Goal: Task Accomplishment & Management: Manage account settings

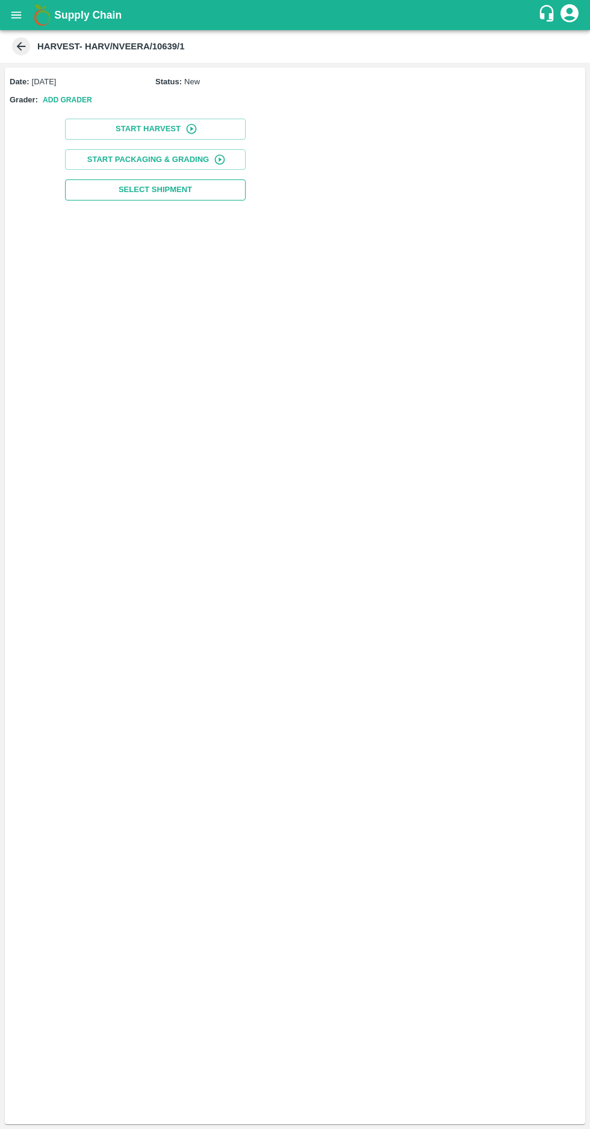
click at [165, 189] on span "Select Shipment" at bounding box center [155, 190] width 73 height 14
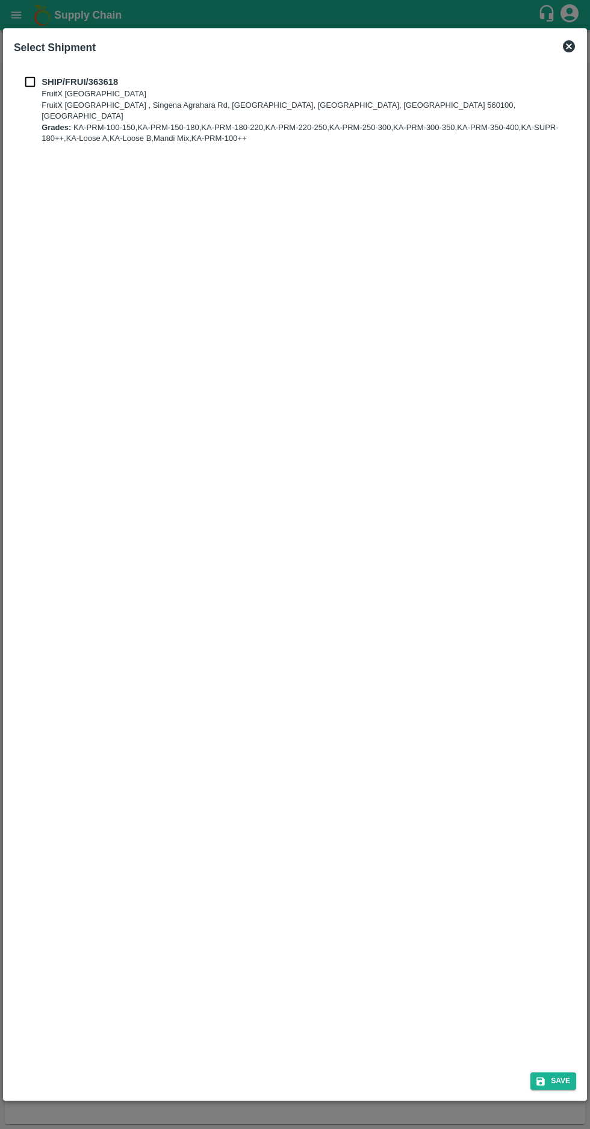
click at [26, 86] on input "checkbox" at bounding box center [30, 81] width 23 height 13
checkbox input "true"
click at [552, 1075] on button "Save" at bounding box center [553, 1080] width 46 height 17
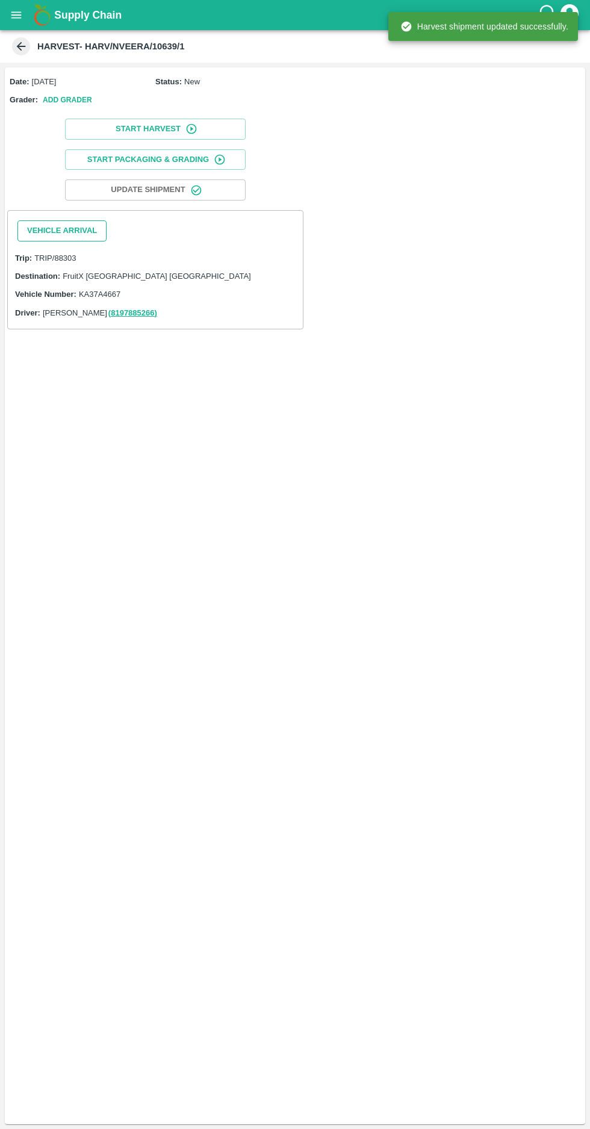
click at [57, 225] on button "Vehicle Arrival" at bounding box center [61, 230] width 89 height 21
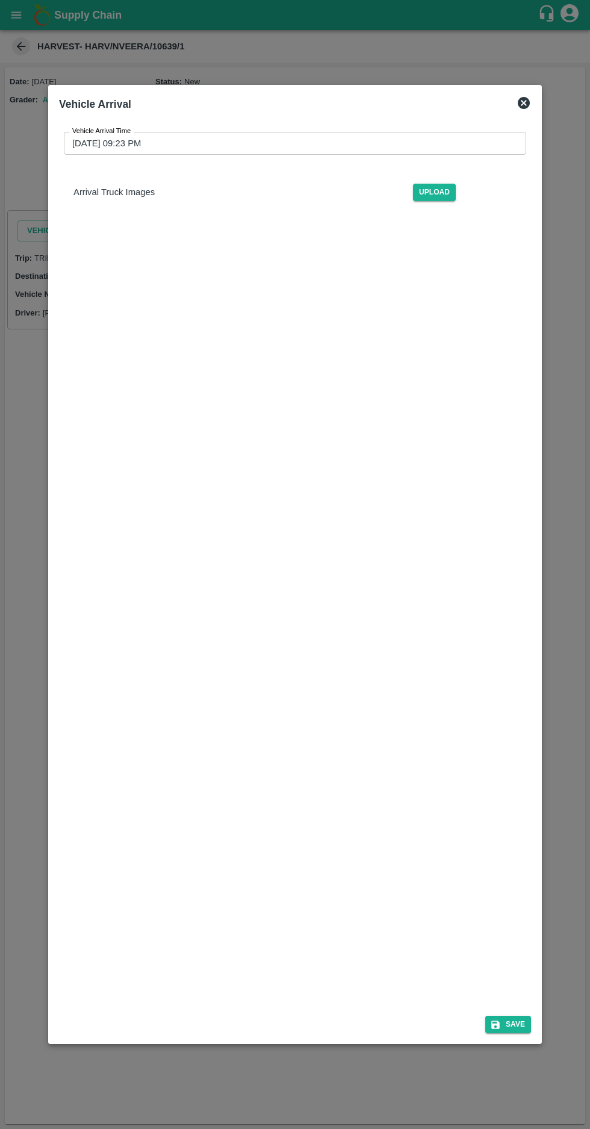
click at [103, 132] on input "15/09/2025 09:23 PM" at bounding box center [291, 143] width 454 height 23
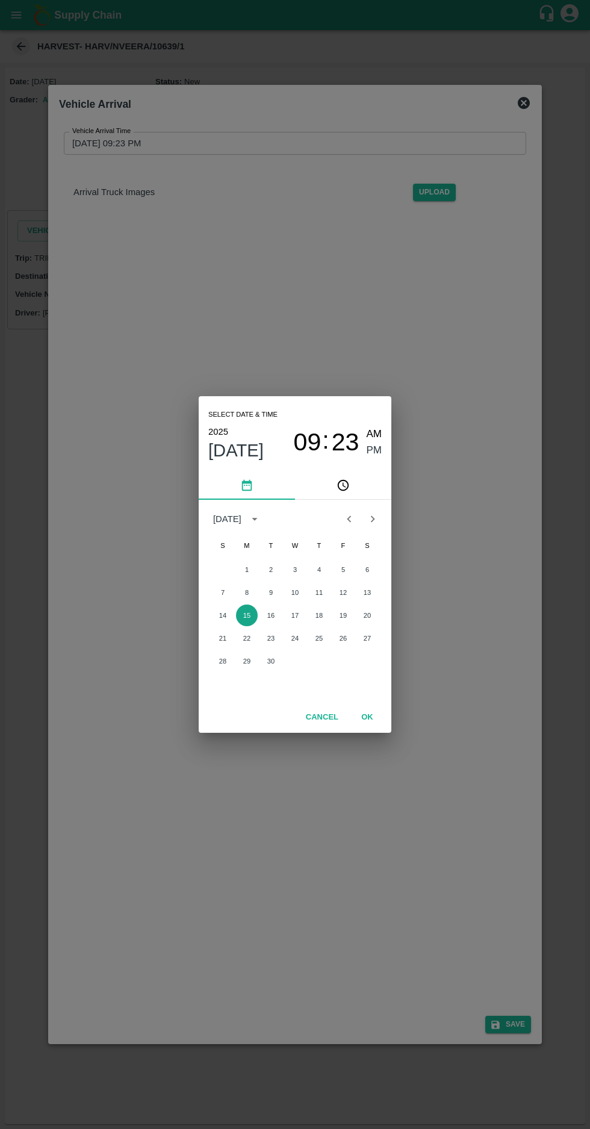
click at [246, 615] on button "15" at bounding box center [247, 616] width 22 height 22
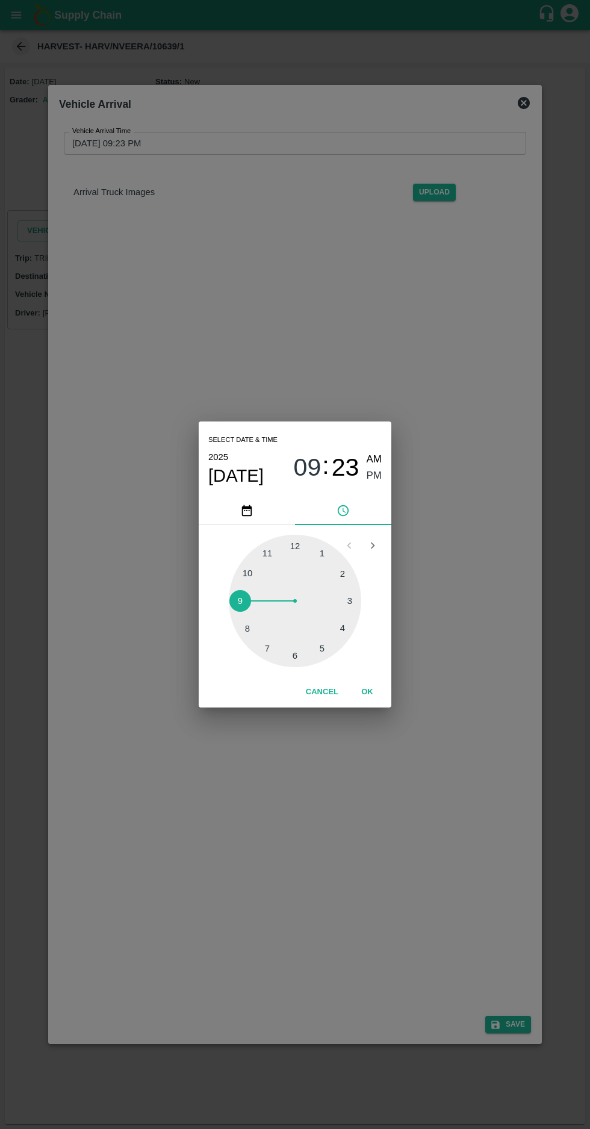
click at [375, 476] on span "PM" at bounding box center [375, 476] width 16 height 16
click at [374, 459] on span "AM" at bounding box center [375, 460] width 16 height 16
type input "15/09/2025 09:23 AM"
click at [369, 690] on button "OK" at bounding box center [367, 692] width 39 height 21
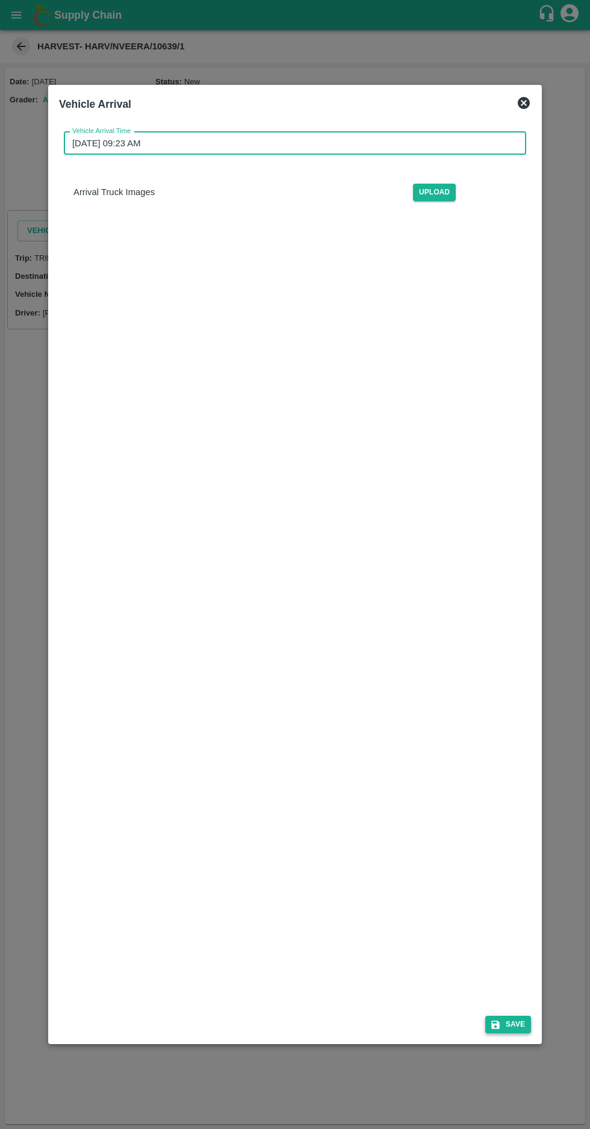
click at [516, 1033] on button "Save" at bounding box center [508, 1024] width 46 height 17
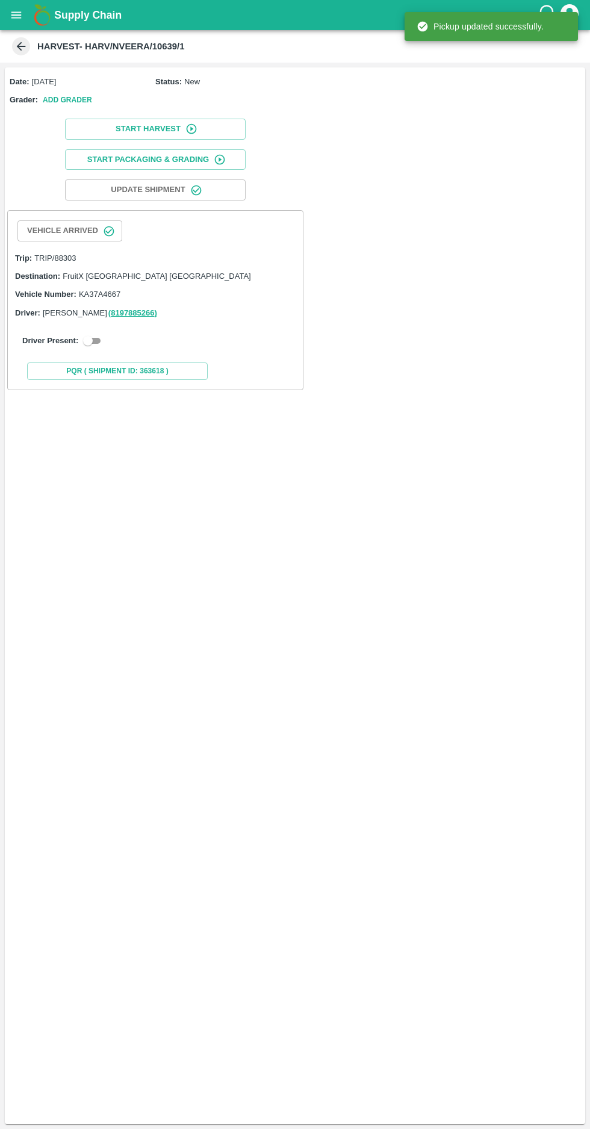
click at [99, 346] on div "Driver Present:" at bounding box center [155, 341] width 266 height 14
click at [97, 337] on input "checkbox" at bounding box center [87, 341] width 43 height 14
checkbox input "true"
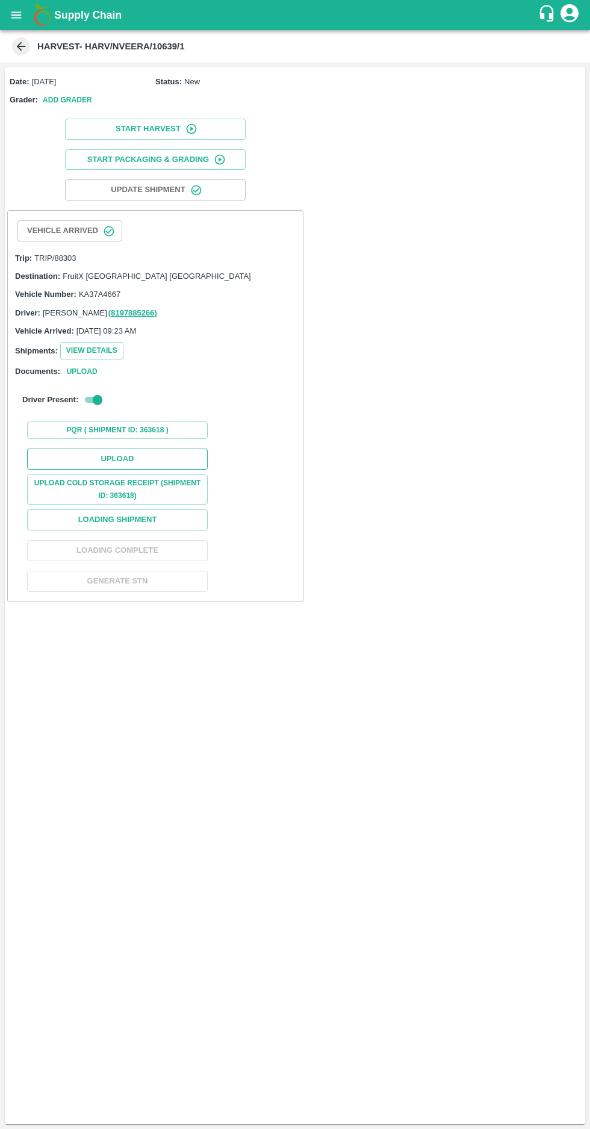
click at [164, 454] on button "Upload" at bounding box center [117, 459] width 181 height 21
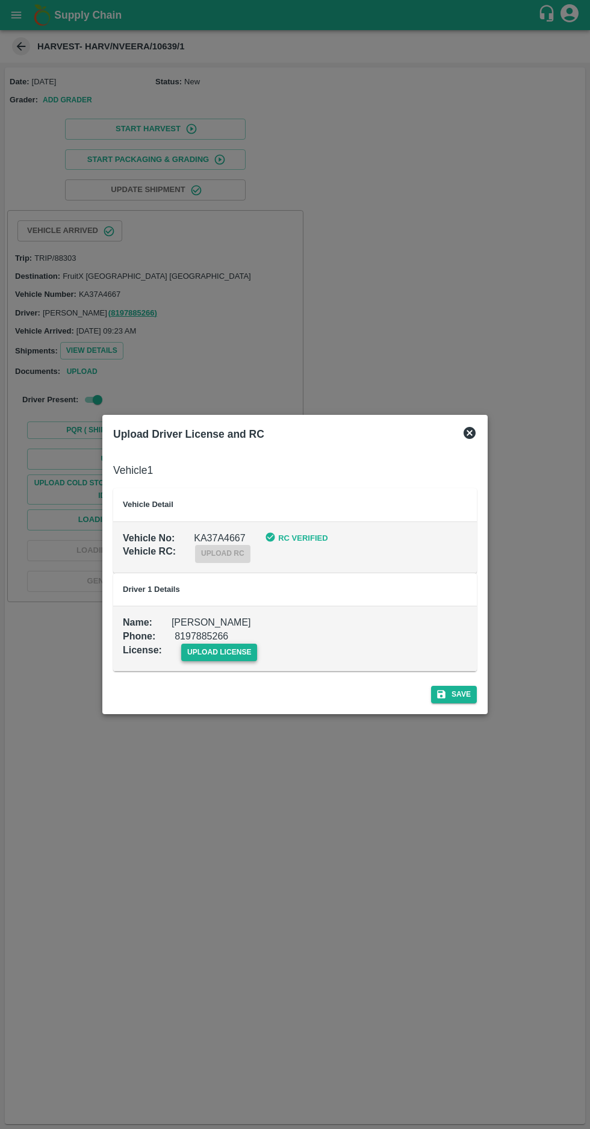
click at [213, 650] on span "upload license" at bounding box center [219, 652] width 76 height 17
click at [0, 0] on input "upload license" at bounding box center [0, 0] width 0 height 0
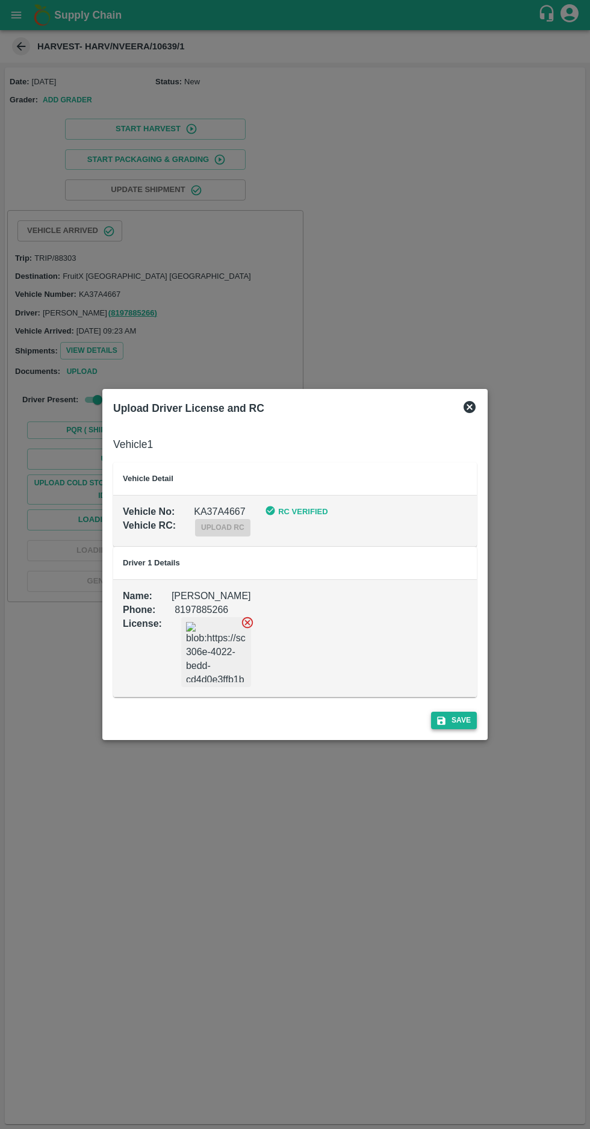
click at [474, 719] on button "Save" at bounding box center [454, 720] width 46 height 17
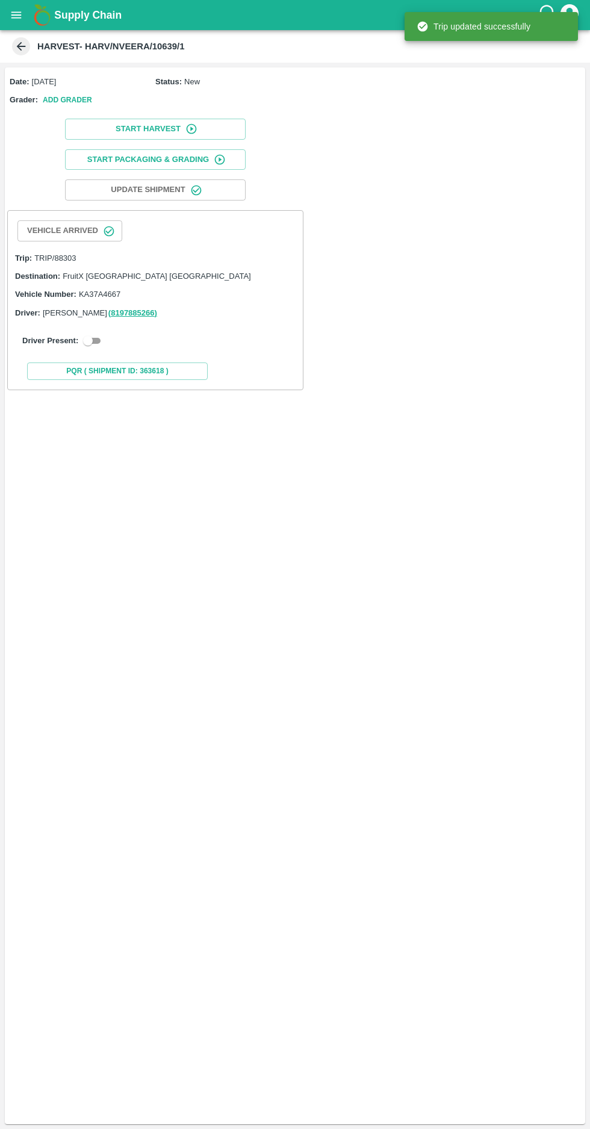
click at [96, 338] on input "checkbox" at bounding box center [87, 341] width 43 height 14
checkbox input "true"
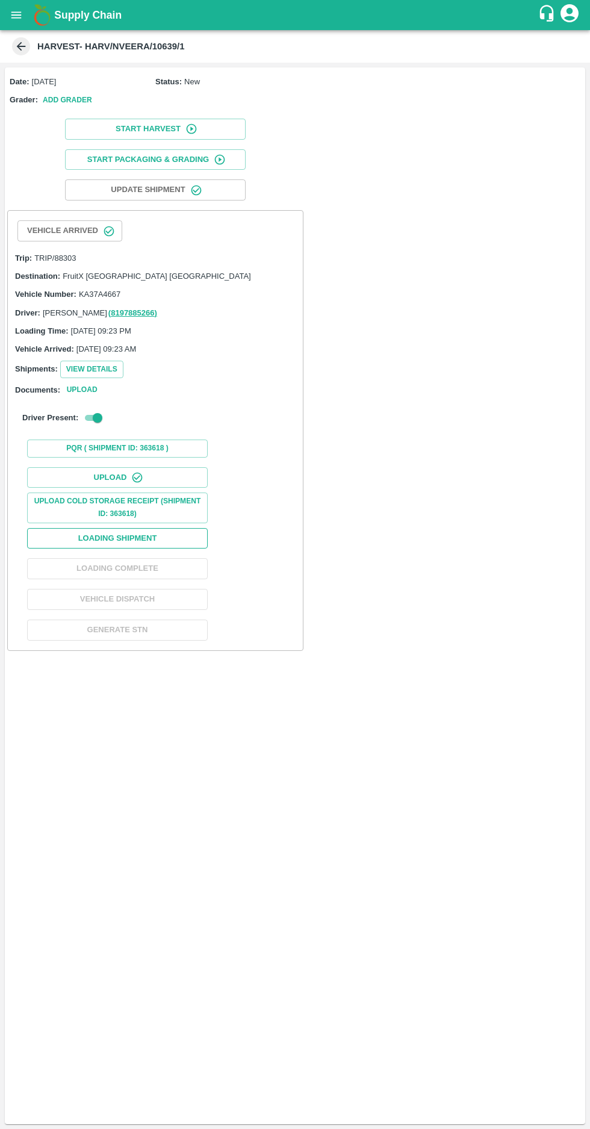
click at [104, 535] on button "Loading Shipment" at bounding box center [117, 538] width 181 height 21
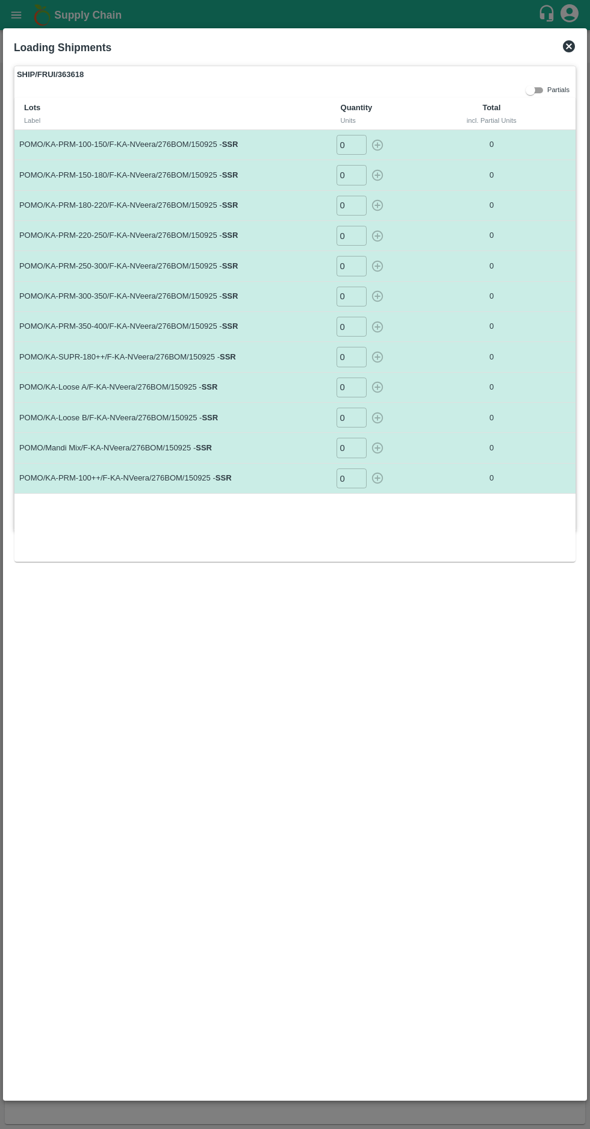
click at [346, 140] on input "0" at bounding box center [352, 145] width 30 height 20
click at [344, 149] on input "number" at bounding box center [352, 145] width 30 height 20
type input "105"
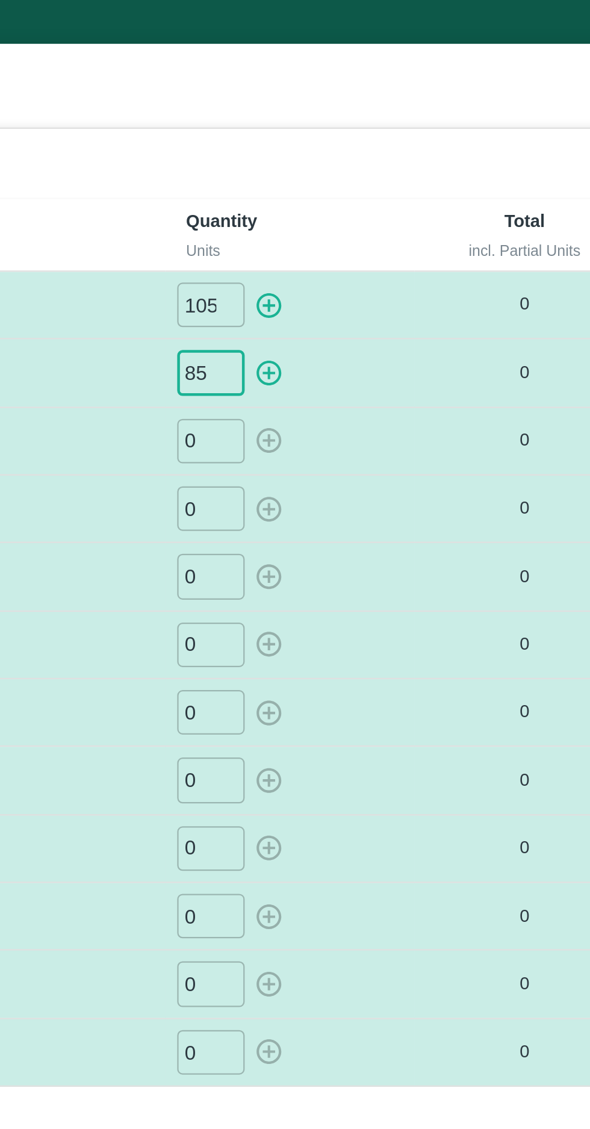
type input "85"
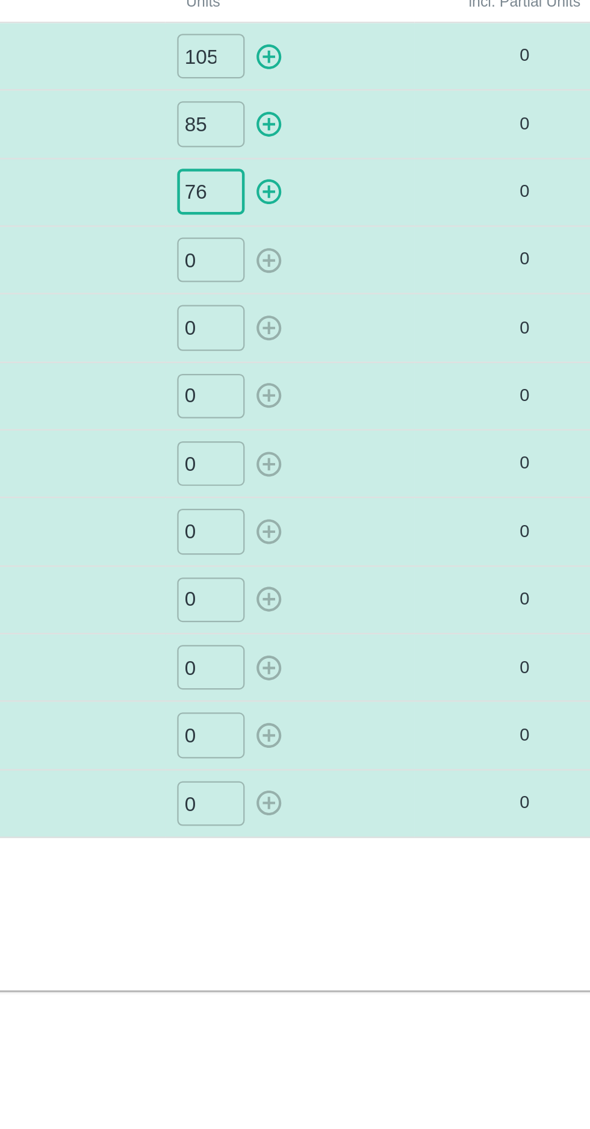
type input "76"
type input "74"
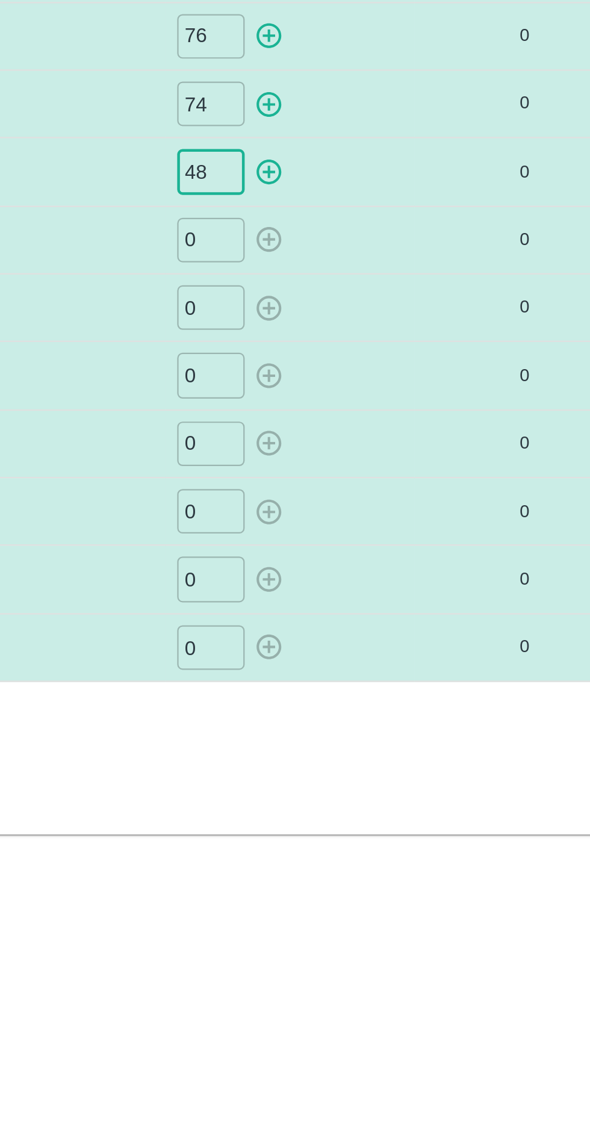
type input "48"
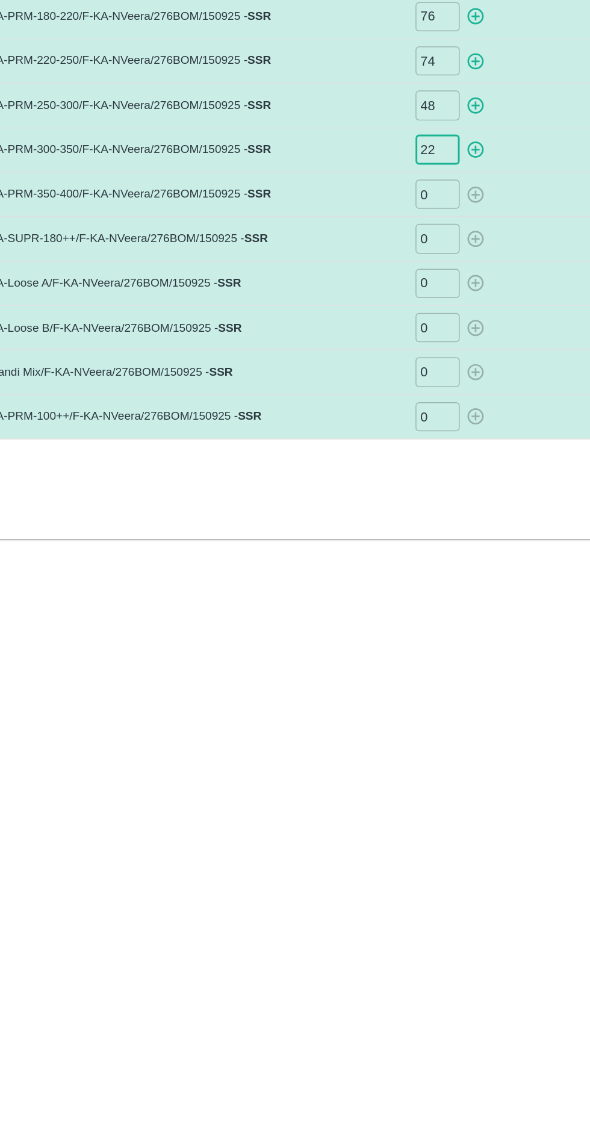
type input "22"
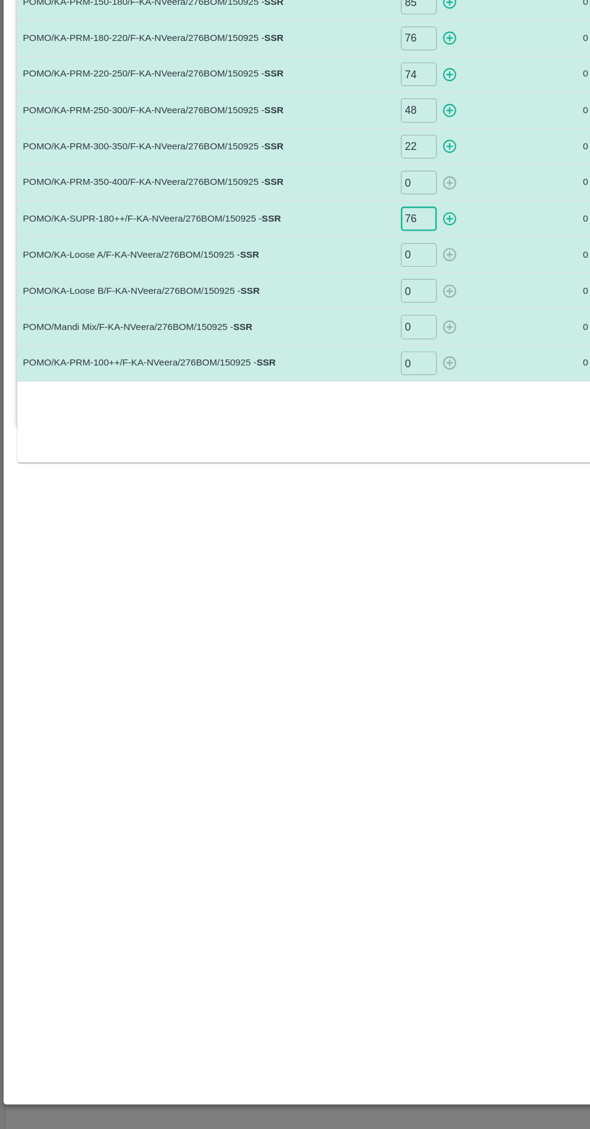
type input "76"
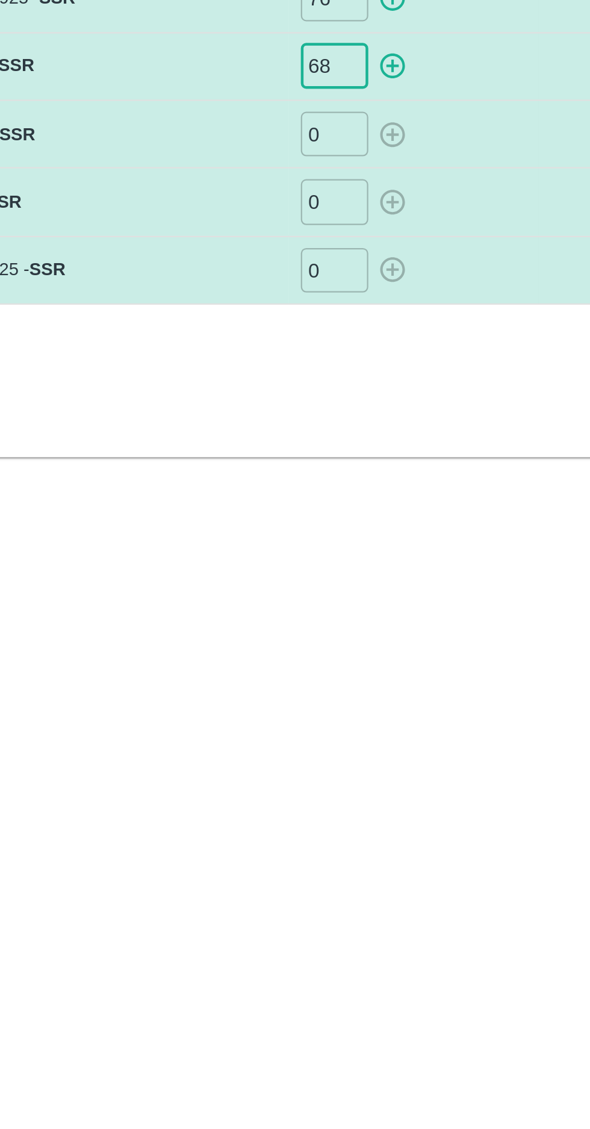
type input "68"
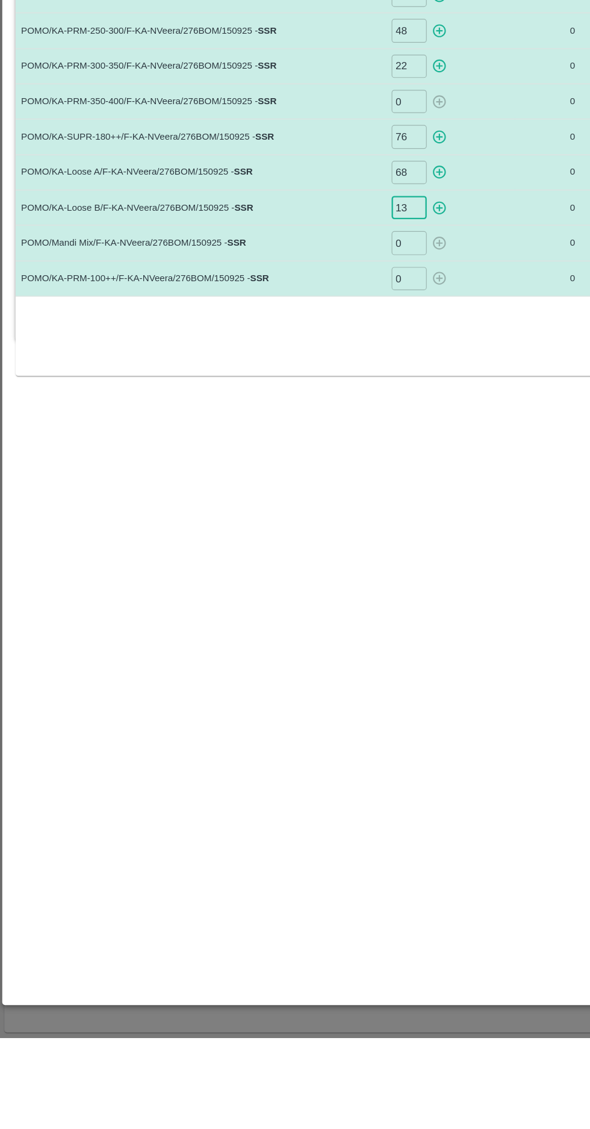
type input "13"
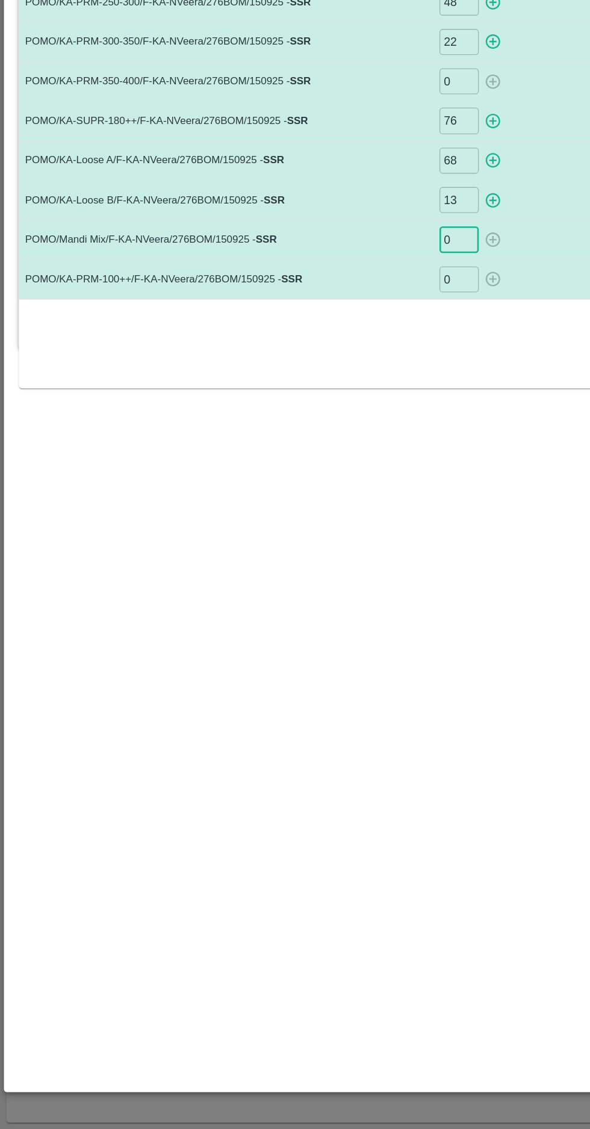
click at [346, 446] on input "0" at bounding box center [352, 448] width 30 height 20
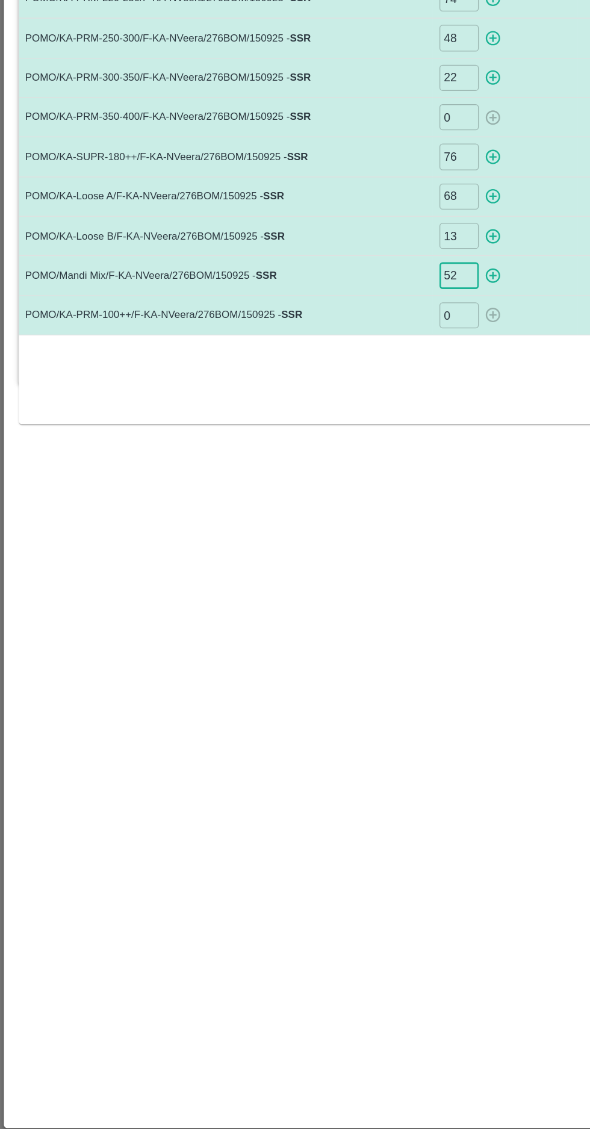
type input "52"
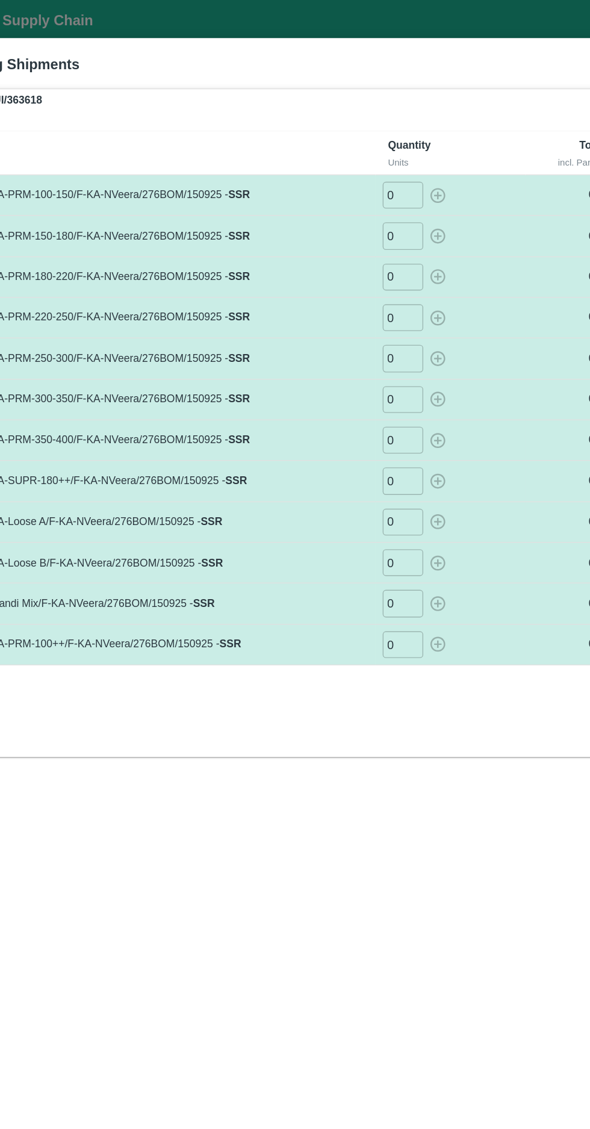
click at [343, 146] on input "0" at bounding box center [352, 145] width 30 height 20
type input "105"
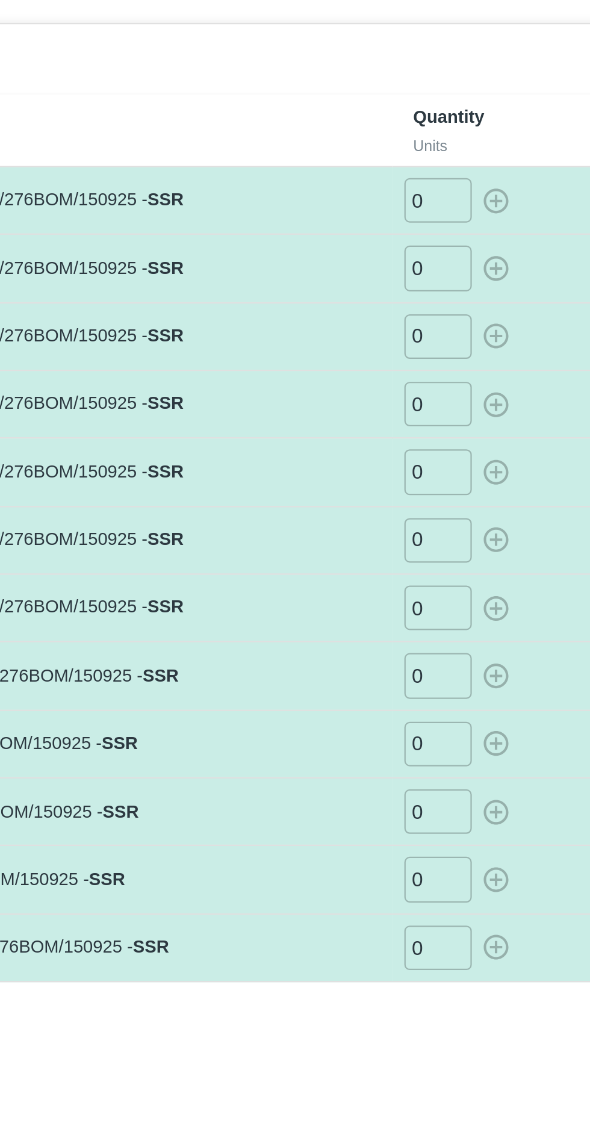
click at [351, 145] on input "0" at bounding box center [352, 145] width 30 height 20
type input "105"
type input "85"
type input "76"
type input "74"
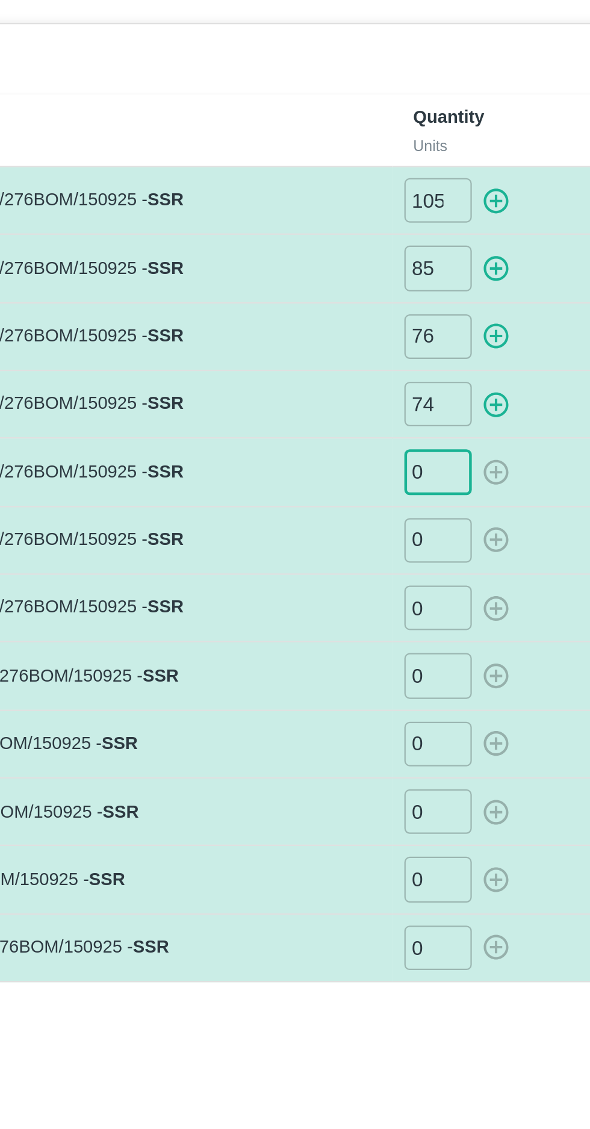
click at [349, 267] on input "0" at bounding box center [352, 266] width 30 height 20
type input "48"
type input "22"
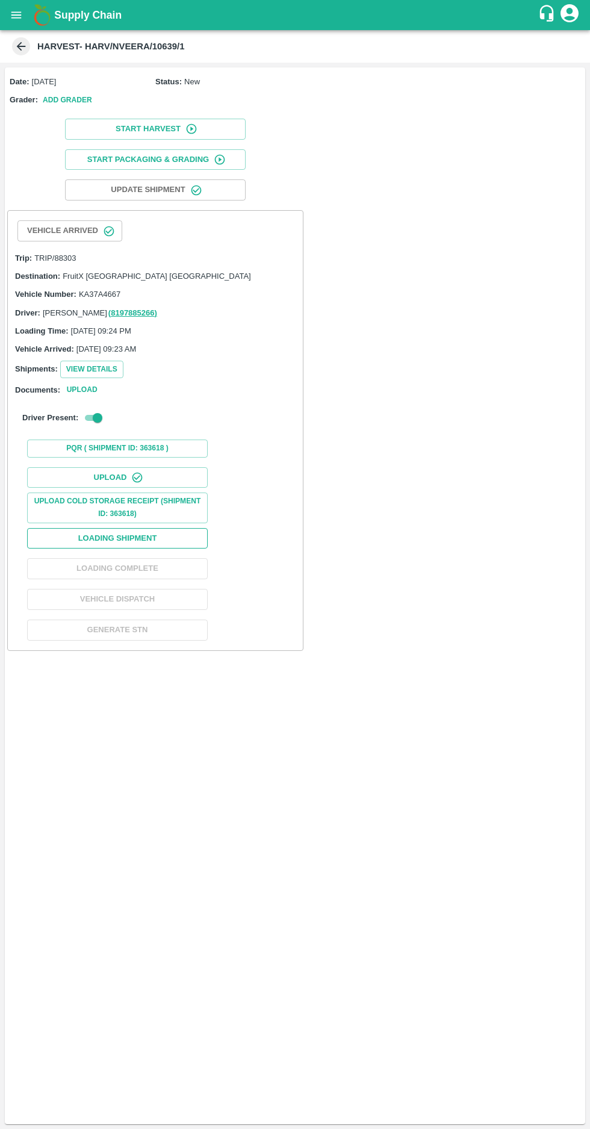
click at [78, 538] on button "Loading Shipment" at bounding box center [117, 538] width 181 height 21
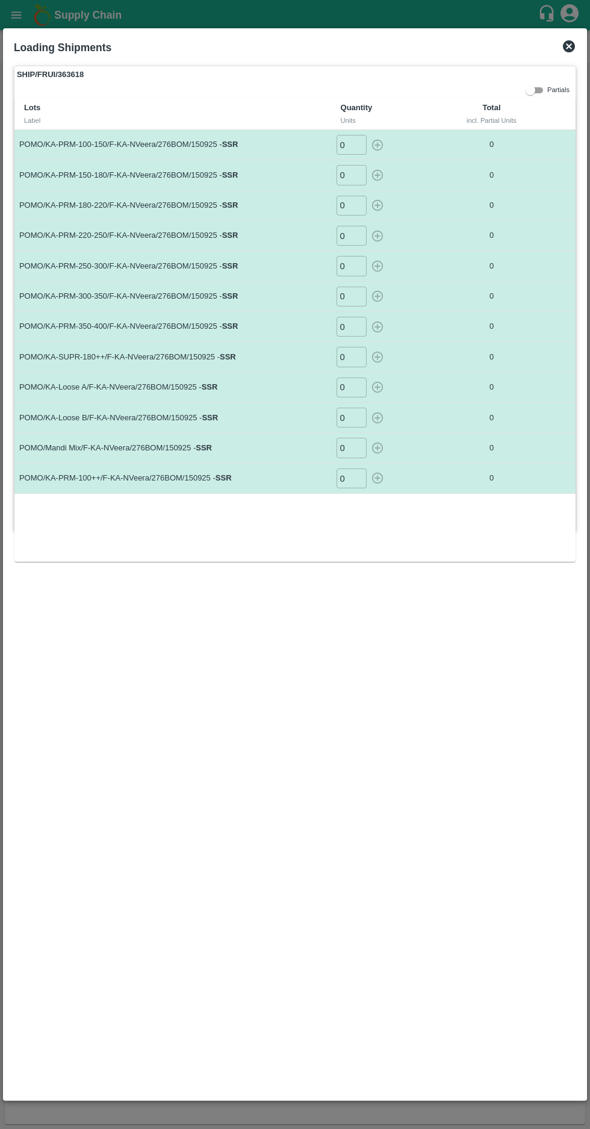
click at [355, 143] on input "0" at bounding box center [352, 145] width 30 height 20
type input "105"
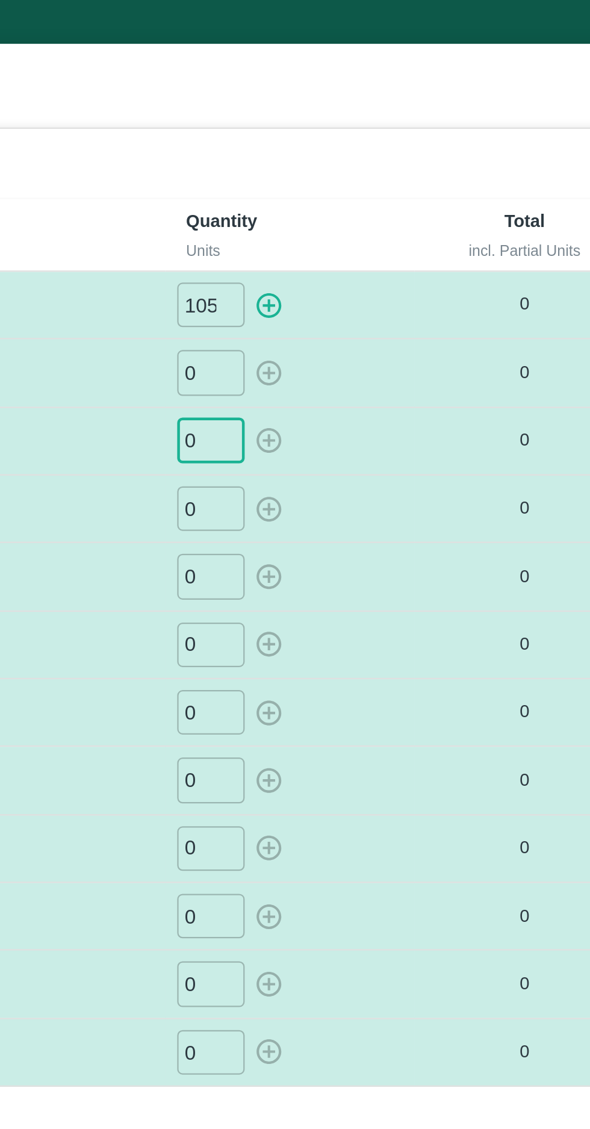
click at [346, 172] on input "0" at bounding box center [352, 175] width 30 height 20
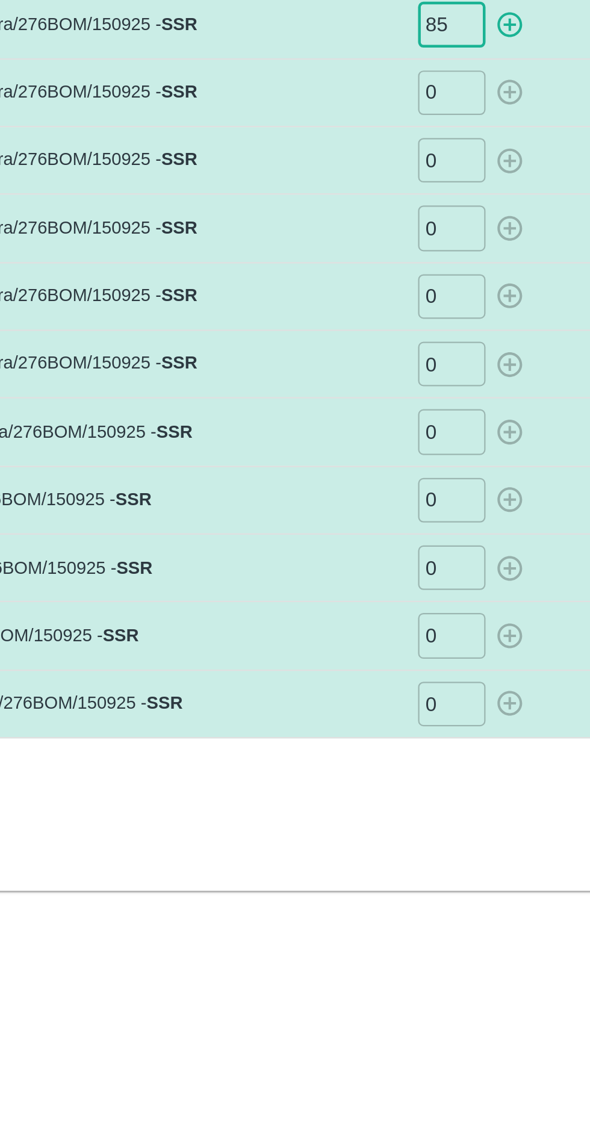
type input "85"
type input "76"
type input "74"
type input "4"
click at [387, 620] on div "SHIP/FRUI/363618 Partials Lots Label Quantity Units Total incl. Partial Units P…" at bounding box center [295, 578] width 572 height 1034
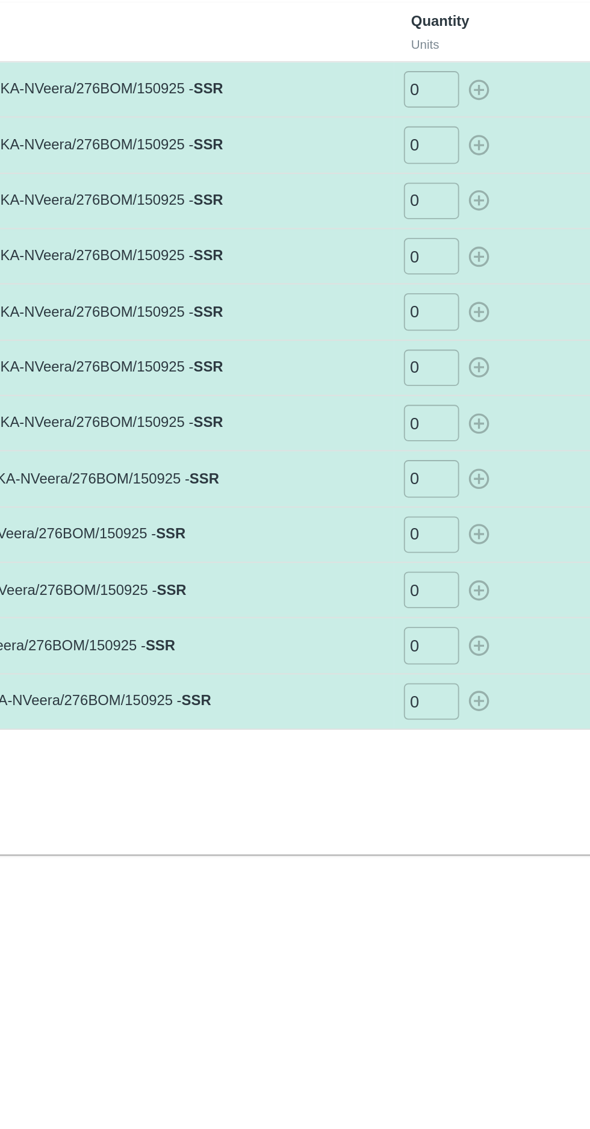
click at [354, 147] on input "0" at bounding box center [352, 145] width 30 height 20
click at [376, 145] on icon "button" at bounding box center [377, 144] width 11 height 11
type input "0"
click at [349, 173] on input "0" at bounding box center [352, 175] width 30 height 20
click at [376, 174] on icon "button" at bounding box center [377, 175] width 13 height 13
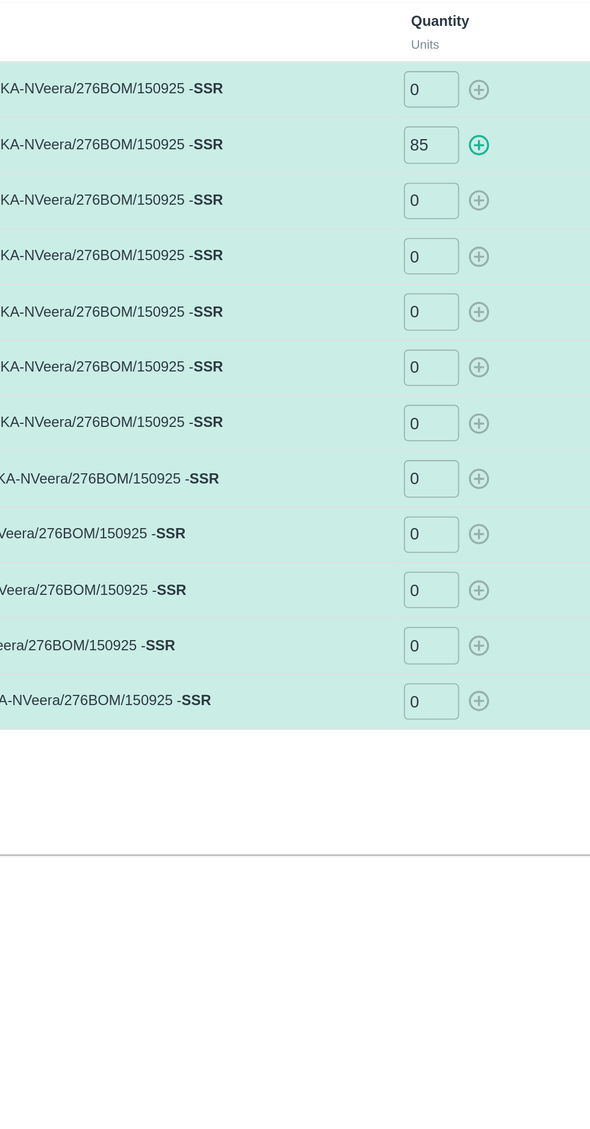
type input "0"
click at [350, 207] on input "0" at bounding box center [352, 206] width 30 height 20
click at [376, 202] on icon "button" at bounding box center [377, 205] width 13 height 13
type input "0"
click at [347, 234] on input "0" at bounding box center [352, 236] width 30 height 20
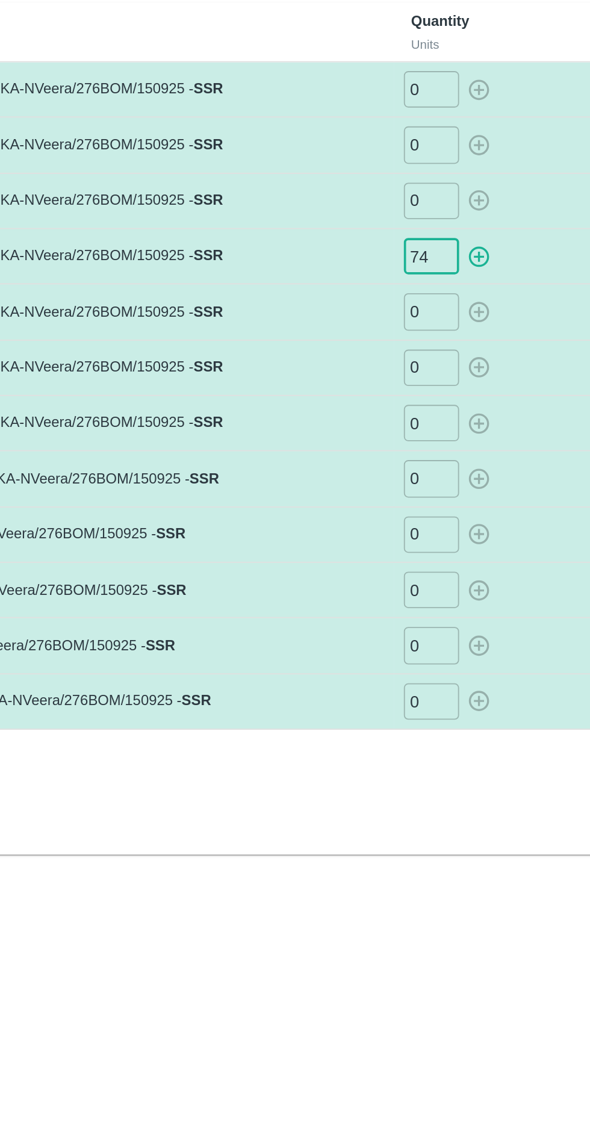
click at [375, 231] on icon "button" at bounding box center [377, 235] width 11 height 11
type input "0"
click at [345, 267] on input "0" at bounding box center [352, 266] width 30 height 20
click at [373, 263] on icon "button" at bounding box center [377, 266] width 13 height 13
type input "0"
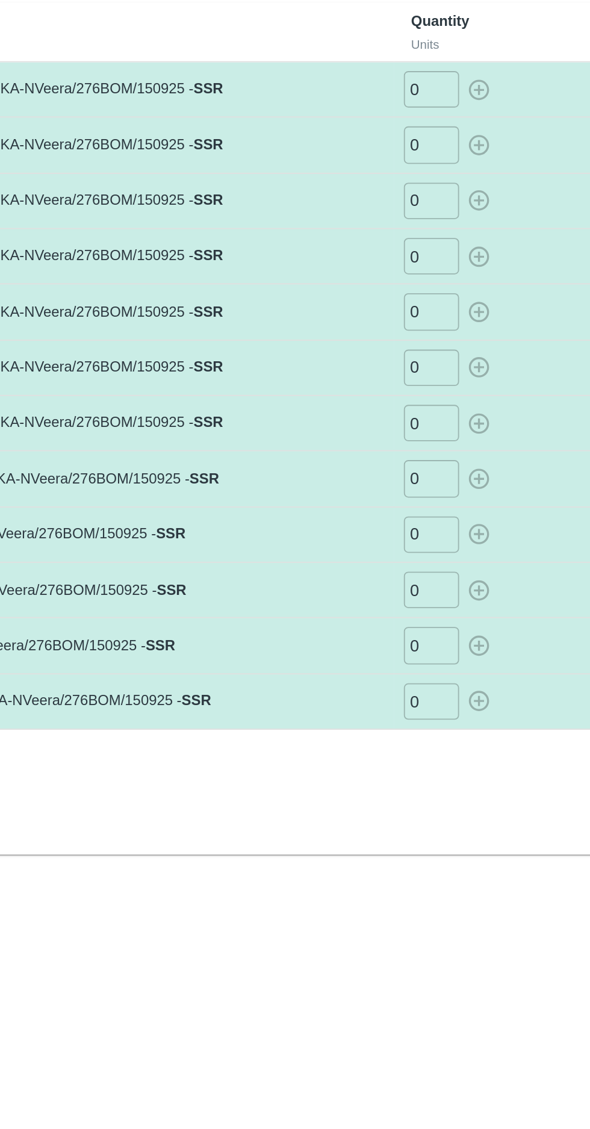
click at [347, 294] on input "0" at bounding box center [352, 297] width 30 height 20
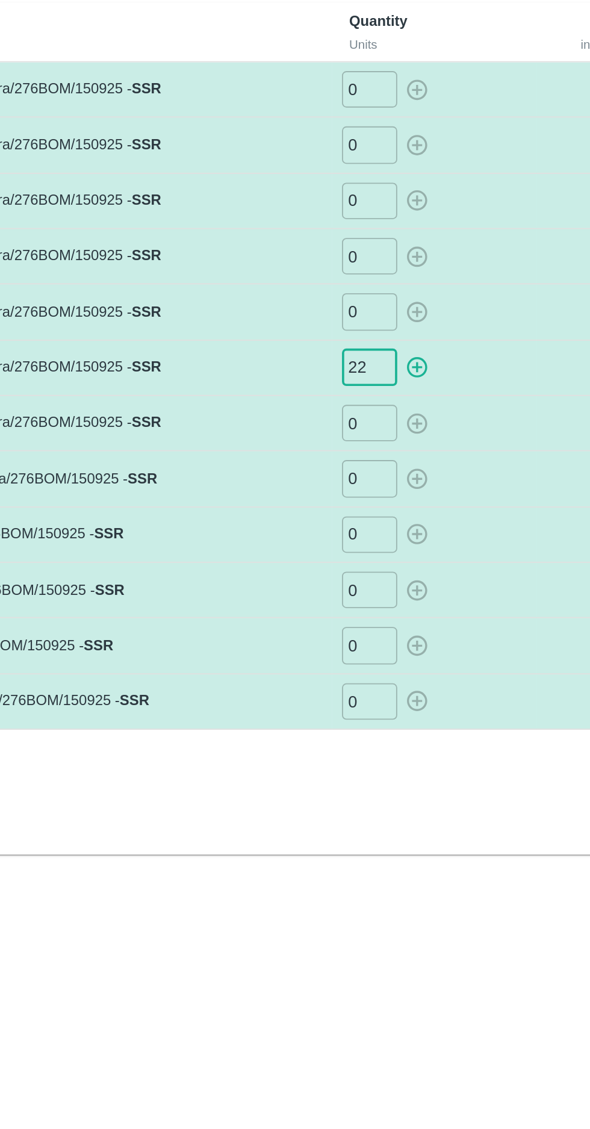
click at [378, 296] on icon "button" at bounding box center [377, 296] width 13 height 13
type input "0"
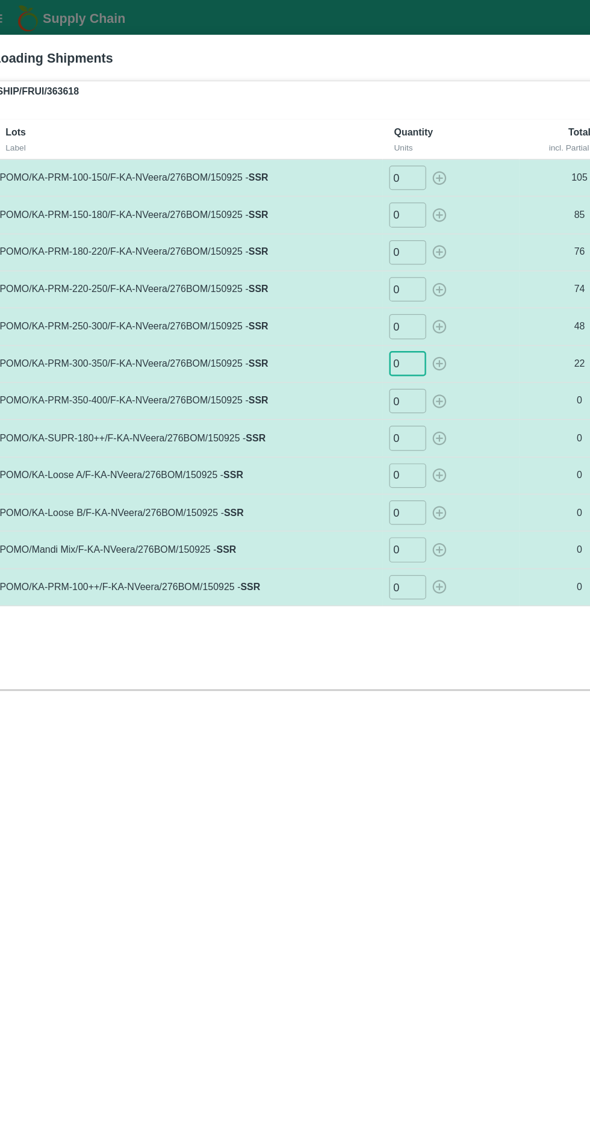
click at [353, 361] on input "0" at bounding box center [352, 357] width 30 height 20
click at [351, 360] on input "0" at bounding box center [352, 357] width 30 height 20
click at [345, 355] on input "0" at bounding box center [352, 357] width 30 height 20
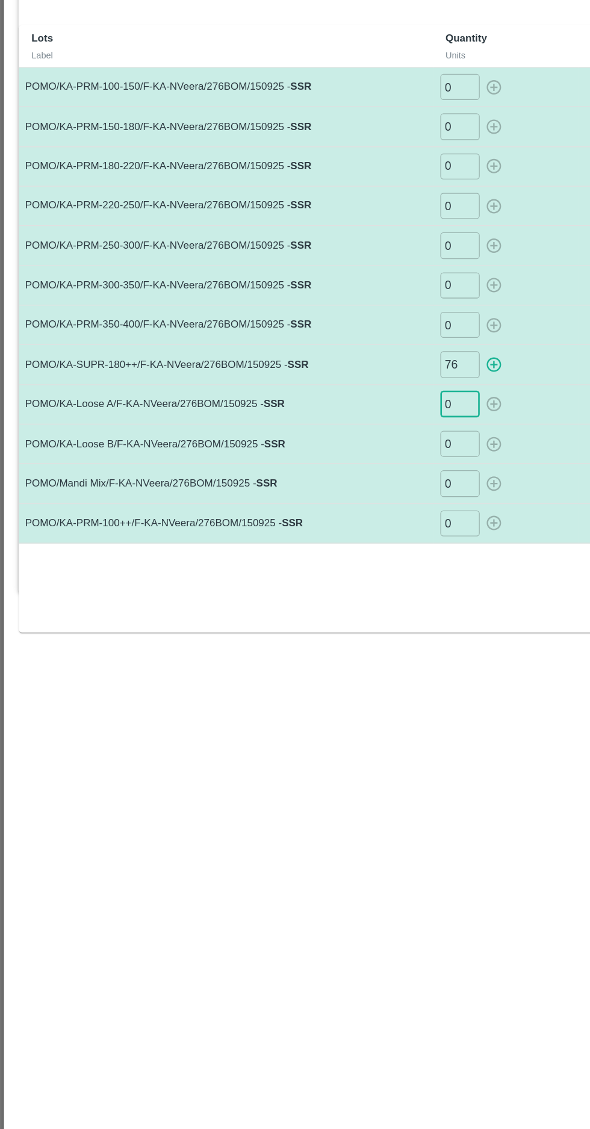
click at [377, 356] on icon "button" at bounding box center [377, 357] width 11 height 11
type input "0"
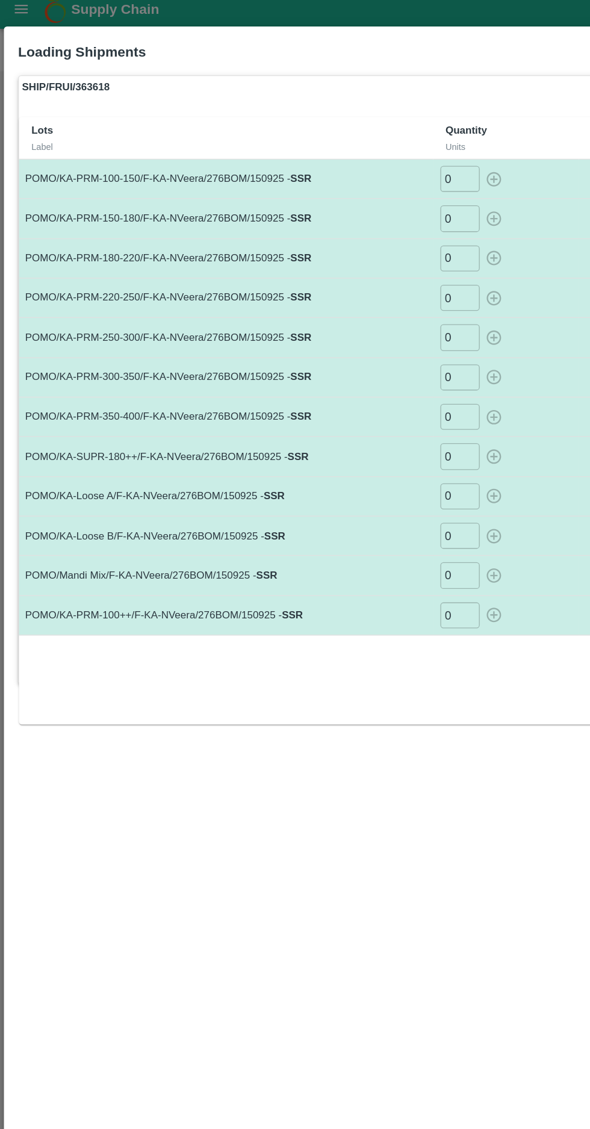
click at [350, 383] on input "0" at bounding box center [352, 388] width 30 height 20
type input "68"
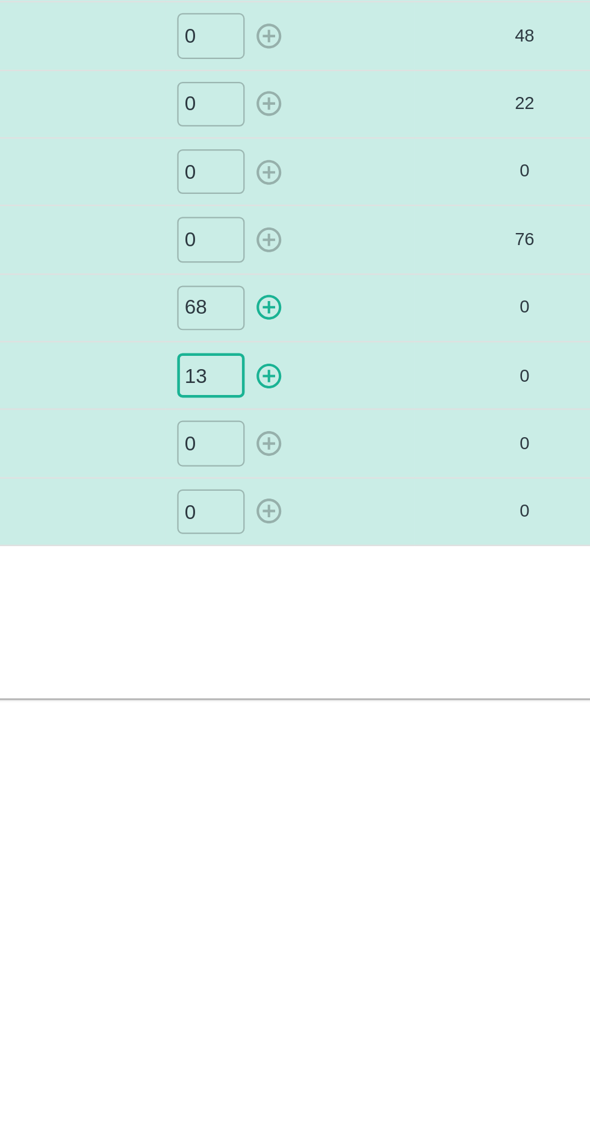
type input "13"
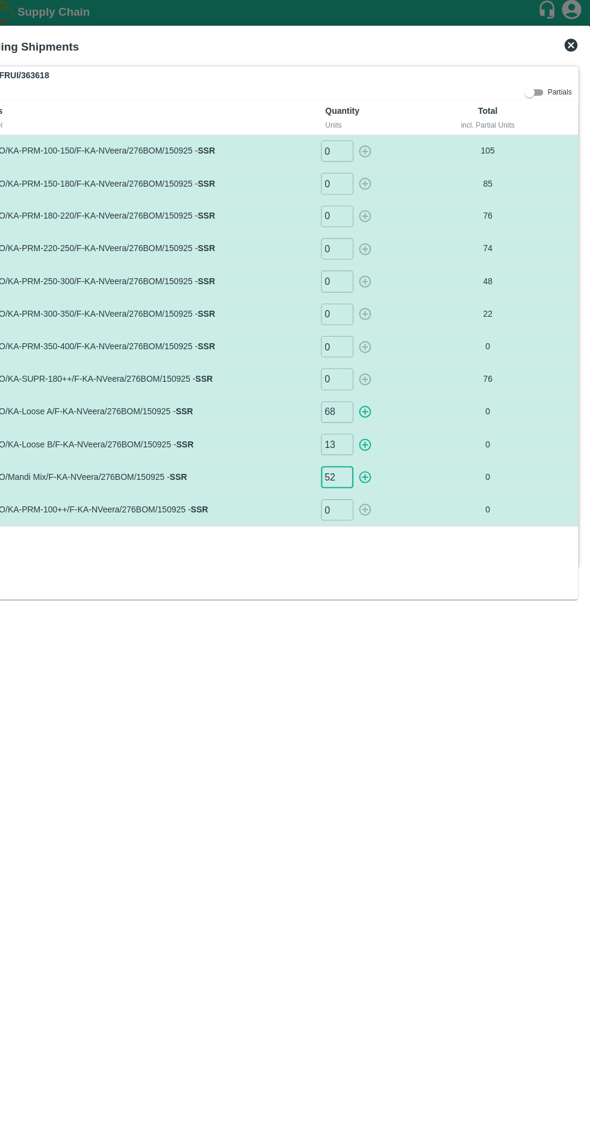
type input "52"
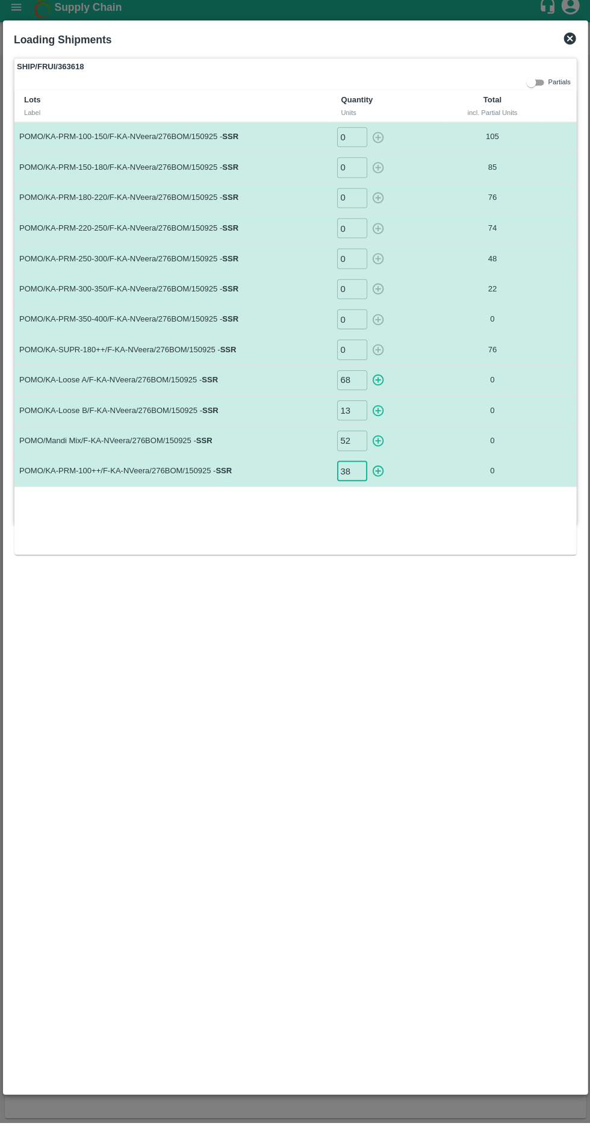
click at [378, 476] on icon "button" at bounding box center [377, 478] width 11 height 11
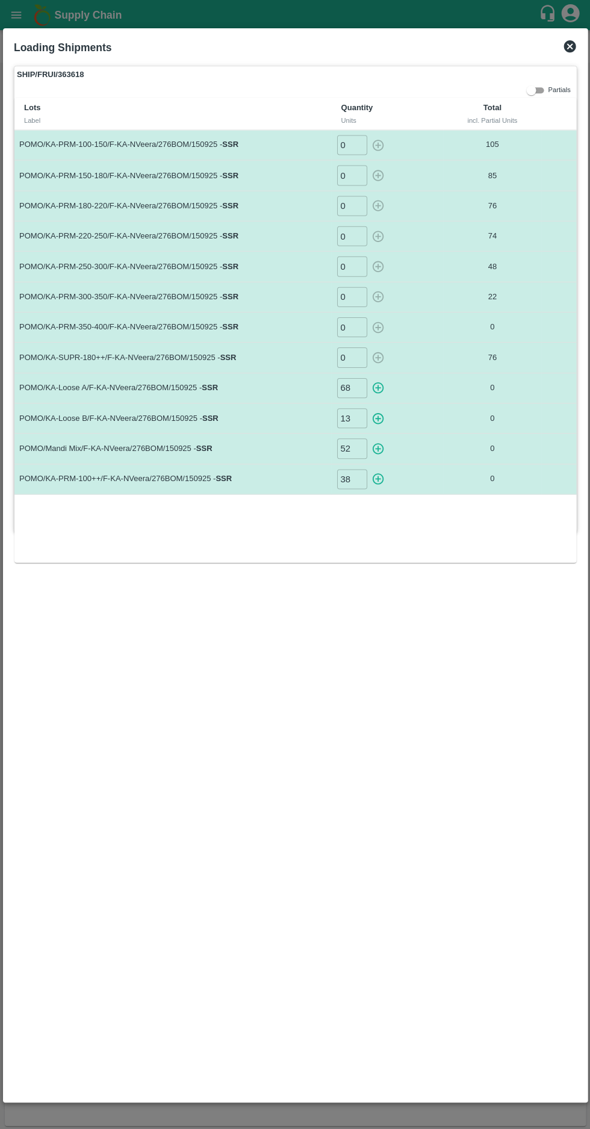
type input "0"
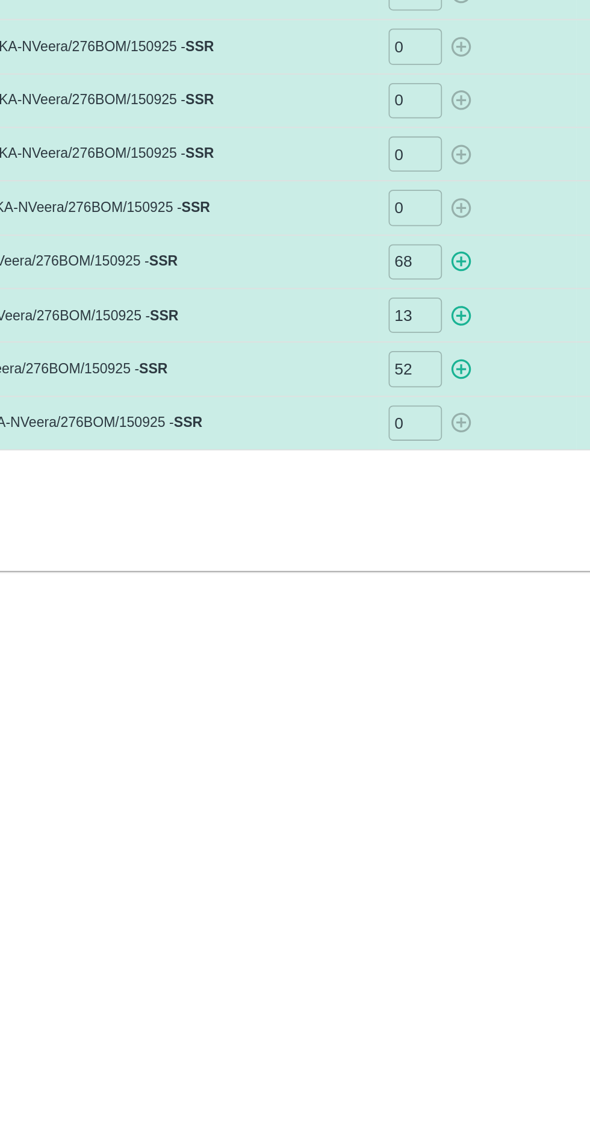
click at [375, 446] on icon "button" at bounding box center [377, 448] width 11 height 11
type input "0"
click at [380, 417] on icon "button" at bounding box center [377, 417] width 13 height 13
type input "0"
click at [375, 388] on icon "button" at bounding box center [377, 387] width 13 height 13
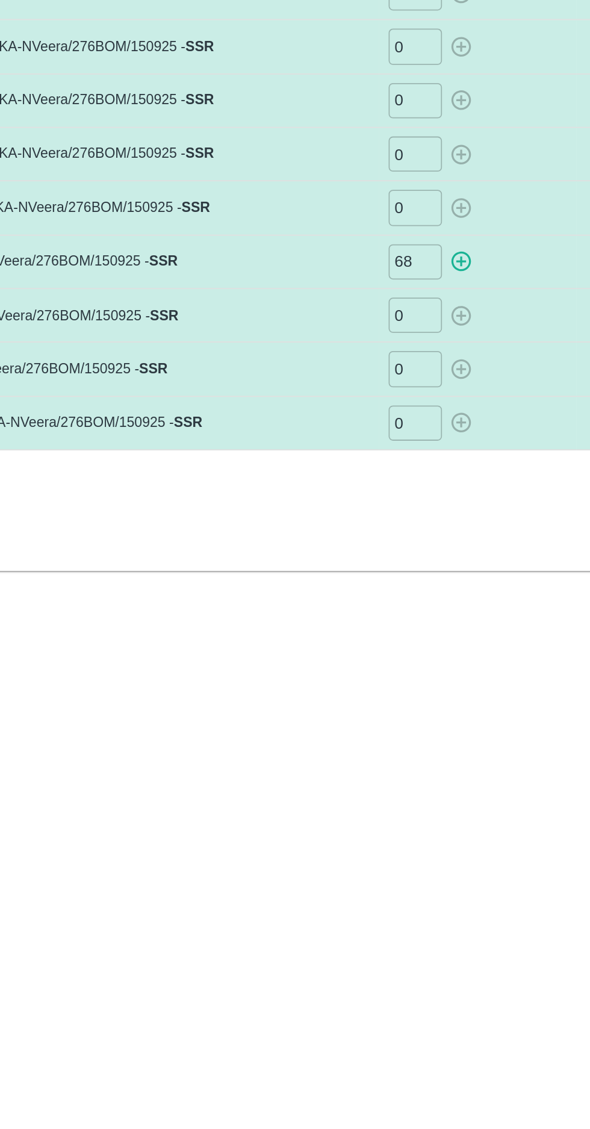
type input "0"
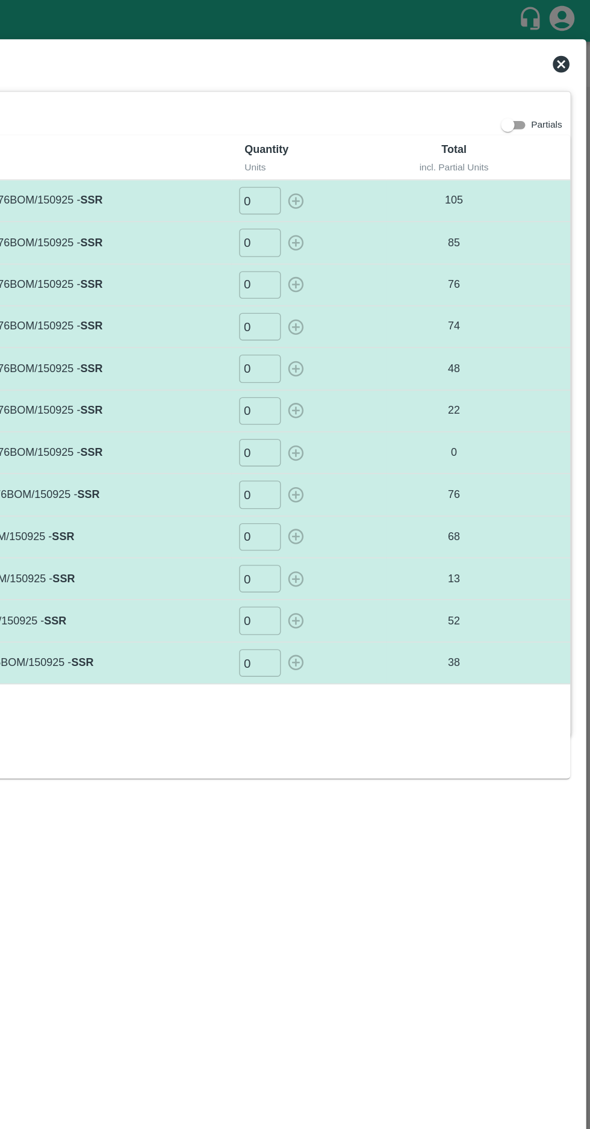
click at [567, 46] on icon at bounding box center [569, 46] width 12 height 12
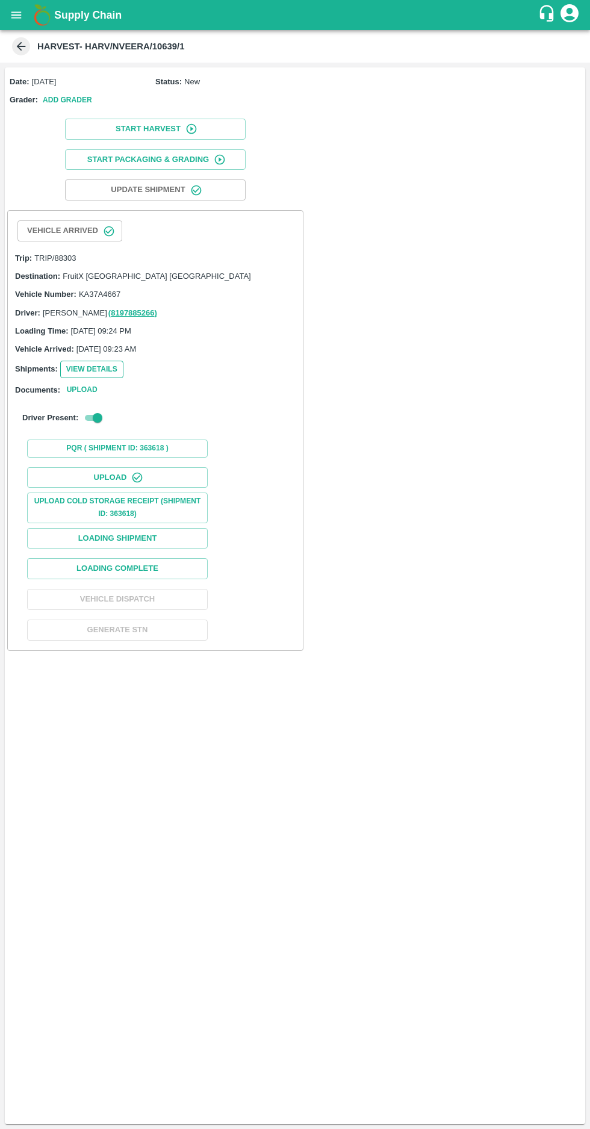
click at [84, 370] on button "View Details" at bounding box center [91, 369] width 63 height 17
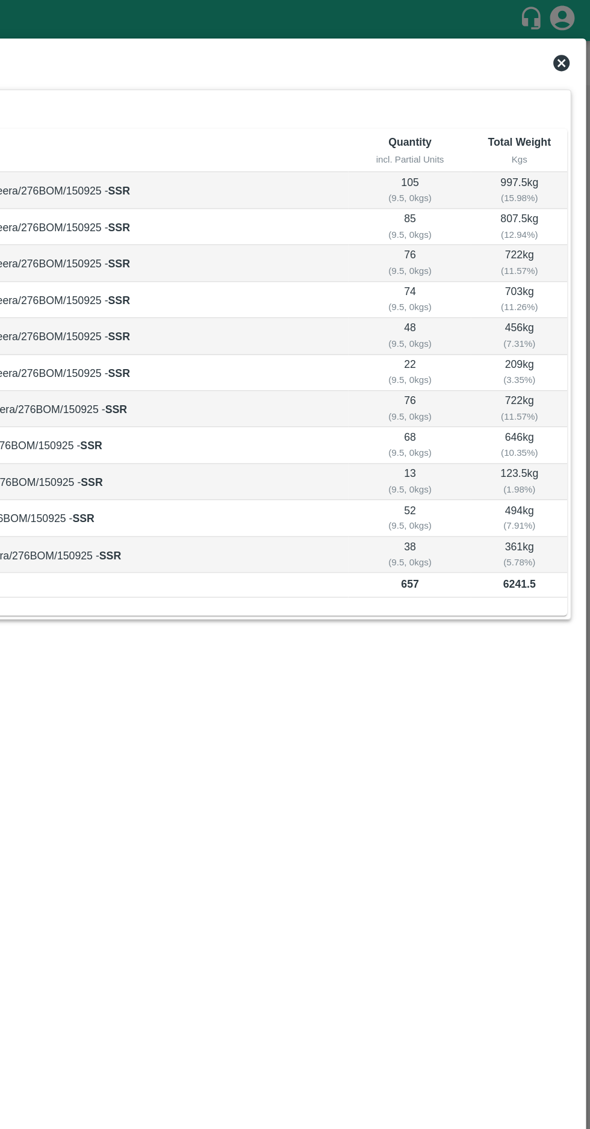
click at [566, 45] on icon at bounding box center [569, 46] width 12 height 12
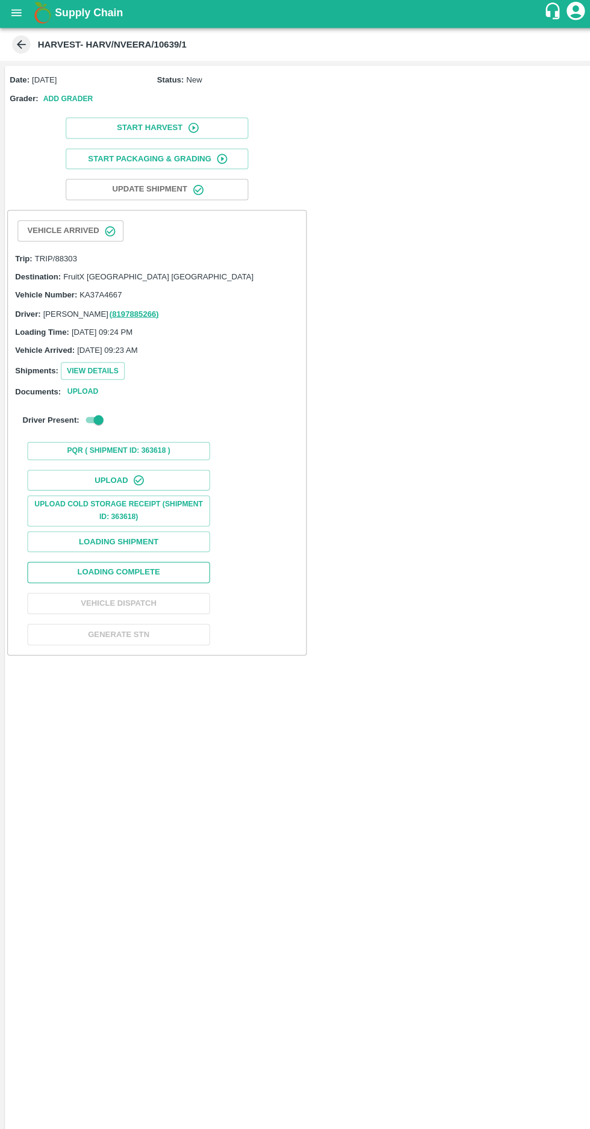
click at [110, 569] on button "Loading Complete" at bounding box center [117, 568] width 181 height 21
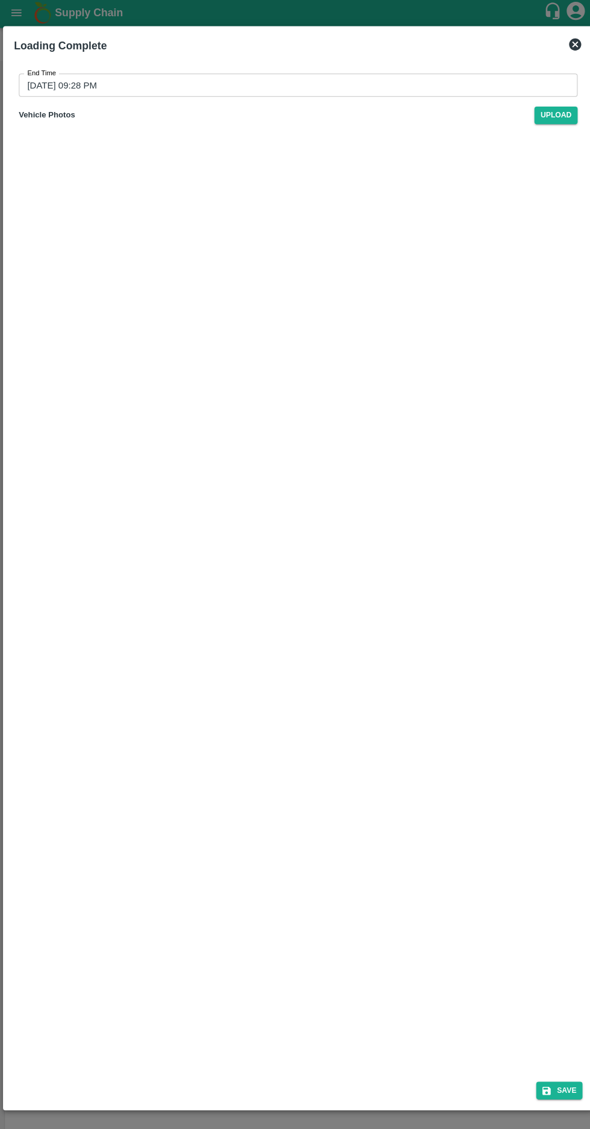
click at [50, 89] on input "15/09/2025 09:28 PM" at bounding box center [291, 86] width 544 height 23
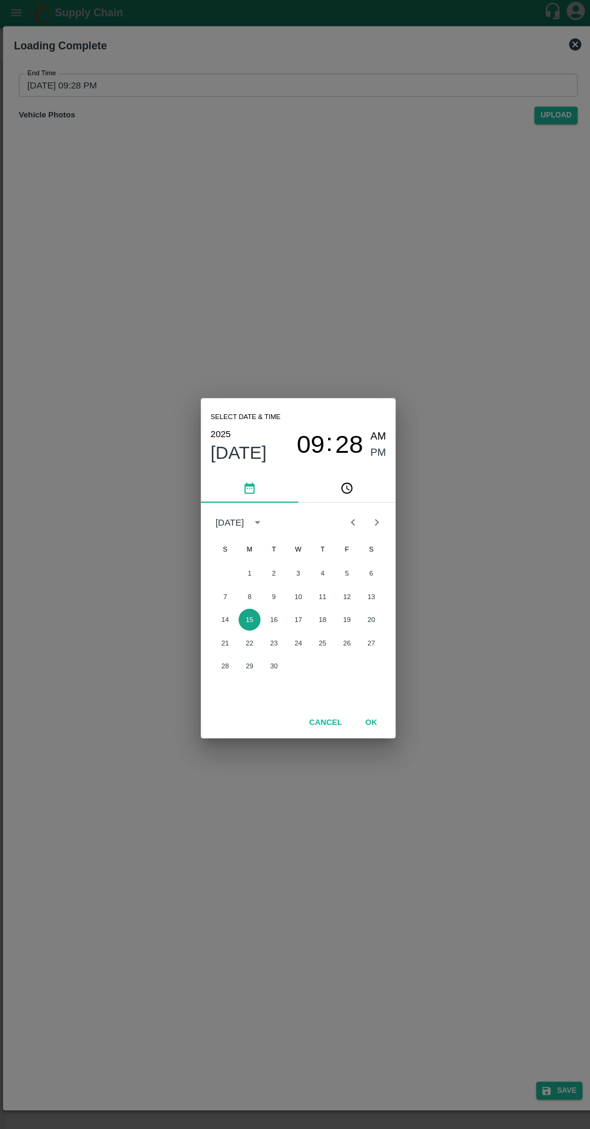
click at [243, 613] on button "15" at bounding box center [247, 616] width 22 height 22
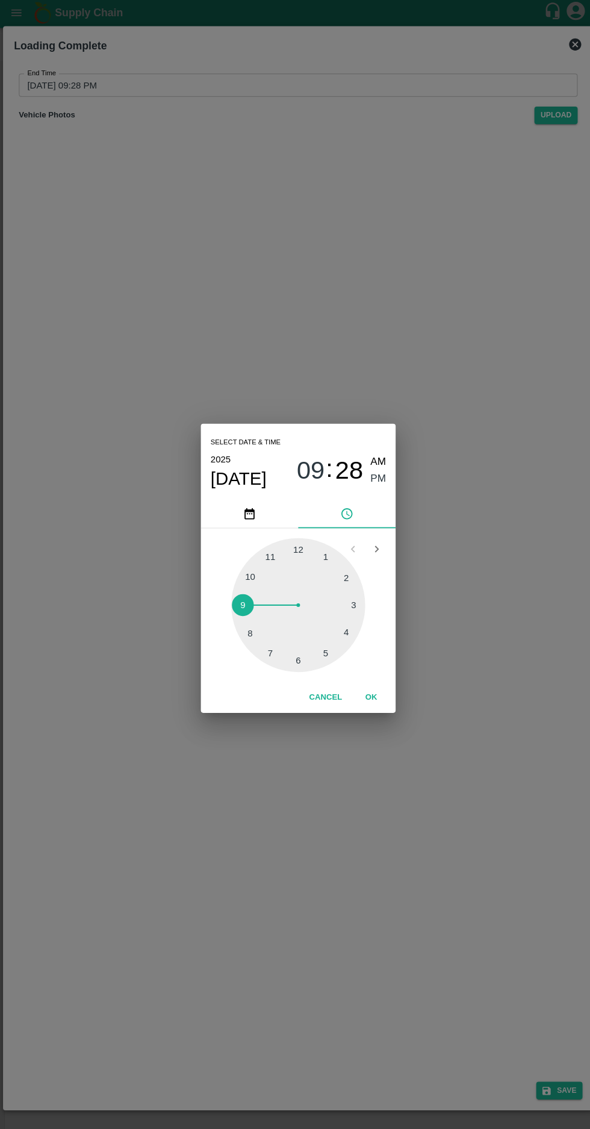
click at [292, 659] on div at bounding box center [295, 601] width 132 height 132
click at [372, 476] on span "PM" at bounding box center [375, 476] width 16 height 16
click at [367, 692] on button "OK" at bounding box center [367, 692] width 39 height 21
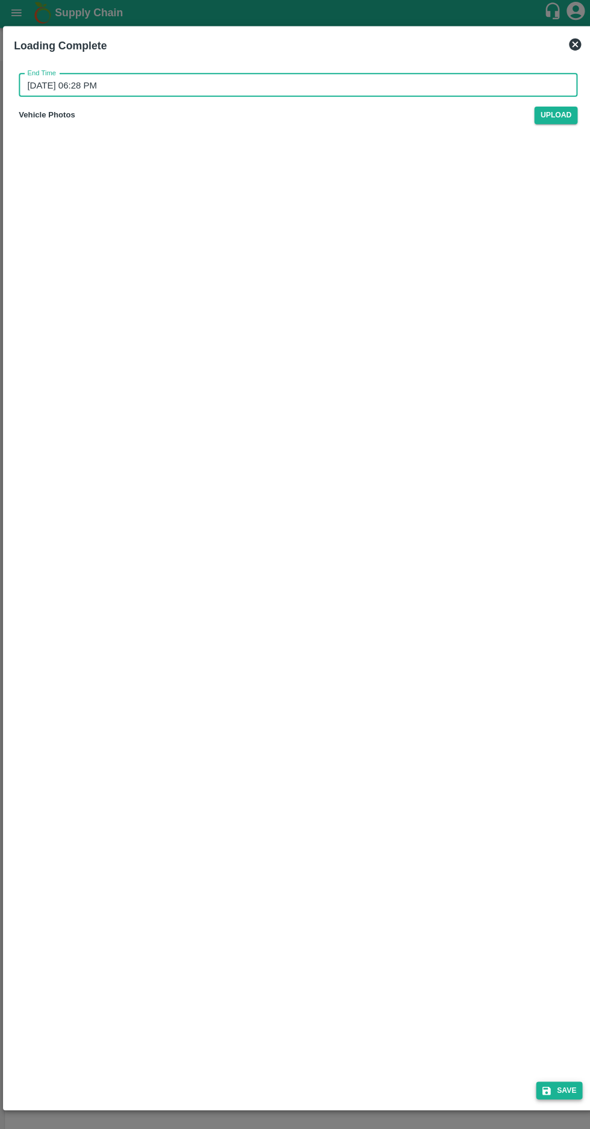
click at [561, 1081] on button "Save" at bounding box center [553, 1080] width 46 height 17
type input "15/09/2025 09:28 PM"
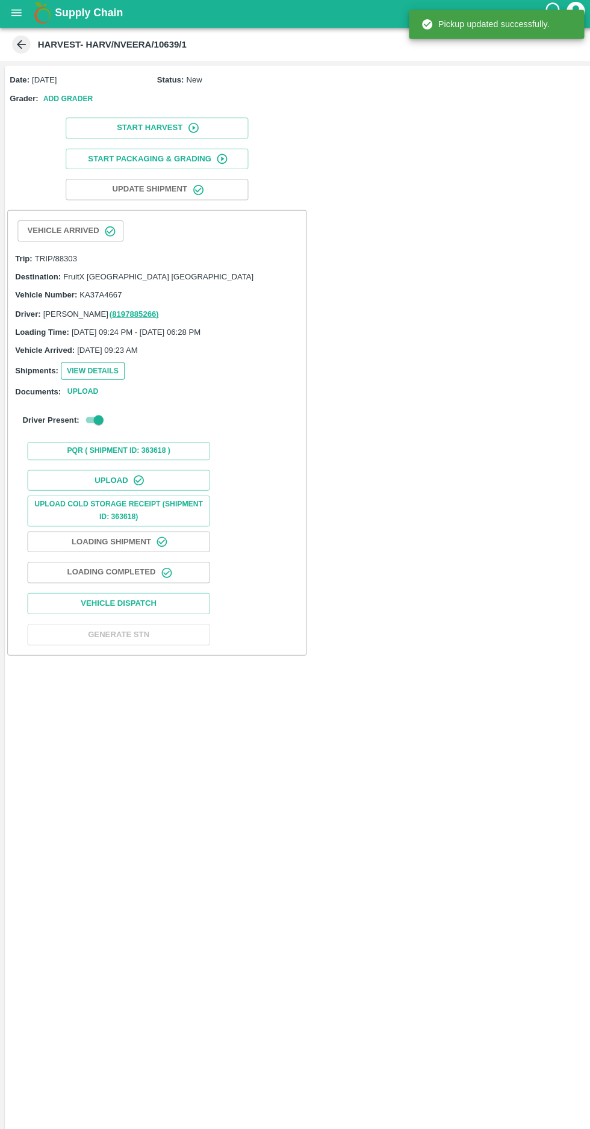
click at [80, 368] on button "View Details" at bounding box center [91, 369] width 63 height 17
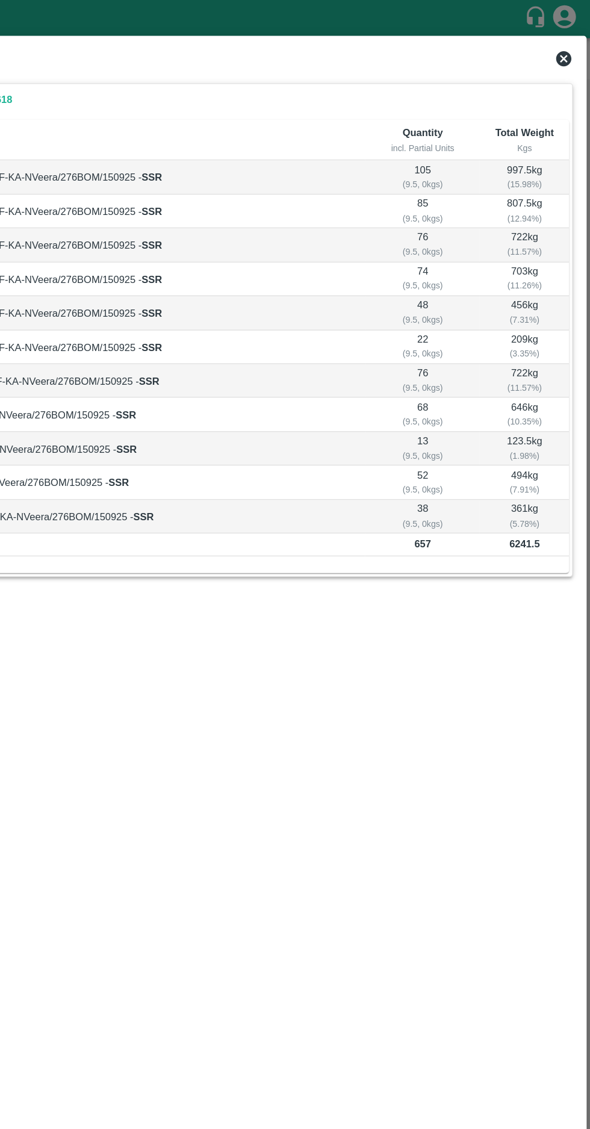
click at [564, 47] on icon at bounding box center [569, 46] width 12 height 12
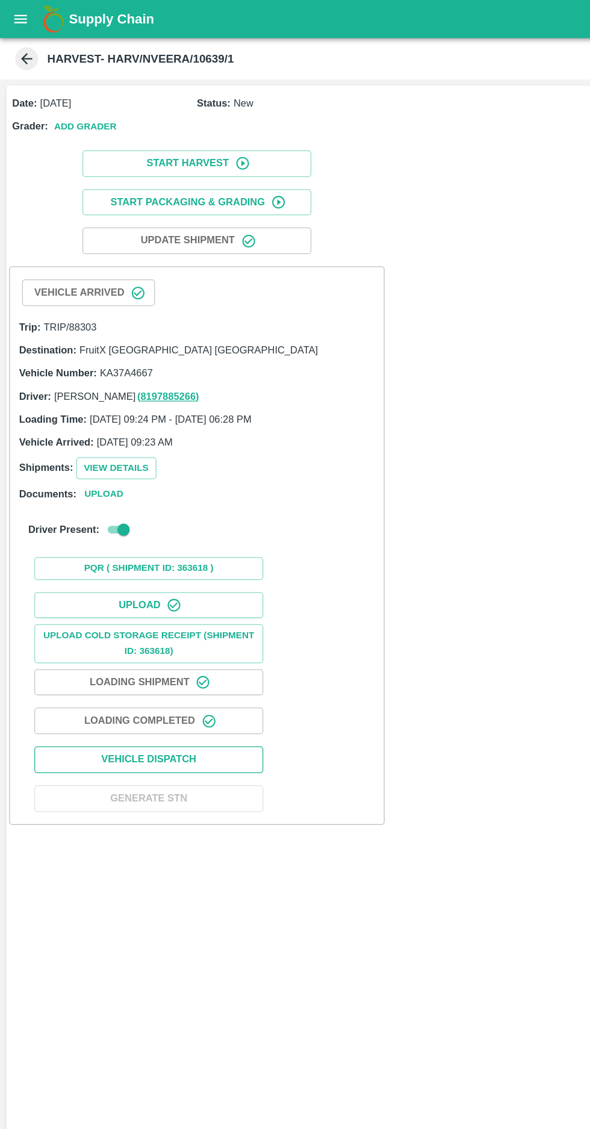
click at [96, 596] on button "Vehicle Dispatch" at bounding box center [117, 599] width 181 height 21
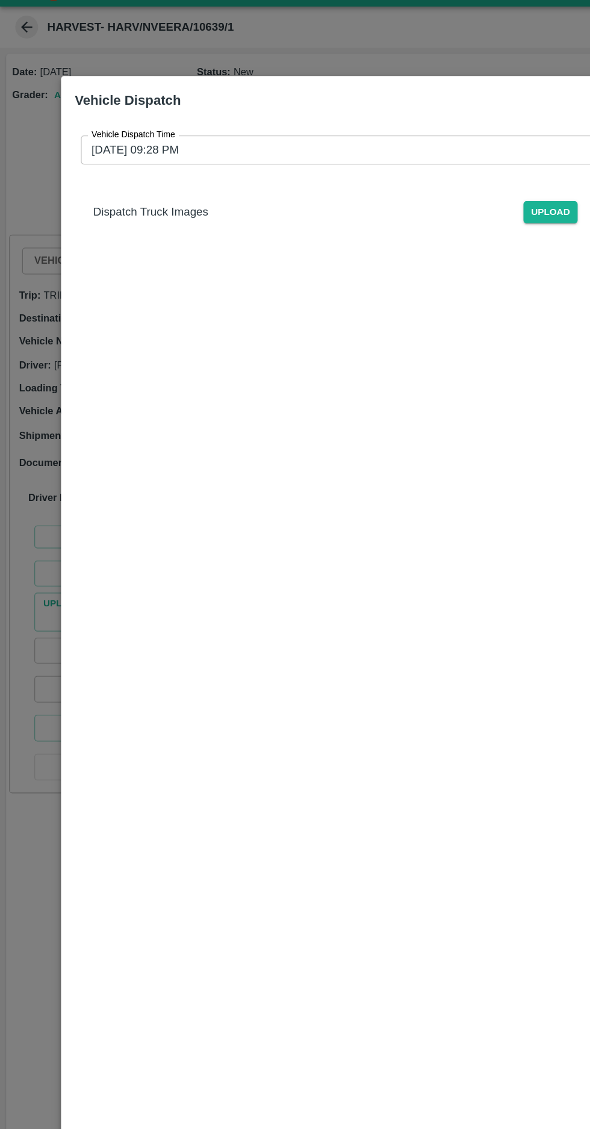
click at [85, 132] on input "15/09/2025 09:28 PM" at bounding box center [291, 143] width 454 height 23
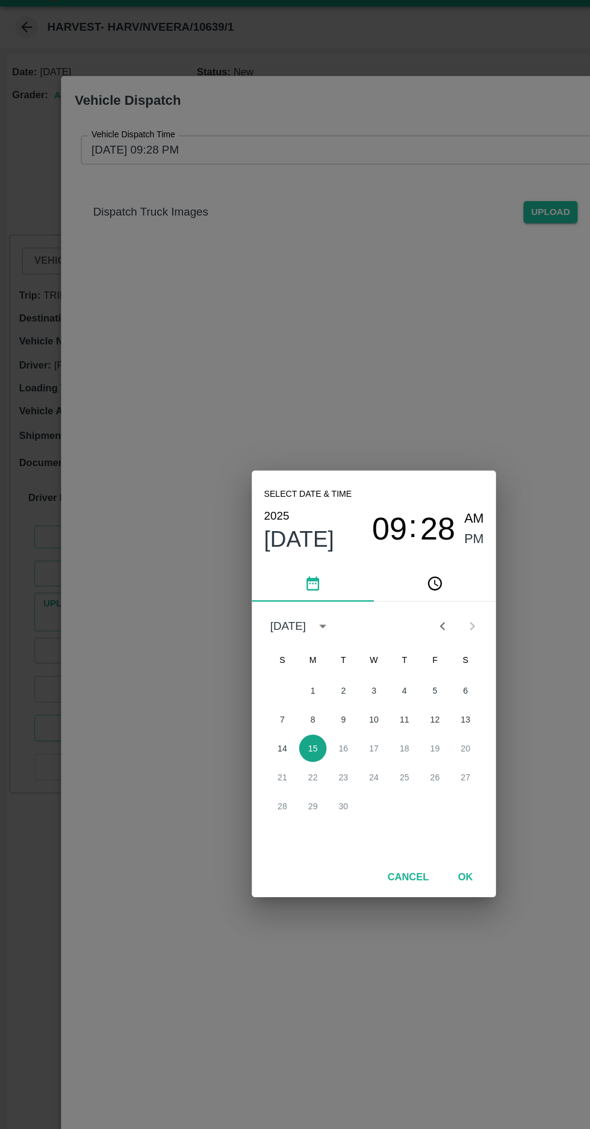
click at [249, 619] on button "15" at bounding box center [247, 616] width 22 height 22
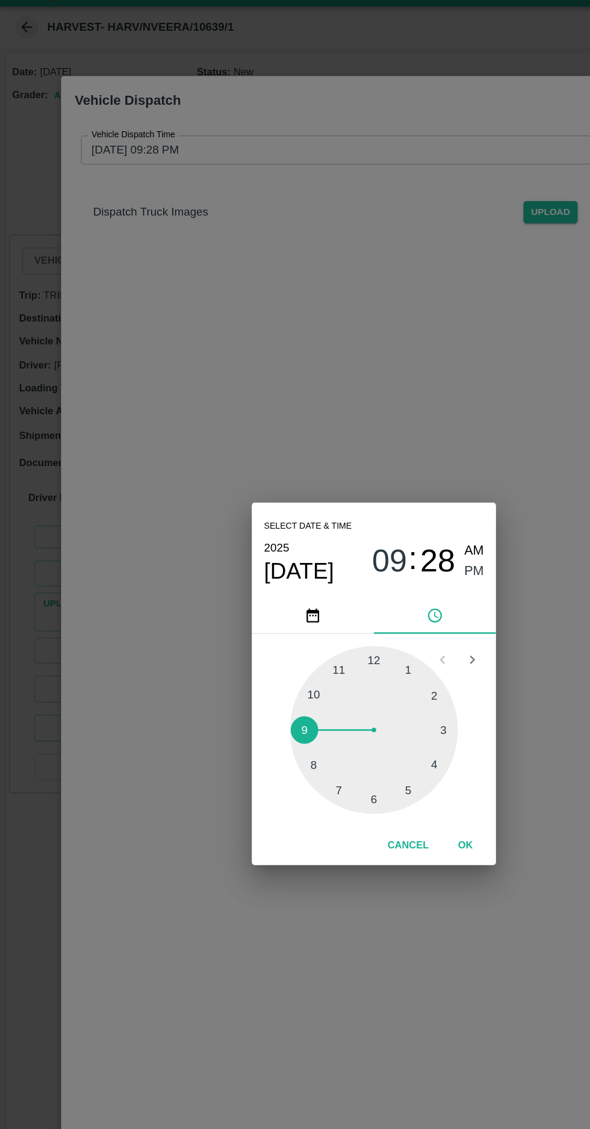
click at [298, 658] on div at bounding box center [295, 601] width 132 height 132
type input "15/09/2025 06:28 PM"
click at [376, 476] on span "PM" at bounding box center [375, 476] width 16 height 16
click at [376, 687] on button "OK" at bounding box center [367, 692] width 39 height 21
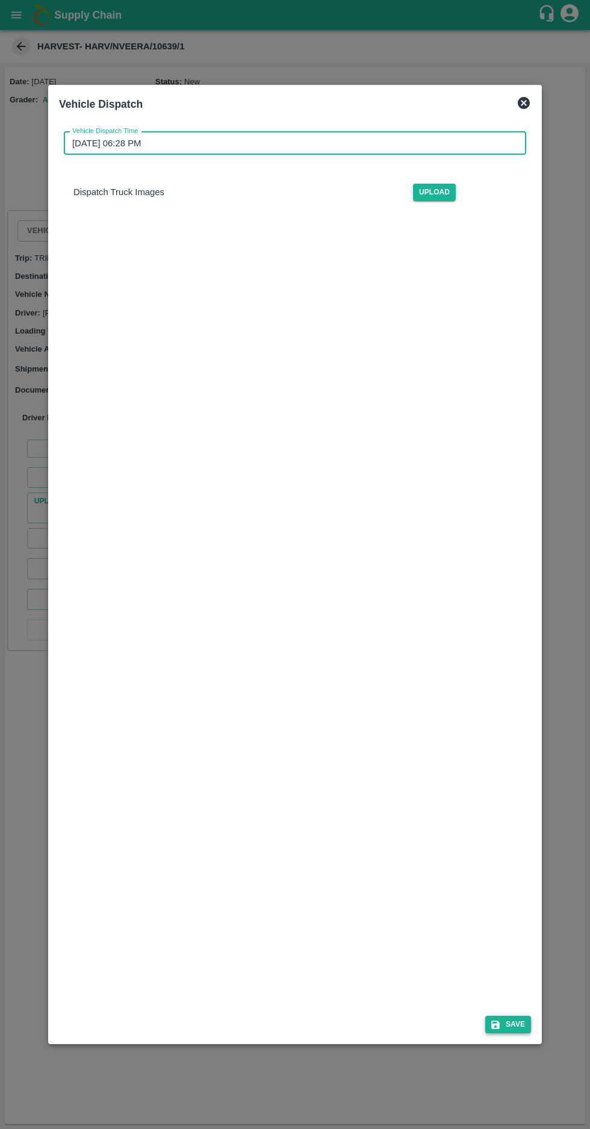
click at [516, 1033] on button "Save" at bounding box center [508, 1024] width 46 height 17
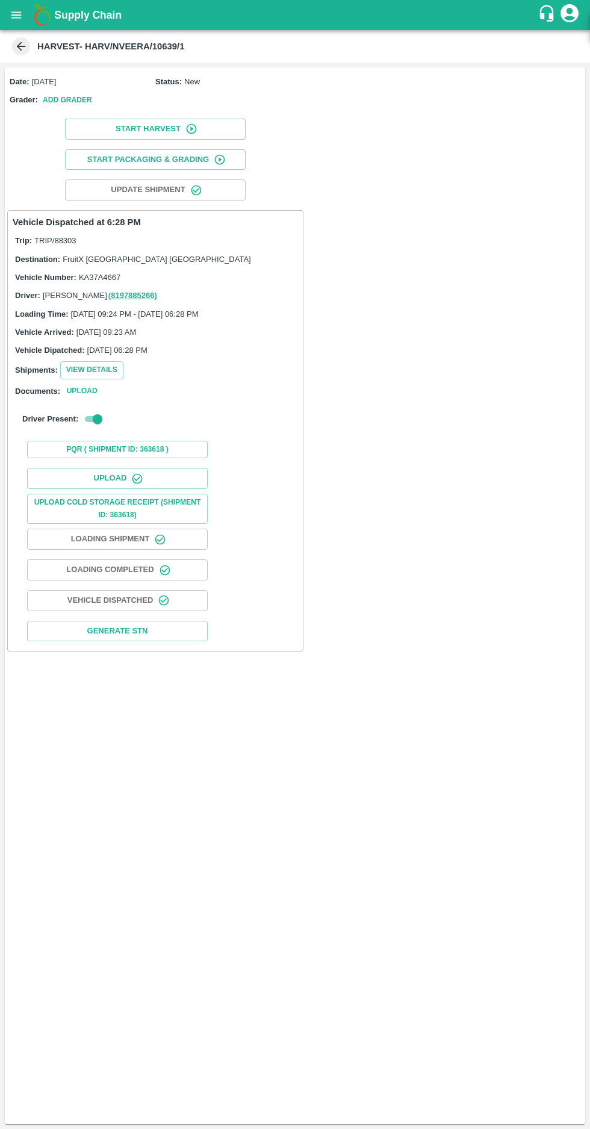
click at [20, 46] on icon at bounding box center [21, 46] width 9 height 9
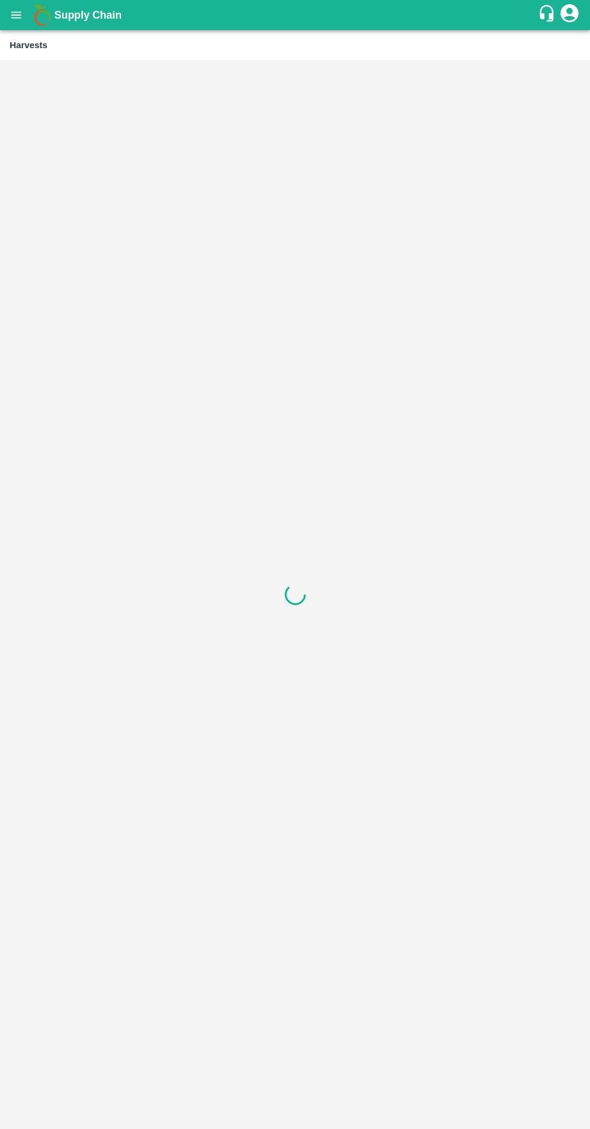
click at [19, 8] on icon "open drawer" at bounding box center [16, 14] width 13 height 13
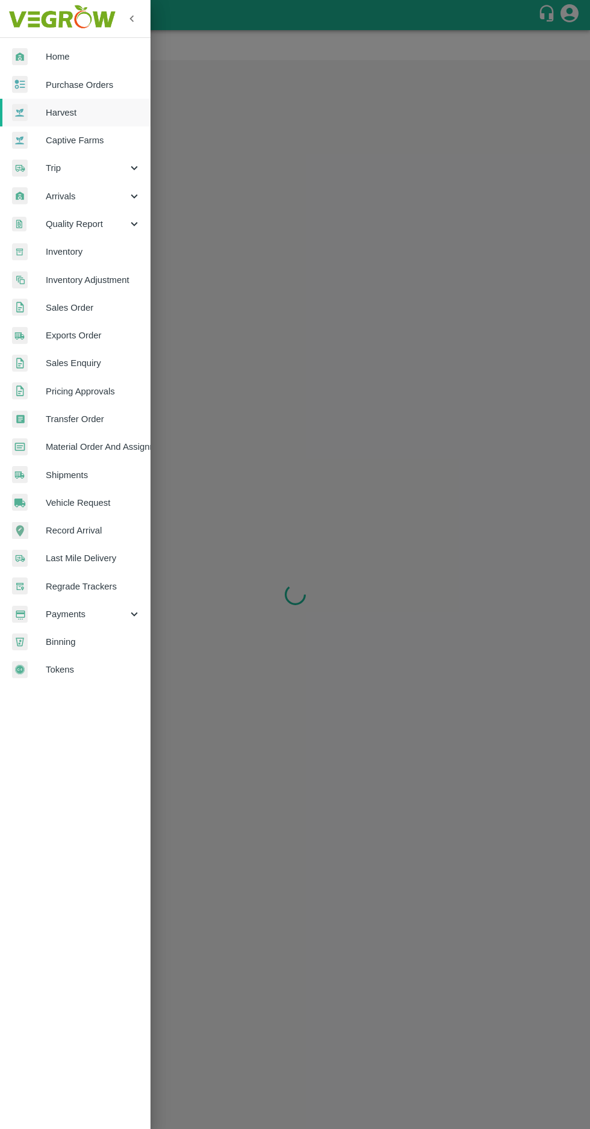
click at [63, 83] on span "Purchase Orders" at bounding box center [93, 84] width 95 height 13
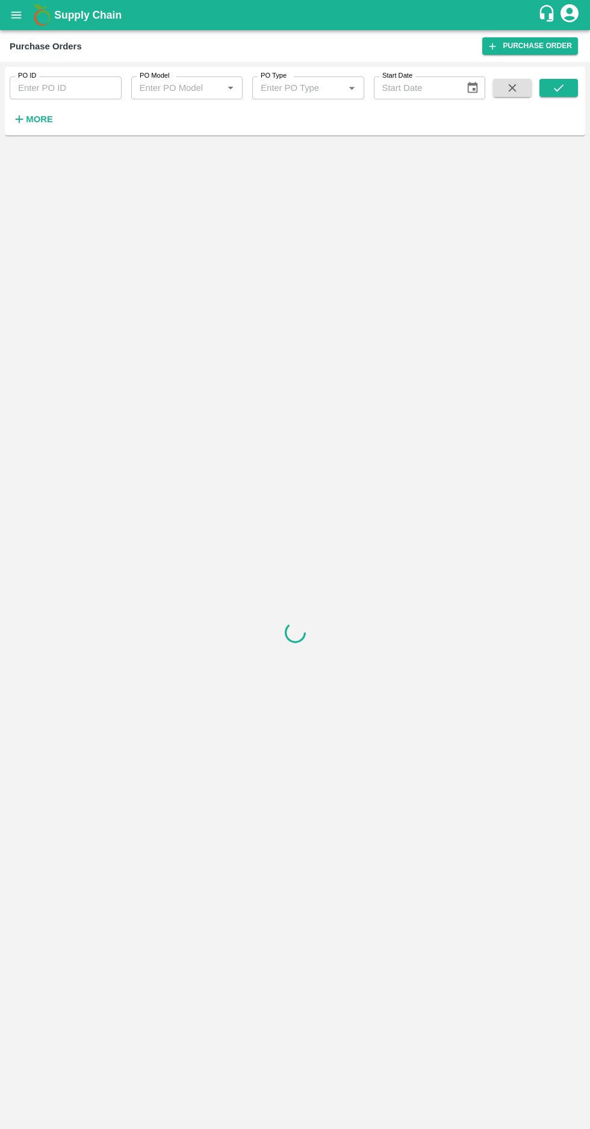
click at [31, 123] on strong "More" at bounding box center [39, 119] width 27 height 10
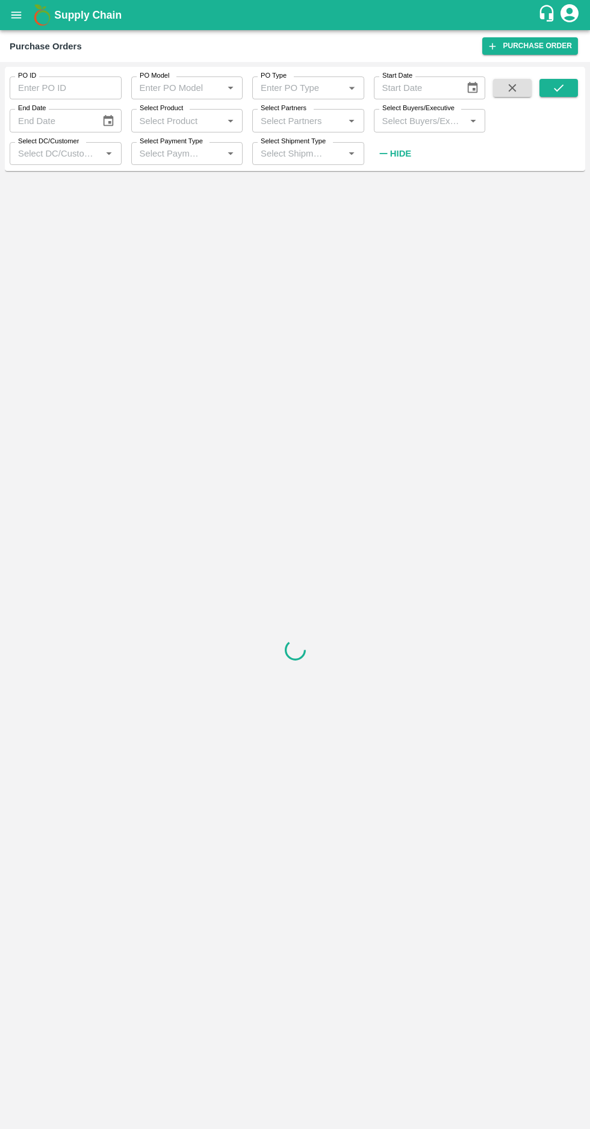
click at [412, 113] on label "Select Buyers/Executive" at bounding box center [418, 109] width 72 height 10
click at [412, 113] on input "Select Buyers/Executive" at bounding box center [420, 121] width 85 height 16
type input "afza"
click at [399, 177] on input "checkbox" at bounding box center [400, 183] width 24 height 24
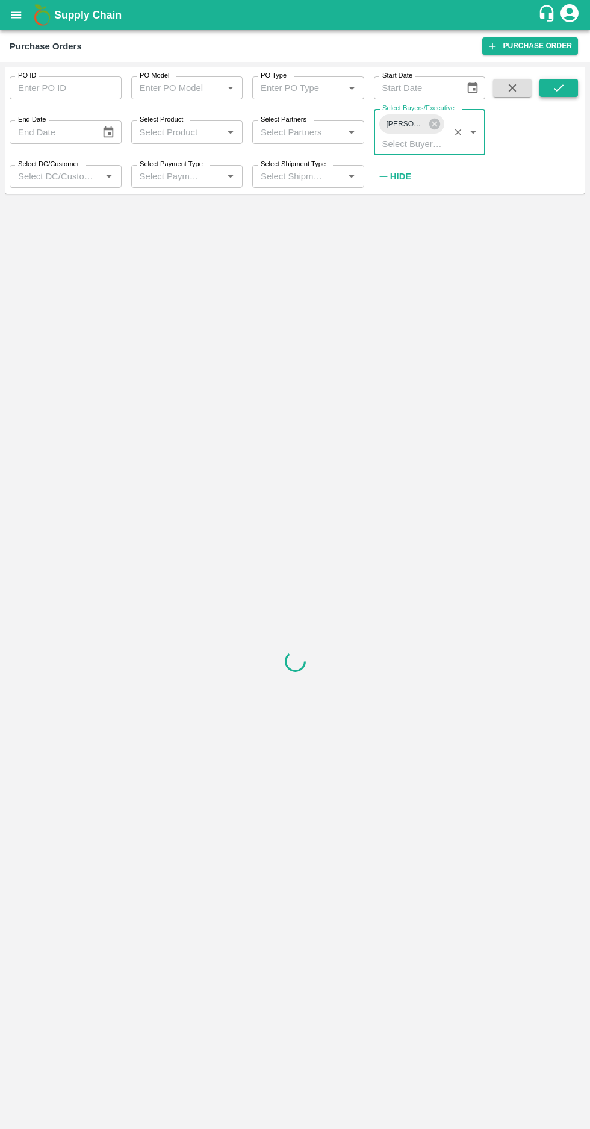
click at [561, 96] on button "submit" at bounding box center [559, 88] width 39 height 18
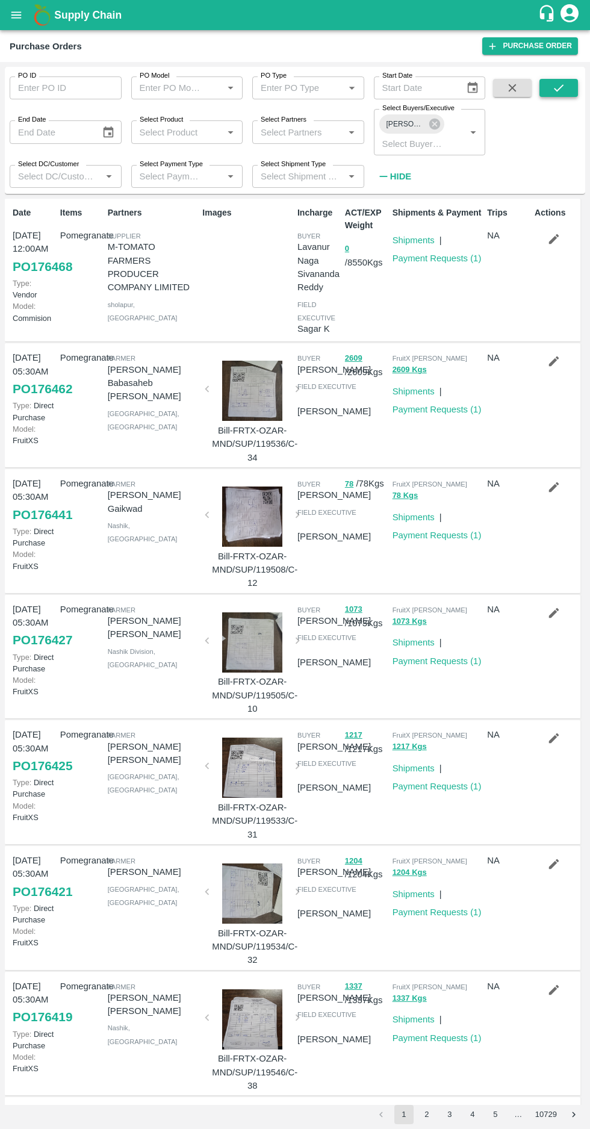
click at [551, 93] on button "submit" at bounding box center [559, 88] width 39 height 18
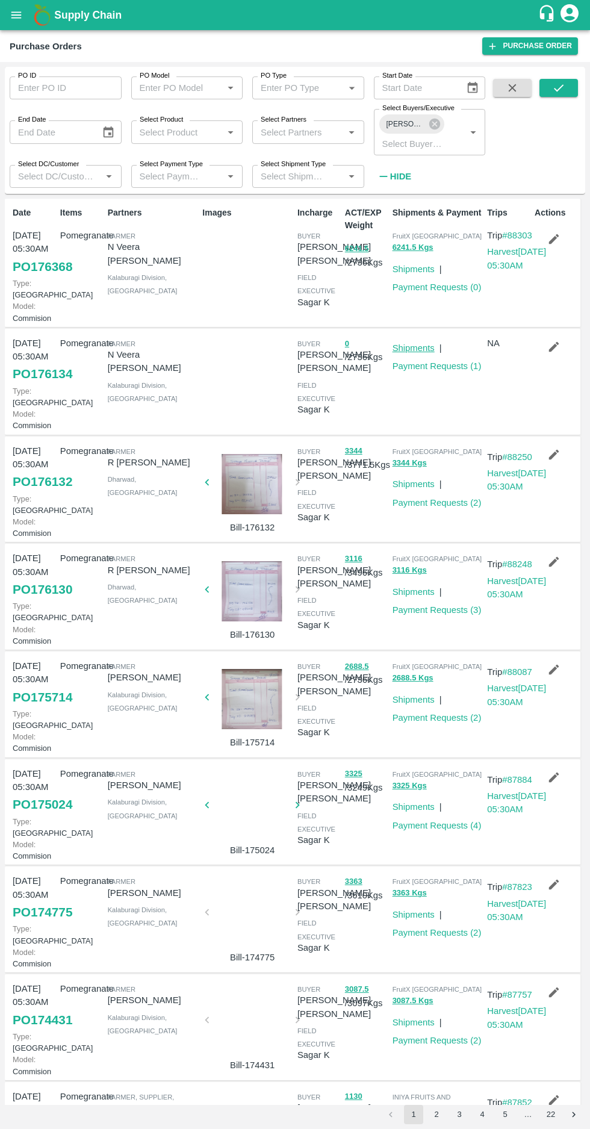
click at [418, 353] on link "Shipments" at bounding box center [414, 348] width 42 height 10
click at [438, 1111] on button "2" at bounding box center [436, 1114] width 19 height 19
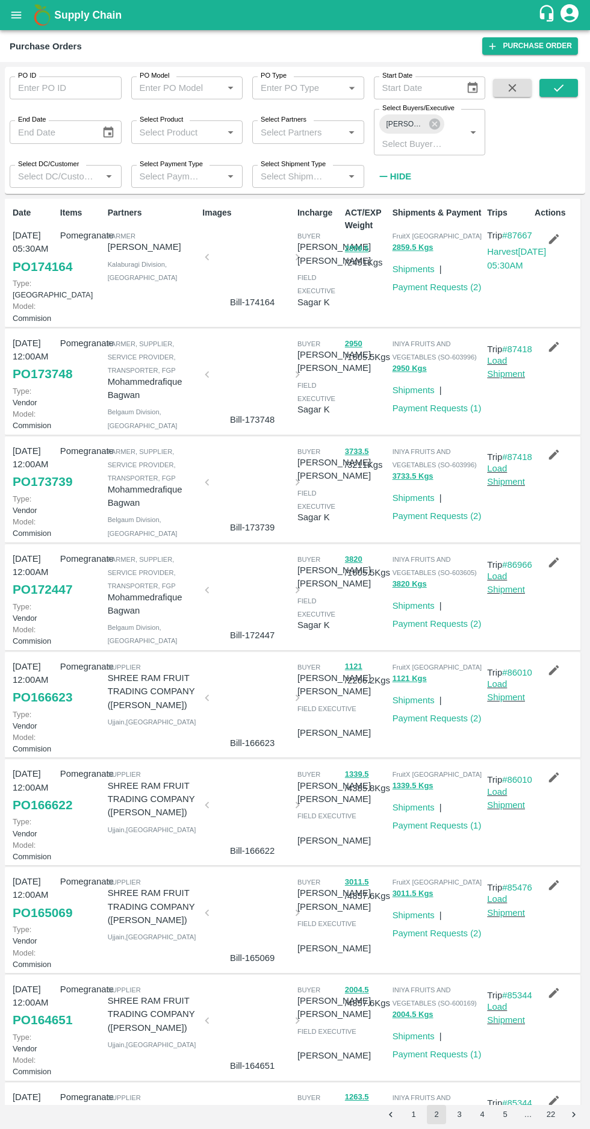
click at [409, 1113] on button "1" at bounding box center [413, 1114] width 19 height 19
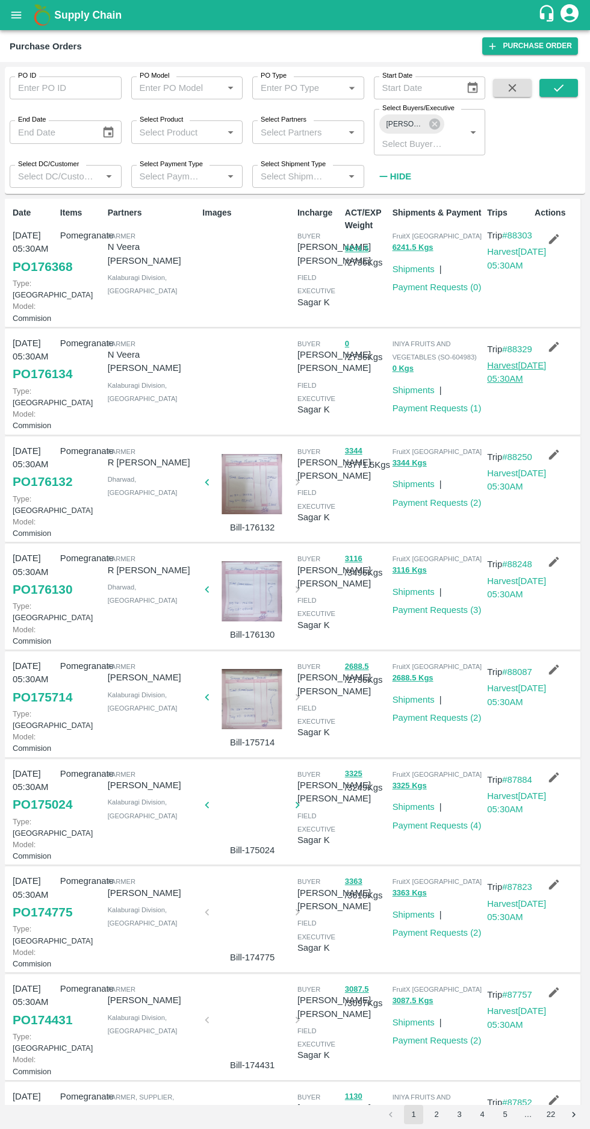
click at [508, 384] on link "Harvest 14 Sep, 05:30AM" at bounding box center [516, 372] width 59 height 23
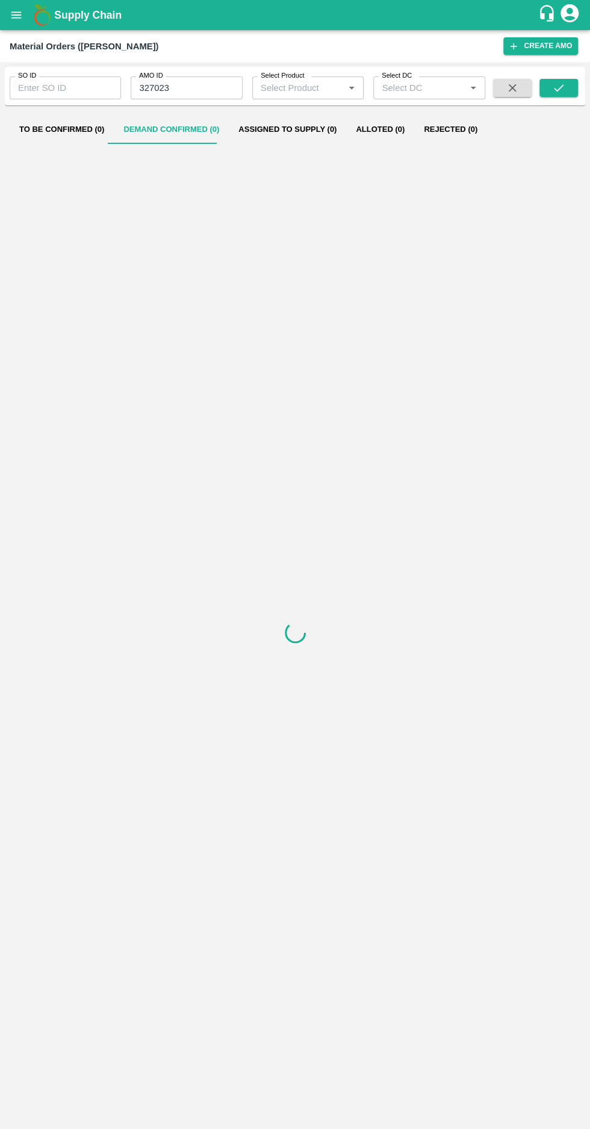
click at [199, 88] on input "327023" at bounding box center [186, 87] width 111 height 23
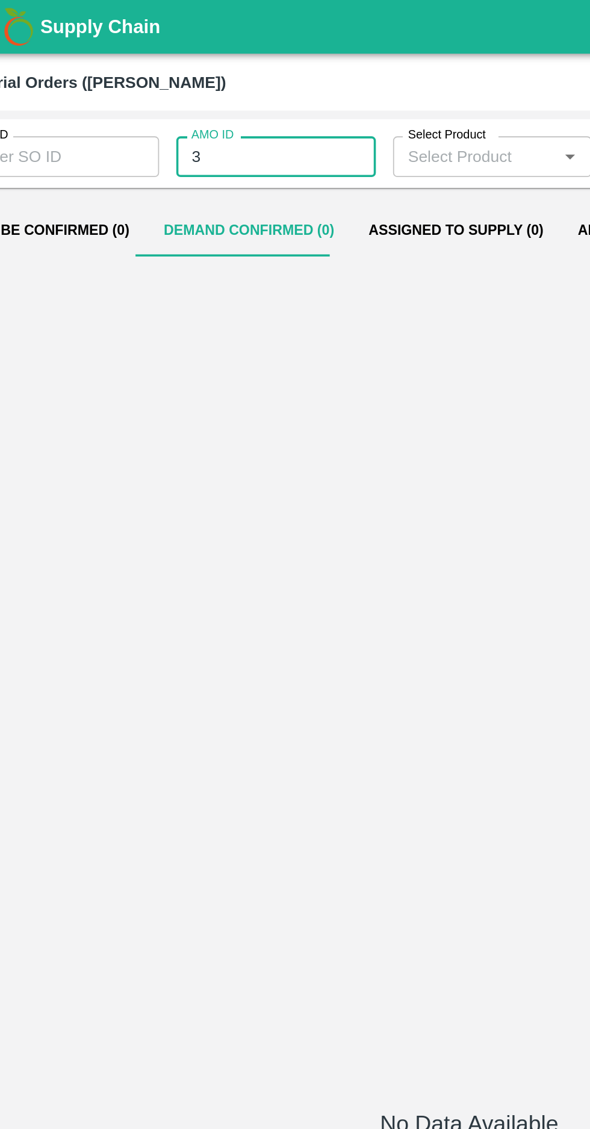
type input "3"
click at [74, 87] on input "SO ID" at bounding box center [65, 87] width 111 height 23
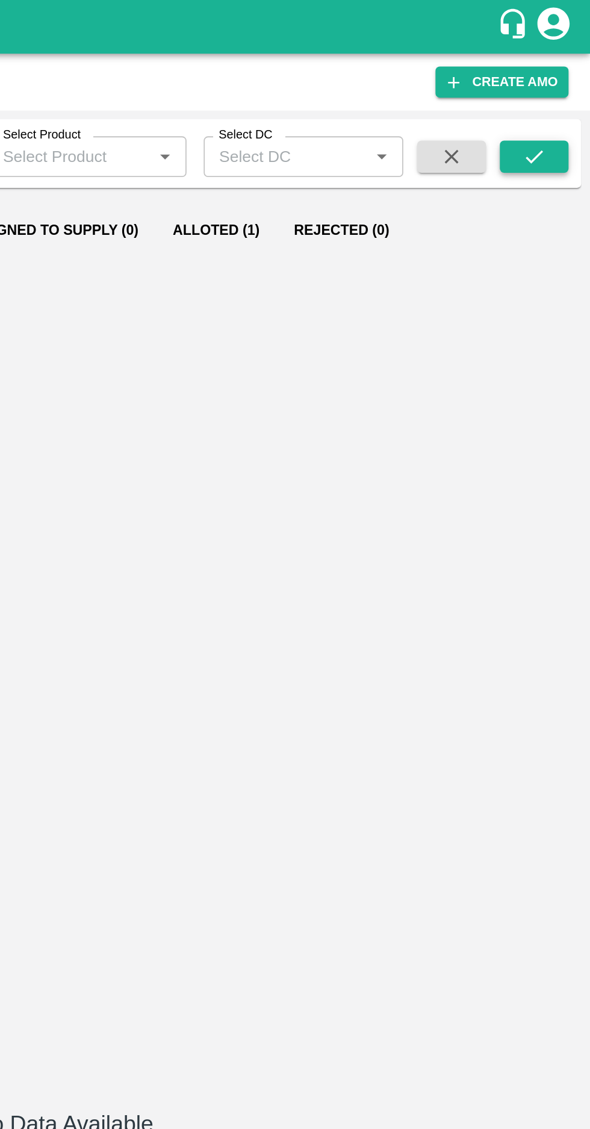
type input "604983"
click at [553, 88] on icon "submit" at bounding box center [558, 87] width 13 height 13
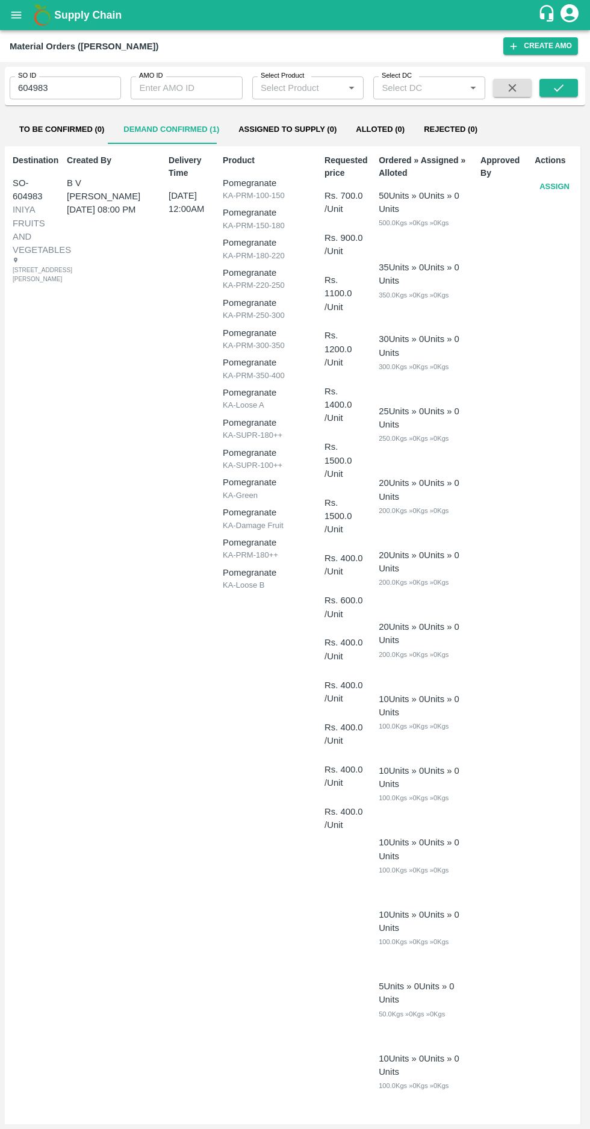
click at [558, 185] on button "Assign" at bounding box center [555, 186] width 40 height 21
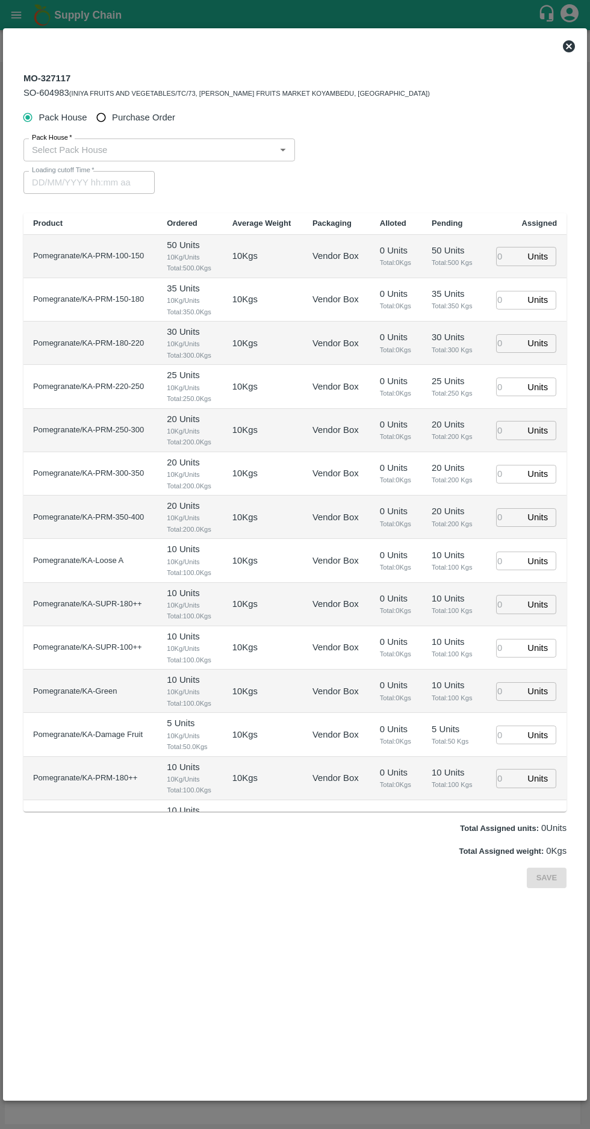
type input "19/09/2025 12:00 AM"
click at [110, 123] on input "Purchase Order" at bounding box center [101, 118] width 22 height 22
radio input "true"
click at [189, 150] on input "PO   *" at bounding box center [280, 150] width 506 height 16
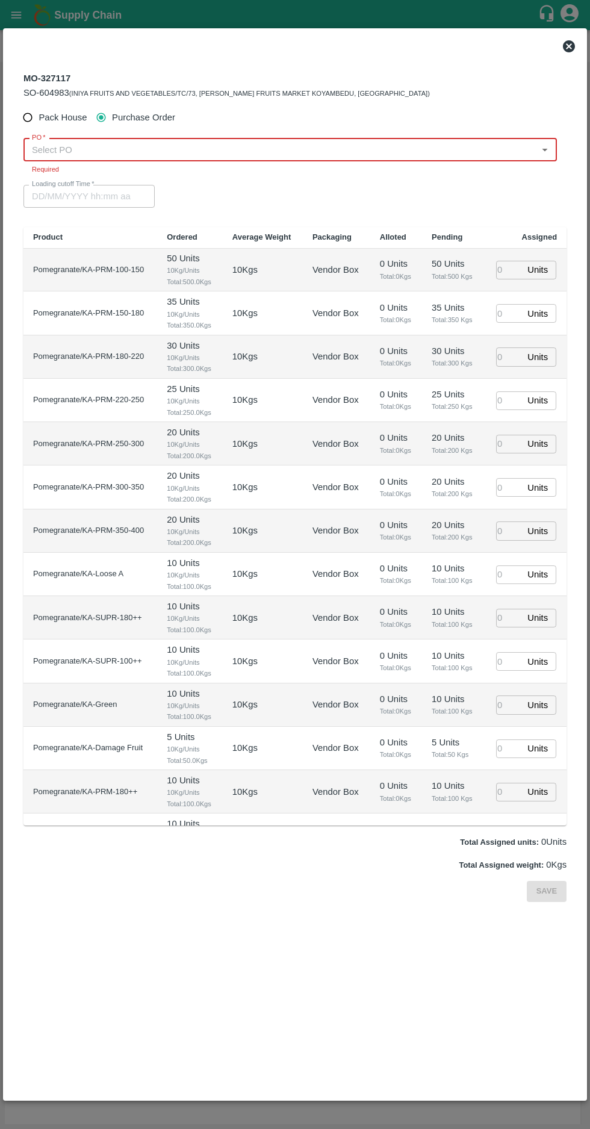
click at [232, 145] on input "PO   *" at bounding box center [280, 150] width 506 height 16
click at [271, 185] on div "PO-176134(N Veera Venkata Subbarao -9704338567)" at bounding box center [289, 176] width 533 height 20
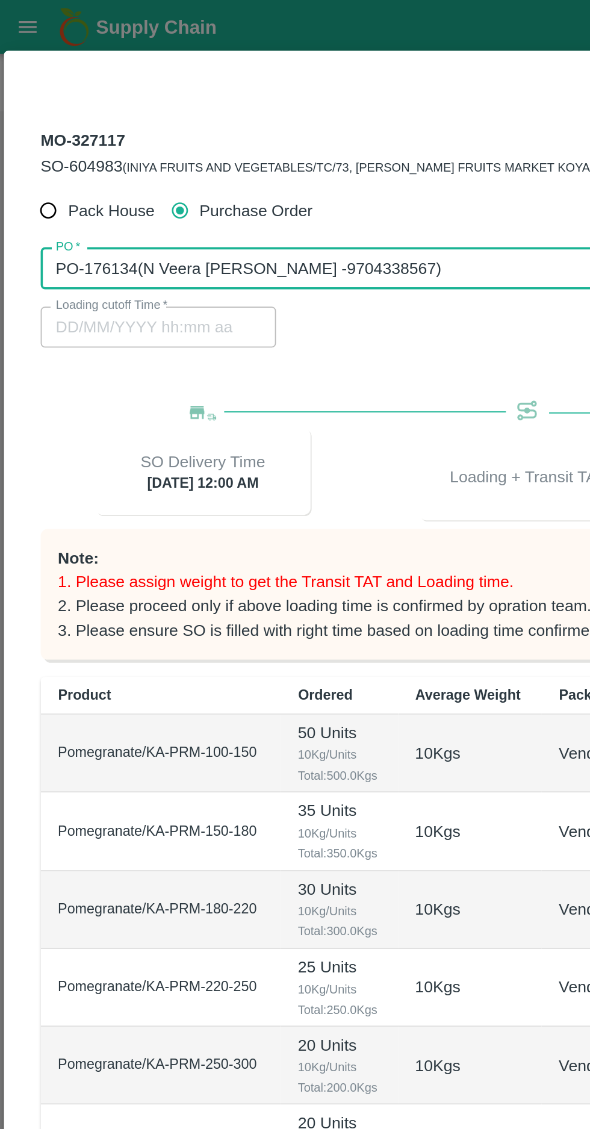
scroll to position [3, 0]
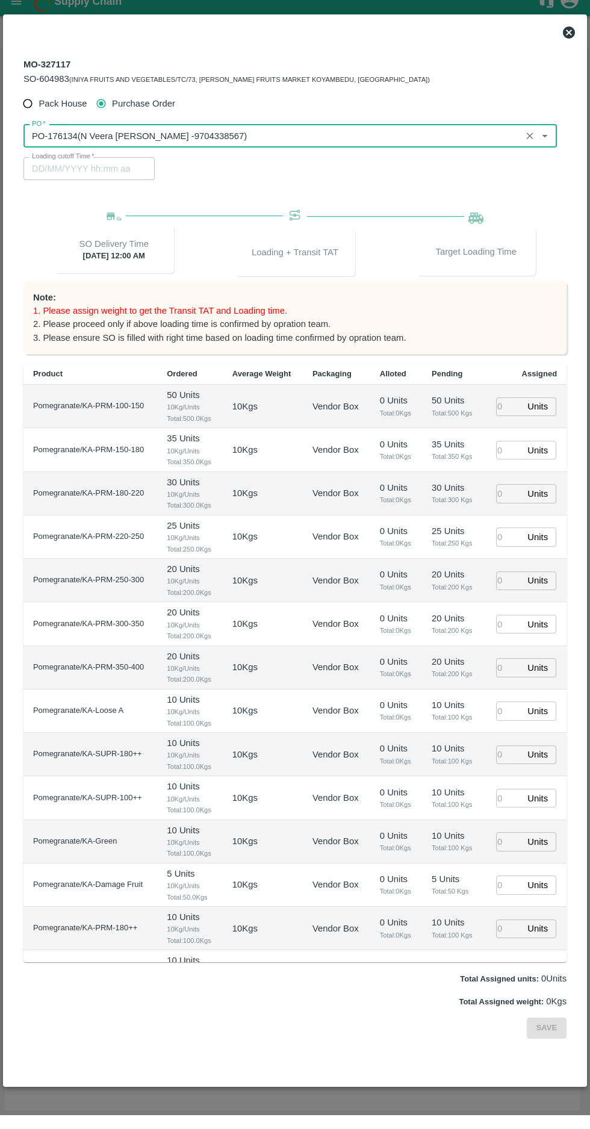
type input "PO-176134(N Veera Venkata Subbarao -9704338567)"
click at [501, 417] on input "number" at bounding box center [509, 420] width 26 height 19
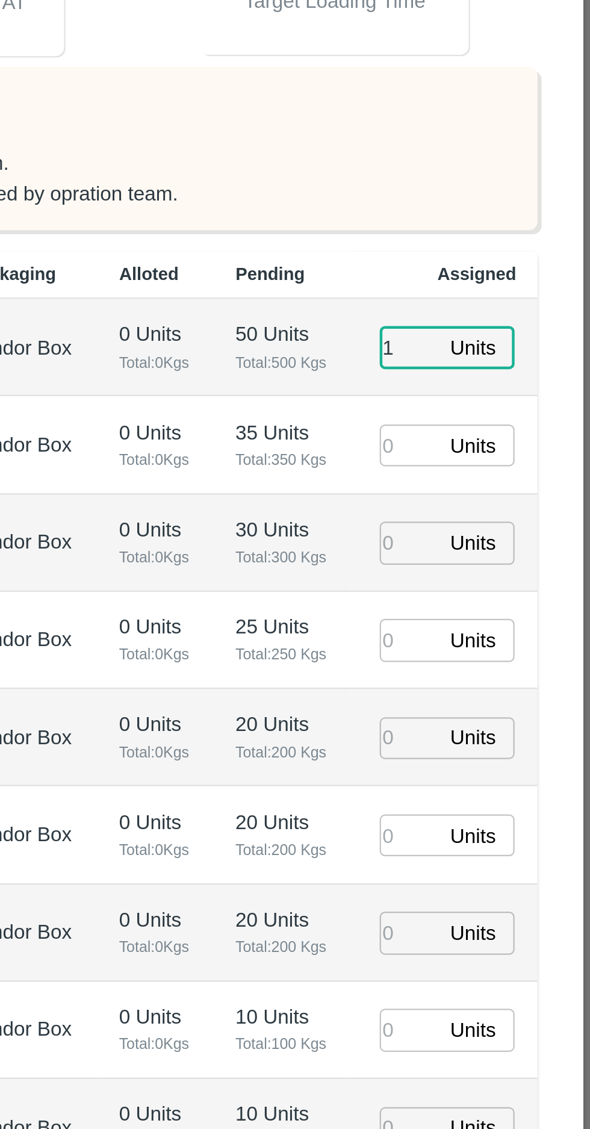
type input "1"
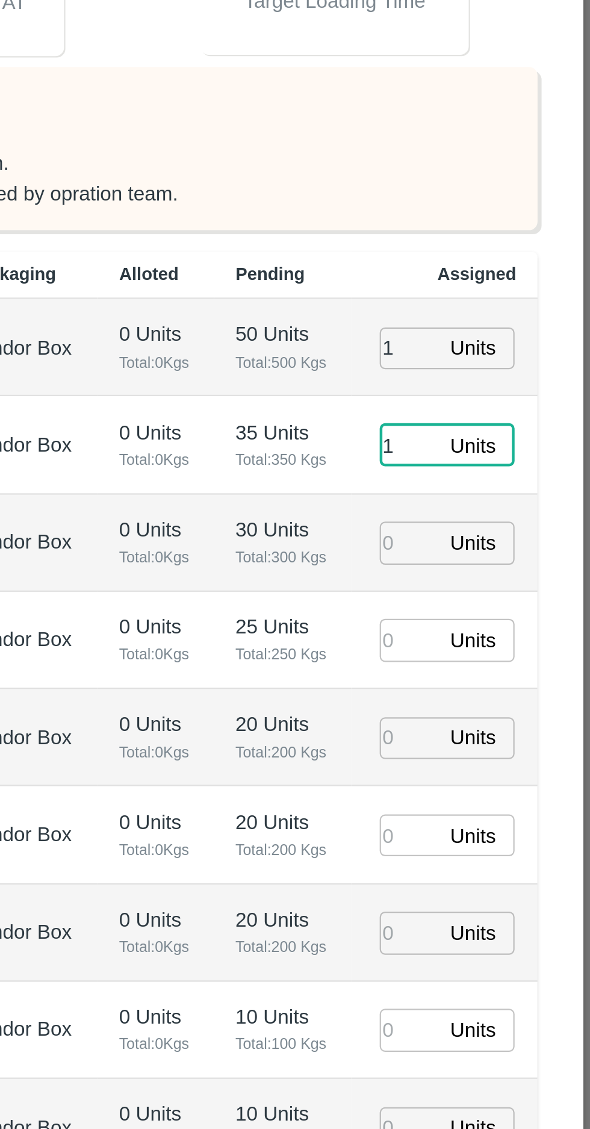
type input "1"
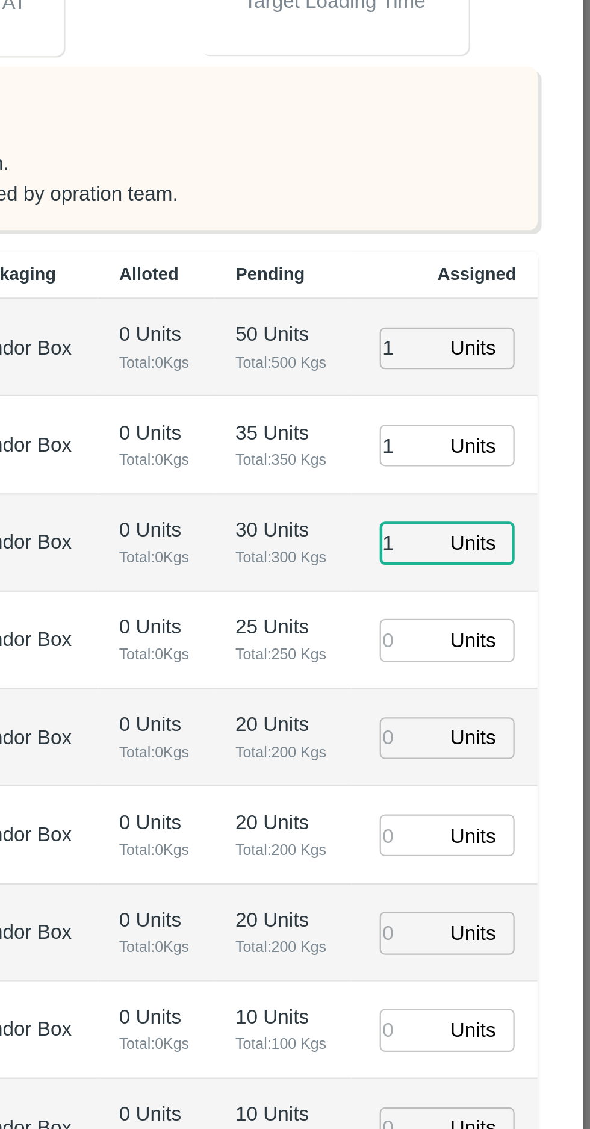
type input "1"
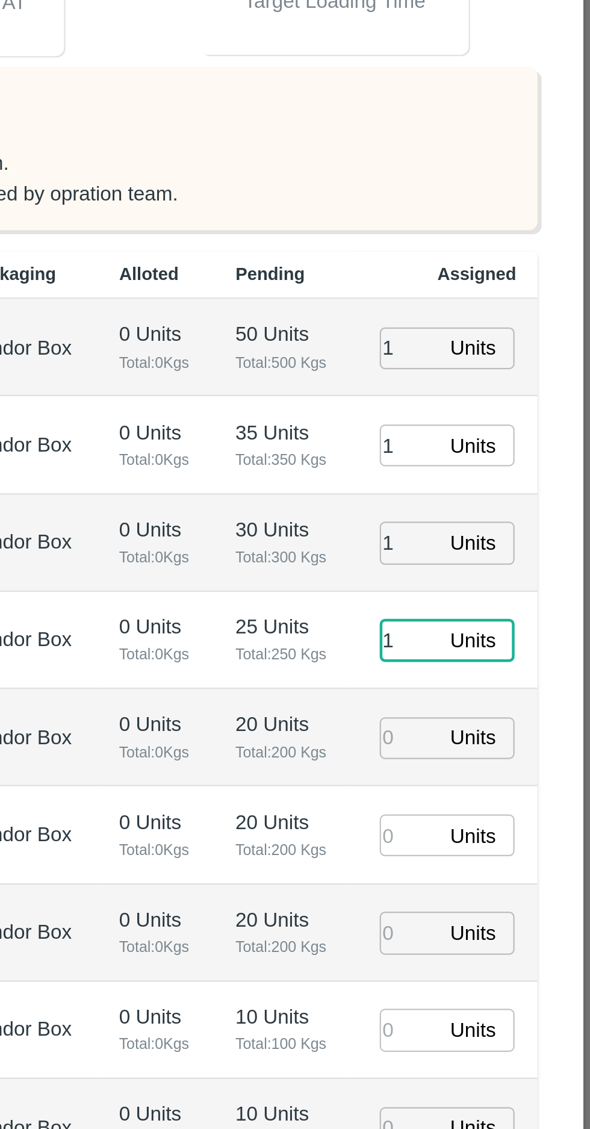
type input "1"
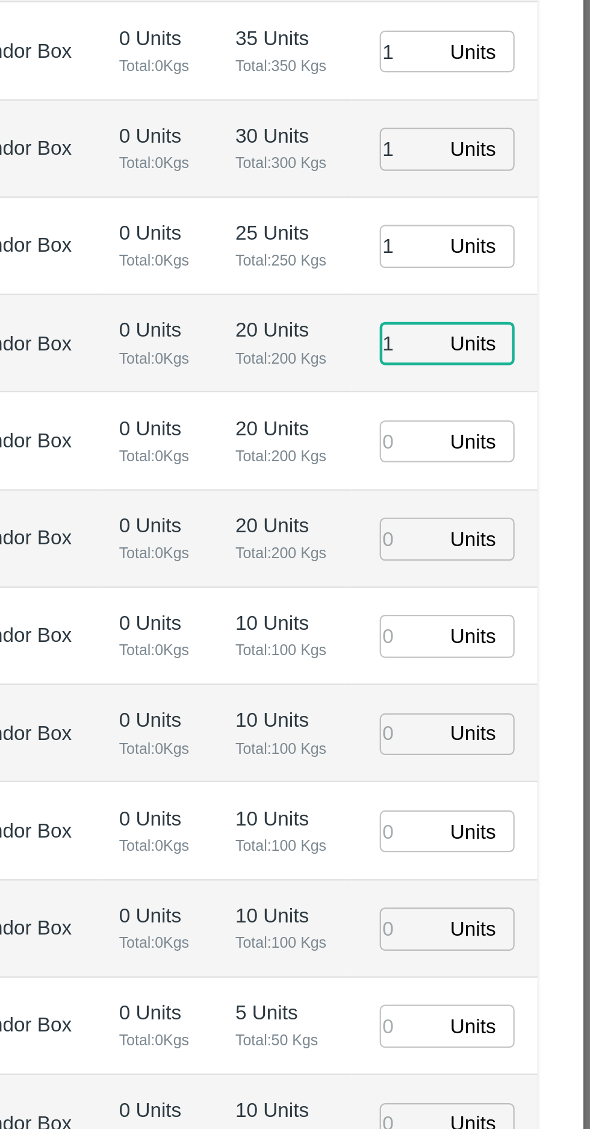
type input "1"
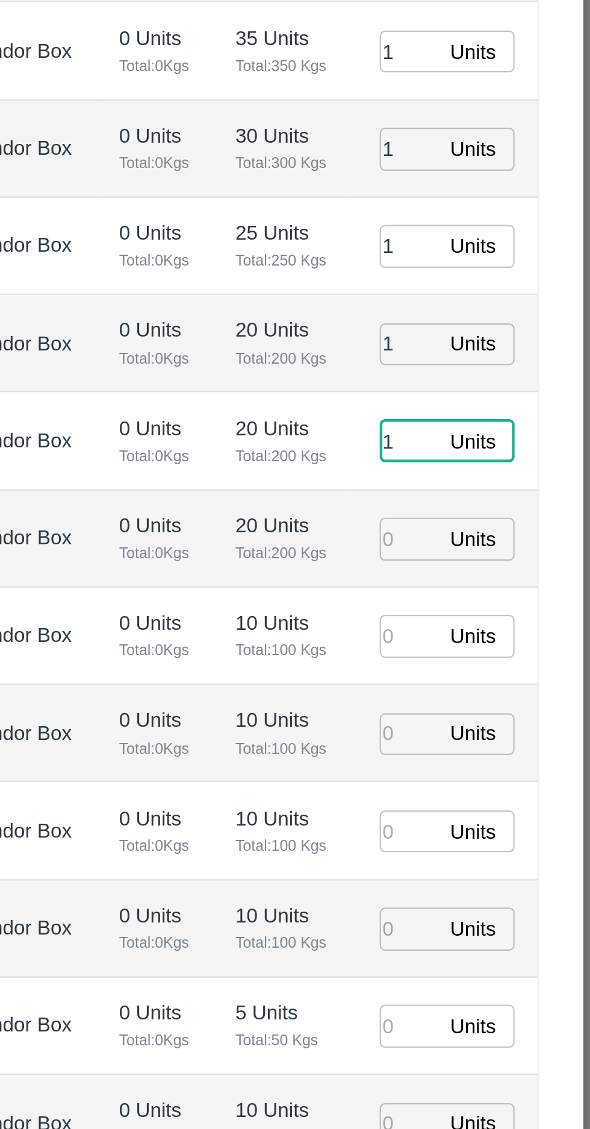
type input "1"
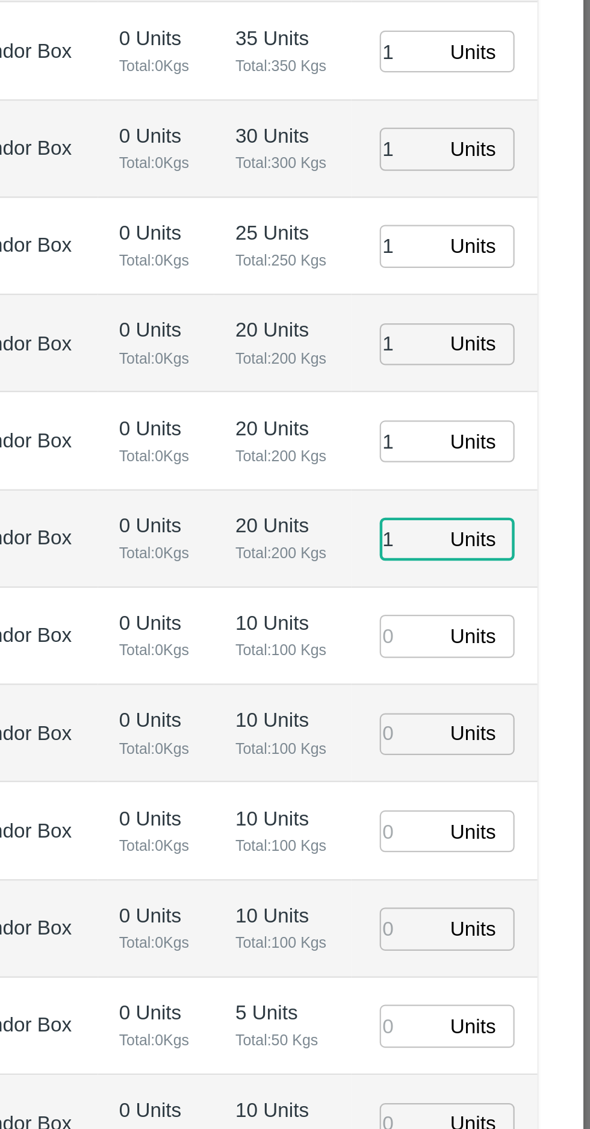
type input "1"
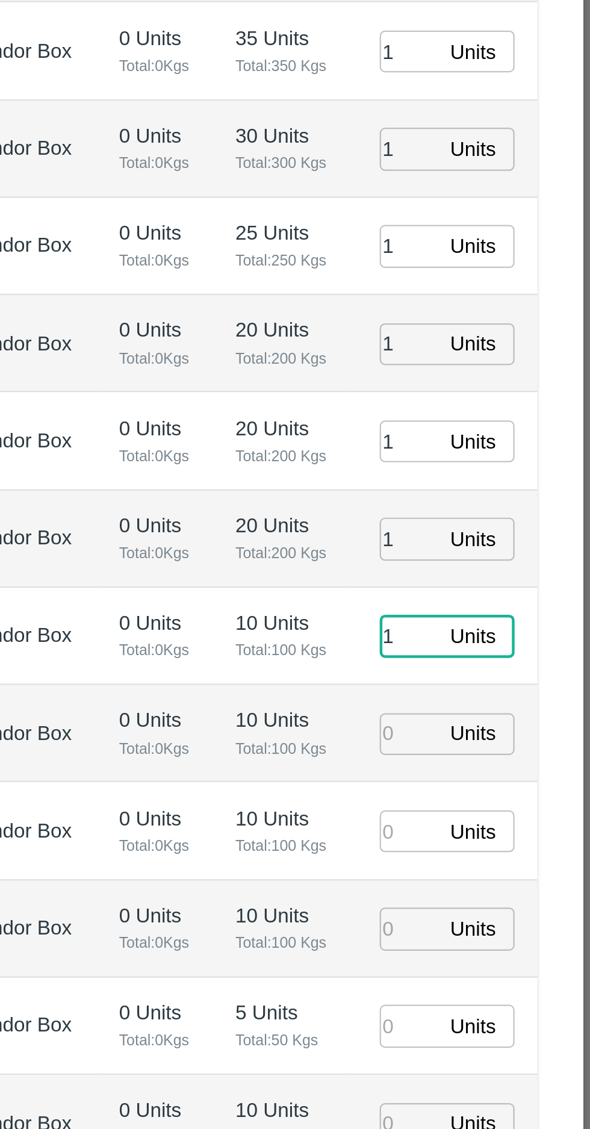
type input "1"
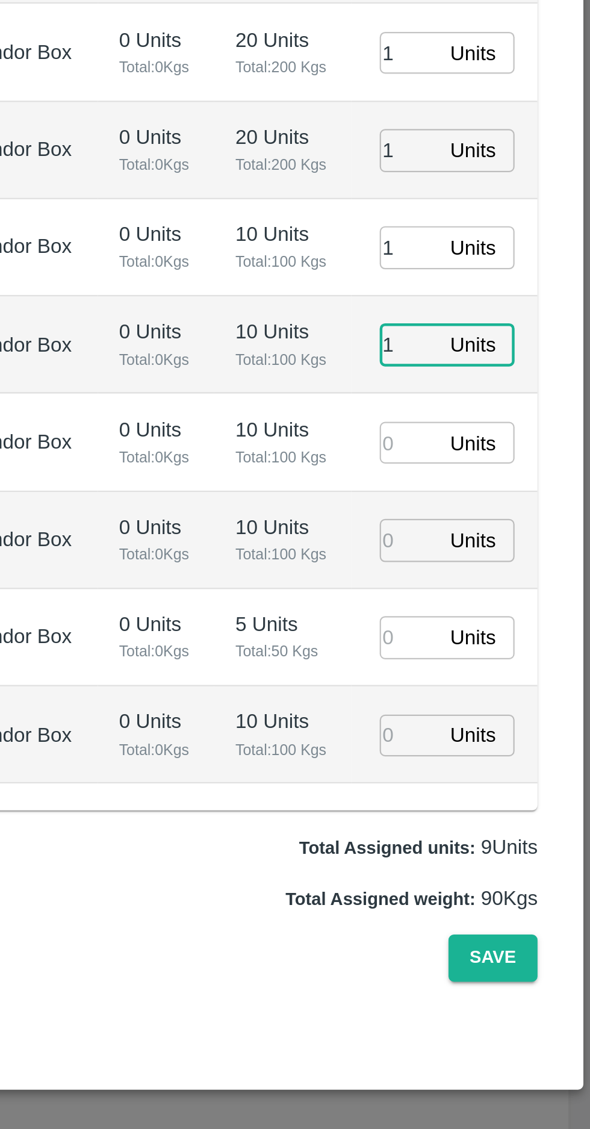
type input "1"
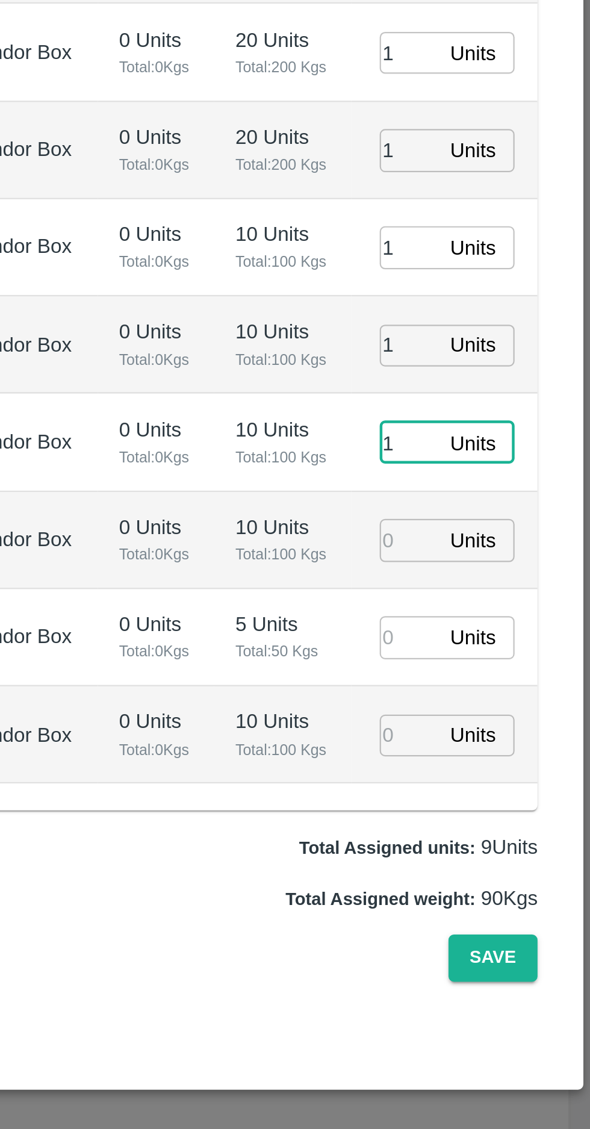
type input "1"
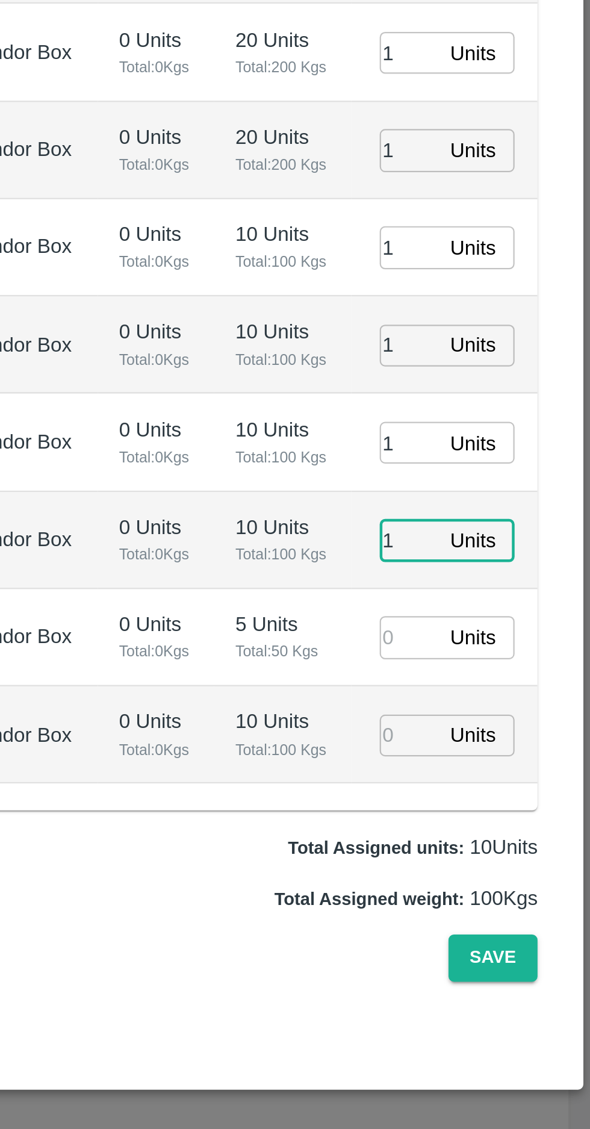
type input "1"
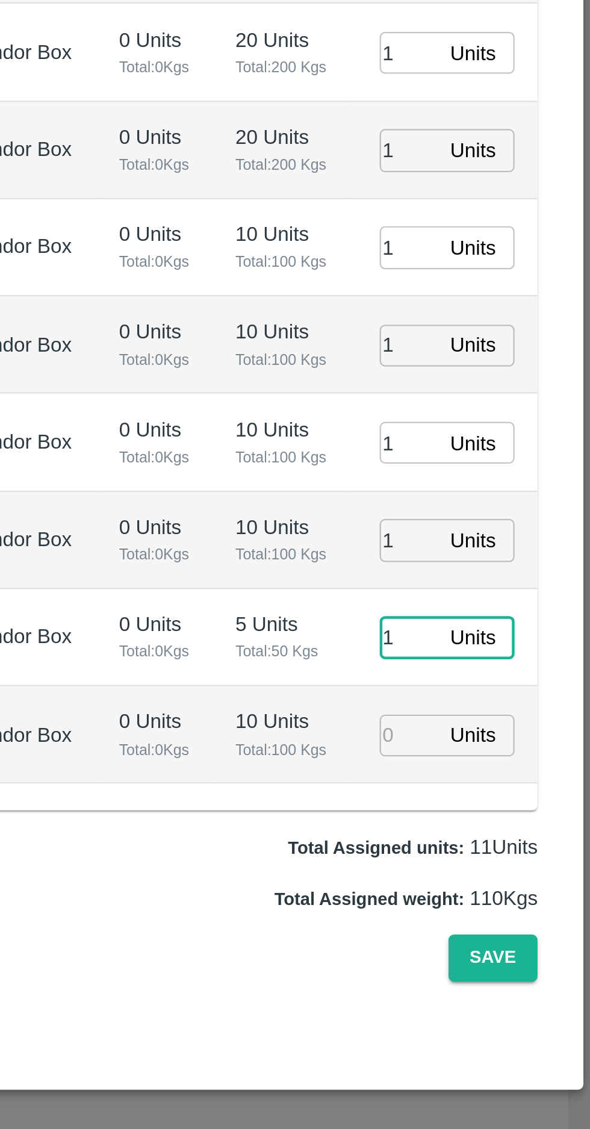
type input "1"
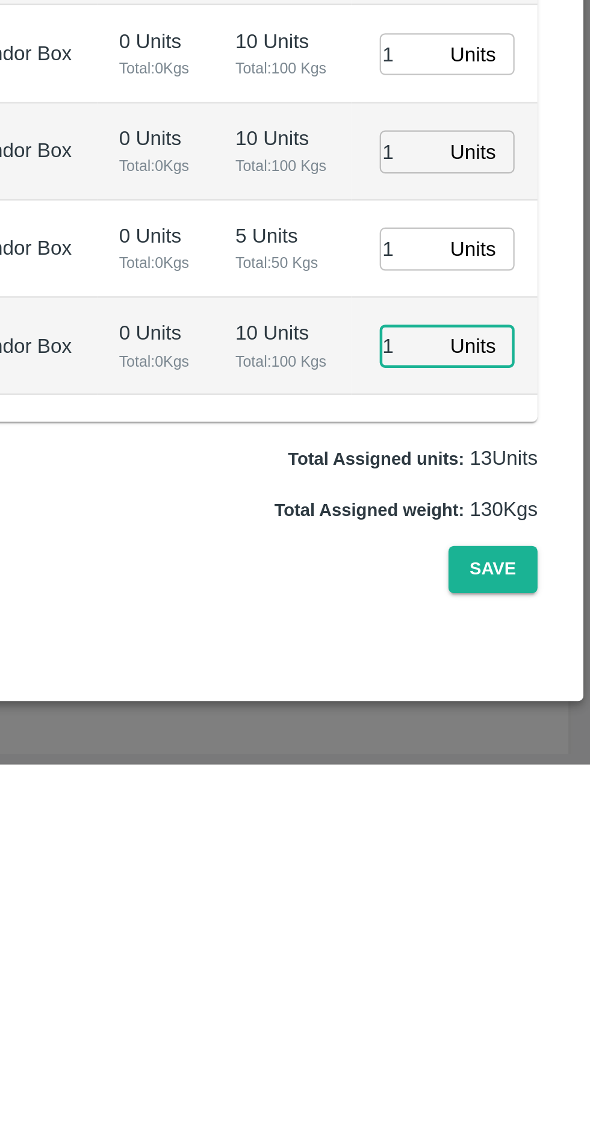
type input "1"
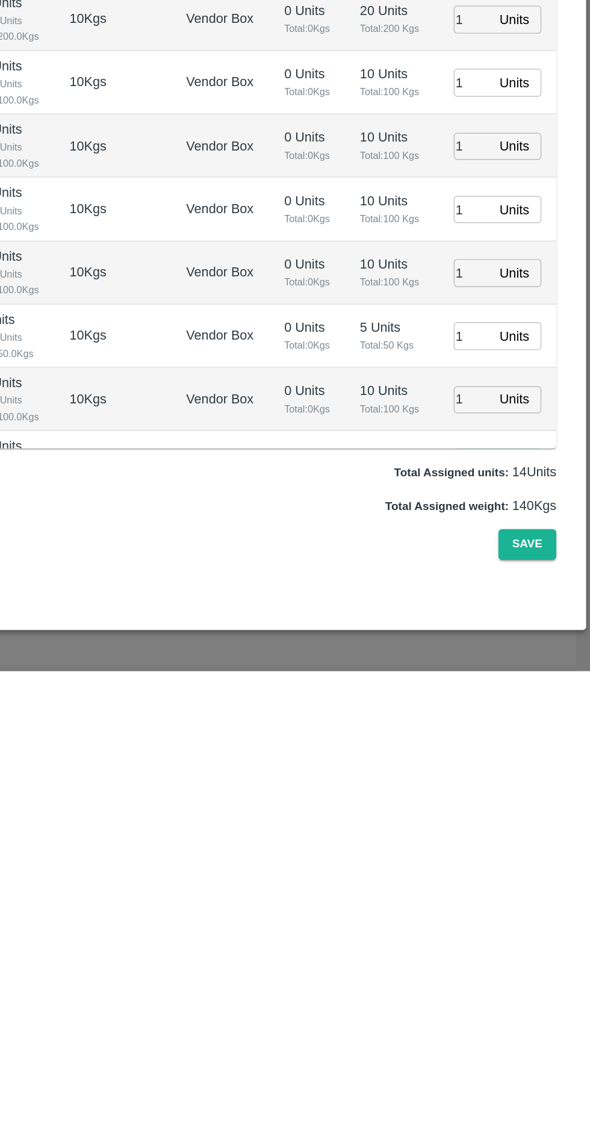
scroll to position [0, 0]
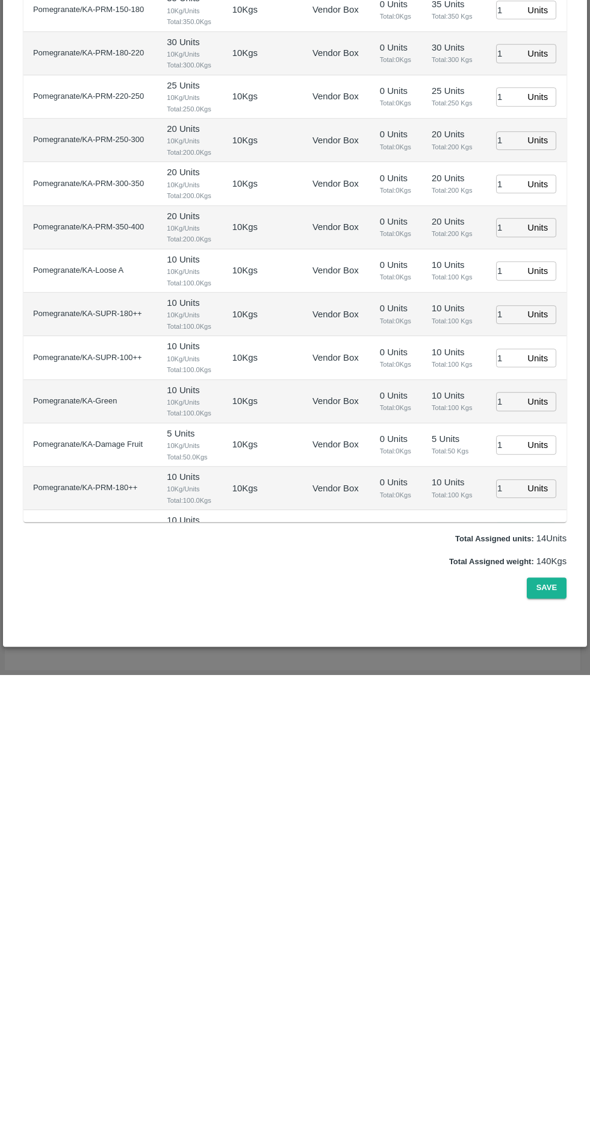
type input "18/09/2025 12:28 AM"
type input "1"
click at [554, 1053] on button "Save" at bounding box center [547, 1041] width 40 height 21
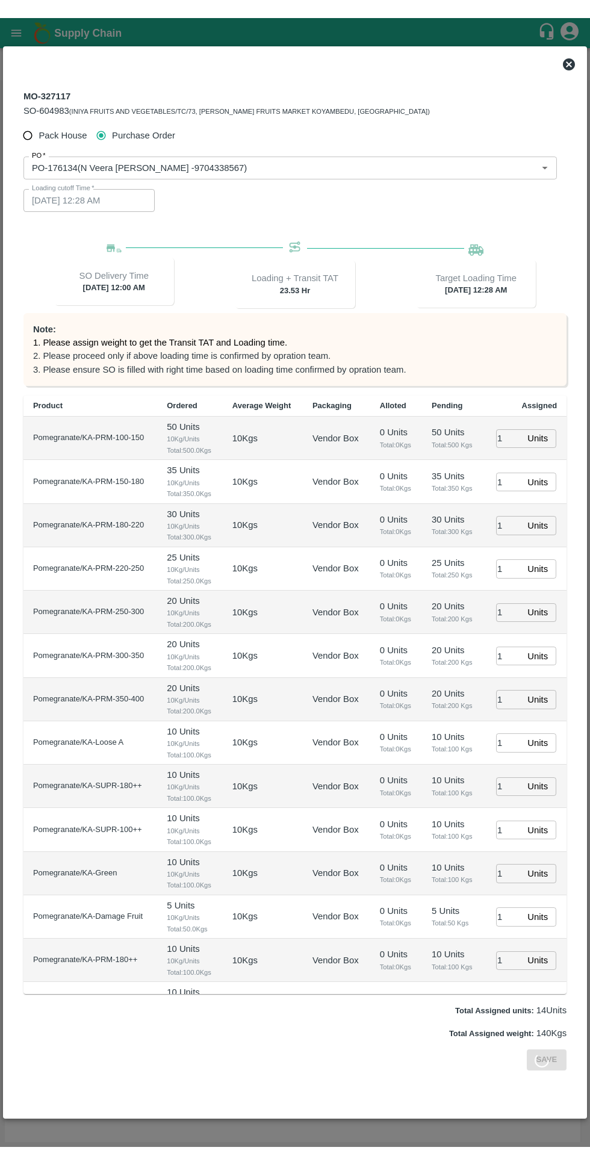
scroll to position [25, 0]
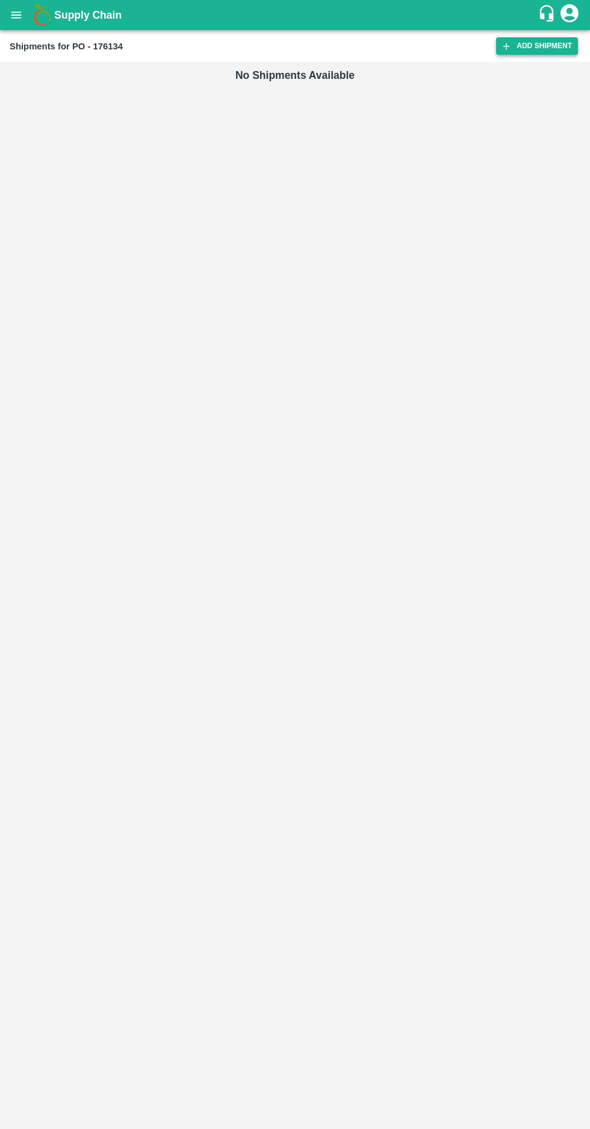
click at [504, 43] on icon at bounding box center [506, 46] width 11 height 11
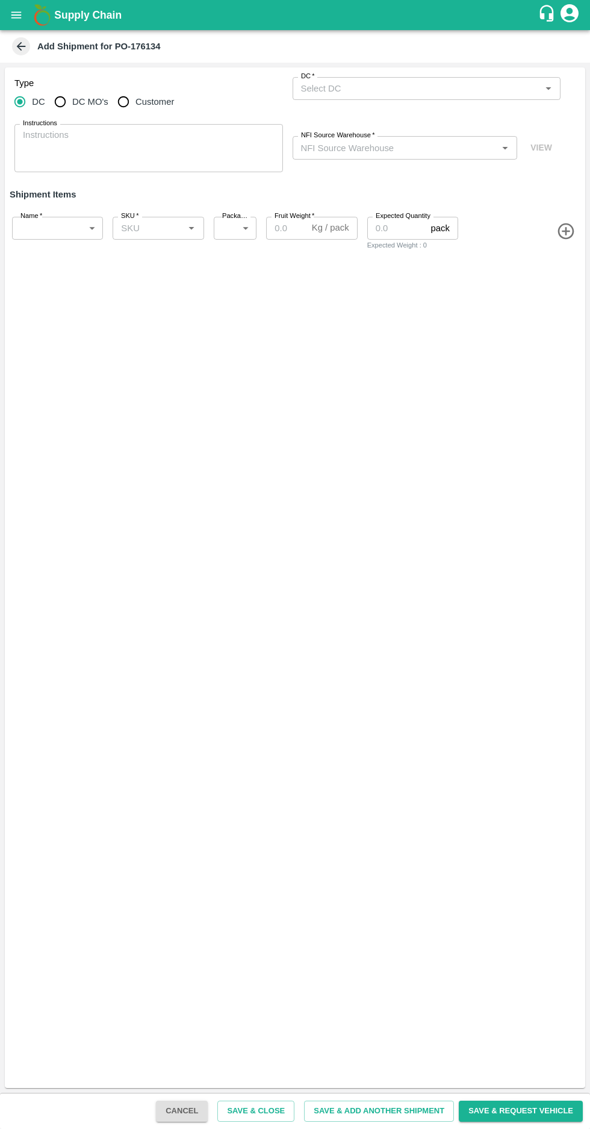
click at [105, 132] on textarea "Instructions" at bounding box center [149, 148] width 252 height 38
click at [128, 104] on input "Customer" at bounding box center [123, 102] width 24 height 24
radio input "true"
click at [421, 85] on input "Customer (Material Orders)   *" at bounding box center [416, 89] width 241 height 16
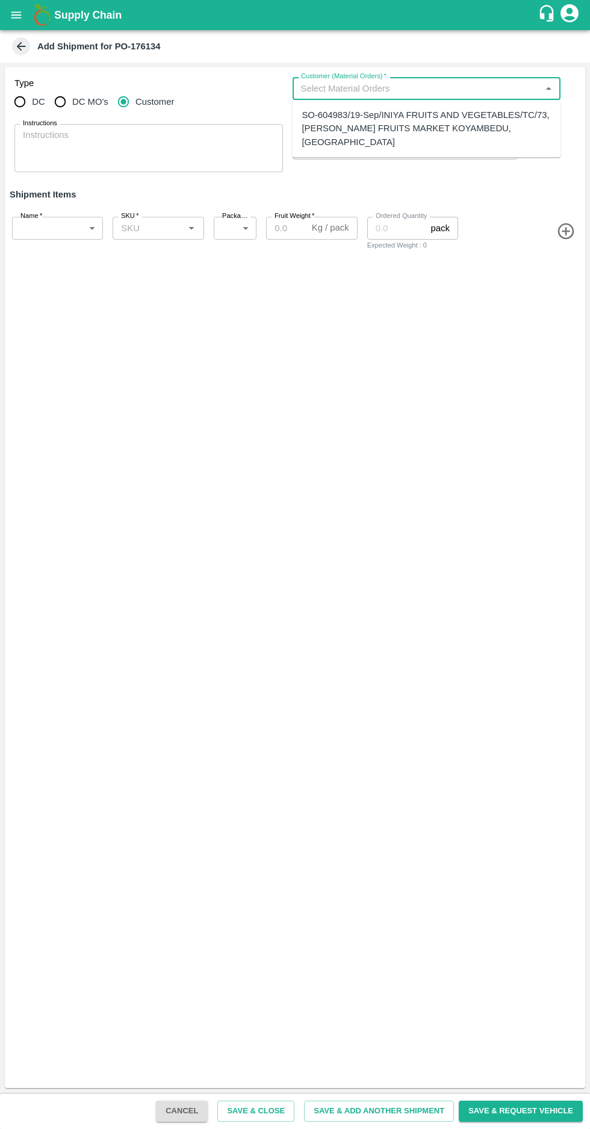
click at [417, 112] on div "SO-604983/19-Sep/INIYA FRUITS AND VEGETABLES/TC/73, [PERSON_NAME] FRUITS MARKET…" at bounding box center [426, 128] width 249 height 40
type input "SO-604983/19-Sep/INIYA FRUITS AND VEGETABLES/TC/73, [PERSON_NAME] FRUITS MARKET…"
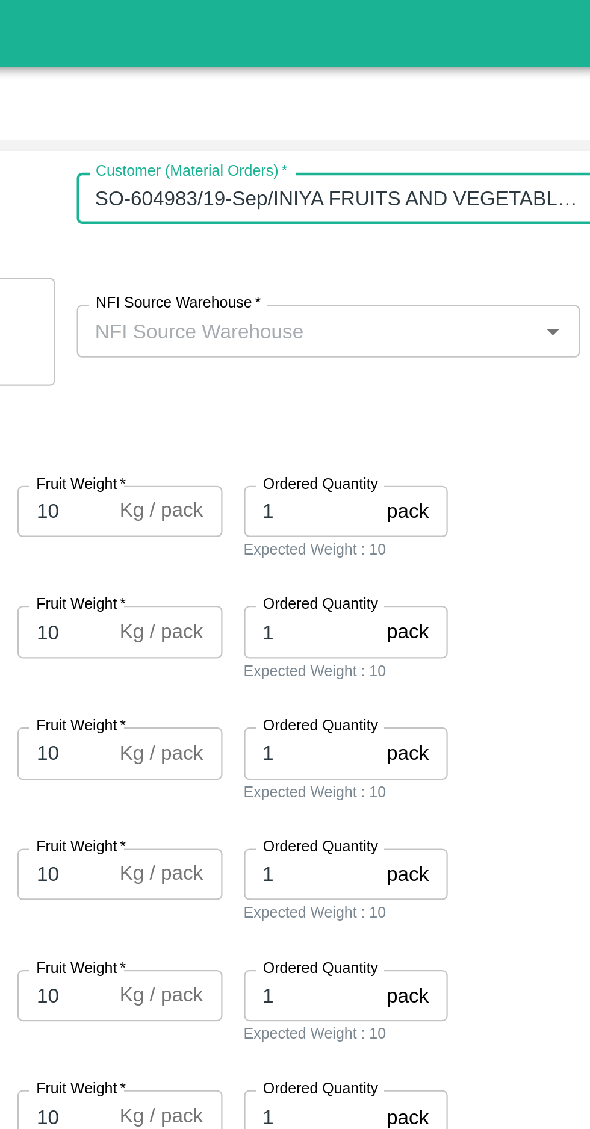
click at [389, 151] on input "NFI Source Warehouse   *" at bounding box center [395, 148] width 198 height 16
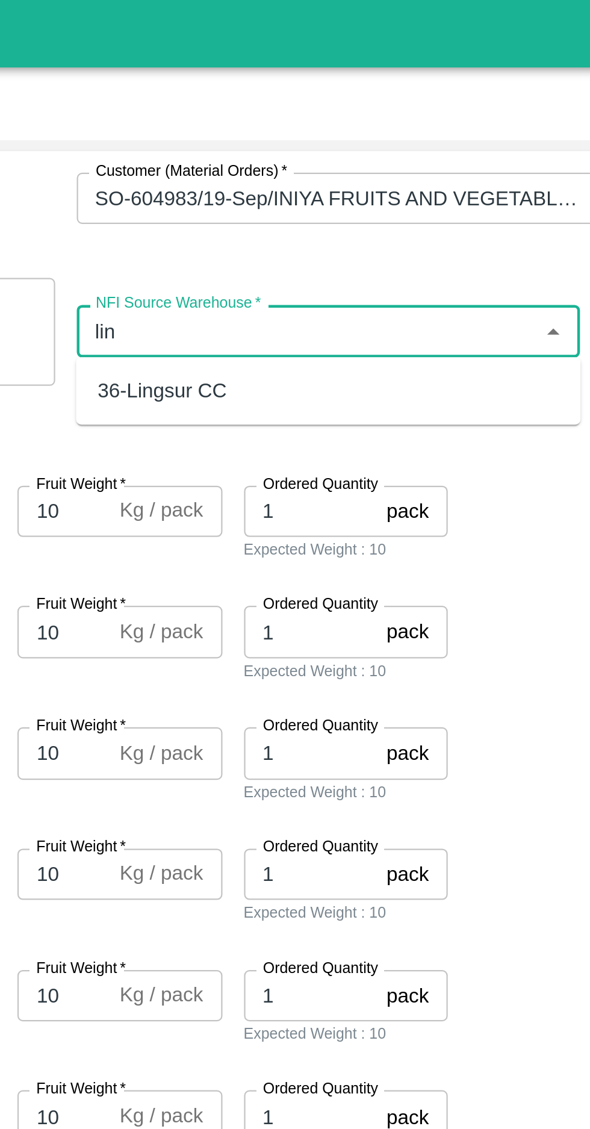
click at [372, 172] on div "36-Lingsur CC" at bounding box center [404, 174] width 225 height 20
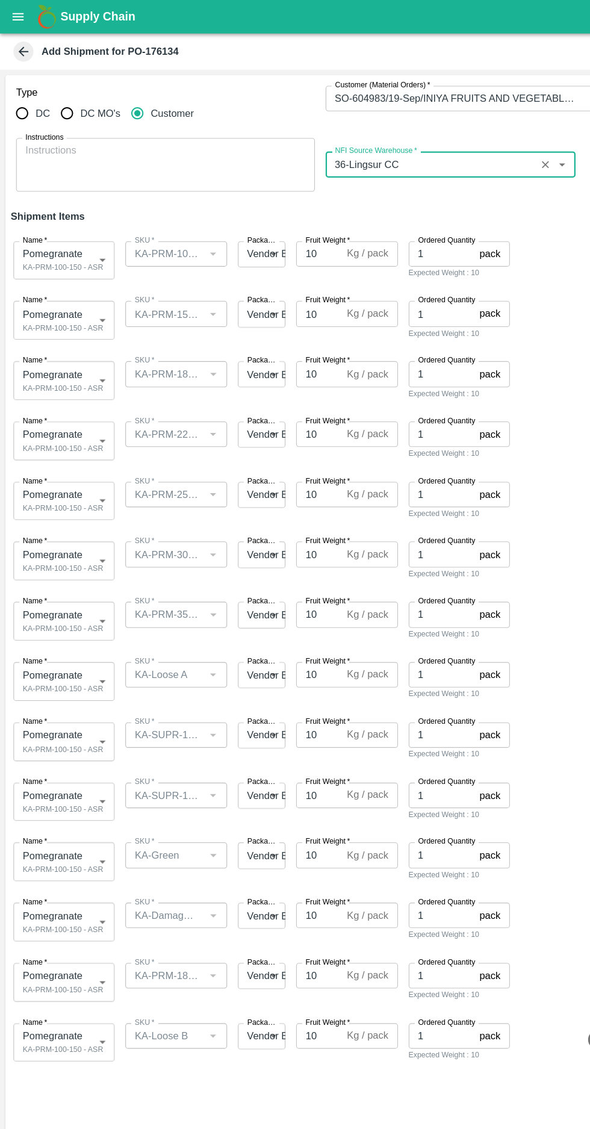
type input "36-Lingsur CC"
click at [56, 286] on body "Supply Chain Add Shipment for PO-176134 Type DC DC MO's Customer Customer (Mate…" at bounding box center [295, 564] width 590 height 1129
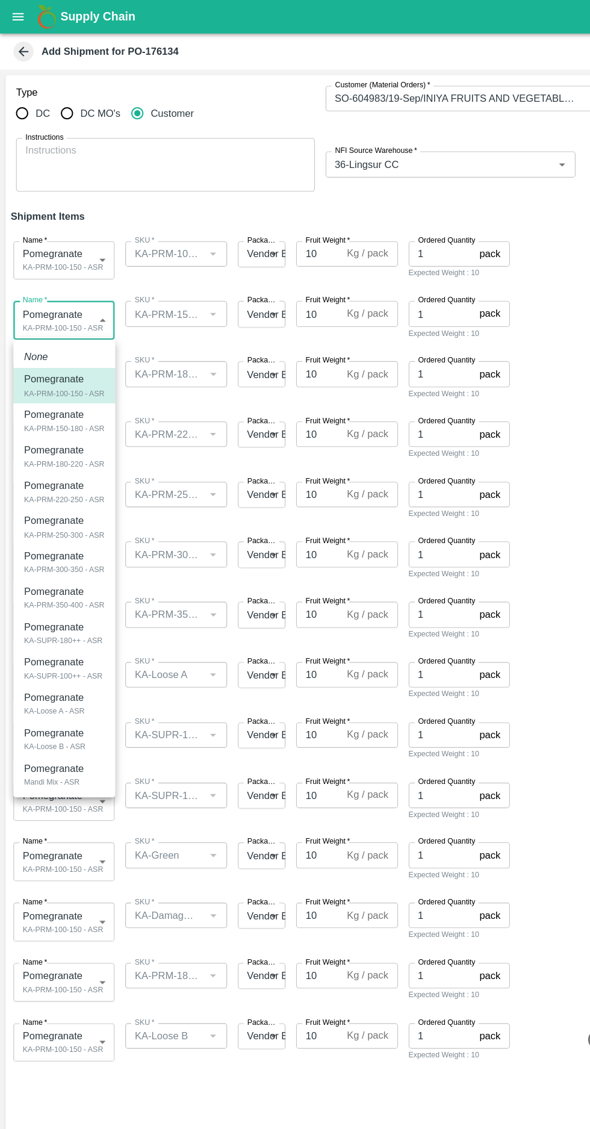
click at [74, 385] on div "KA-PRM-150-180 - ASR" at bounding box center [58, 384] width 72 height 11
type input "2034861"
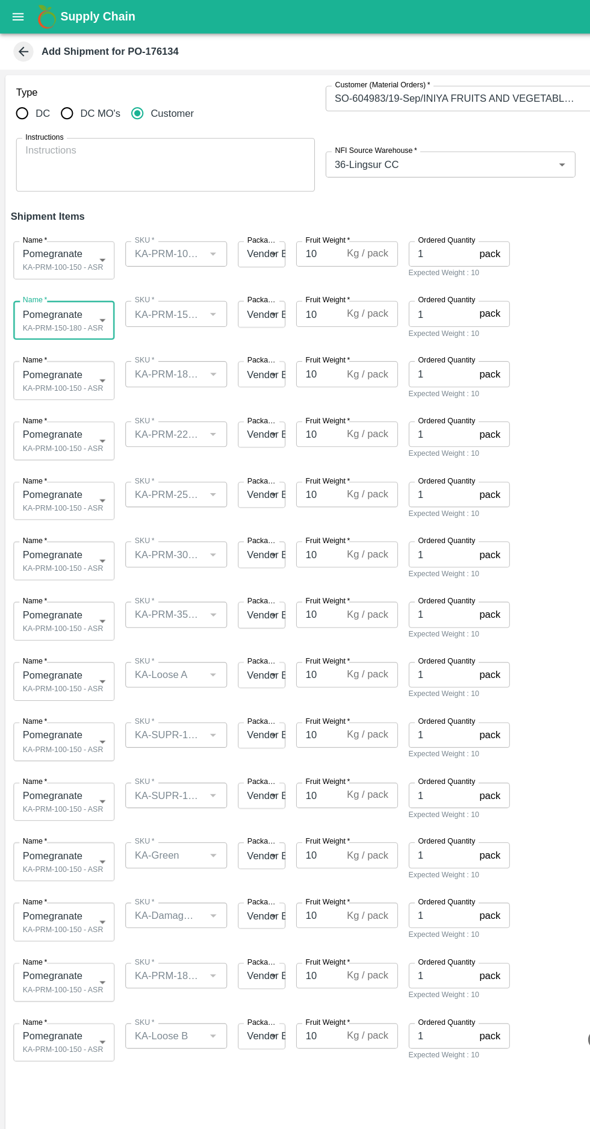
click at [66, 339] on body "Supply Chain Add Shipment for PO-176134 Type DC DC MO's Customer Customer (Mate…" at bounding box center [295, 564] width 590 height 1129
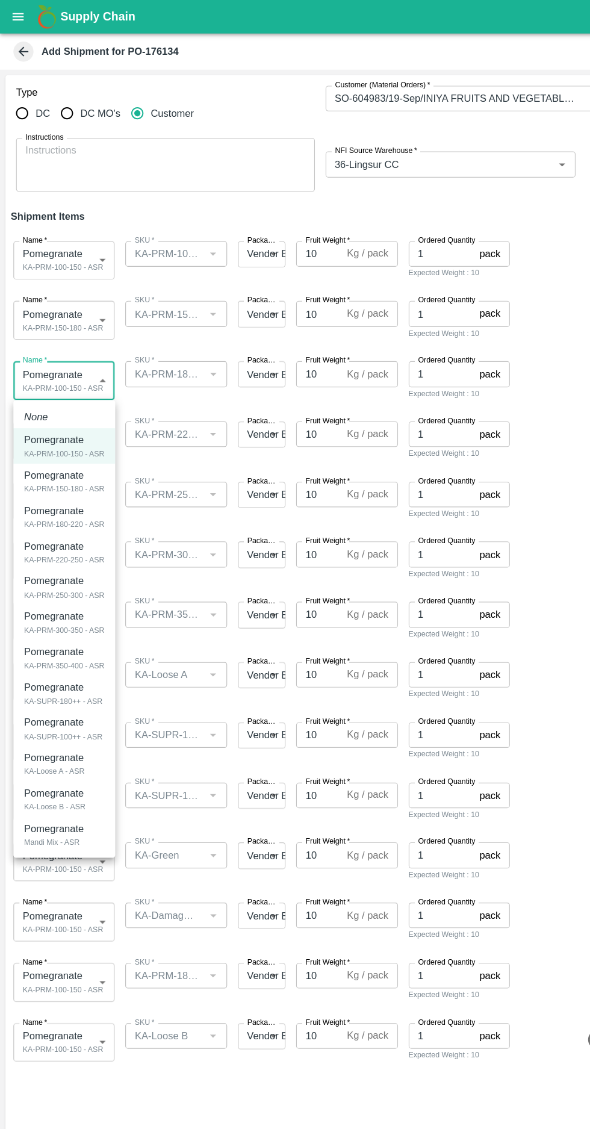
click at [80, 470] on div "KA-PRM-180-220 - ASR" at bounding box center [58, 470] width 72 height 11
type input "2034862"
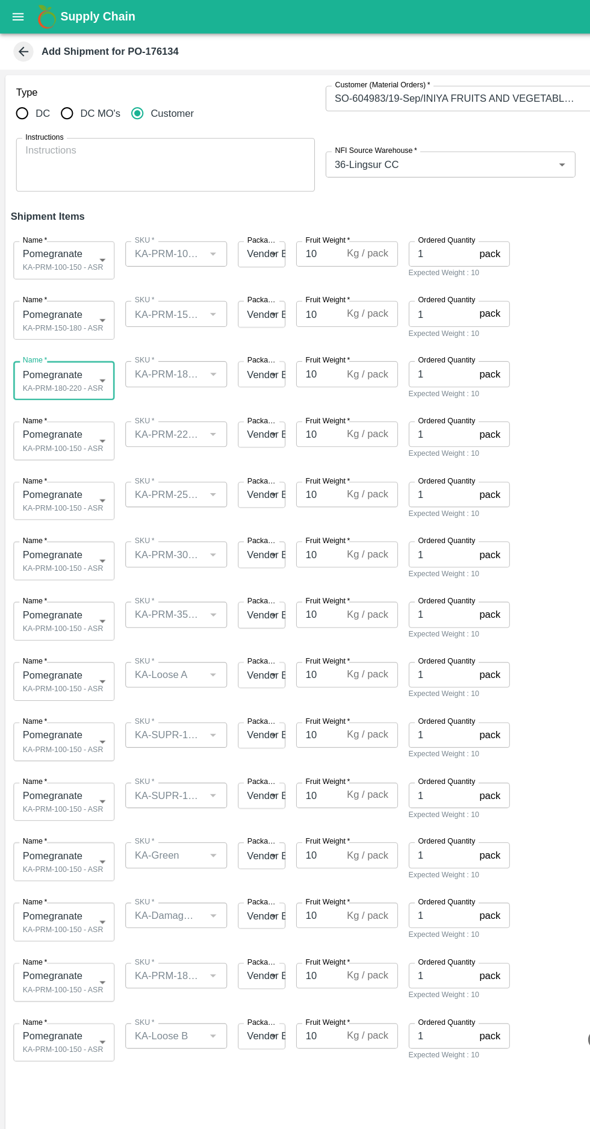
click at [63, 408] on body "Supply Chain Add Shipment for PO-176134 Type DC DC MO's Customer Customer (Mate…" at bounding box center [295, 564] width 590 height 1129
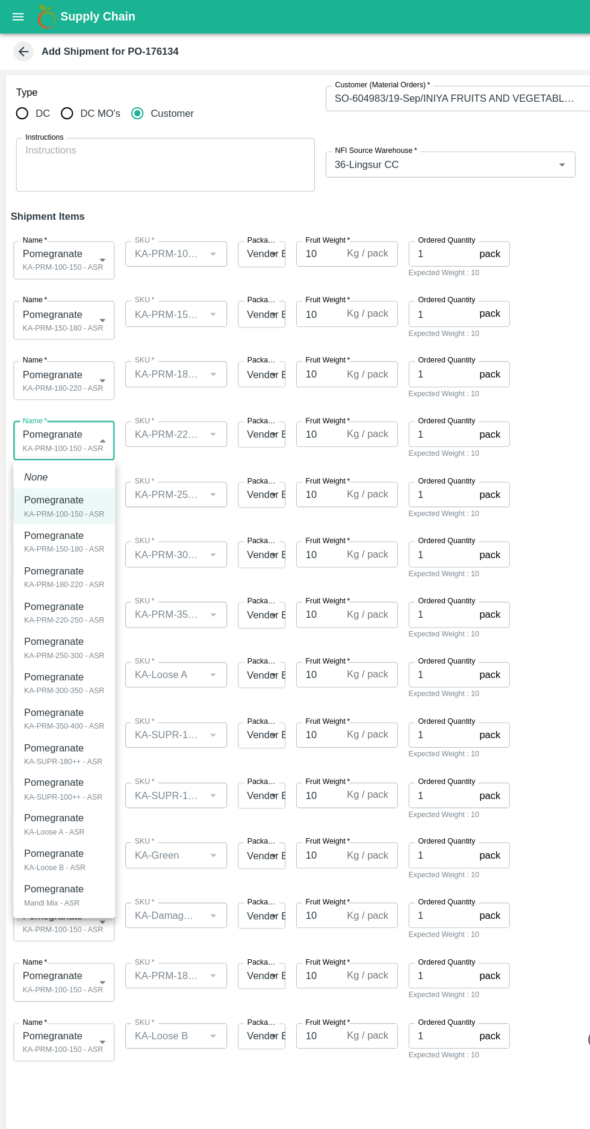
click at [76, 556] on div "KA-PRM-220-250 - ASR" at bounding box center [58, 557] width 72 height 11
type input "2034863"
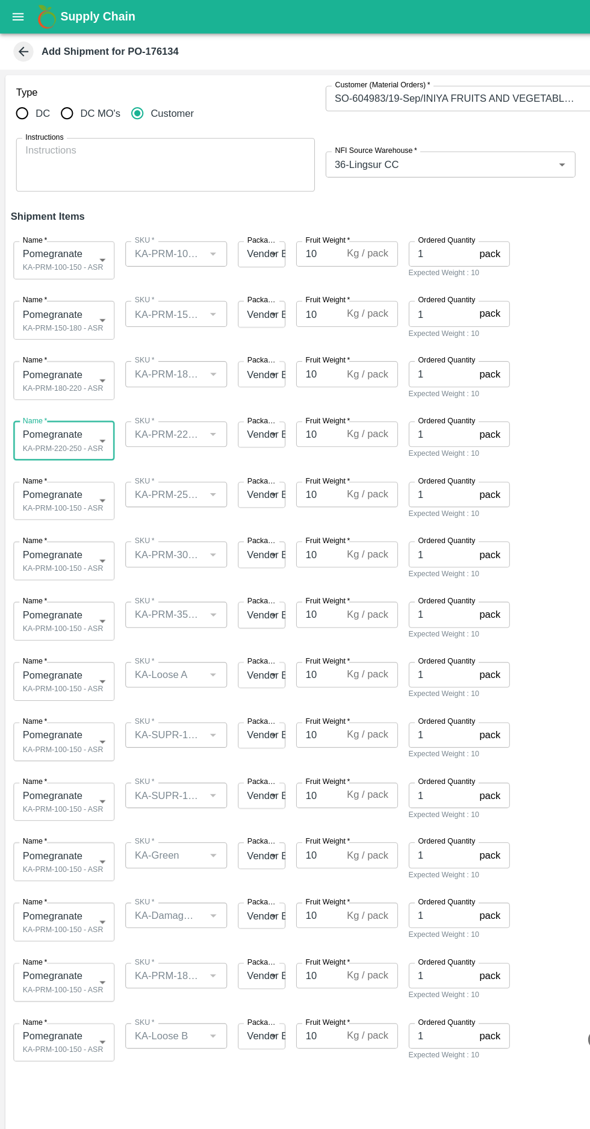
click at [73, 447] on body "Supply Chain Add Shipment for PO-176134 Type DC DC MO's Customer Customer (Mate…" at bounding box center [295, 564] width 590 height 1129
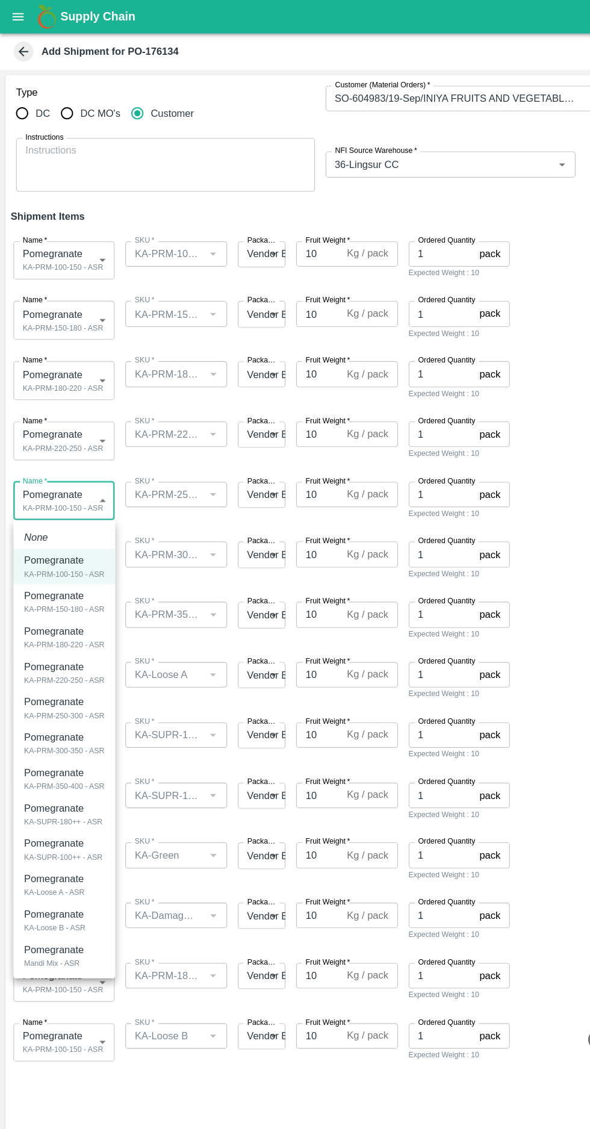
click at [73, 634] on p "Pomegranate" at bounding box center [49, 630] width 54 height 13
type input "2034864"
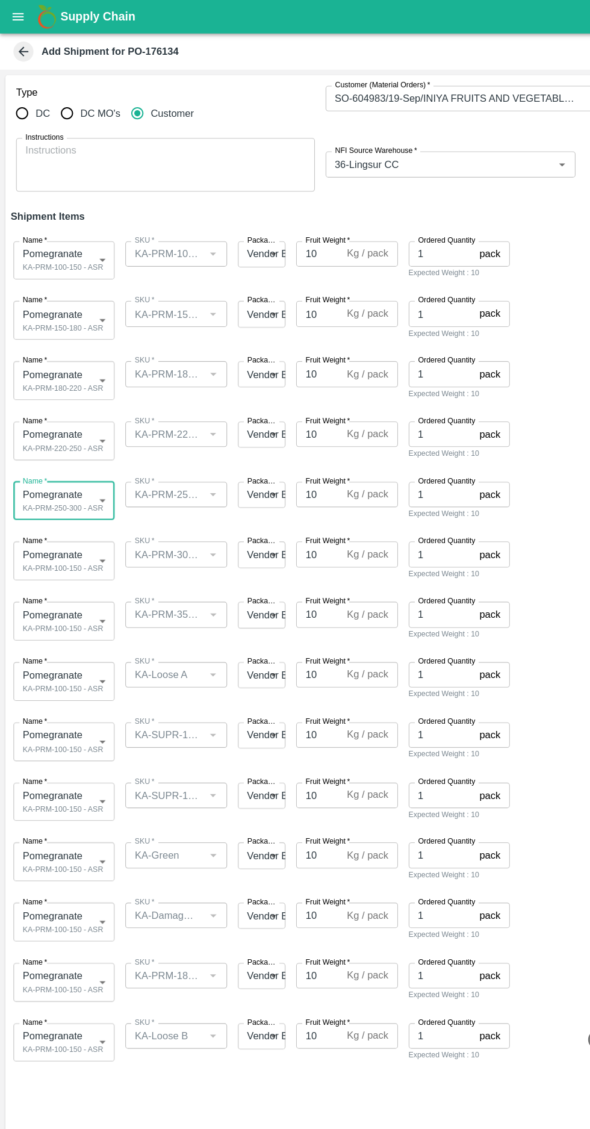
click at [79, 503] on body "Supply Chain Add Shipment for PO-176134 Type DC DC MO's Customer Customer (Mate…" at bounding box center [295, 564] width 590 height 1129
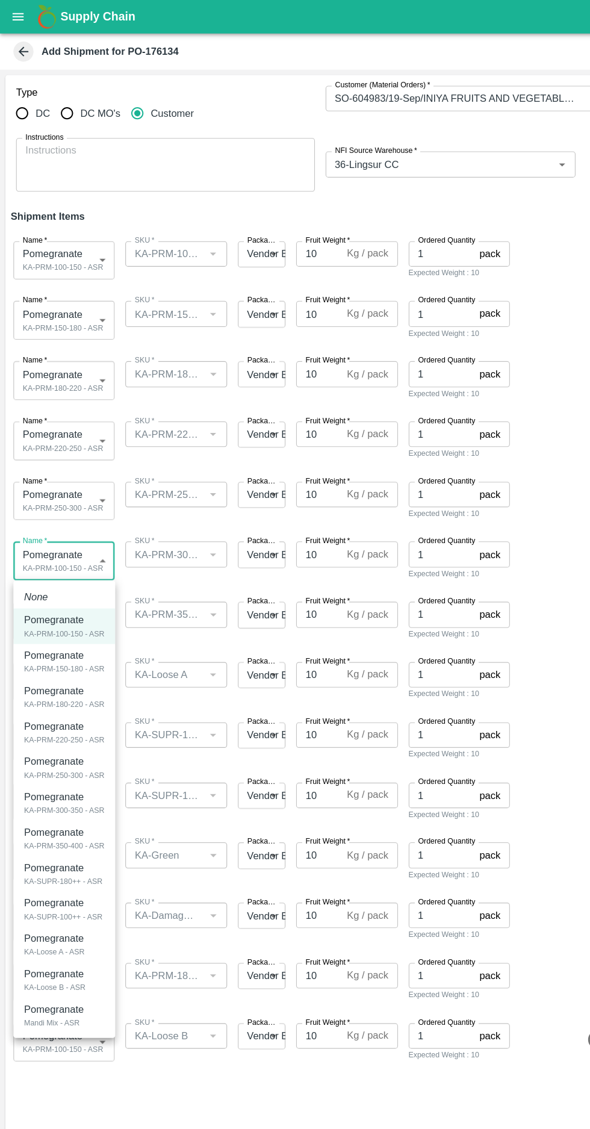
click at [65, 725] on div "KA-PRM-300-350 - ASR" at bounding box center [58, 728] width 72 height 11
type input "2034865"
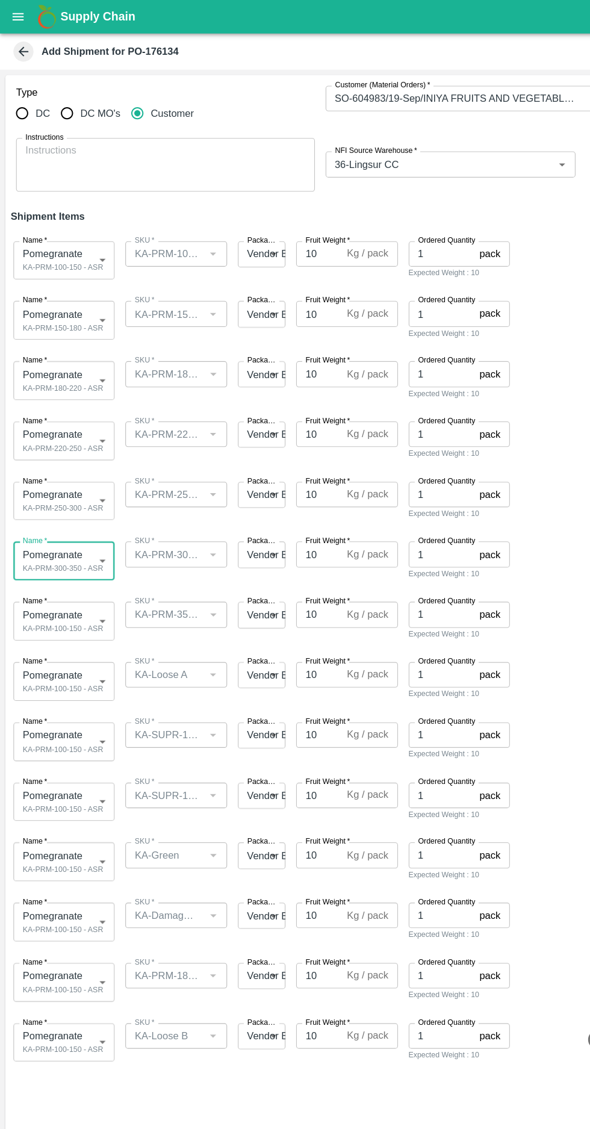
click at [77, 557] on body "Supply Chain Add Shipment for PO-176134 Type DC DC MO's Customer Customer (Mate…" at bounding box center [295, 564] width 590 height 1129
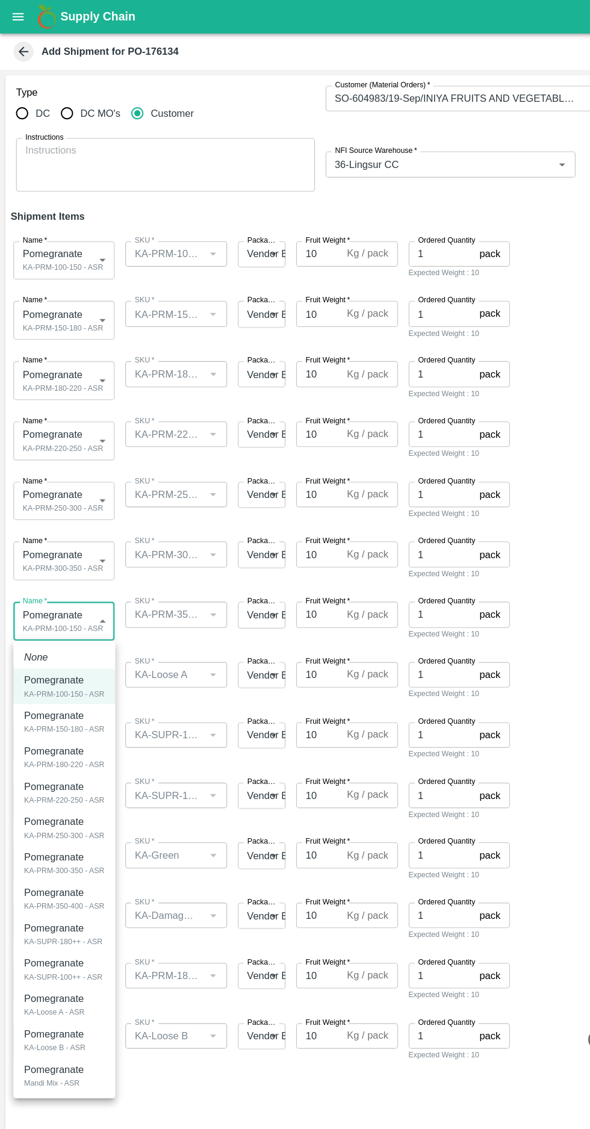
click at [75, 810] on div "KA-PRM-350-400 - ASR" at bounding box center [58, 814] width 72 height 11
type input "2034866"
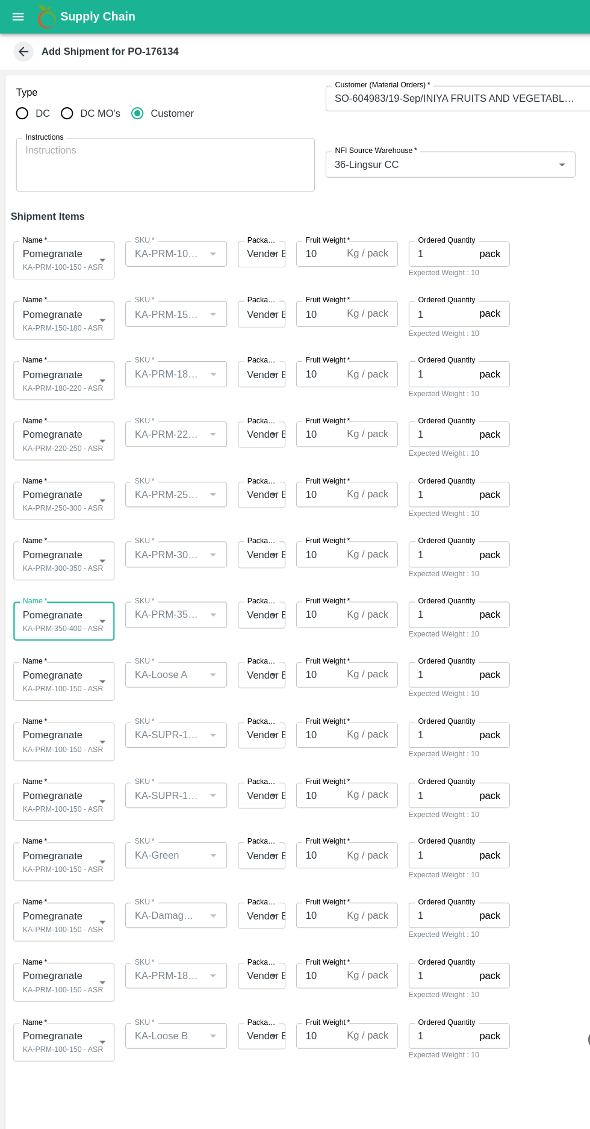
click at [53, 615] on body "Supply Chain Add Shipment for PO-176134 Type DC DC MO's Customer Customer (Mate…" at bounding box center [295, 564] width 590 height 1129
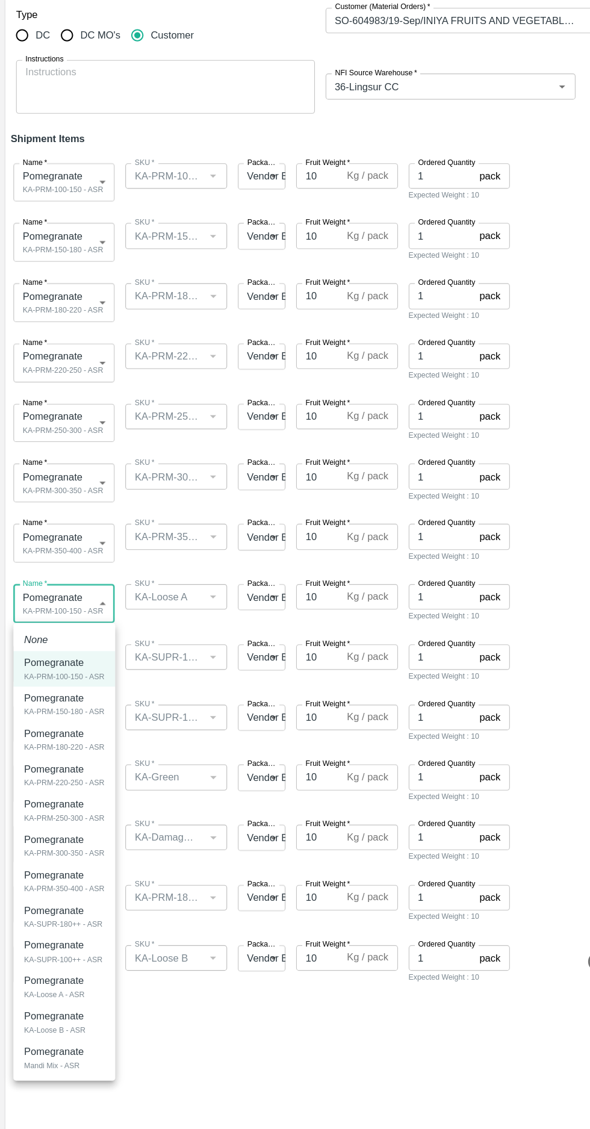
click at [62, 961] on div "KA-Loose A - ASR" at bounding box center [49, 963] width 54 height 11
type input "2034869"
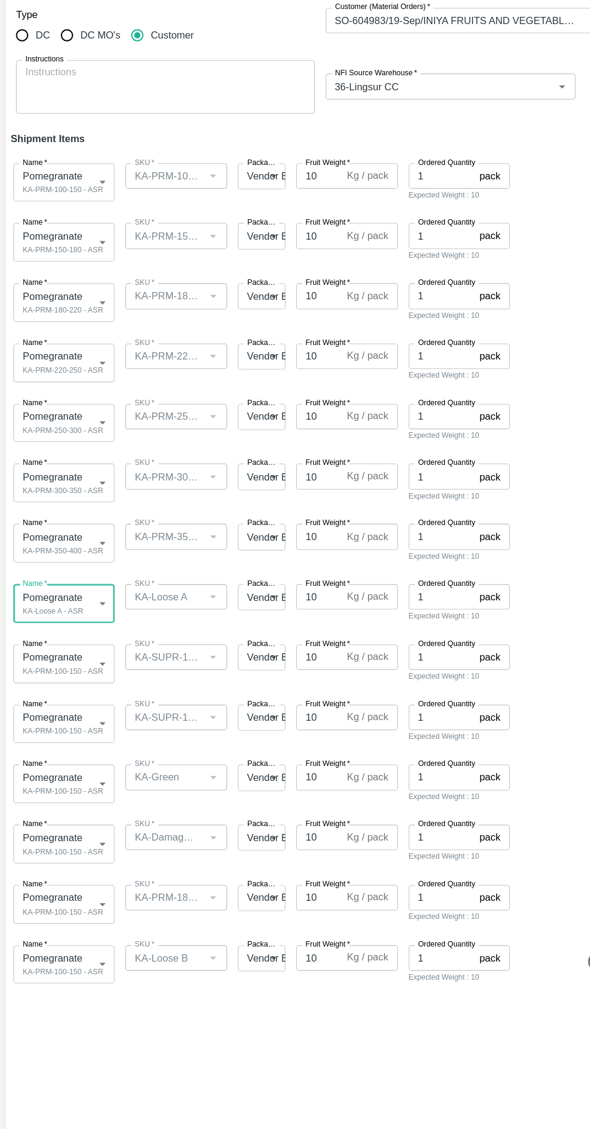
click at [70, 661] on body "Supply Chain Add Shipment for PO-176134 Type DC DC MO's Customer Customer (Mate…" at bounding box center [295, 564] width 590 height 1129
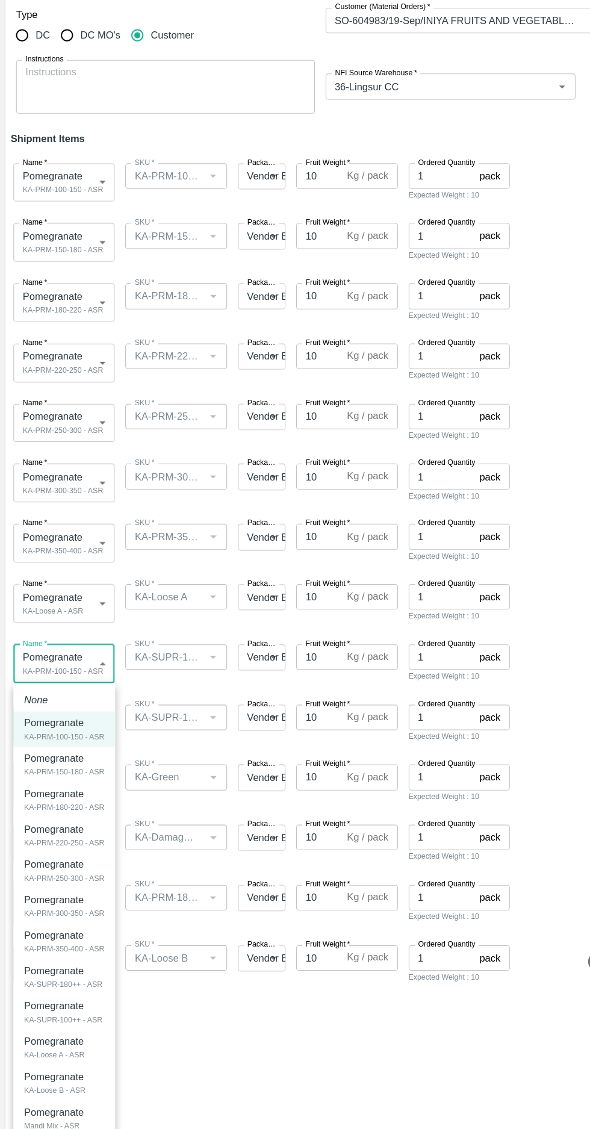
click at [73, 952] on div "KA-SUPR-180++ - ASR" at bounding box center [57, 954] width 70 height 11
type input "2034867"
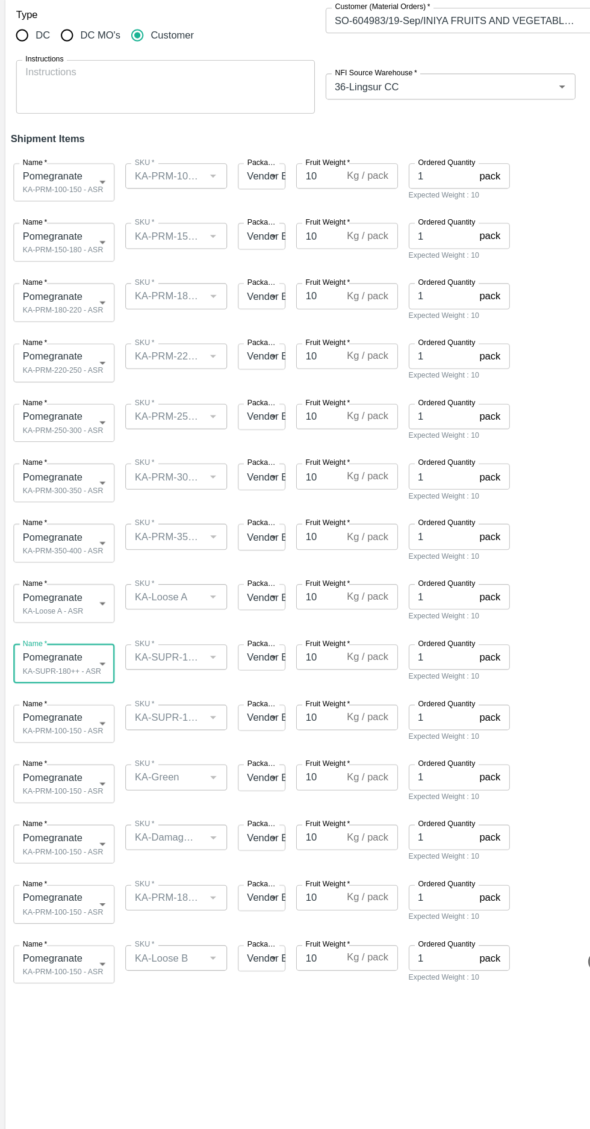
click at [71, 723] on body "Supply Chain Add Shipment for PO-176134 Type DC DC MO's Customer Customer (Mate…" at bounding box center [295, 564] width 590 height 1129
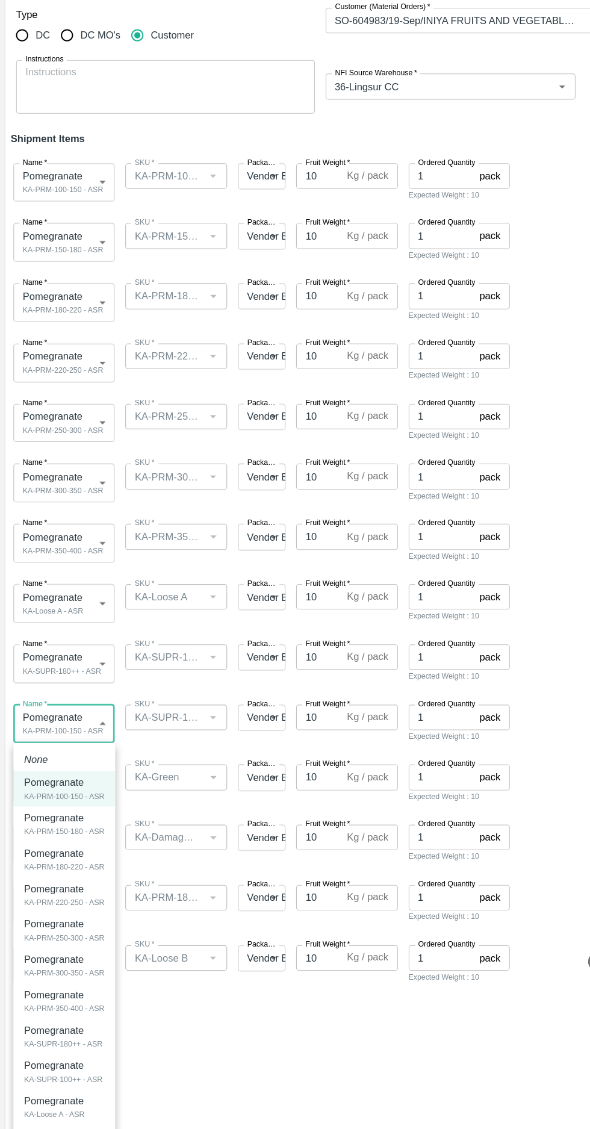
click at [62, 1038] on div "KA-SUPR-100++ - ASR" at bounding box center [57, 1039] width 70 height 11
type input "2034868"
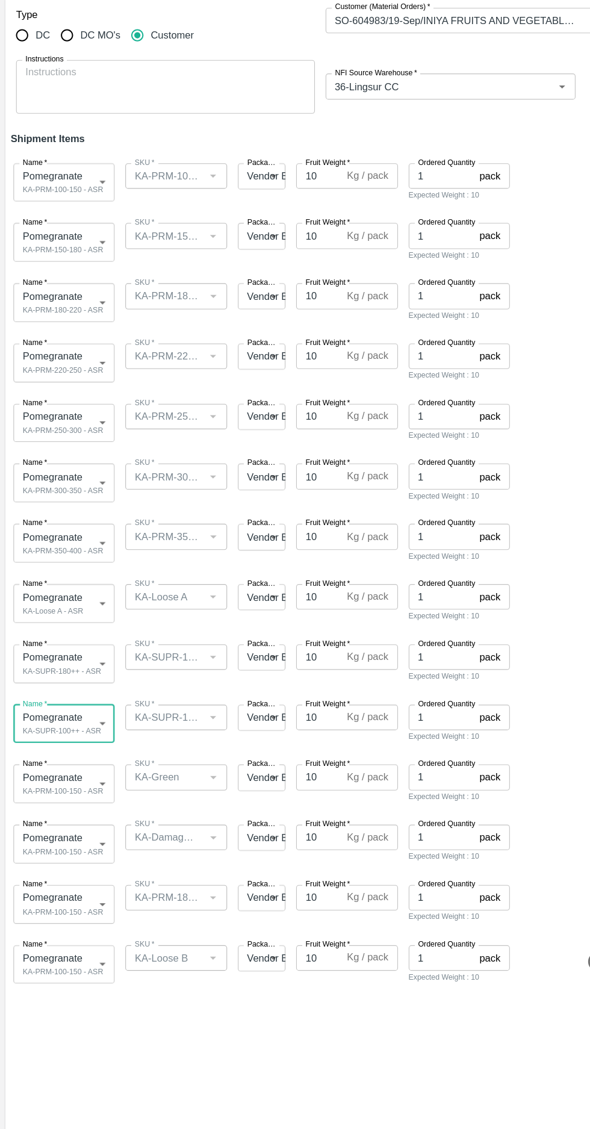
click at [69, 773] on body "Supply Chain Add Shipment for PO-176134 Type DC DC MO's Customer Customer (Mate…" at bounding box center [295, 564] width 590 height 1129
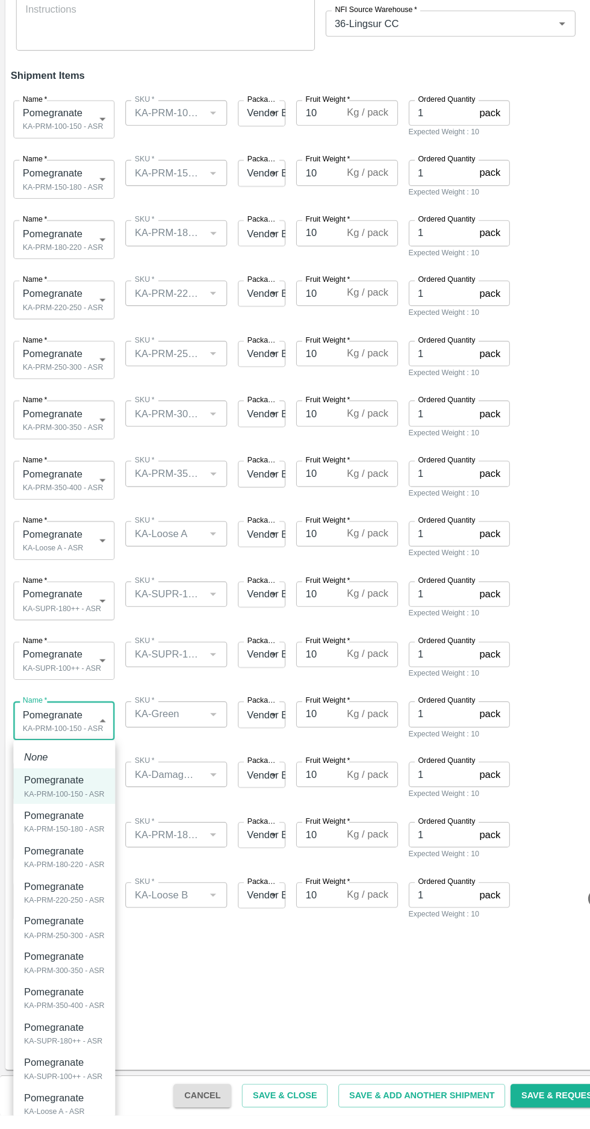
click at [225, 1009] on div at bounding box center [295, 564] width 590 height 1129
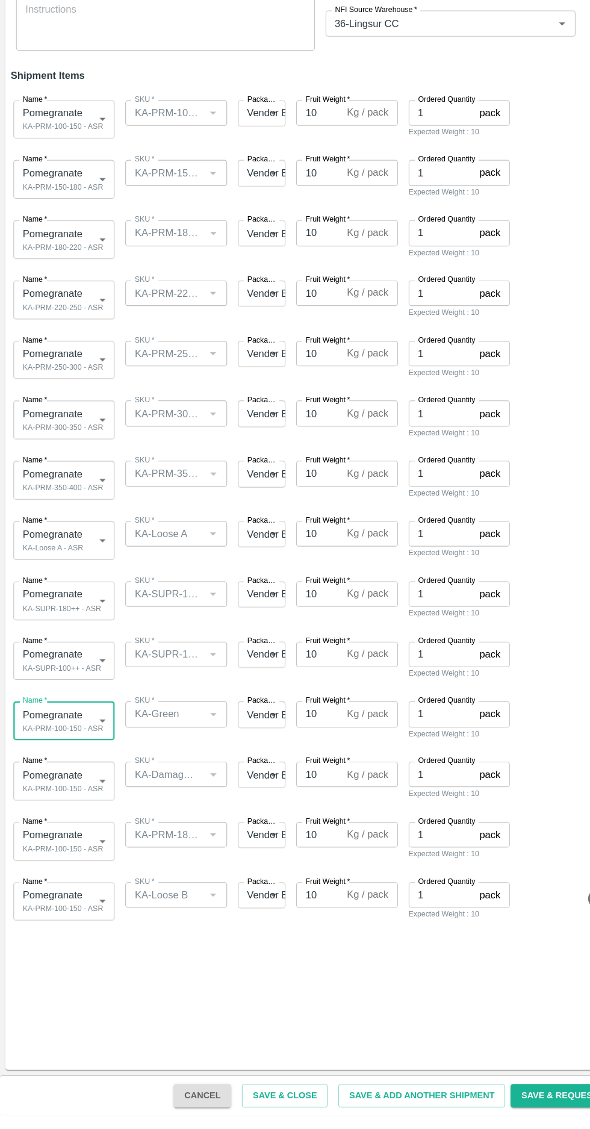
click at [71, 826] on body "Supply Chain Add Shipment for PO-176134 Type DC DC MO's Customer Customer (Mate…" at bounding box center [295, 564] width 590 height 1129
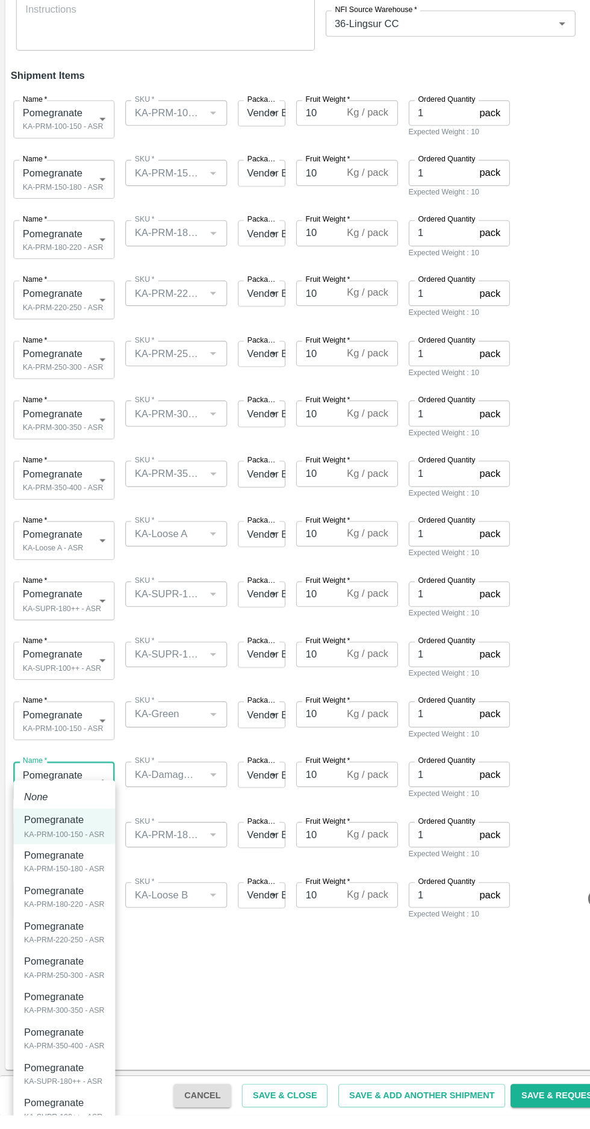
type input "2034871"
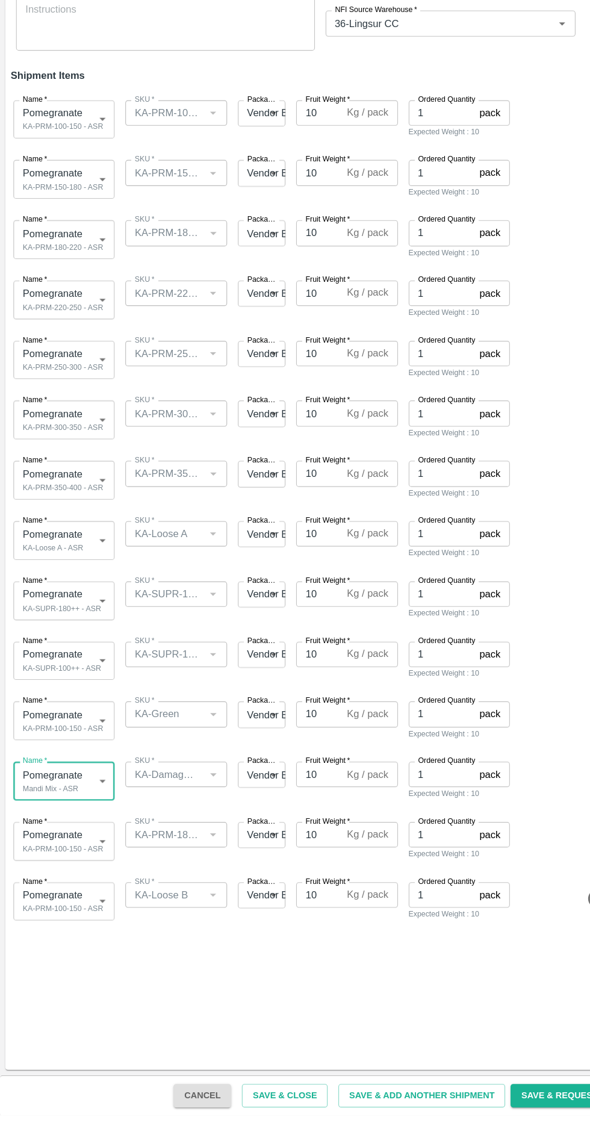
click at [82, 930] on body "Supply Chain Add Shipment for PO-176134 Type DC DC MO's Customer Customer (Mate…" at bounding box center [295, 564] width 590 height 1129
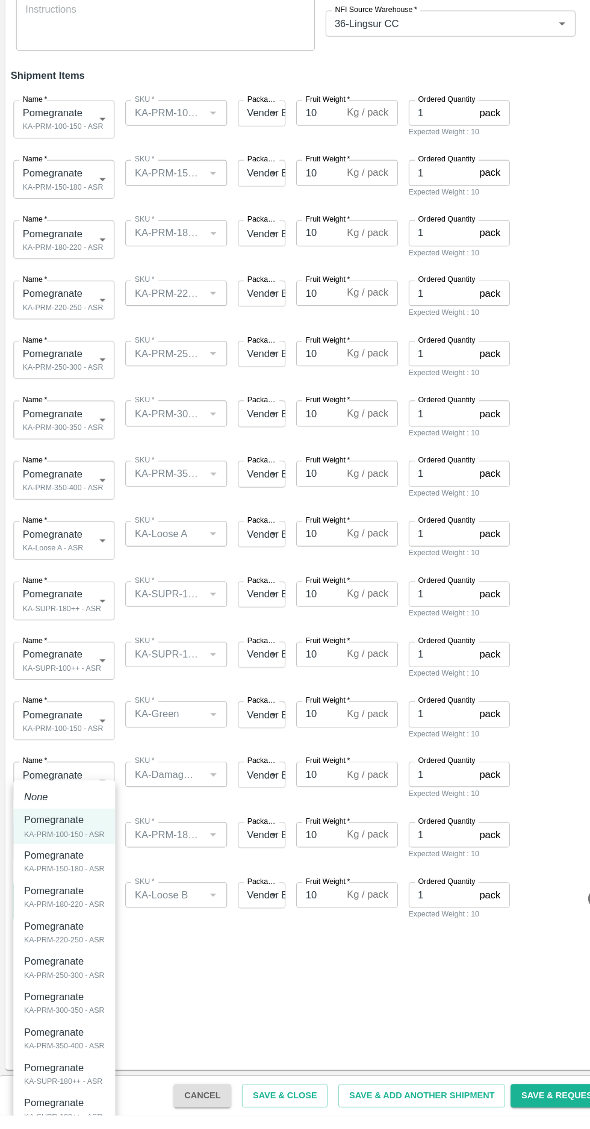
type input "2034870"
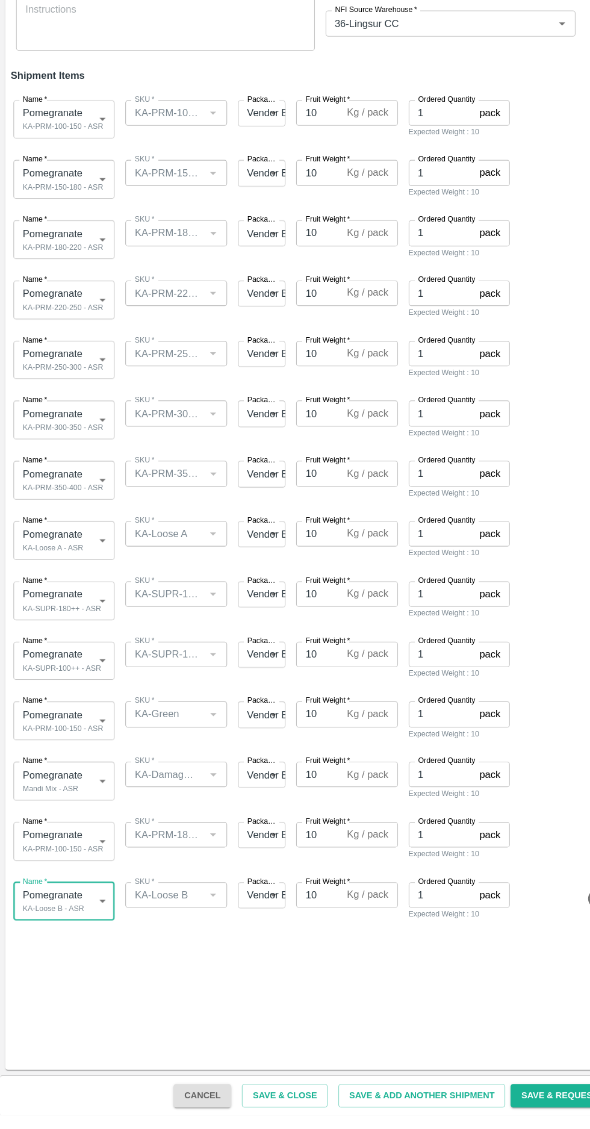
click at [73, 873] on body "Supply Chain Add Shipment for PO-176134 Type DC DC MO's Customer Customer (Mate…" at bounding box center [295, 564] width 590 height 1129
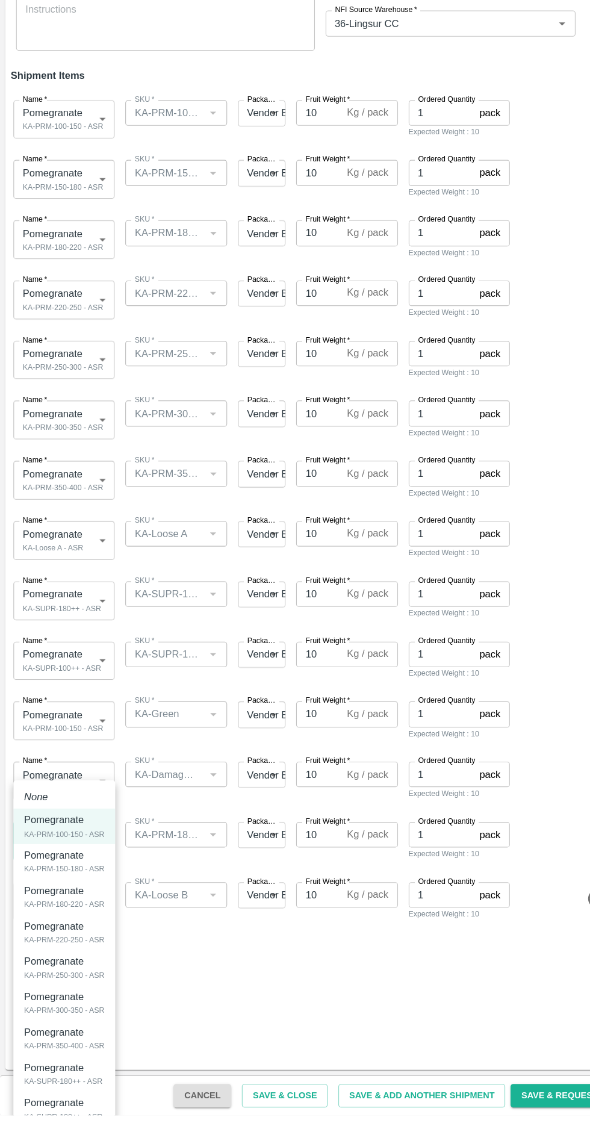
click at [72, 1096] on div "KA-SUPR-180++ - ASR" at bounding box center [57, 1098] width 70 height 11
type input "2034867"
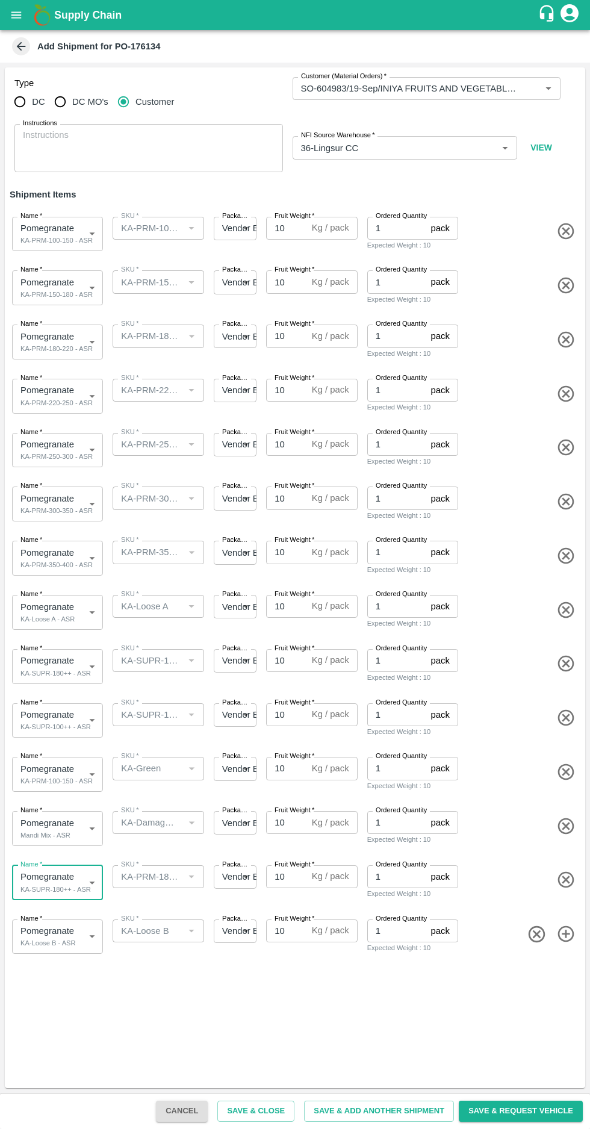
click at [60, 772] on body "Supply Chain Add Shipment for PO-176134 Type DC DC MO's Customer Customer (Mate…" at bounding box center [295, 564] width 590 height 1129
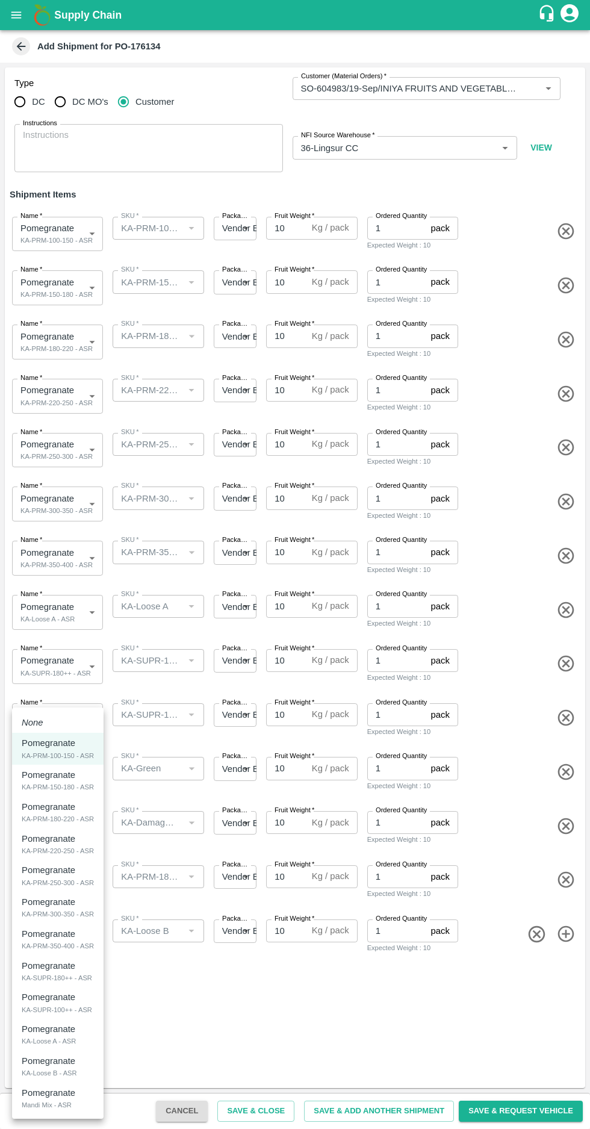
click at [37, 963] on p "Pomegranate" at bounding box center [49, 965] width 54 height 13
type input "2034867"
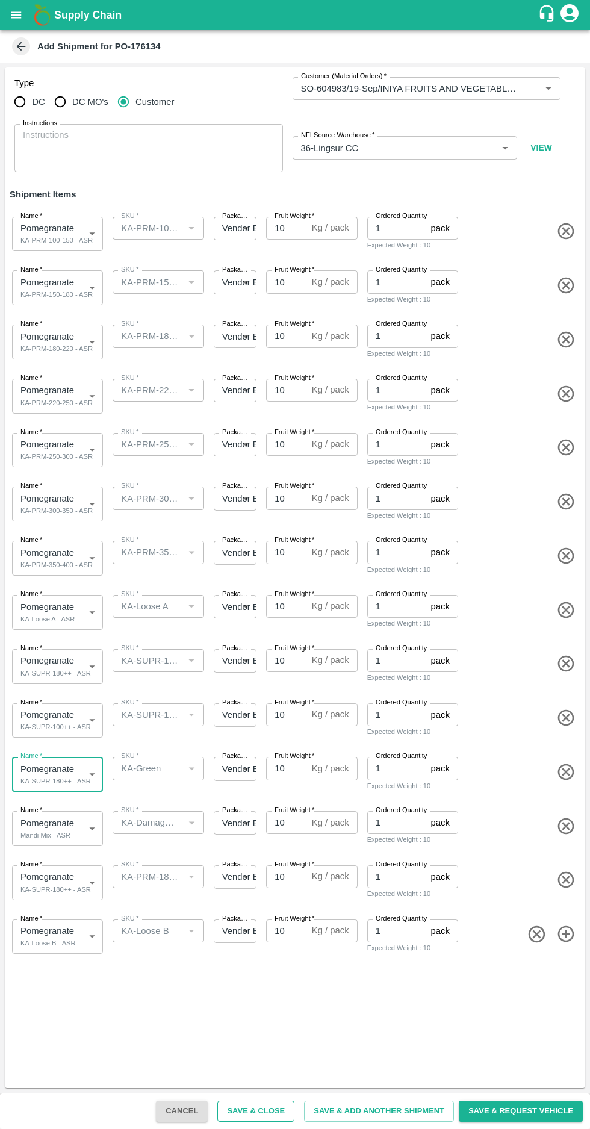
click at [271, 1111] on button "Save & Close" at bounding box center [255, 1111] width 77 height 21
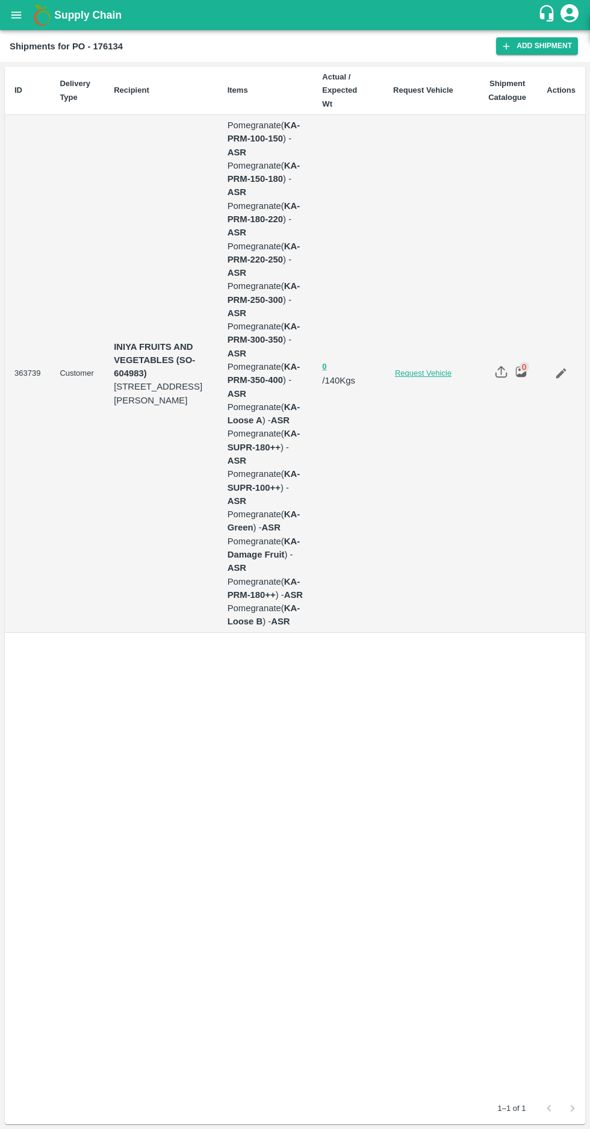
click at [420, 368] on link "Request Vehicle" at bounding box center [423, 373] width 89 height 11
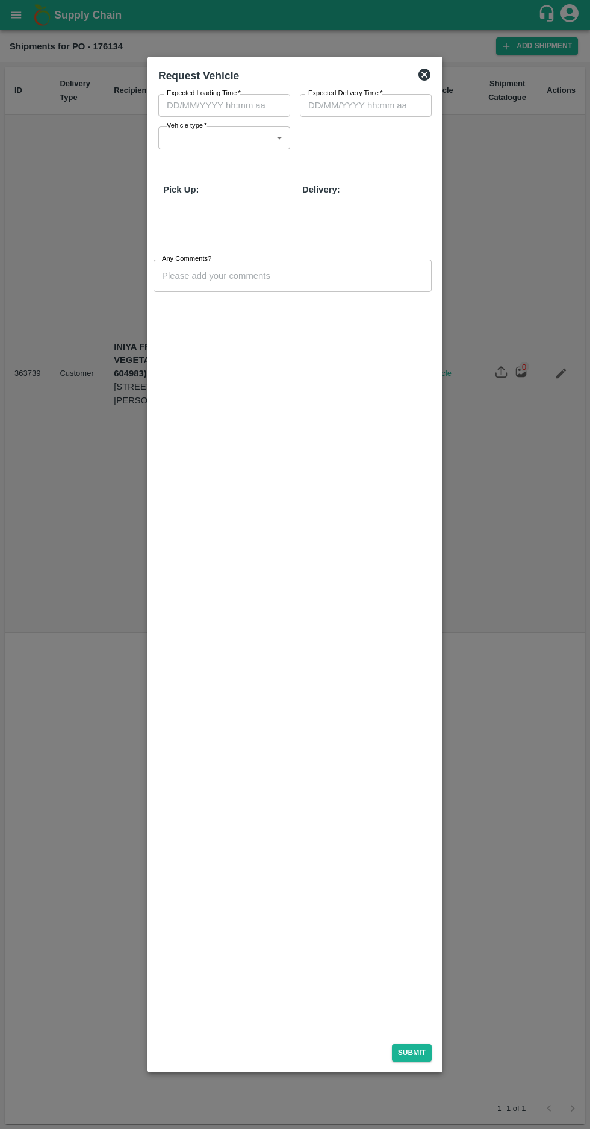
click at [225, 101] on input "Expected Loading Time   *" at bounding box center [219, 105] width 123 height 23
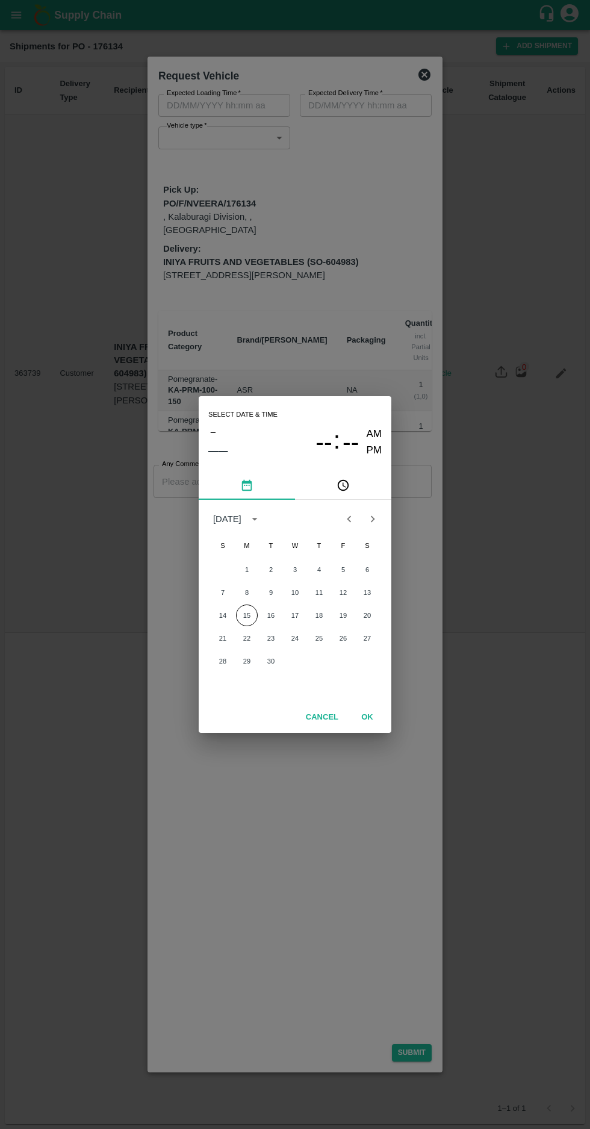
type input "18/09/2025 12:28 AM"
click at [222, 615] on button "14" at bounding box center [223, 616] width 22 height 22
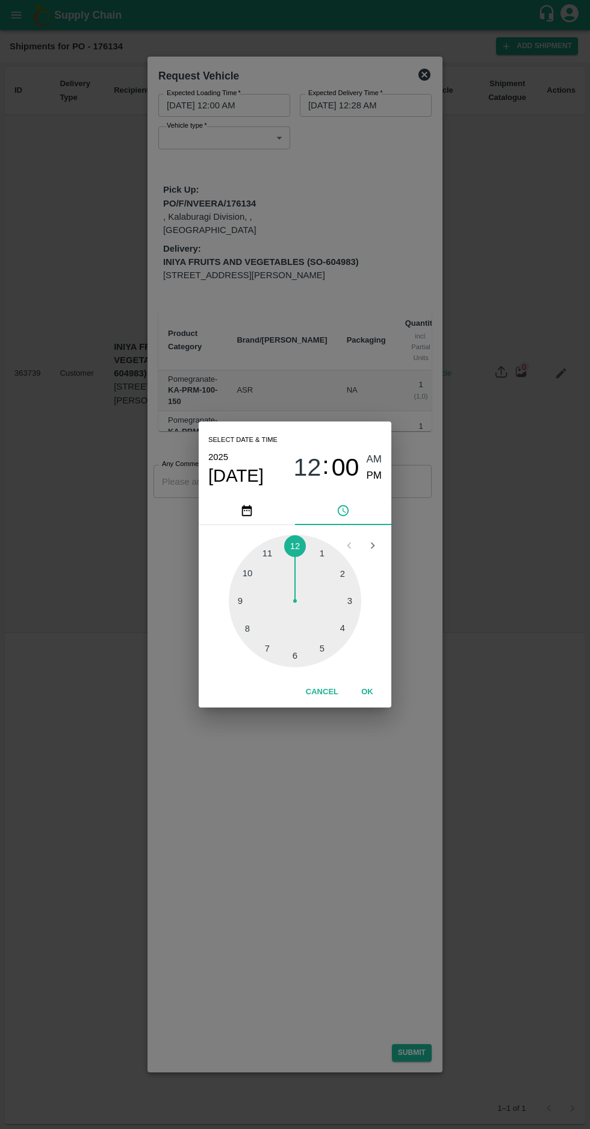
click at [252, 573] on div at bounding box center [295, 601] width 132 height 132
click at [373, 476] on span "PM" at bounding box center [375, 476] width 16 height 16
click at [375, 459] on span "AM" at bounding box center [375, 460] width 16 height 16
type input "14/09/2025 10:00 AM"
click at [367, 692] on button "OK" at bounding box center [367, 692] width 39 height 21
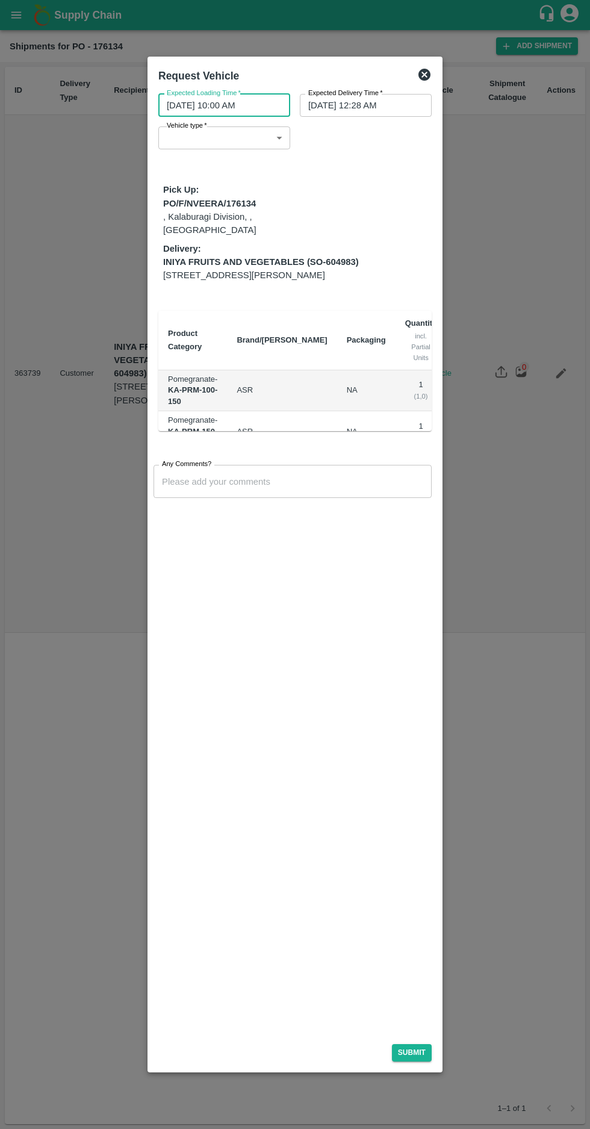
click at [348, 96] on label "Expected Delivery Time   *" at bounding box center [345, 94] width 75 height 10
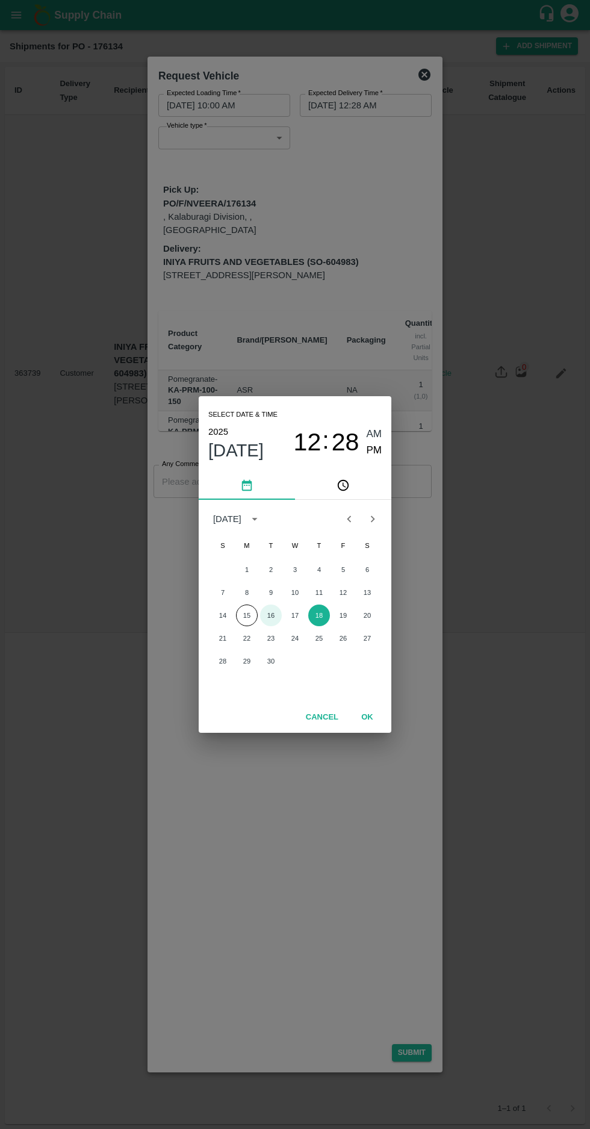
click at [270, 615] on button "16" at bounding box center [271, 616] width 22 height 22
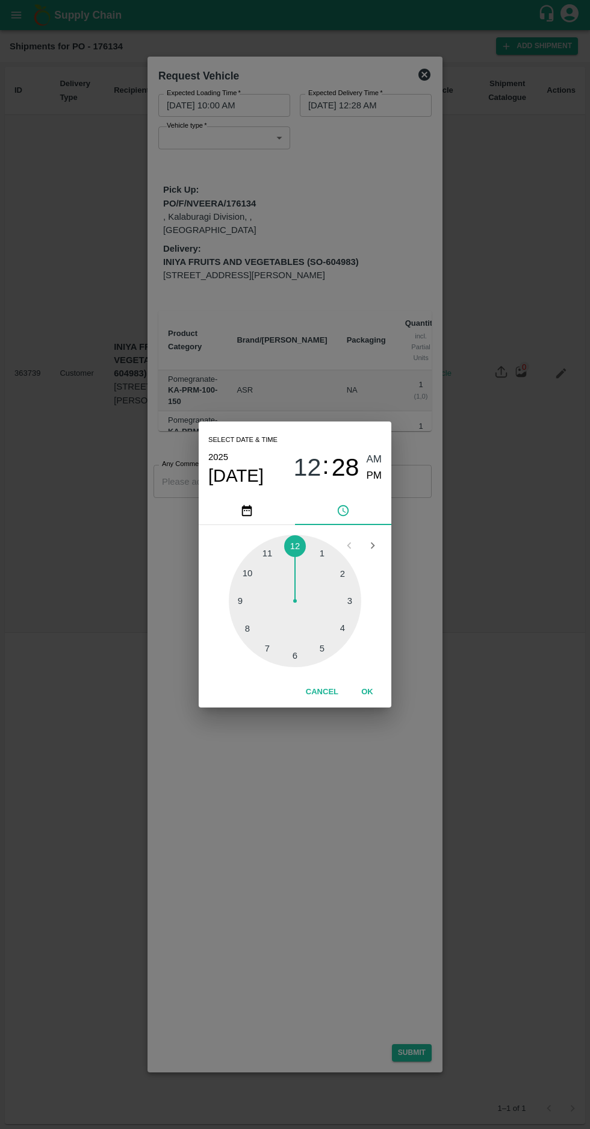
click at [245, 476] on span "Sep 16" at bounding box center [235, 476] width 55 height 22
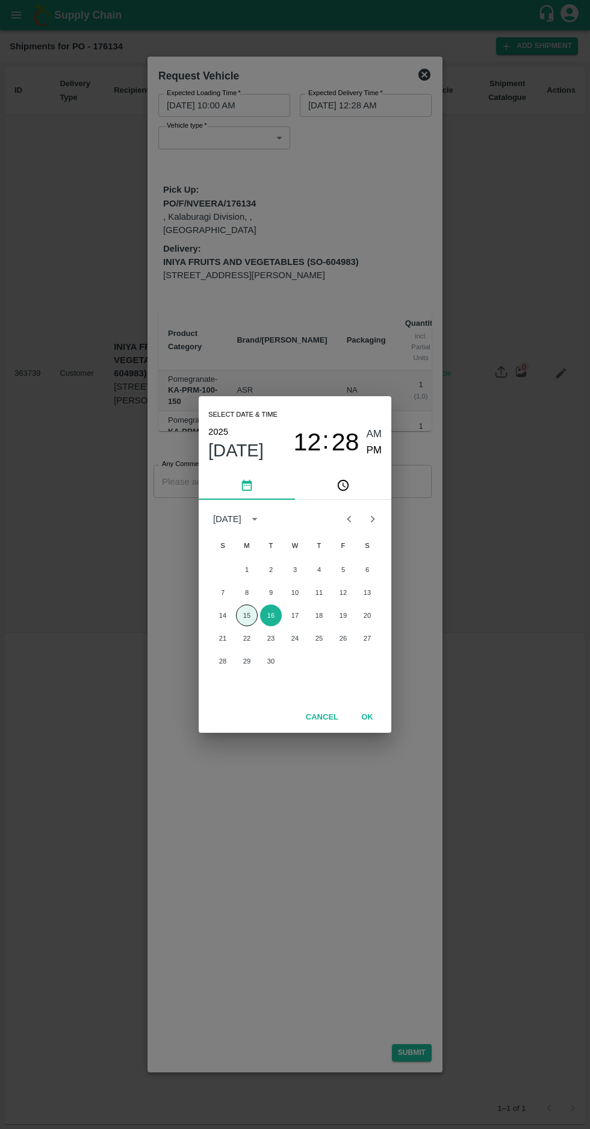
click at [246, 615] on button "15" at bounding box center [247, 616] width 22 height 22
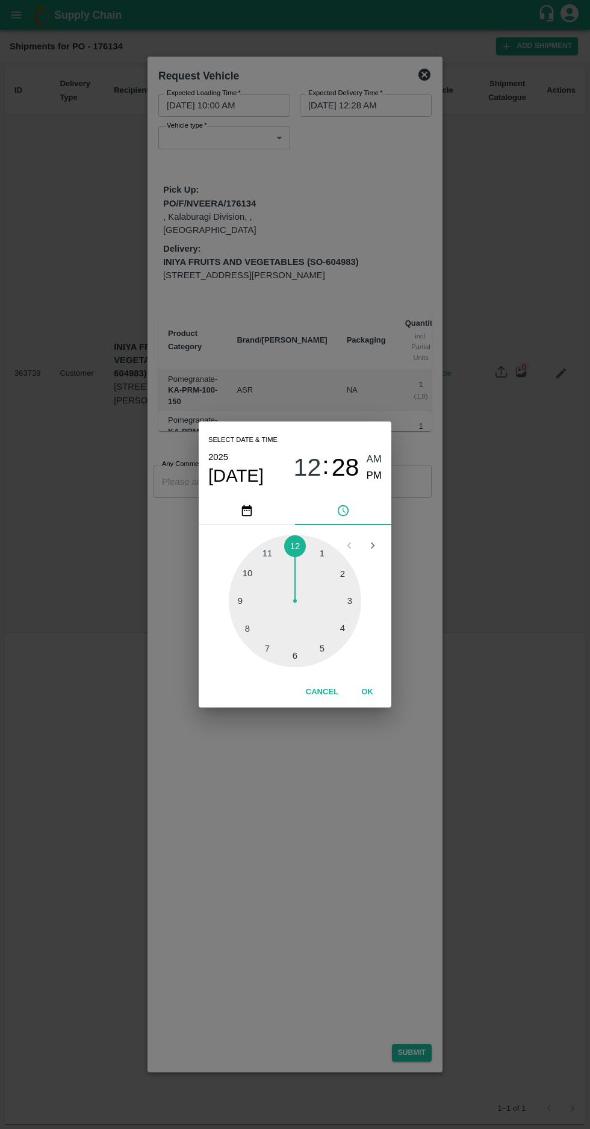
click at [249, 608] on div at bounding box center [295, 601] width 132 height 132
click at [373, 476] on span "PM" at bounding box center [375, 476] width 16 height 16
type input "15/09/2025 09:28 PM"
click at [372, 695] on button "OK" at bounding box center [367, 692] width 39 height 21
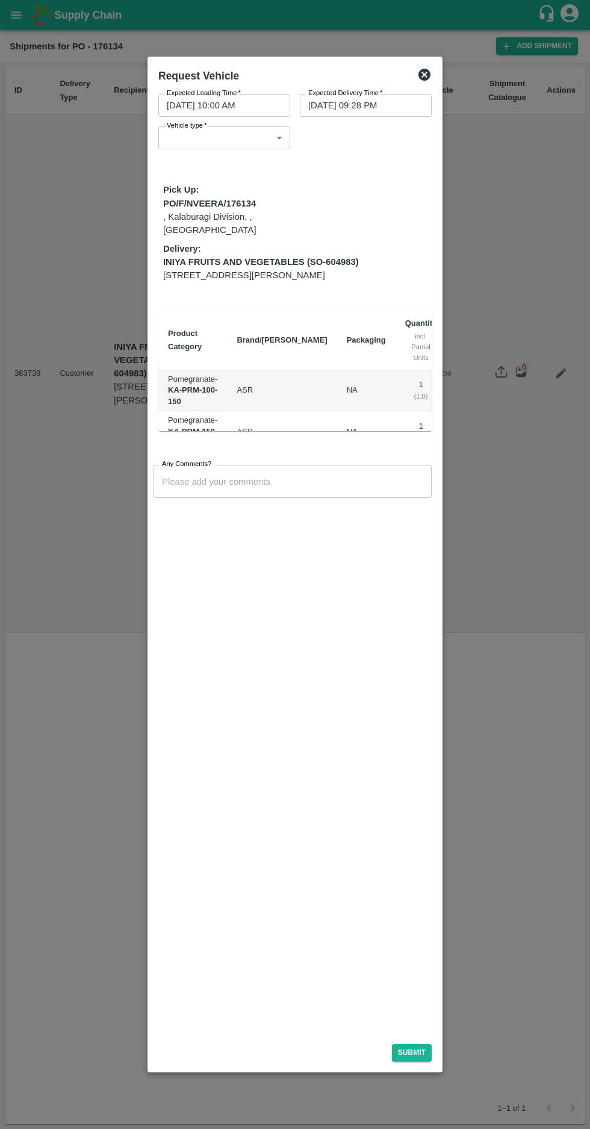
click at [232, 132] on body "Supply Chain Shipments for PO - 176134 Add Shipment ID Delivery Type Recipient …" at bounding box center [295, 564] width 590 height 1129
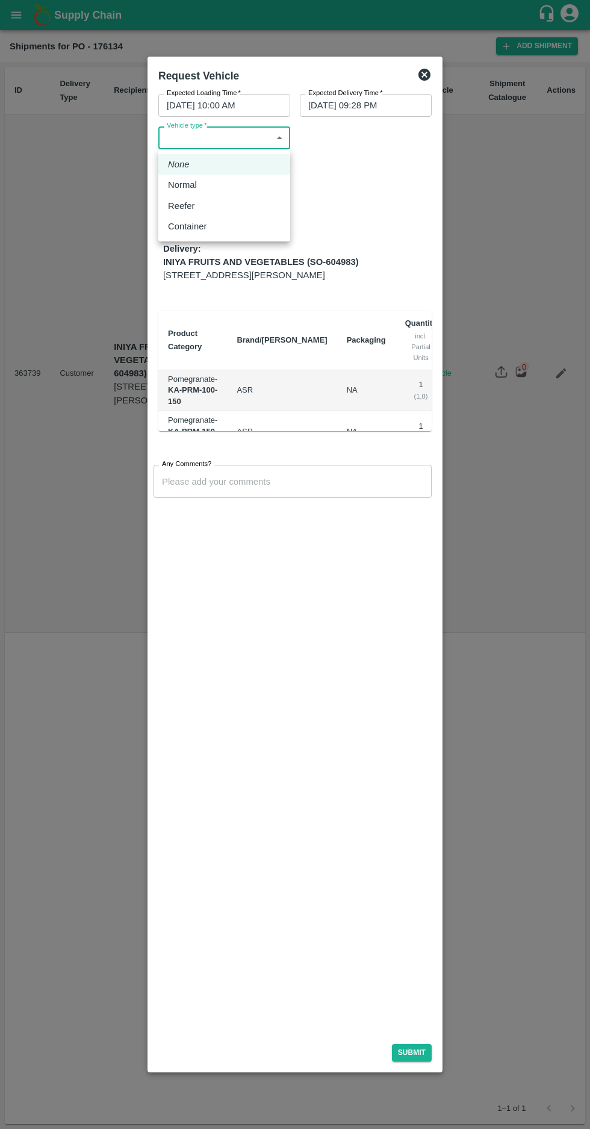
click at [225, 184] on div "Normal" at bounding box center [224, 184] width 113 height 13
type input "1"
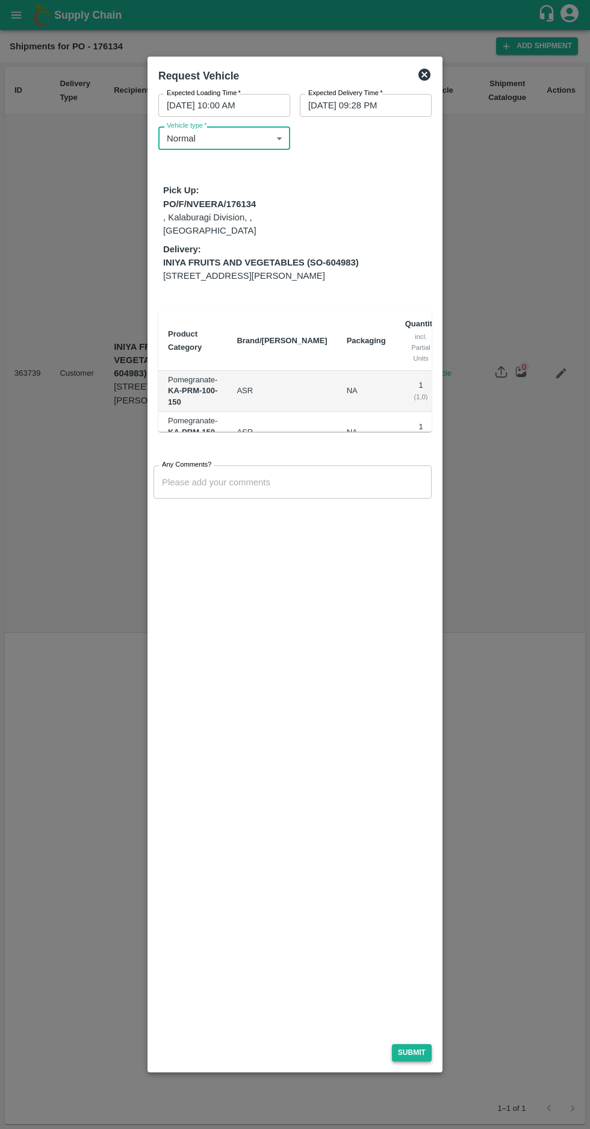
click at [420, 1048] on button "Submit" at bounding box center [412, 1052] width 40 height 17
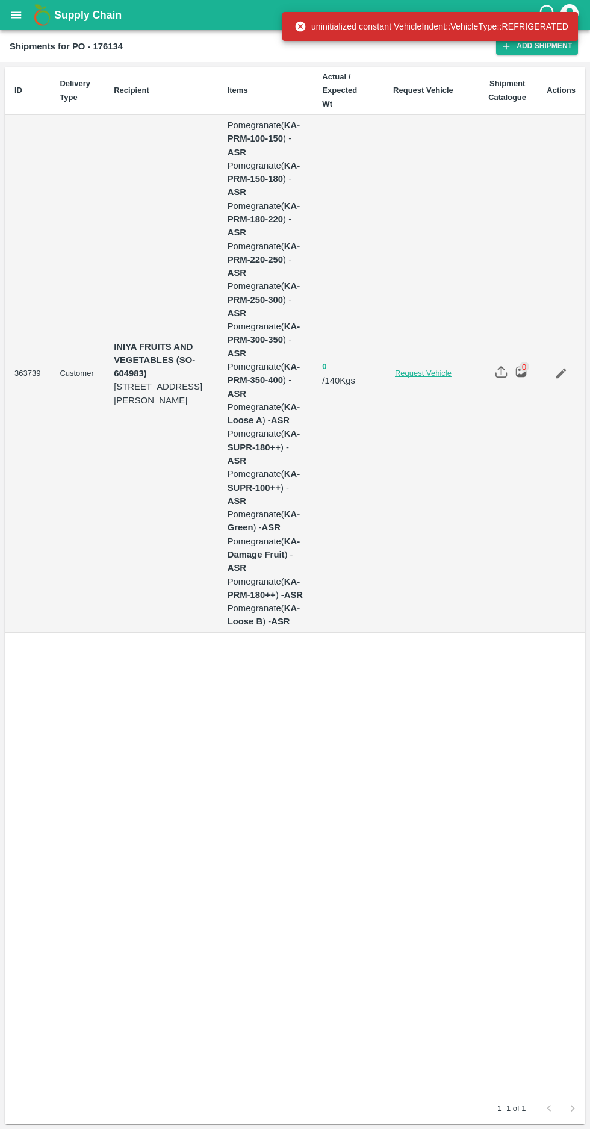
click at [420, 368] on link "Request Vehicle" at bounding box center [423, 373] width 89 height 11
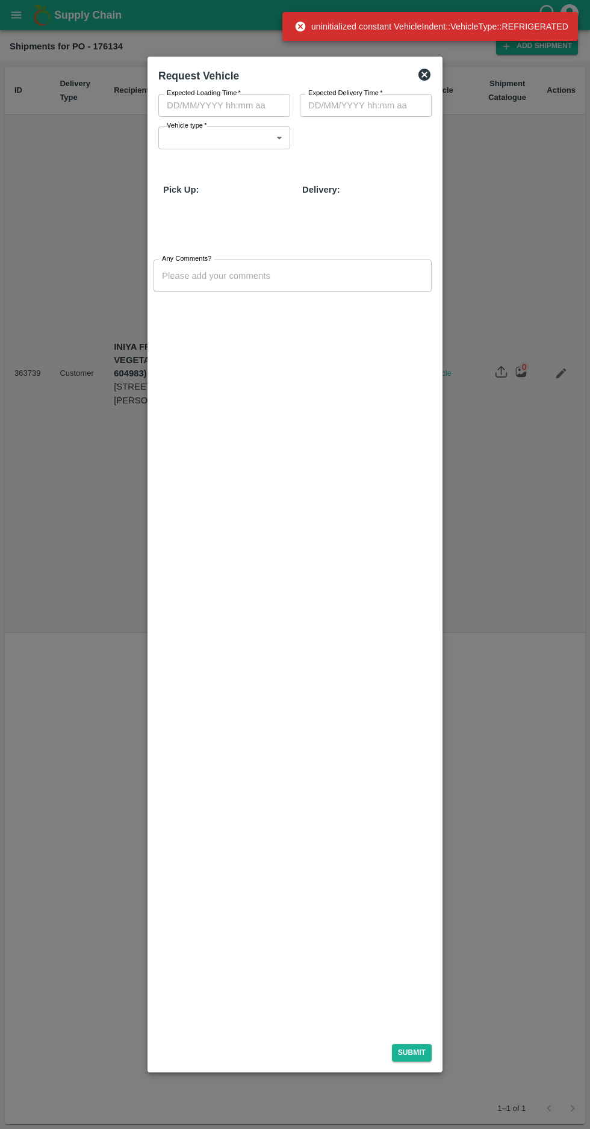
click at [226, 136] on body "Supply Chain Shipments for PO - 176134 Add Shipment ID Delivery Type Recipient …" at bounding box center [295, 564] width 590 height 1129
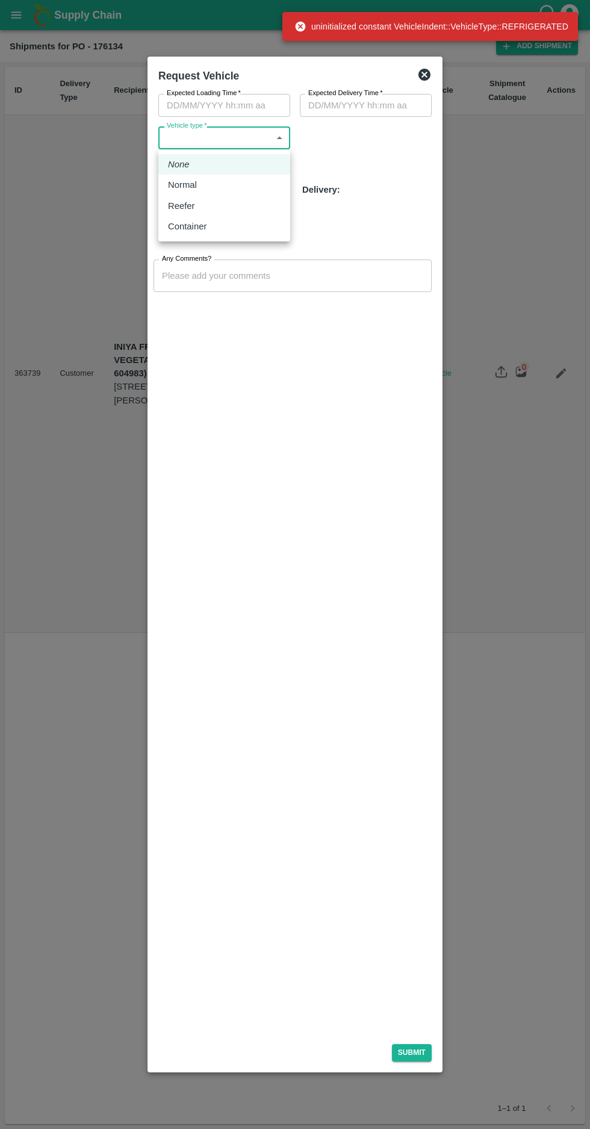
click at [240, 100] on div at bounding box center [295, 564] width 590 height 1129
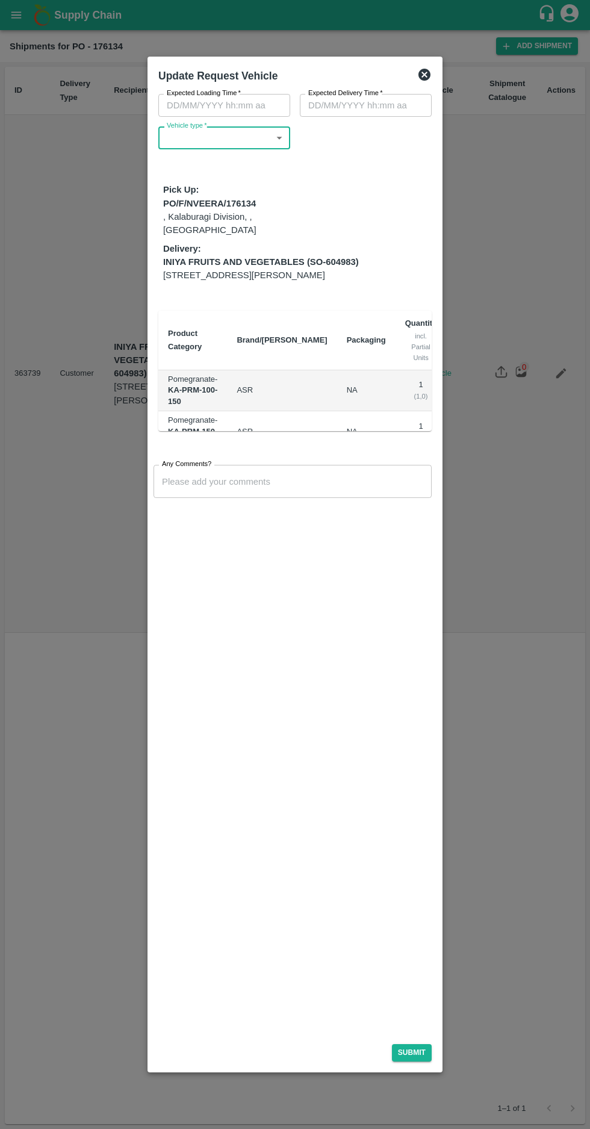
click at [245, 103] on input "Expected Loading Time   *" at bounding box center [219, 105] width 123 height 23
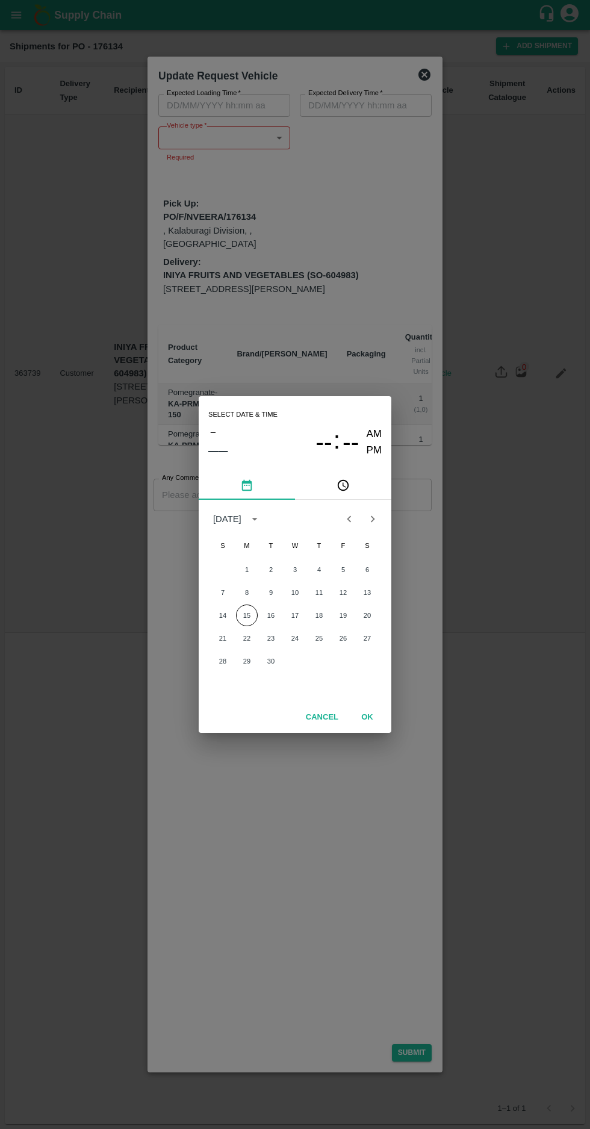
type input "1"
type input "14/09/2025 10:00 AM"
type input "18/09/2025 12:28 AM"
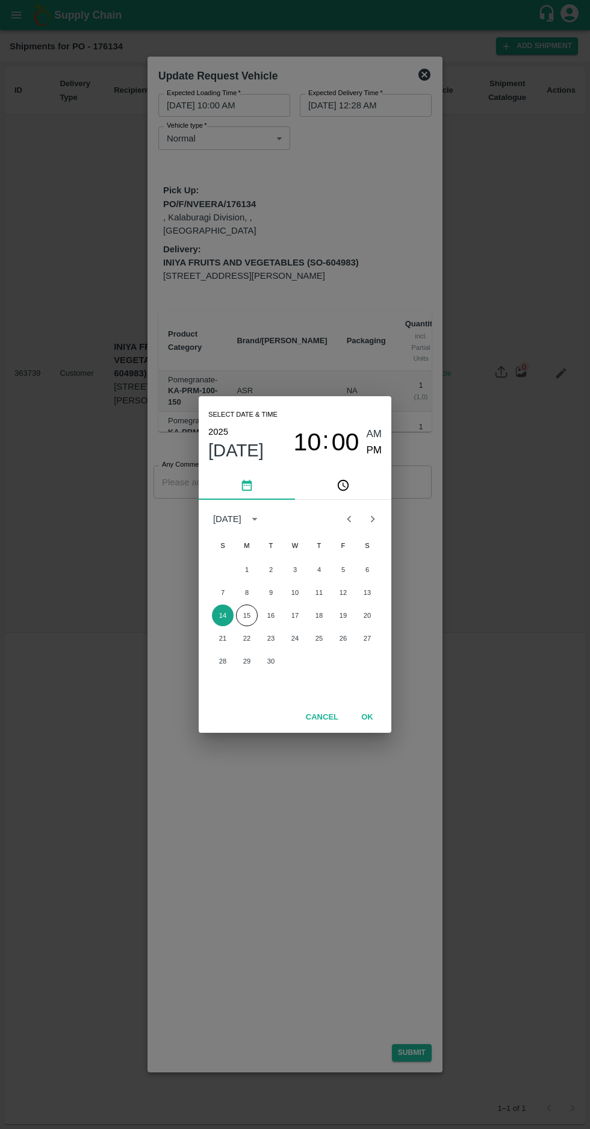
click at [222, 615] on button "14" at bounding box center [223, 616] width 22 height 22
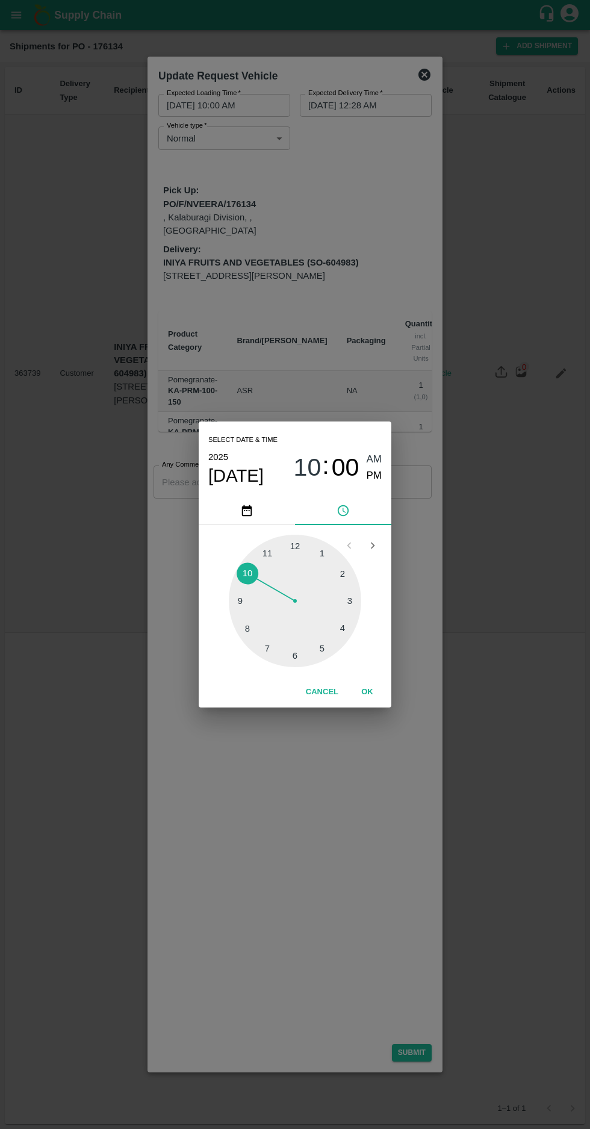
click at [379, 478] on span "PM" at bounding box center [375, 476] width 16 height 16
click at [370, 458] on span "AM" at bounding box center [375, 460] width 16 height 16
type input "14/09/2025 10:00 AM"
click at [367, 692] on button "OK" at bounding box center [367, 692] width 39 height 21
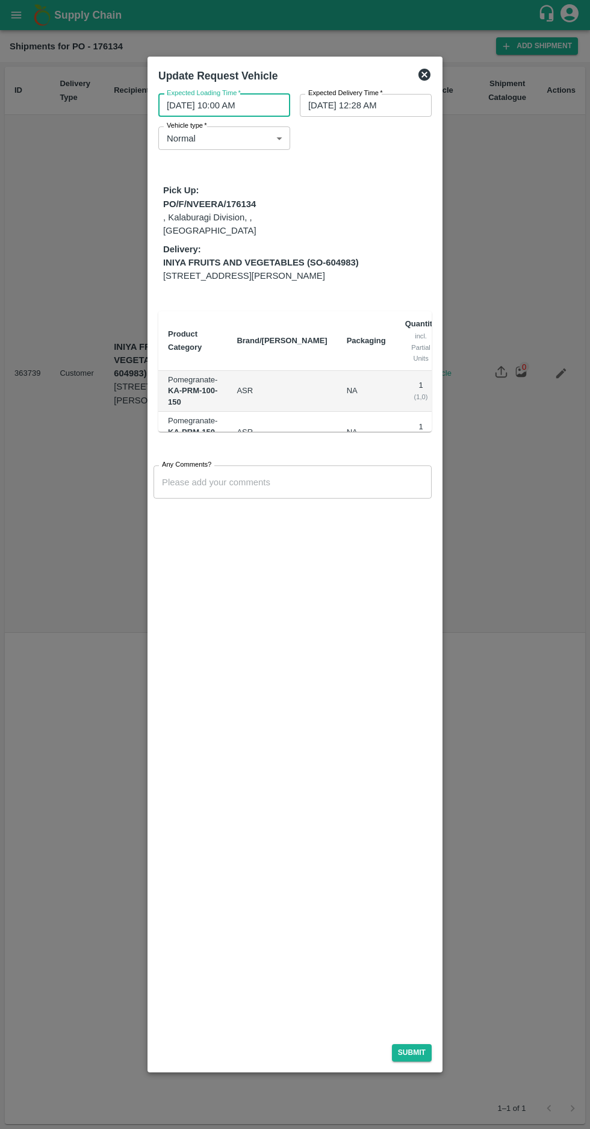
click at [339, 105] on input "18/09/2025 12:28 AM" at bounding box center [361, 105] width 123 height 23
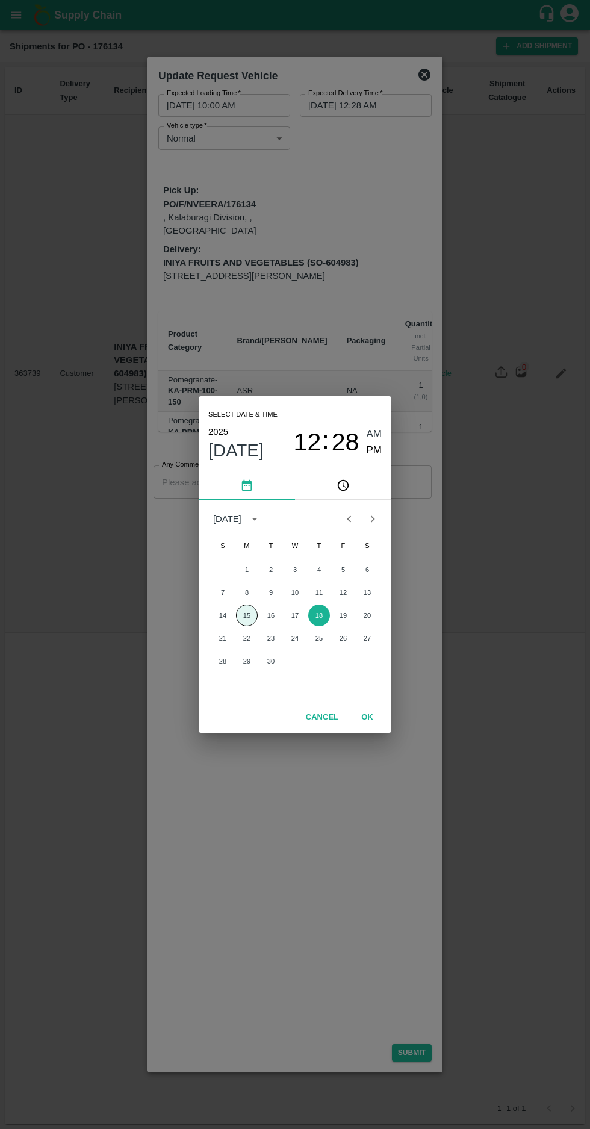
click at [246, 615] on button "15" at bounding box center [247, 616] width 22 height 22
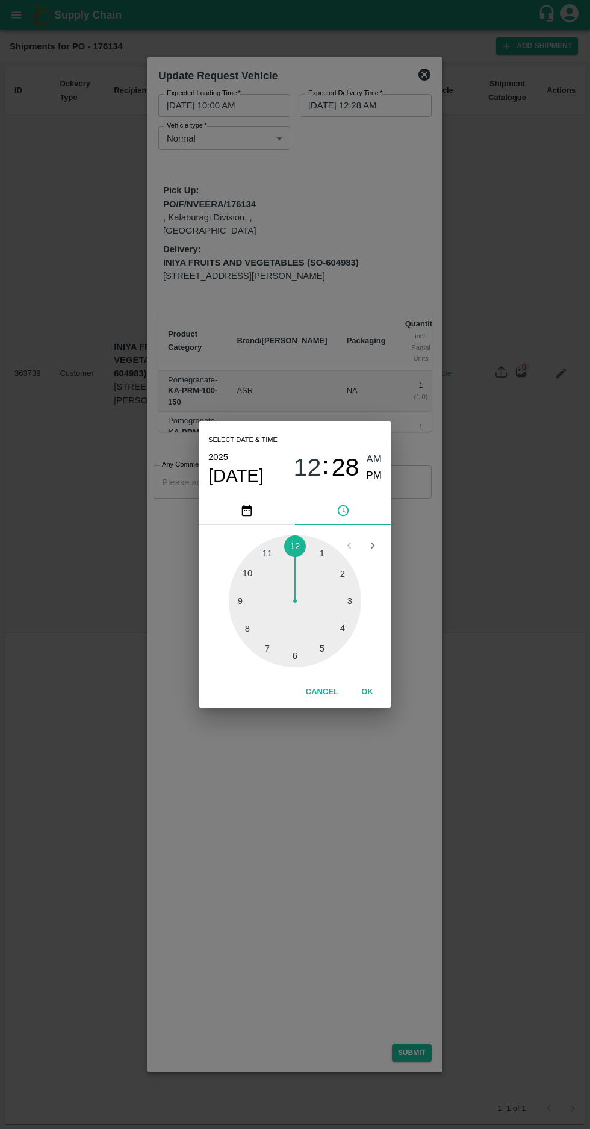
click at [250, 630] on div at bounding box center [295, 601] width 132 height 132
click at [373, 476] on span "PM" at bounding box center [375, 476] width 16 height 16
type input "15/09/2025 08:28 PM"
click at [382, 686] on button "OK" at bounding box center [367, 692] width 39 height 21
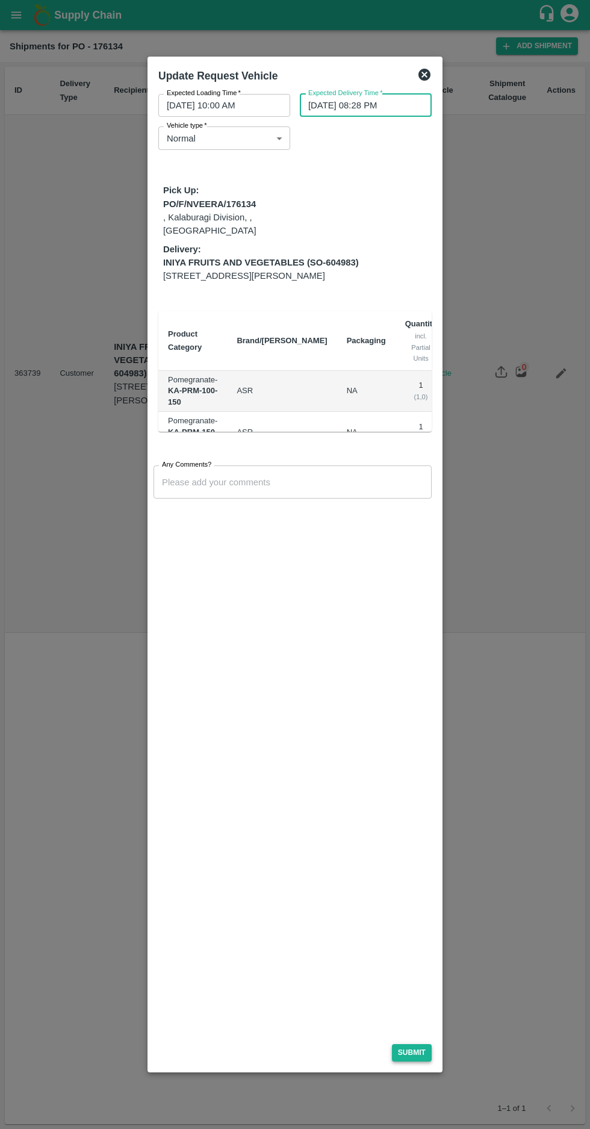
click at [416, 1053] on button "Submit" at bounding box center [412, 1052] width 40 height 17
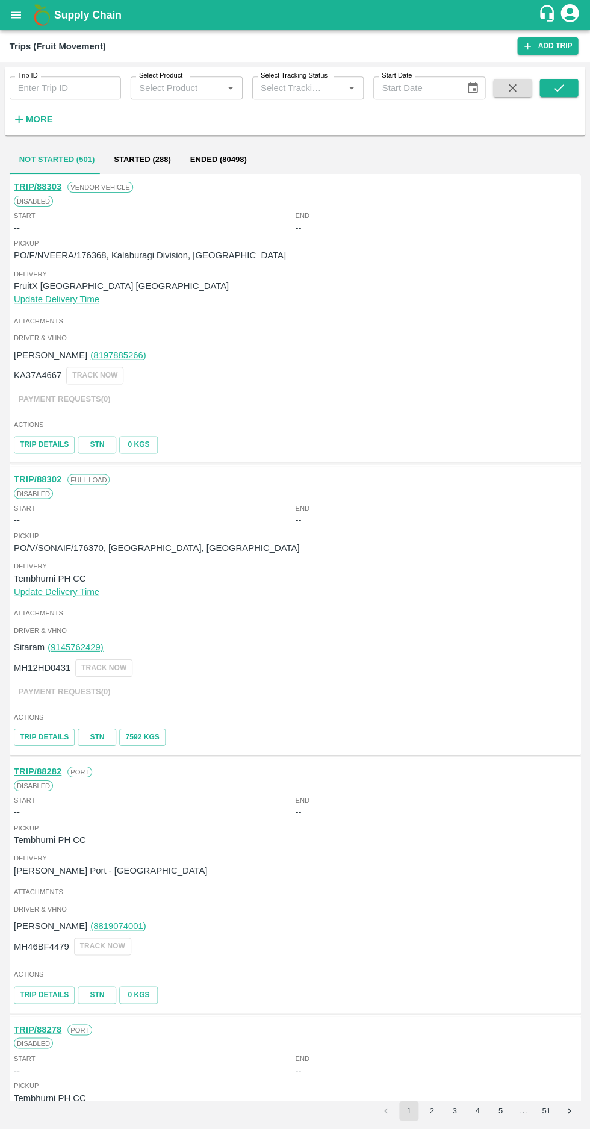
click at [16, 15] on icon "open drawer" at bounding box center [16, 14] width 10 height 7
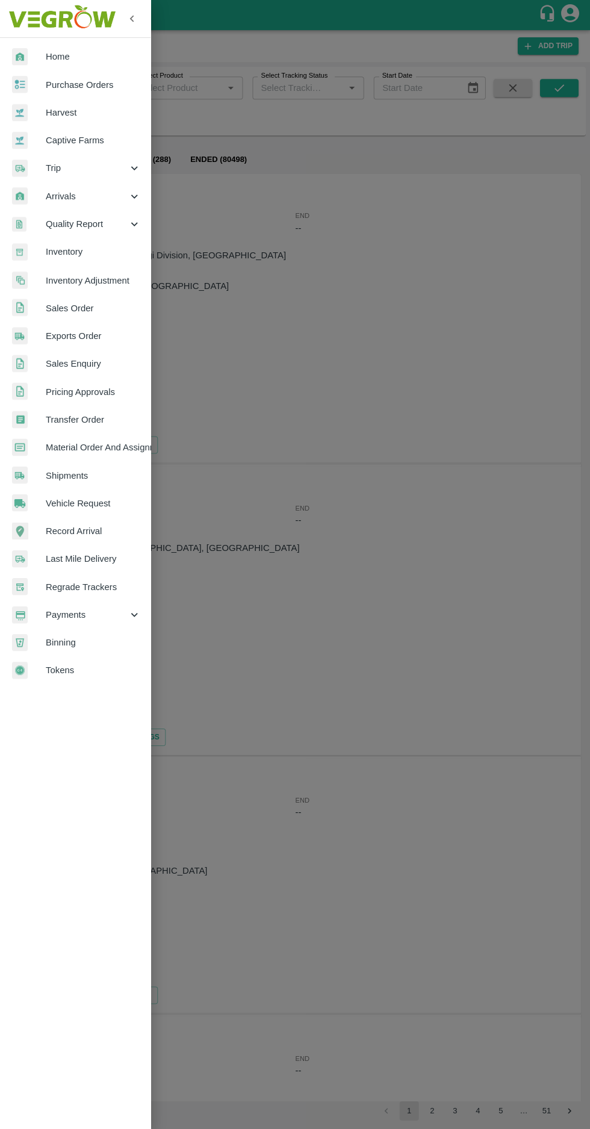
click at [96, 505] on span "Vehicle Request" at bounding box center [93, 502] width 95 height 13
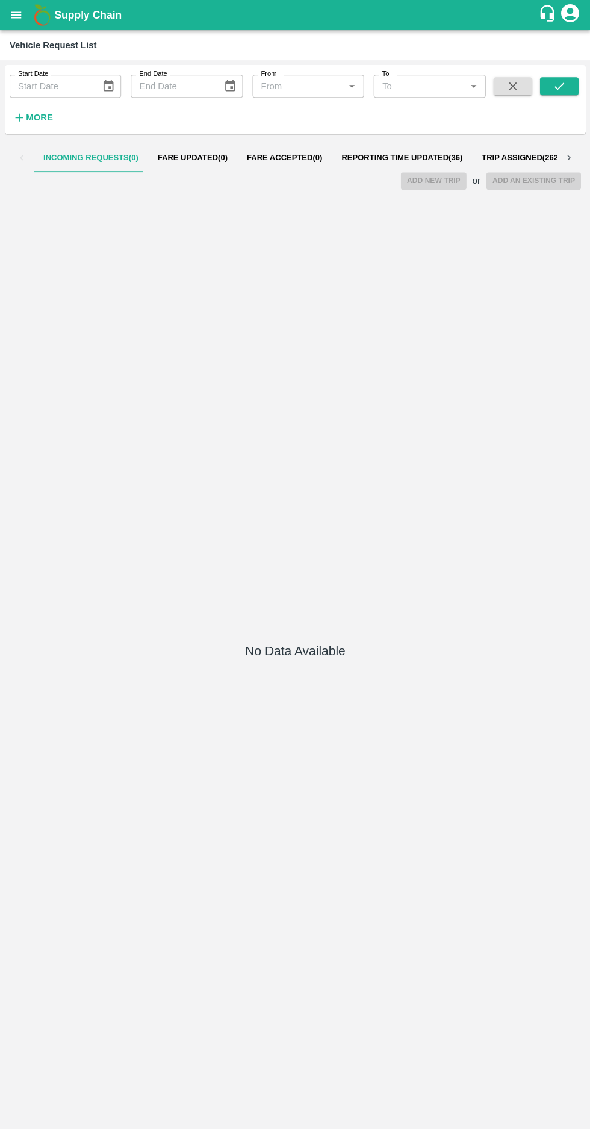
click at [374, 161] on span "Reporting Time Updated ( 36 )" at bounding box center [401, 158] width 121 height 10
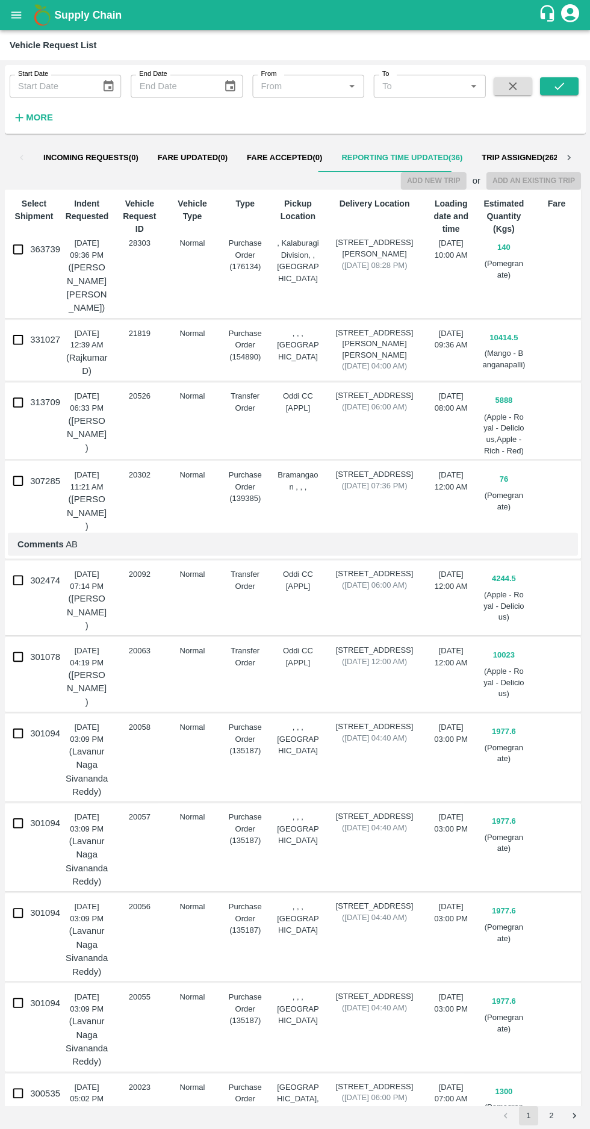
click at [12, 250] on input "363739" at bounding box center [18, 249] width 24 height 24
checkbox input "true"
click at [433, 182] on button "Add New Trip" at bounding box center [432, 180] width 65 height 17
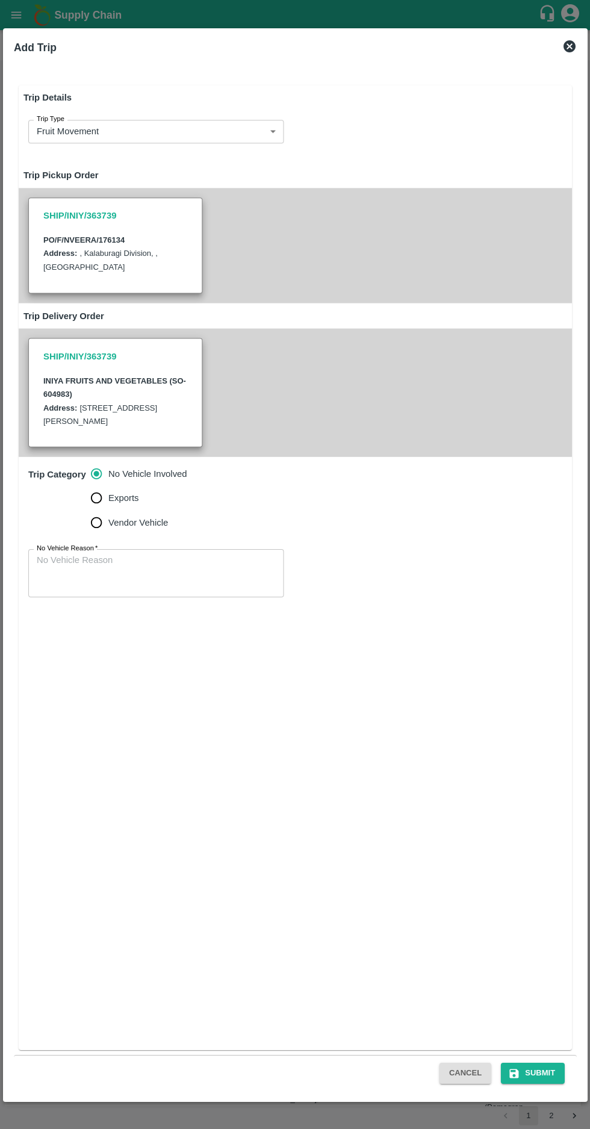
click at [11, 189] on div "Trip Details Trip Type Fruit Movement 1 Trip Type Trip Pickup Order SHIP/INIY/3…" at bounding box center [295, 578] width 572 height 1034
click at [98, 534] on input "Vendor Vehicle" at bounding box center [96, 522] width 24 height 24
radio input "true"
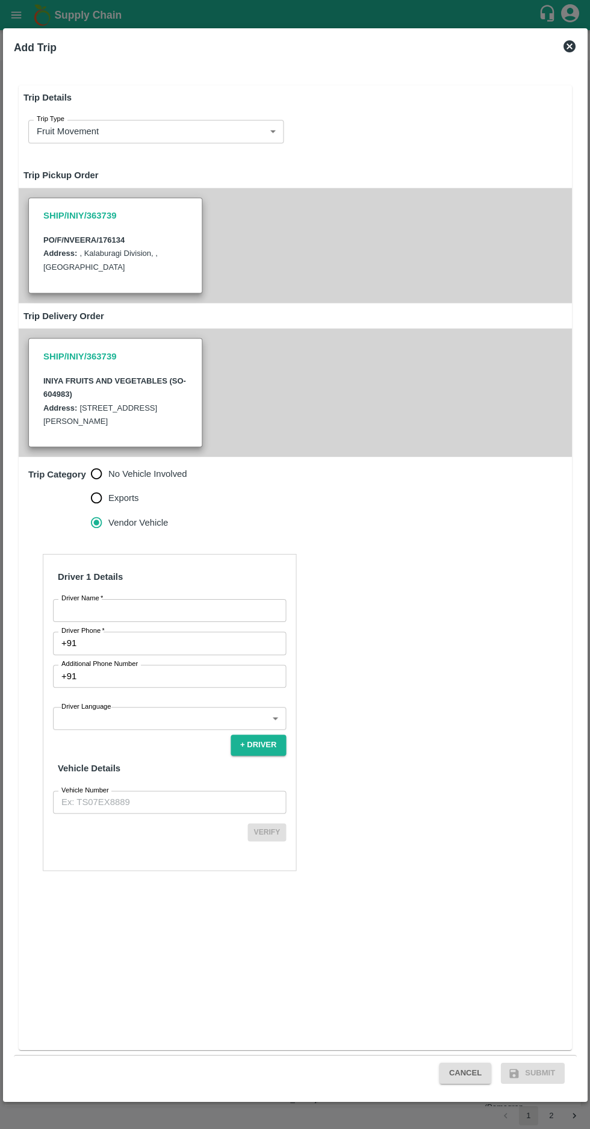
click at [91, 621] on input "Driver Name   *" at bounding box center [169, 610] width 233 height 23
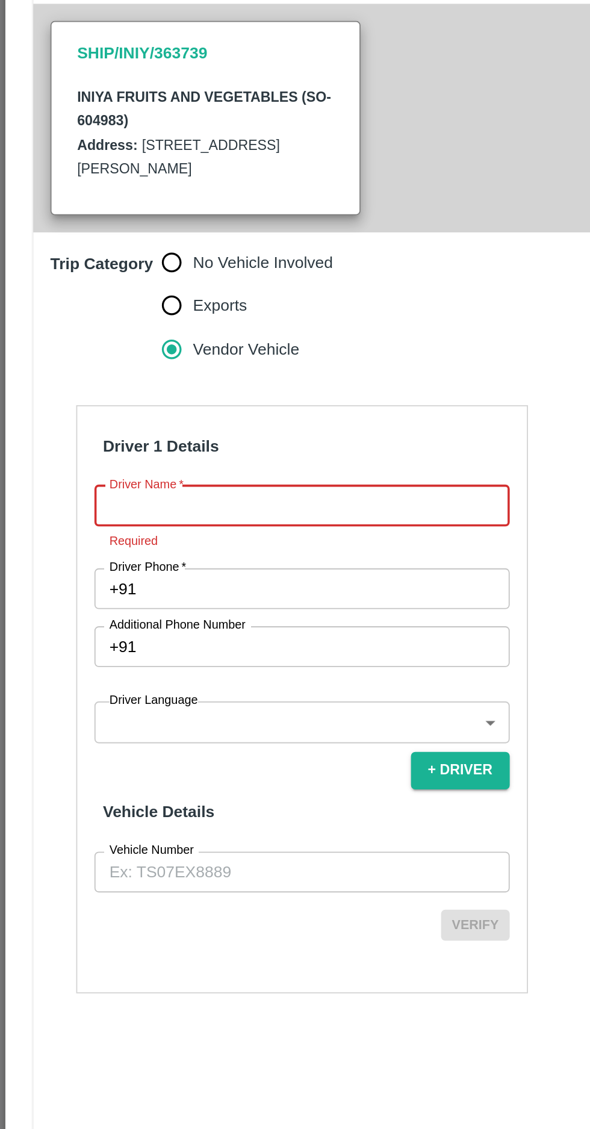
click at [70, 621] on input "Driver Name   *" at bounding box center [169, 610] width 233 height 23
type input "RAJU"
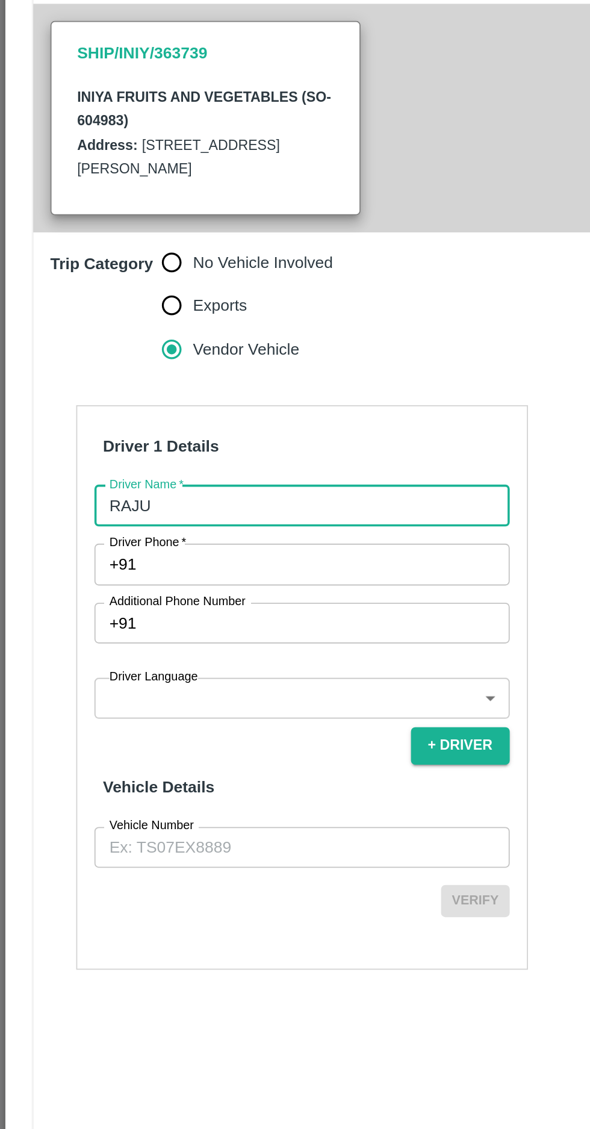
click at [105, 654] on input "Driver Phone   *" at bounding box center [183, 642] width 205 height 23
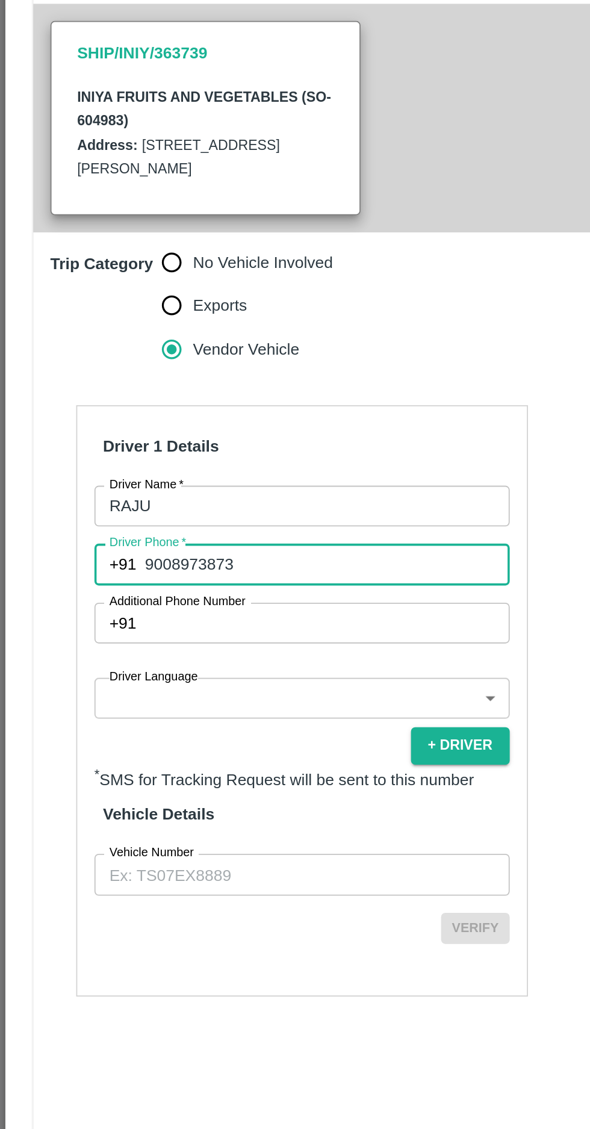
type input "9008973873"
click at [179, 733] on body "Supply Chain Vehicle Request List Start Date Start Date End Date End Date From …" at bounding box center [295, 564] width 590 height 1129
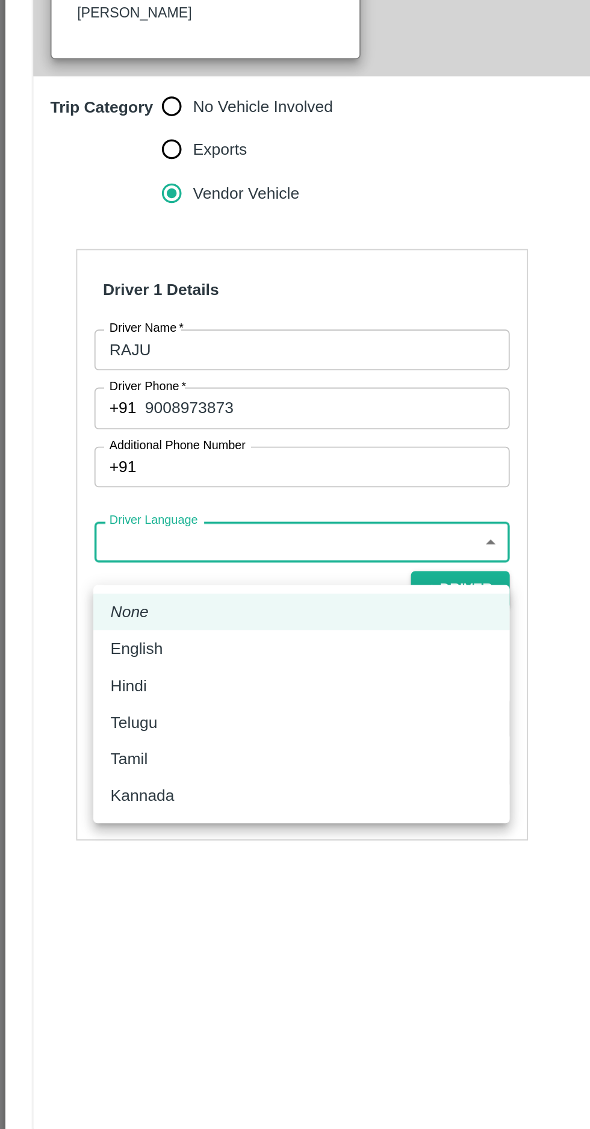
click at [113, 865] on div "Kannada" at bounding box center [169, 859] width 214 height 13
type input "ka"
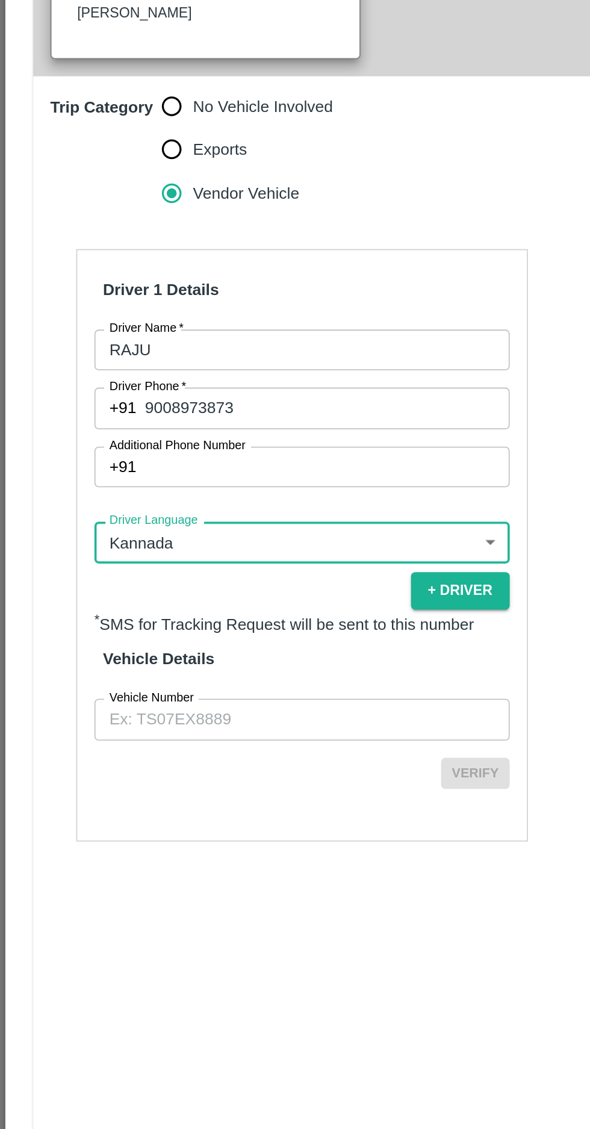
click at [163, 829] on input "Vehicle Number" at bounding box center [169, 817] width 233 height 23
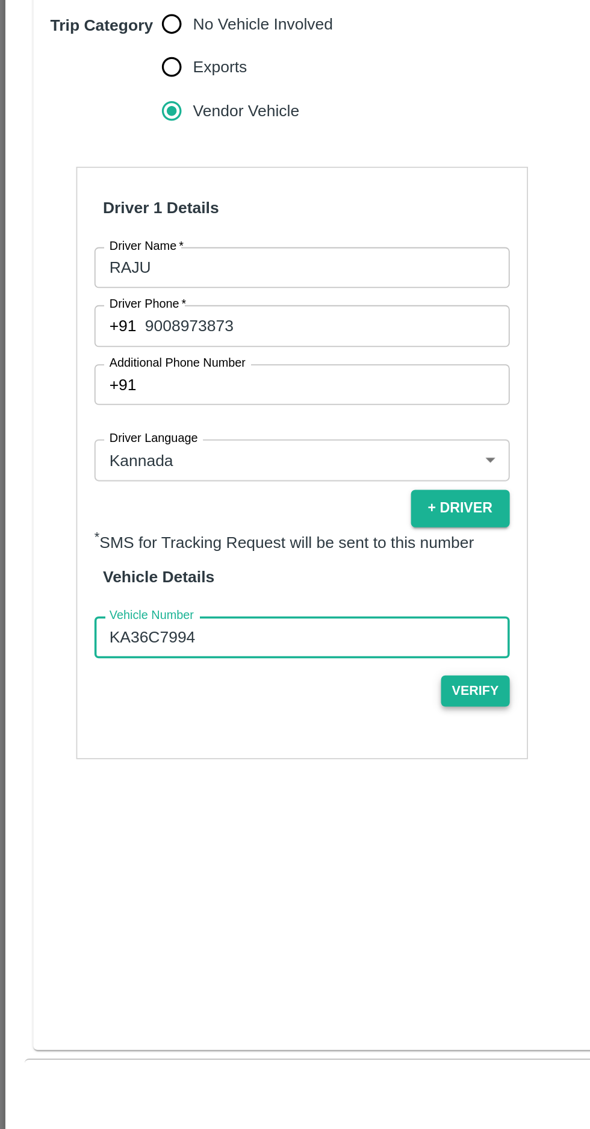
type input "KA36C7994"
click at [272, 856] on button "Verify" at bounding box center [266, 847] width 39 height 17
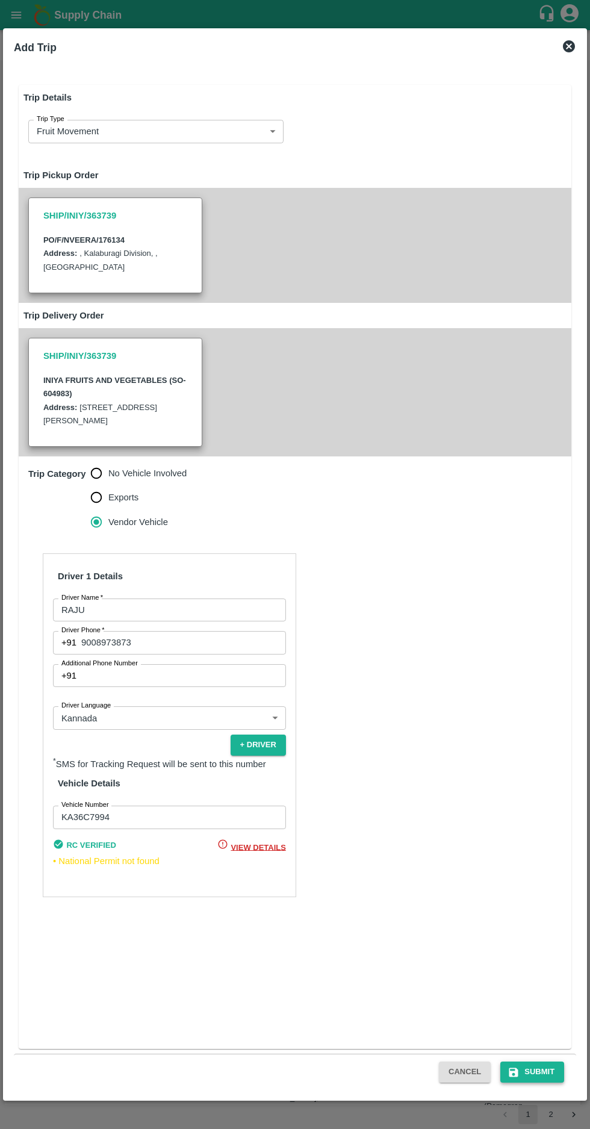
click at [546, 1066] on button "Submit" at bounding box center [532, 1072] width 64 height 21
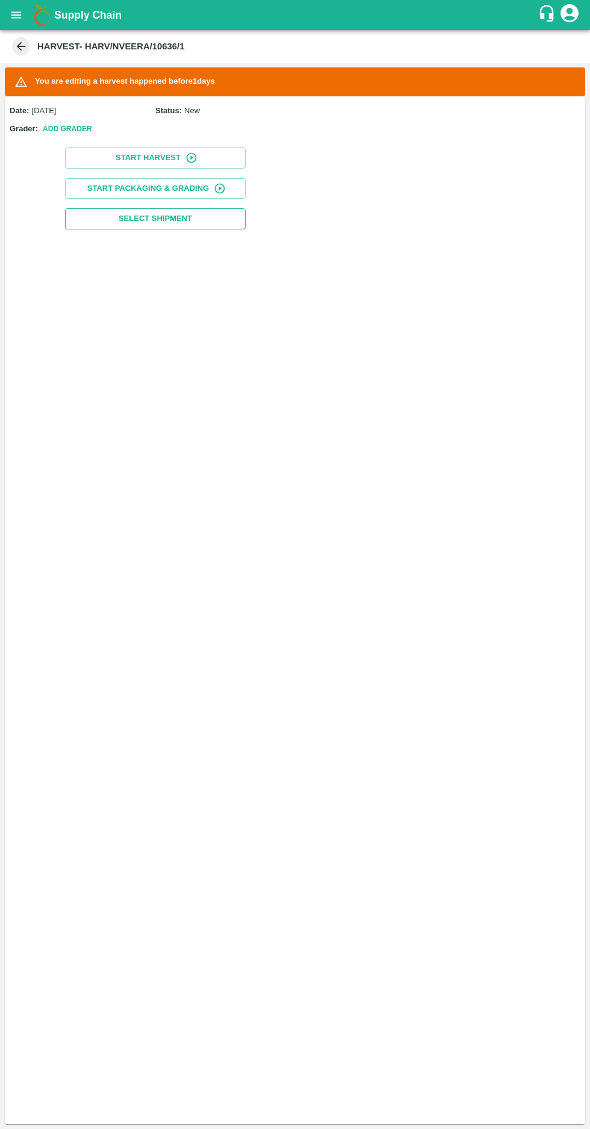
click at [137, 214] on span "Select Shipment" at bounding box center [155, 219] width 73 height 14
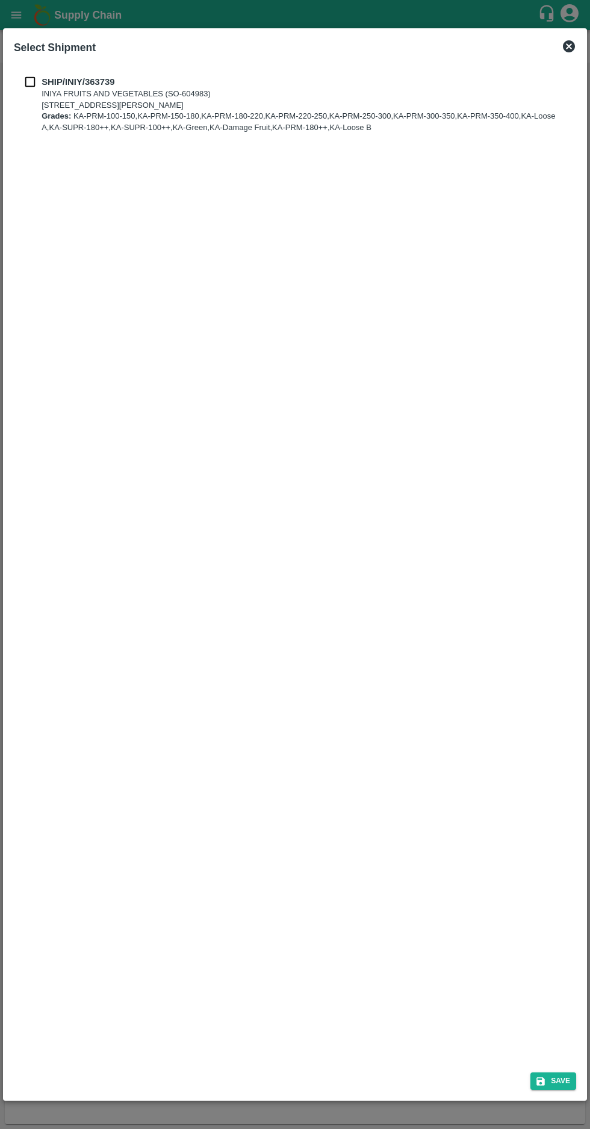
click at [30, 82] on input "checkbox" at bounding box center [30, 81] width 23 height 13
checkbox input "true"
click at [556, 1083] on button "Save" at bounding box center [553, 1080] width 46 height 17
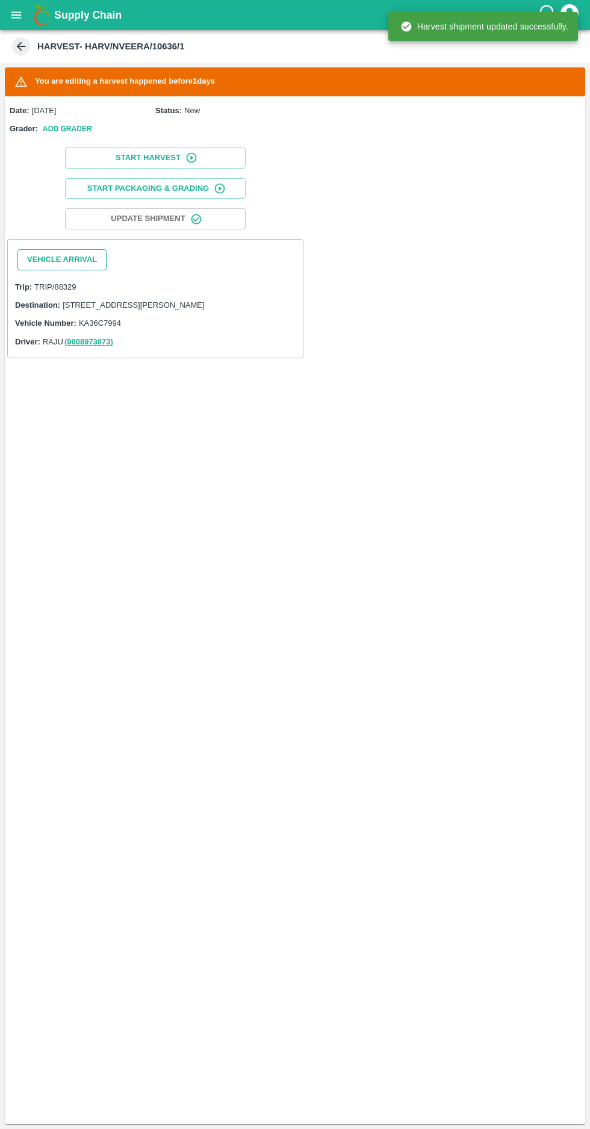
click at [62, 258] on button "Vehicle Arrival" at bounding box center [61, 259] width 89 height 21
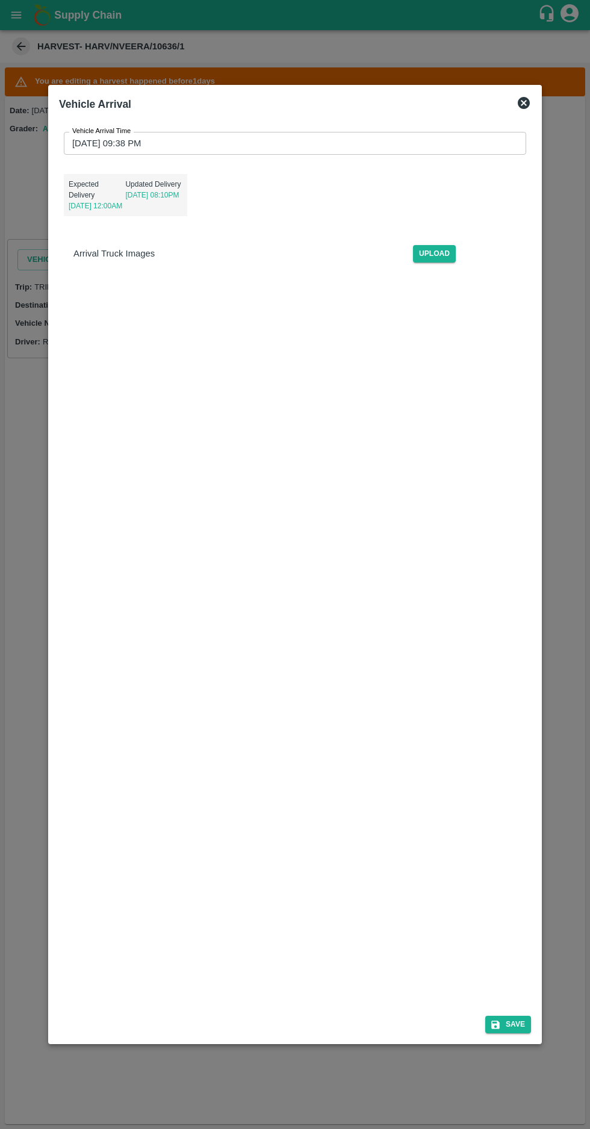
click at [102, 132] on input "[DATE] 09:38 PM" at bounding box center [291, 143] width 454 height 23
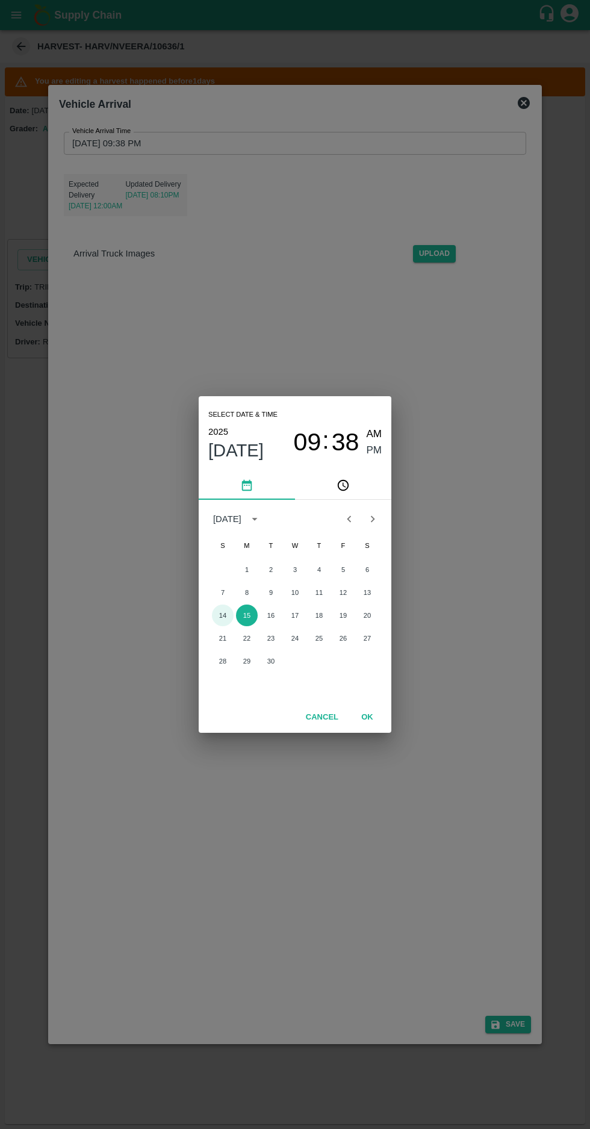
click at [222, 615] on button "14" at bounding box center [223, 616] width 22 height 22
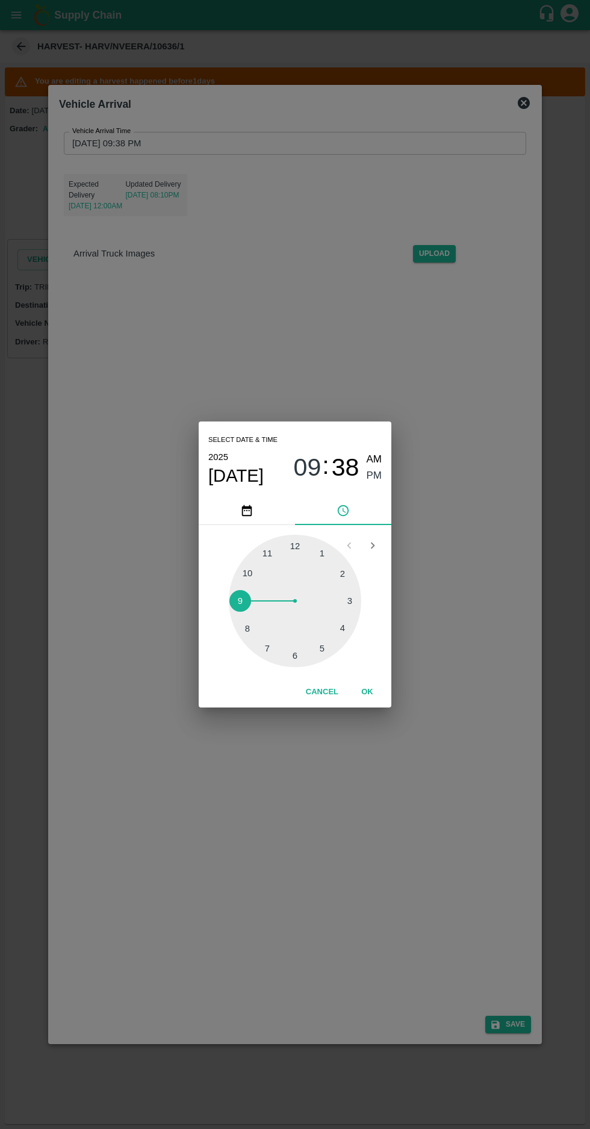
click at [369, 459] on span "AM" at bounding box center [375, 460] width 16 height 16
type input "[DATE] 09:38 AM"
click at [379, 695] on button "OK" at bounding box center [367, 692] width 39 height 21
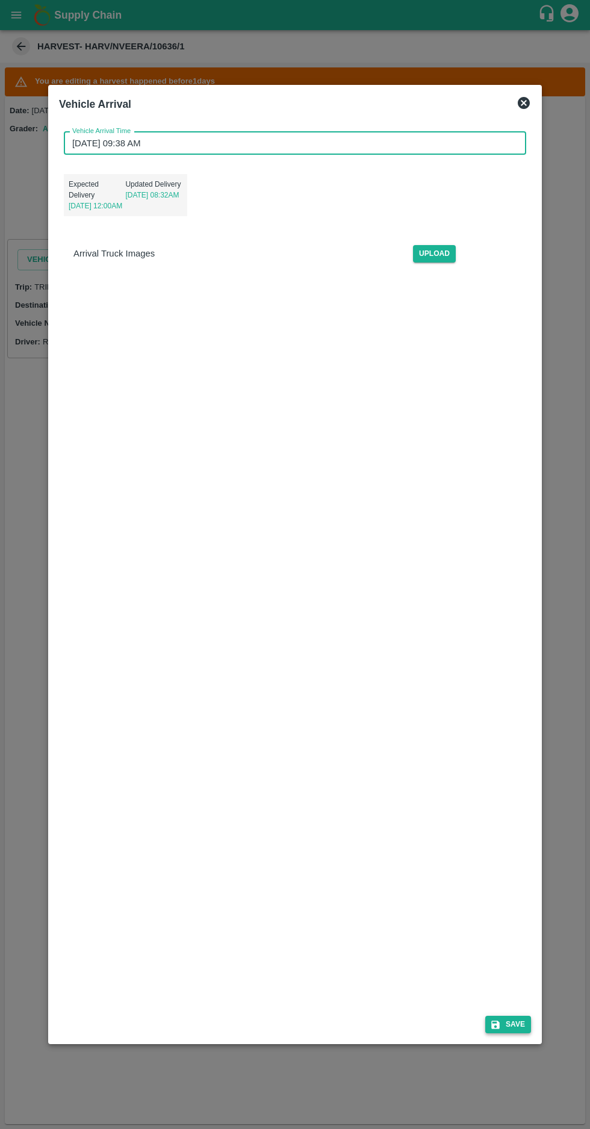
click at [516, 1033] on button "Save" at bounding box center [508, 1024] width 46 height 17
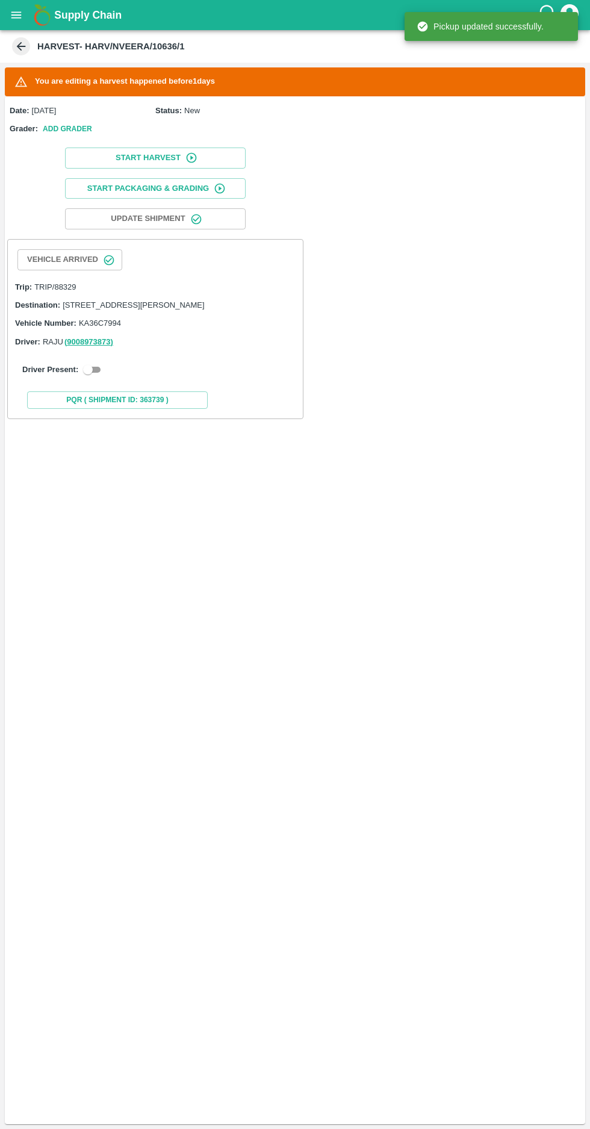
click at [92, 377] on input "checkbox" at bounding box center [87, 369] width 43 height 14
checkbox input "true"
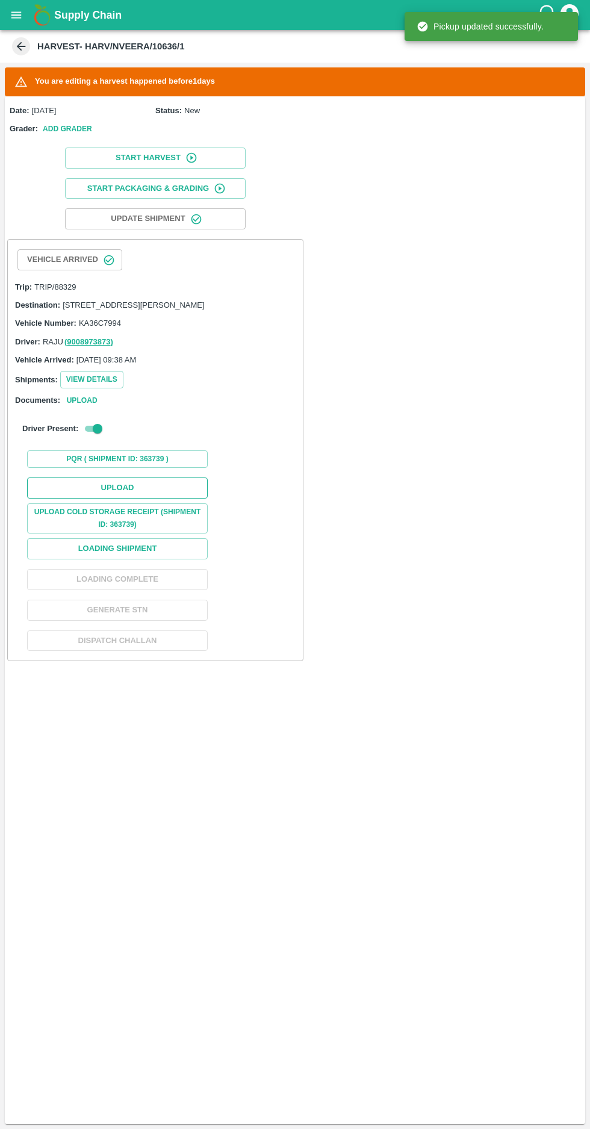
click at [99, 493] on button "Upload" at bounding box center [117, 487] width 181 height 21
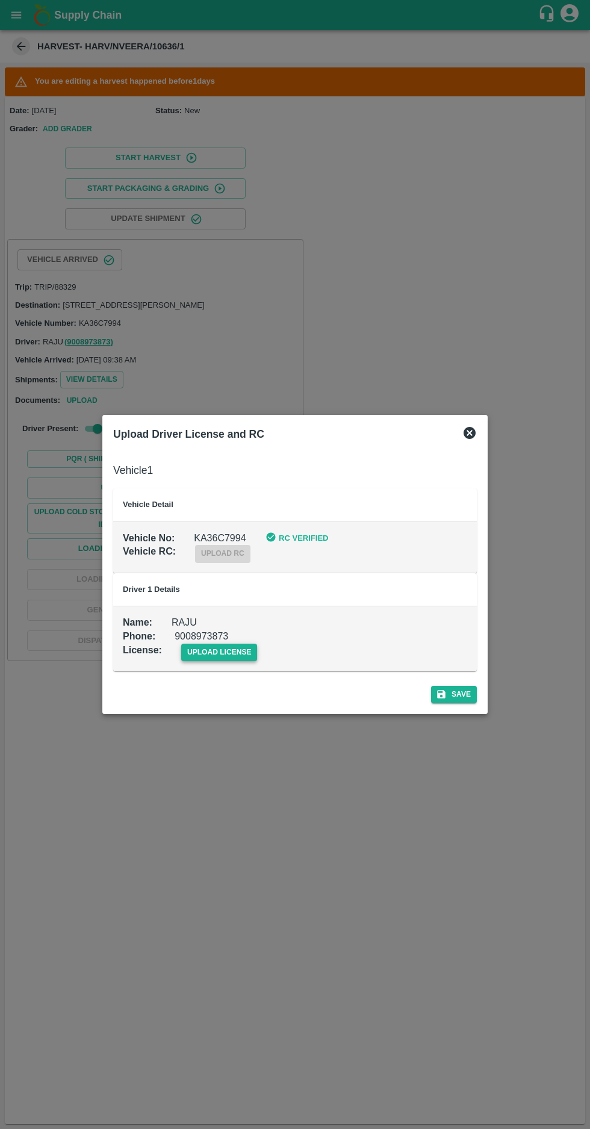
click at [226, 658] on span "upload license" at bounding box center [219, 652] width 76 height 17
click at [0, 0] on input "upload license" at bounding box center [0, 0] width 0 height 0
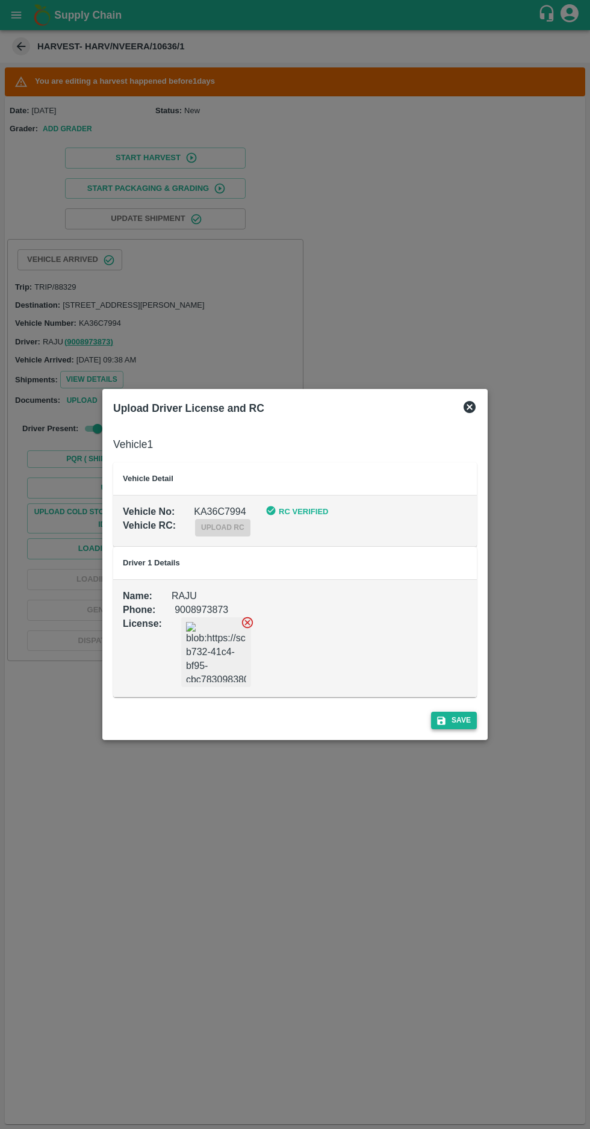
click at [460, 717] on button "Save" at bounding box center [454, 720] width 46 height 17
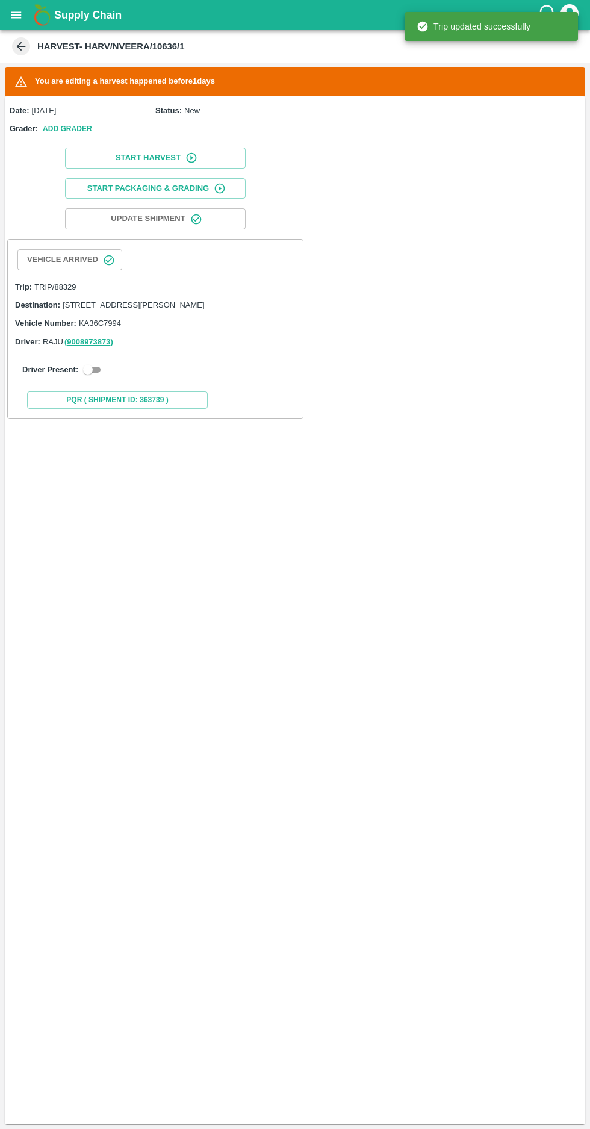
click at [90, 377] on input "checkbox" at bounding box center [87, 369] width 43 height 14
checkbox input "true"
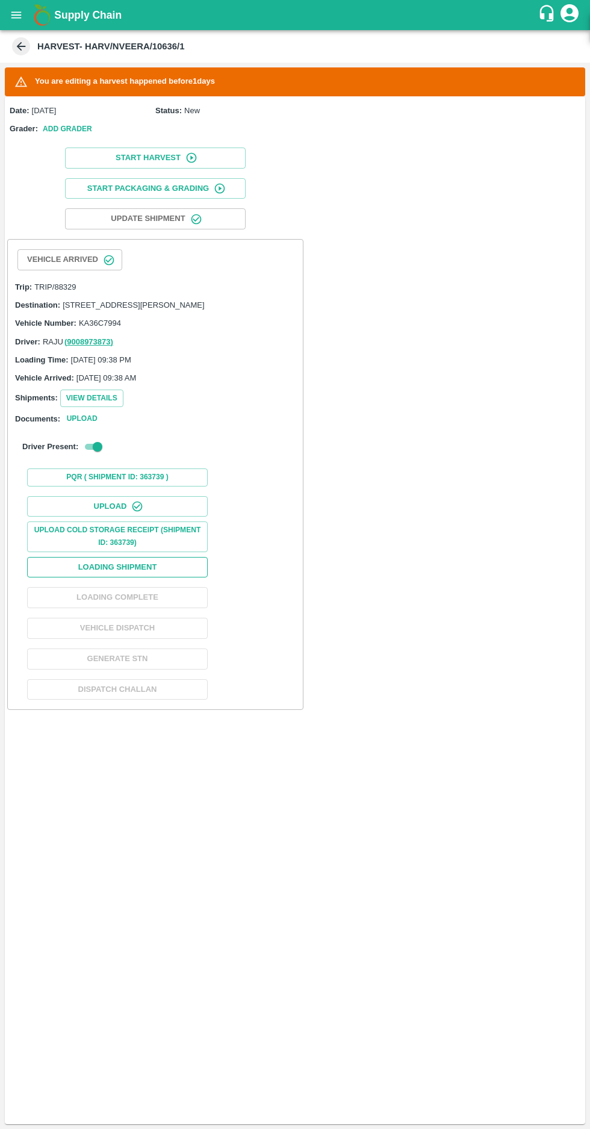
click at [82, 578] on button "Loading Shipment" at bounding box center [117, 567] width 181 height 21
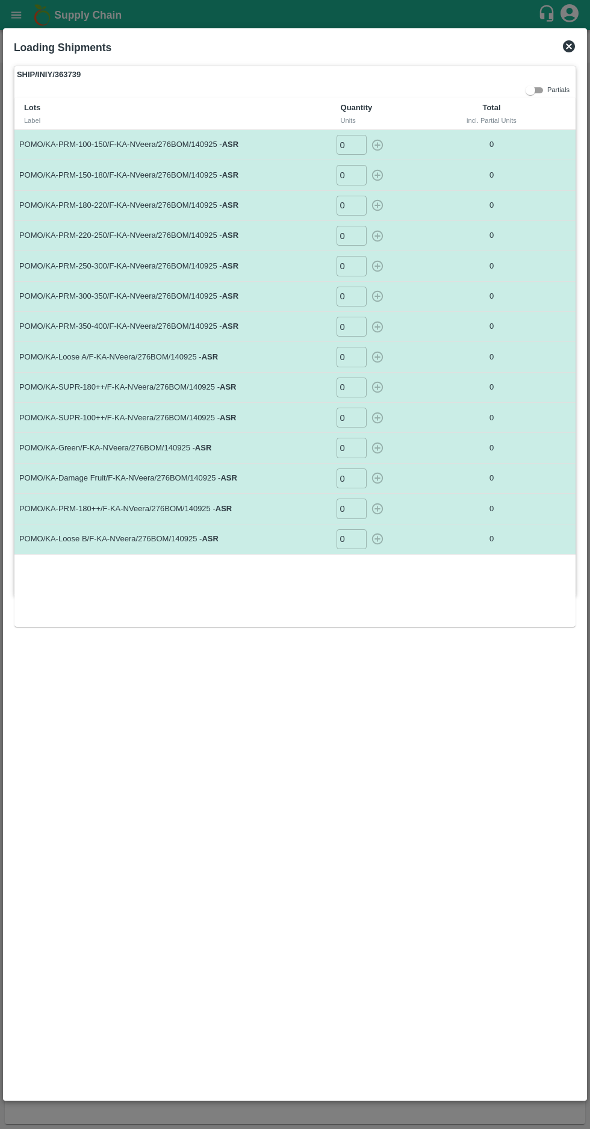
click at [349, 143] on input "0" at bounding box center [352, 145] width 30 height 20
click at [341, 141] on input "number" at bounding box center [352, 145] width 30 height 20
type input "43"
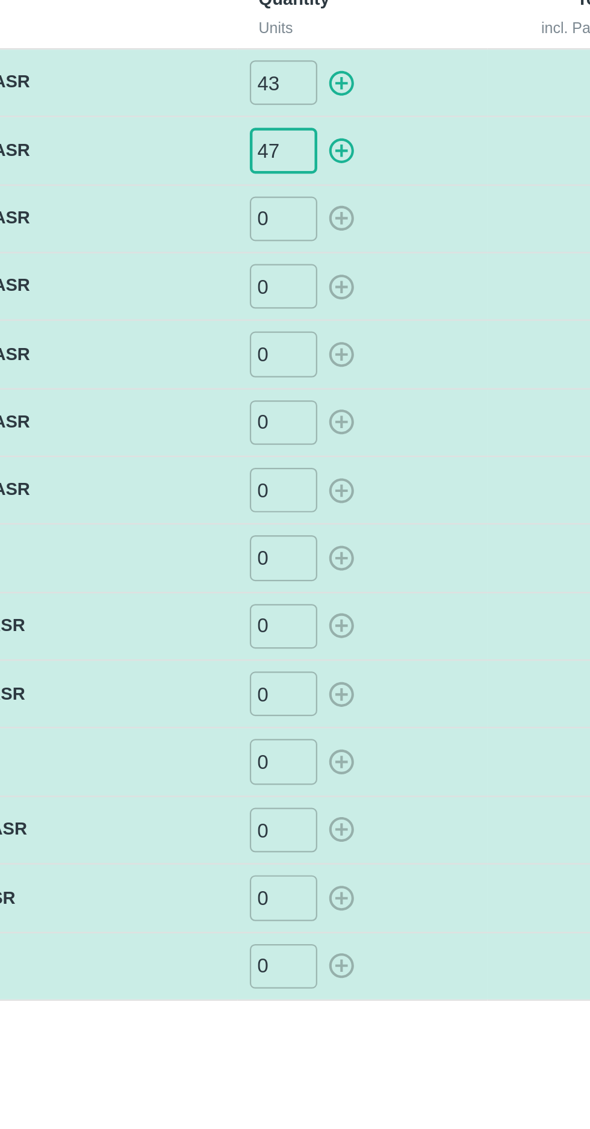
type input "47"
type input "65"
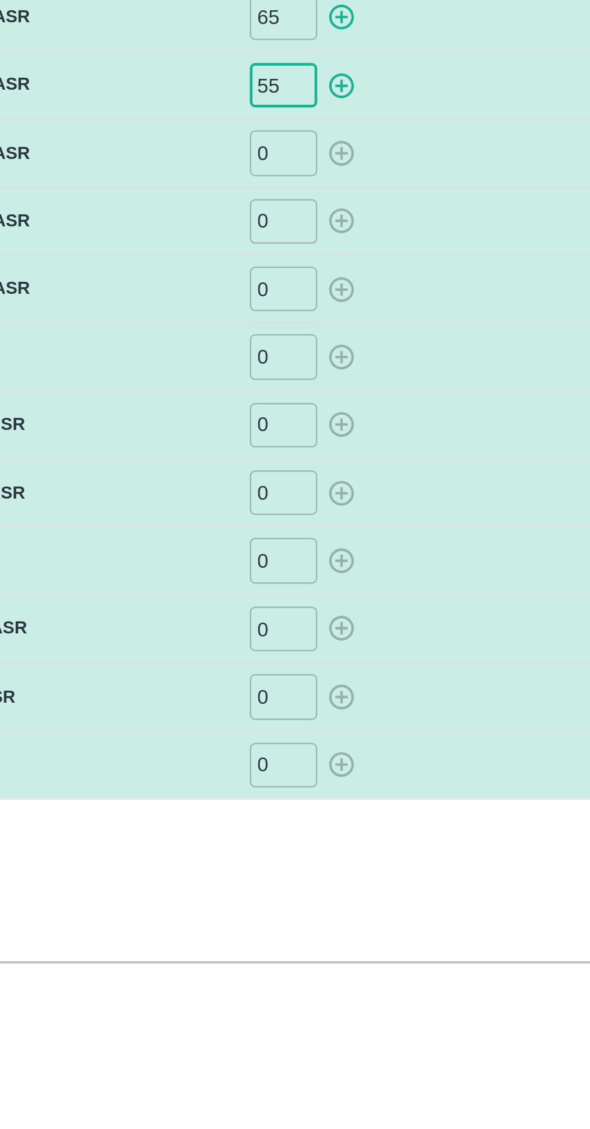
type input "55"
type input "29"
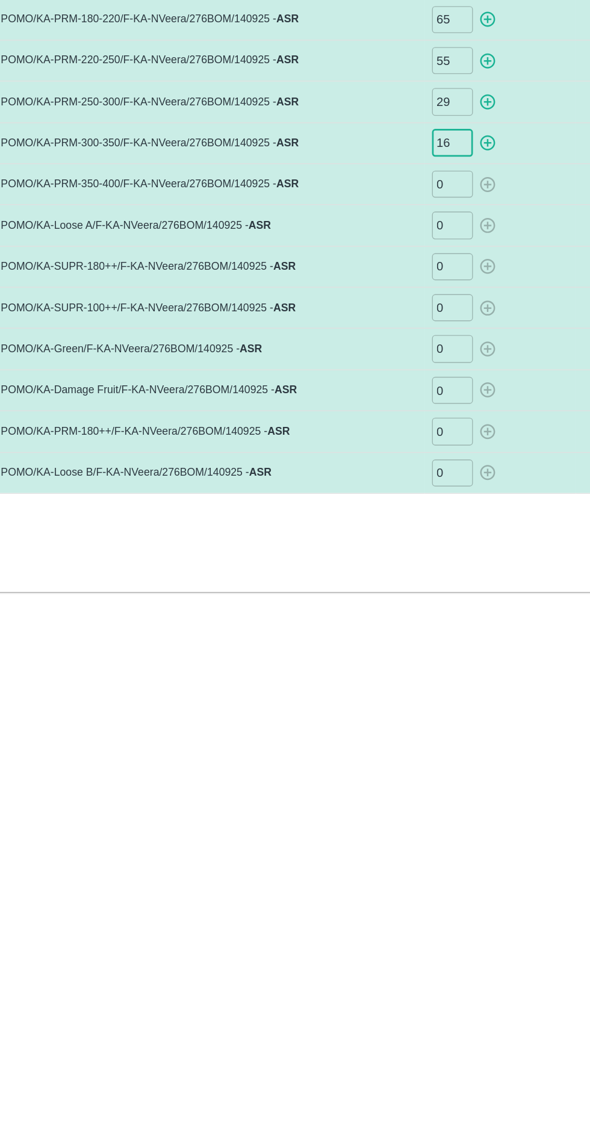
type input "16"
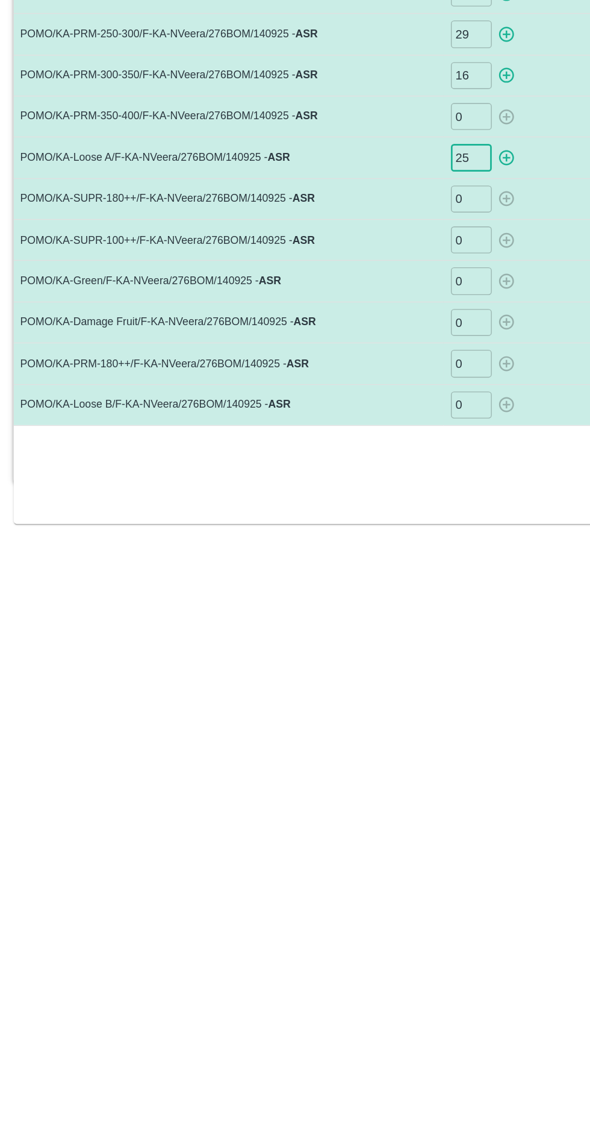
type input "25"
click at [350, 383] on input "0" at bounding box center [352, 388] width 30 height 20
type input "24"
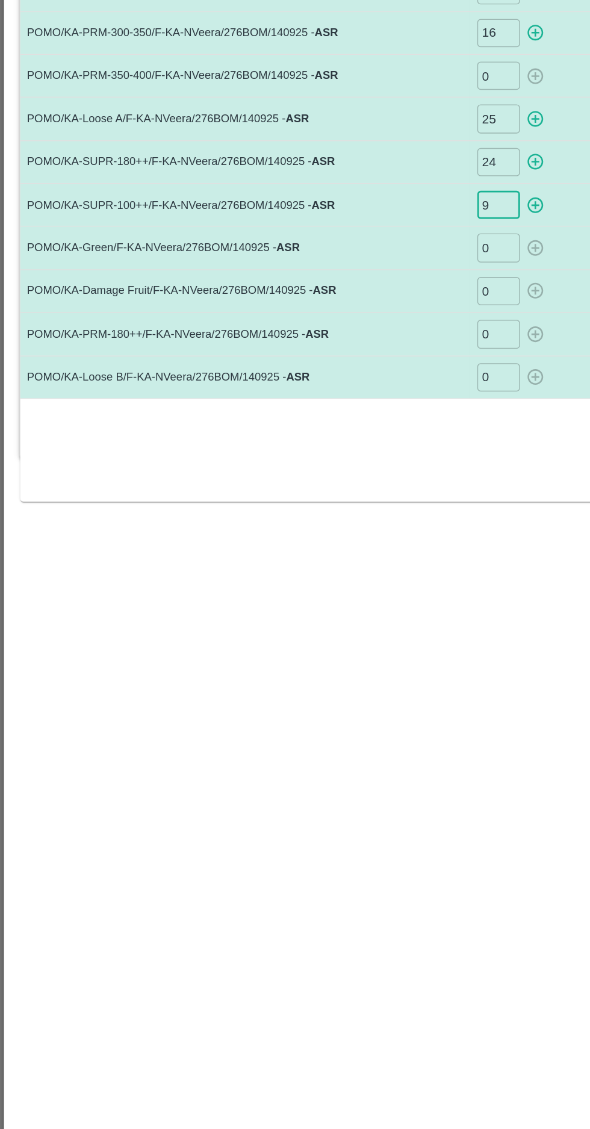
type input "9"
click at [348, 508] on input "0" at bounding box center [352, 509] width 30 height 20
type input "25"
click at [346, 539] on input "0" at bounding box center [352, 539] width 30 height 20
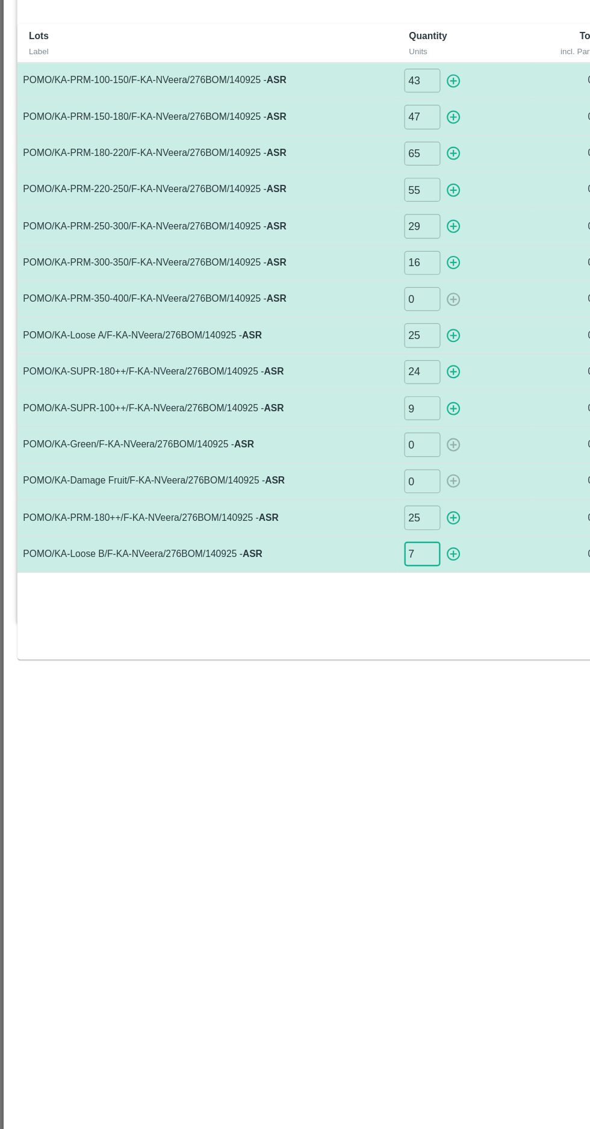
type input "7"
click at [372, 145] on icon "button" at bounding box center [377, 144] width 11 height 11
type input "0"
click at [376, 175] on icon "button" at bounding box center [377, 175] width 11 height 11
type input "0"
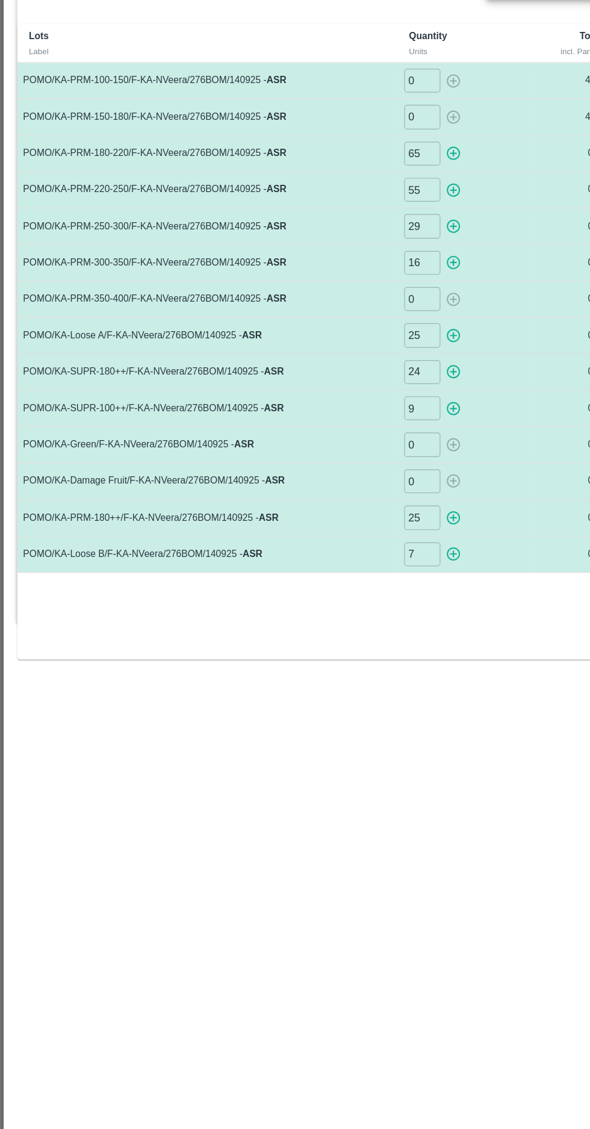
click at [375, 205] on icon "button" at bounding box center [377, 205] width 11 height 11
type input "0"
click at [372, 231] on icon "button" at bounding box center [377, 235] width 13 height 13
type input "0"
click at [373, 268] on icon "button" at bounding box center [377, 266] width 11 height 11
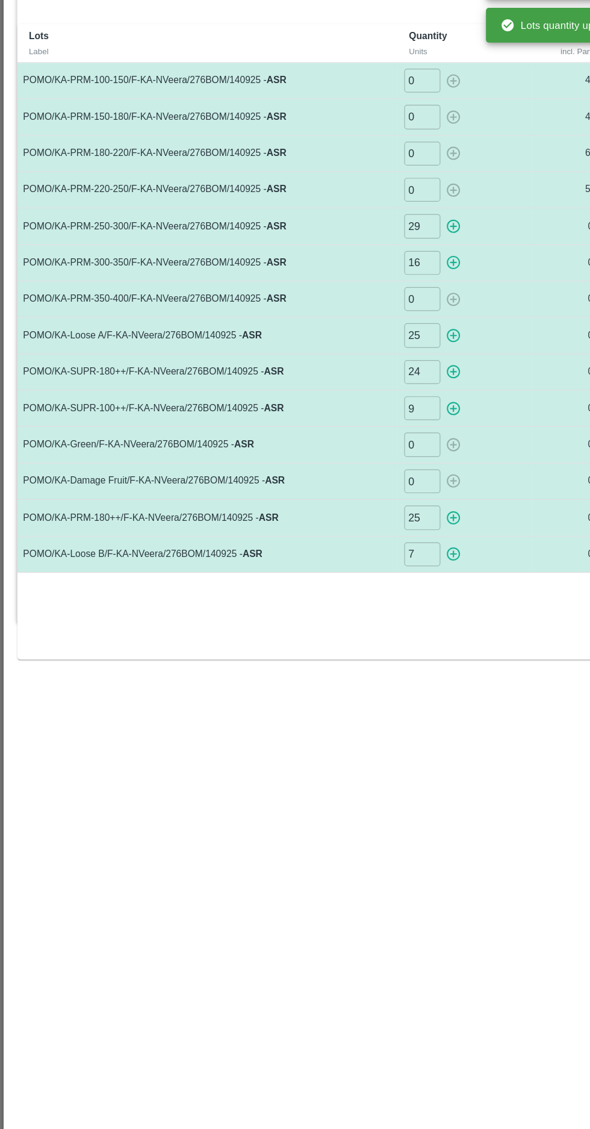
type input "0"
click at [376, 295] on icon "button" at bounding box center [377, 296] width 11 height 11
type input "0"
click at [376, 355] on icon "button" at bounding box center [377, 357] width 11 height 11
type input "0"
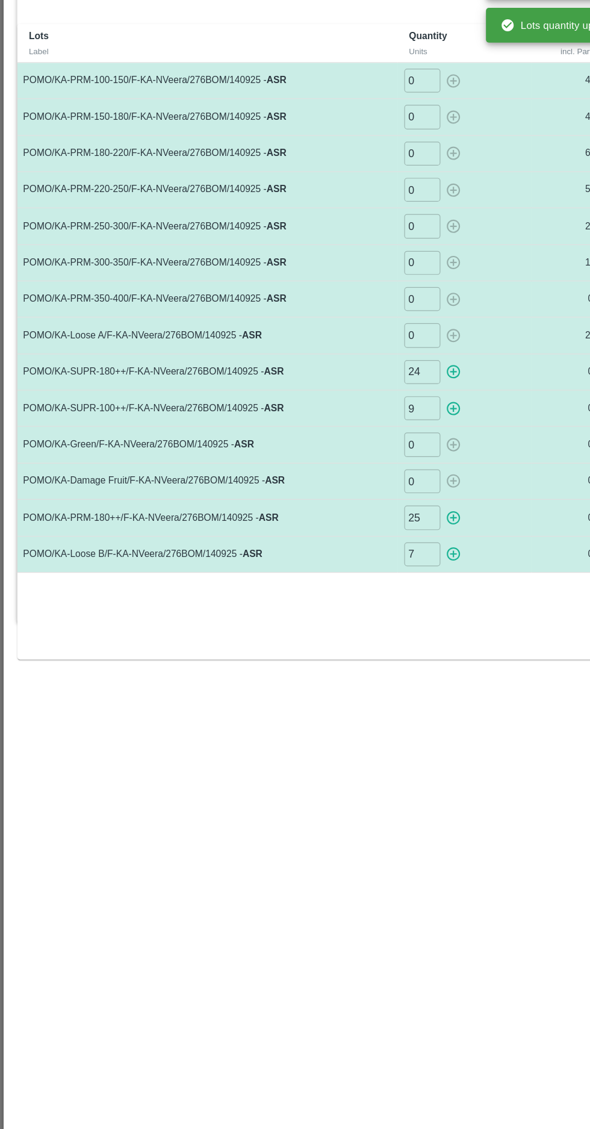
click at [373, 388] on icon "button" at bounding box center [377, 387] width 11 height 11
type input "0"
click at [381, 414] on icon "button" at bounding box center [377, 417] width 13 height 13
click at [383, 509] on icon "button" at bounding box center [377, 508] width 13 height 13
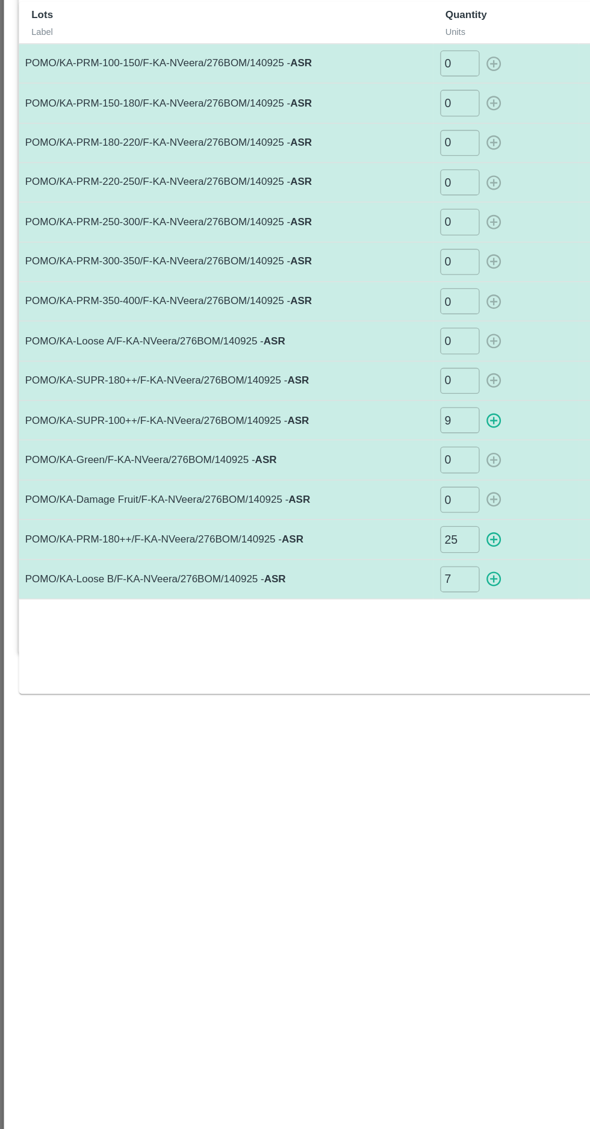
click at [383, 537] on icon "button" at bounding box center [377, 538] width 13 height 13
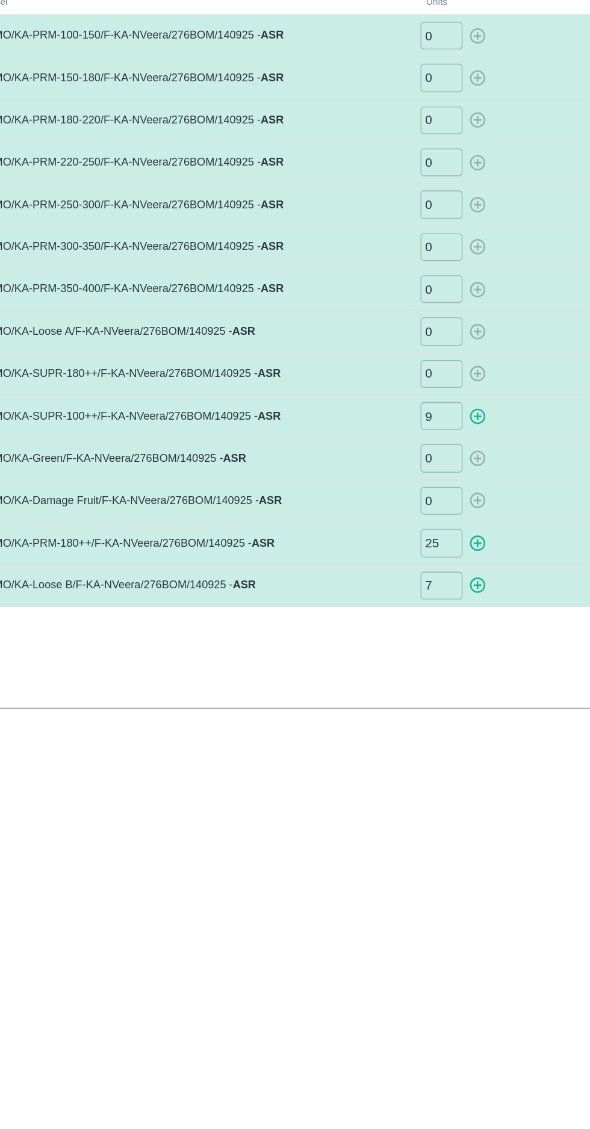
type input "0"
type input "25"
type input "9"
type input "0"
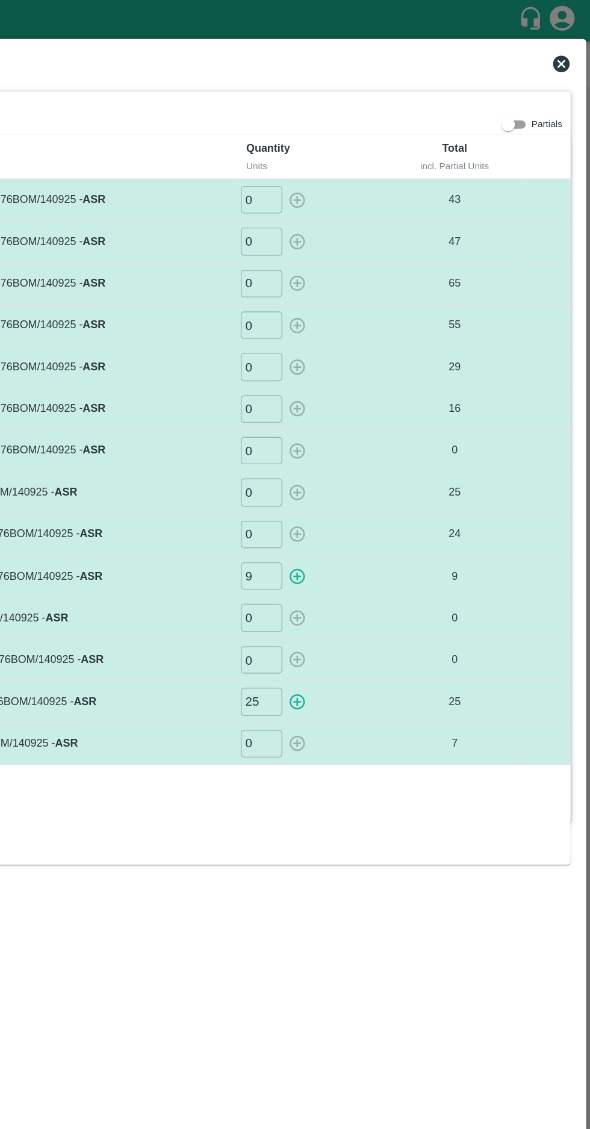
click at [565, 46] on icon at bounding box center [569, 46] width 12 height 12
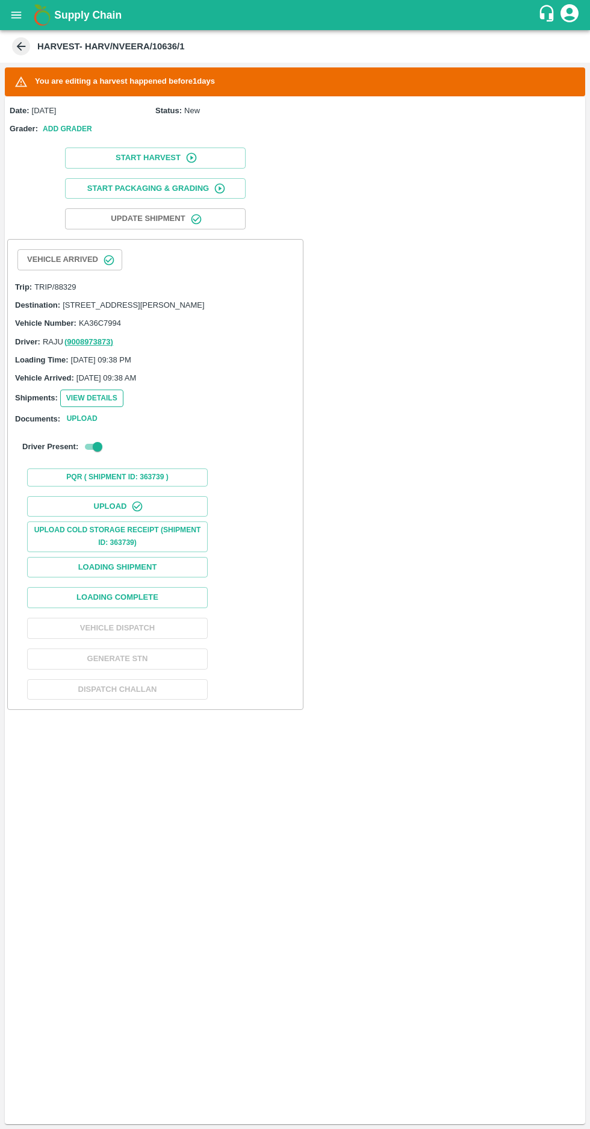
click at [68, 407] on button "View Details" at bounding box center [91, 398] width 63 height 17
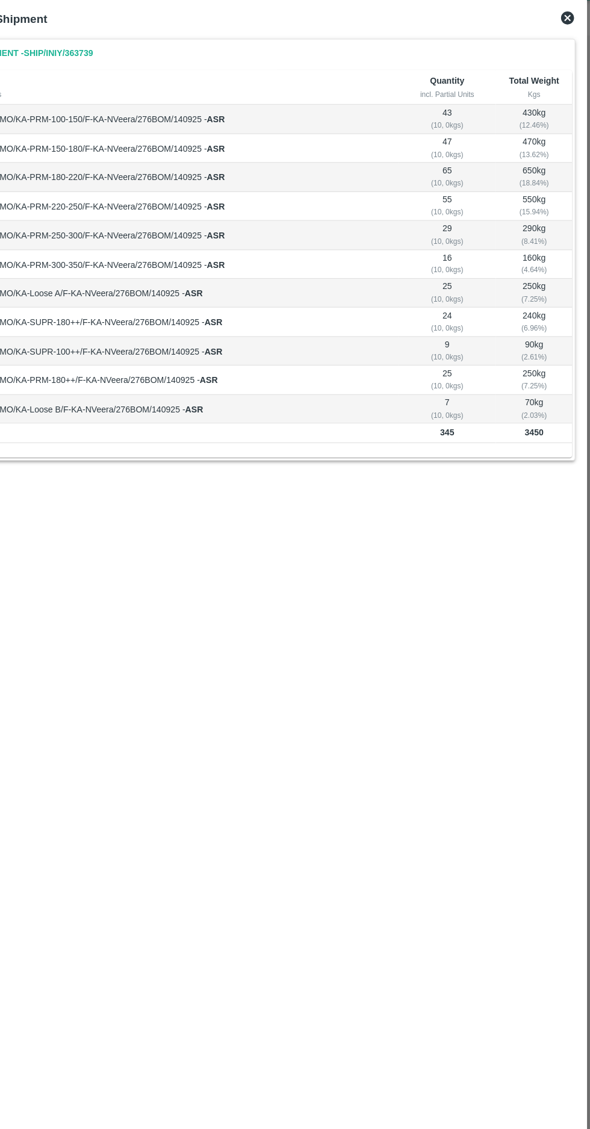
click at [564, 46] on icon at bounding box center [569, 46] width 12 height 12
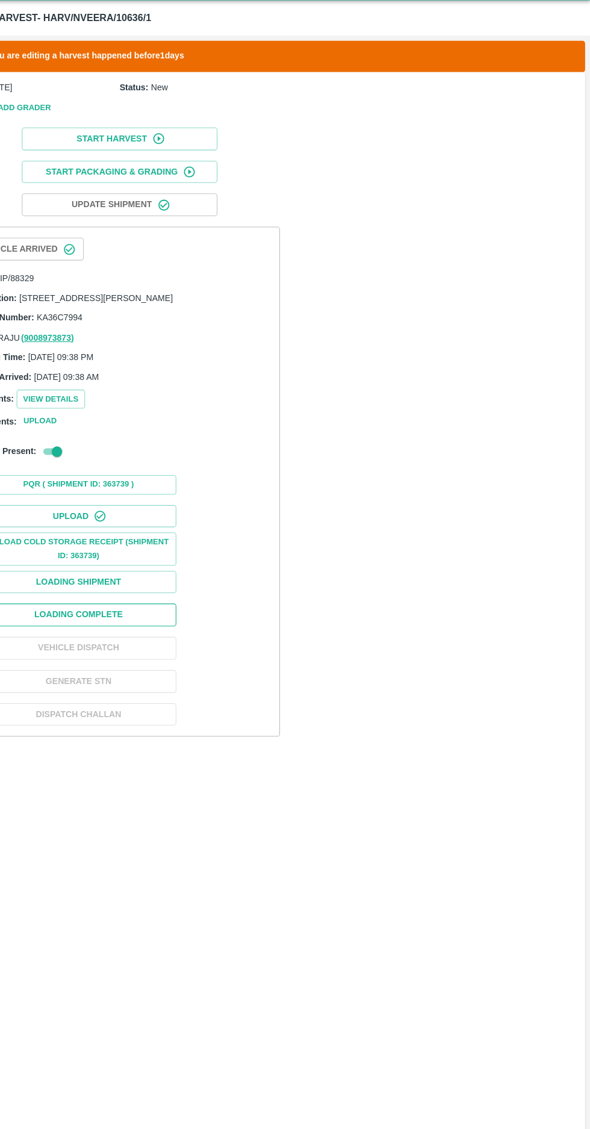
click at [114, 608] on button "Loading Complete" at bounding box center [117, 597] width 181 height 21
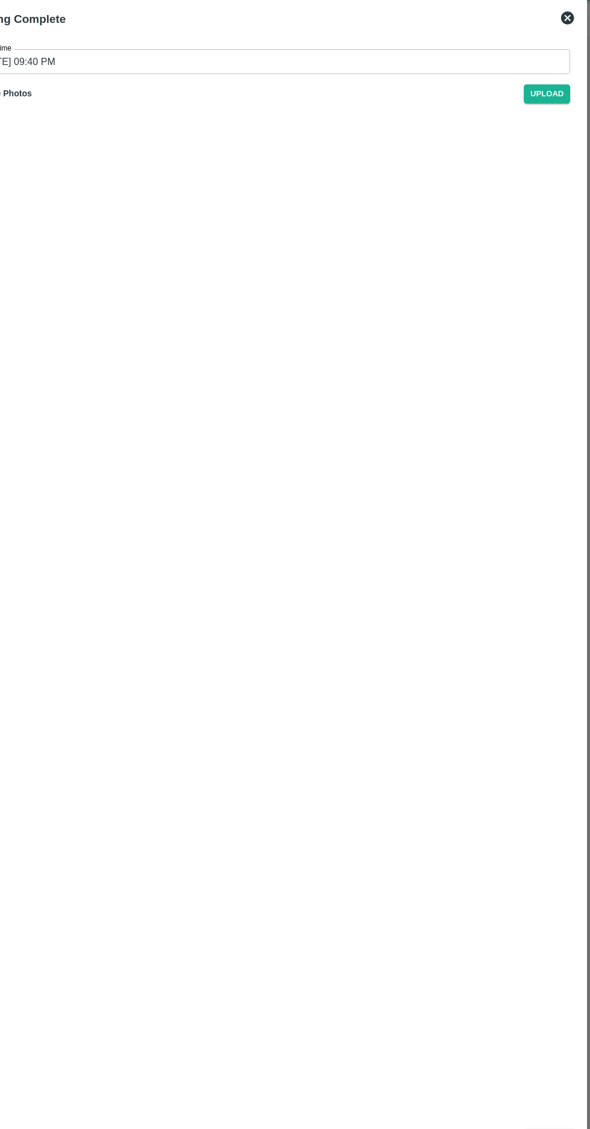
type input "15/09/2025 09:41 PM"
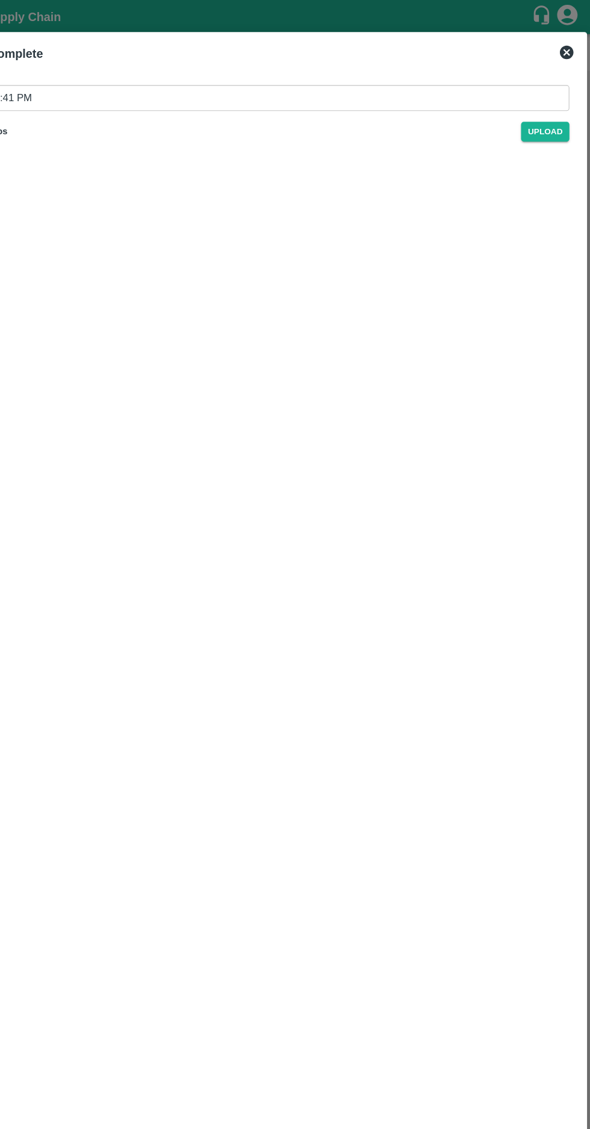
click at [546, 46] on div "Loading Complete" at bounding box center [280, 45] width 553 height 31
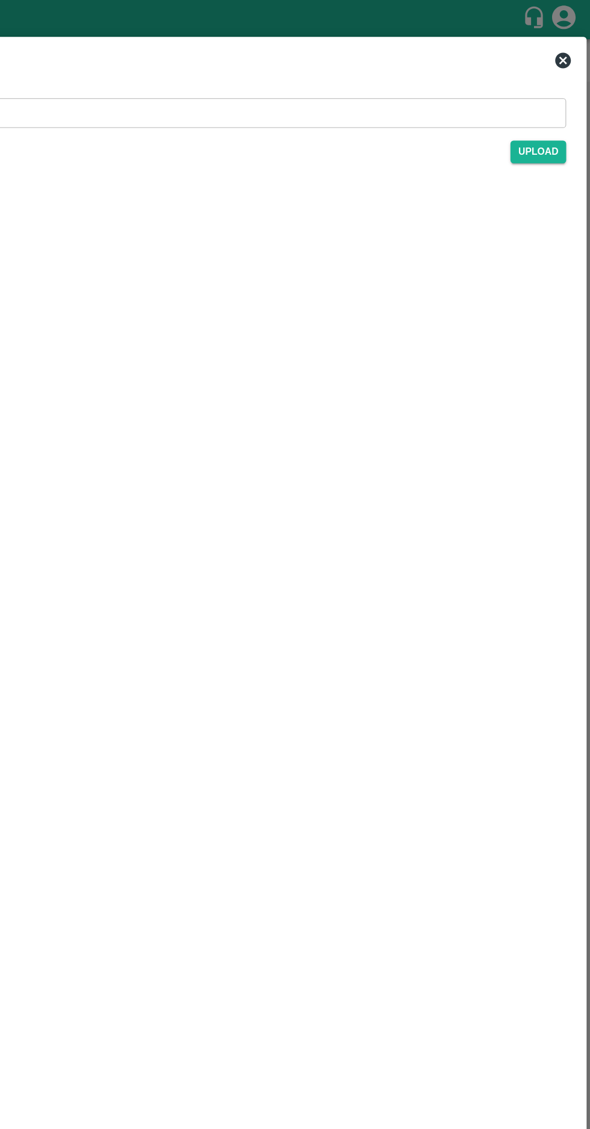
click at [564, 46] on icon at bounding box center [569, 46] width 12 height 12
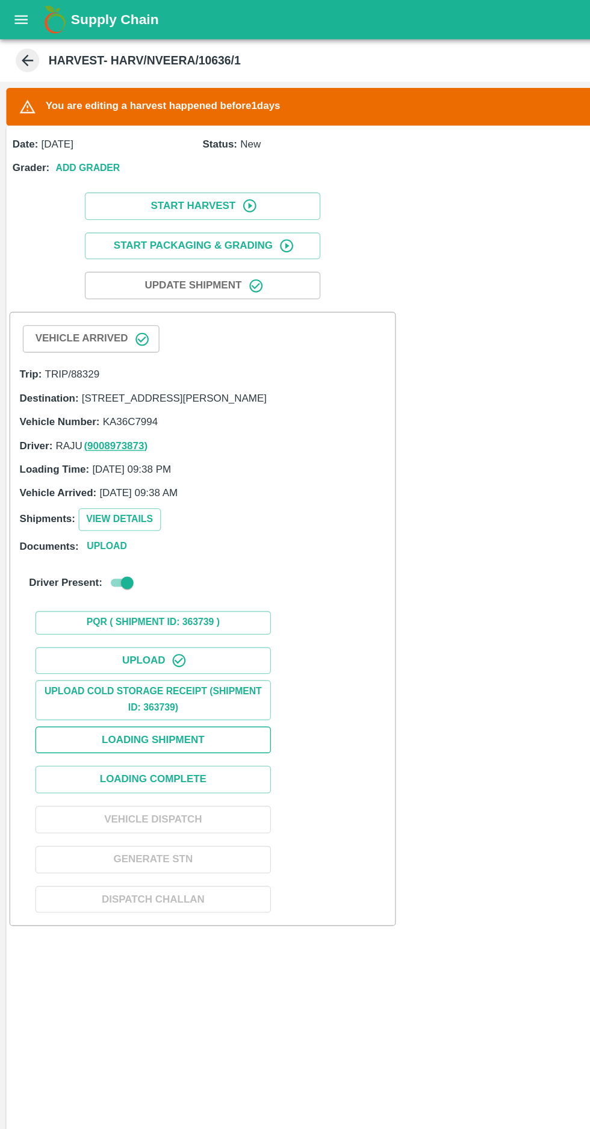
click at [168, 578] on button "Loading Shipment" at bounding box center [117, 567] width 181 height 21
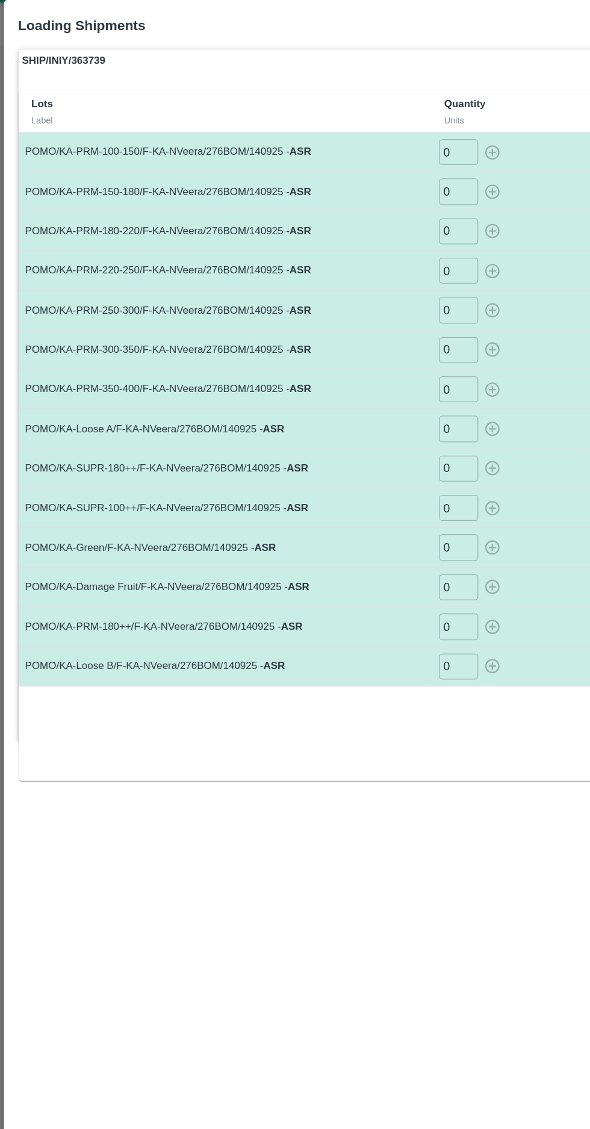
click at [347, 139] on input "0" at bounding box center [352, 145] width 30 height 20
click at [383, 143] on icon "button" at bounding box center [377, 144] width 13 height 13
type input "0"
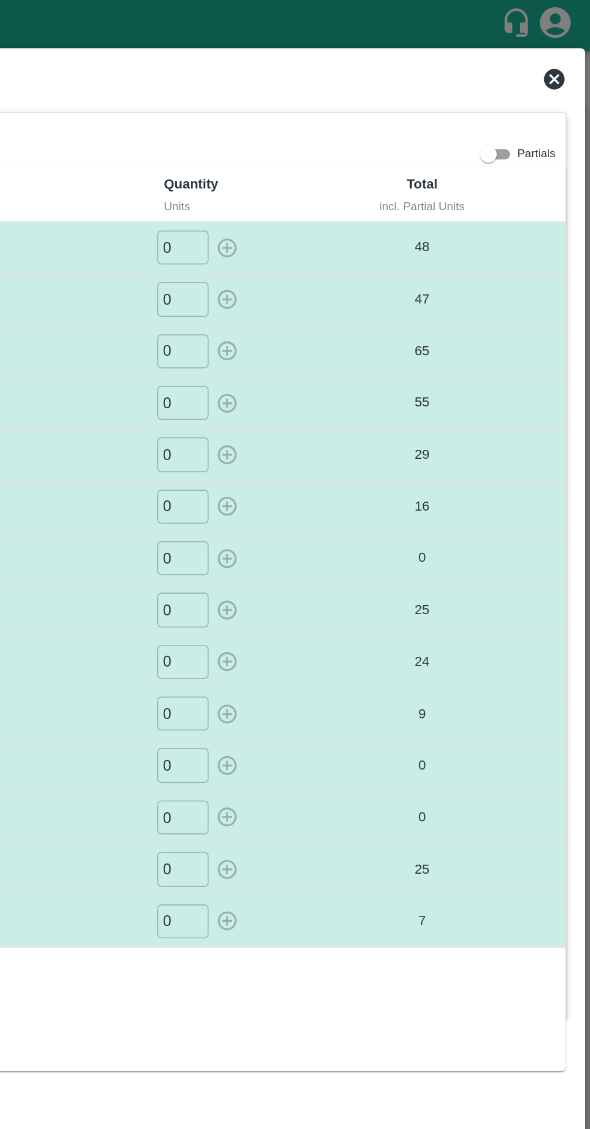
click at [565, 46] on icon at bounding box center [569, 46] width 12 height 12
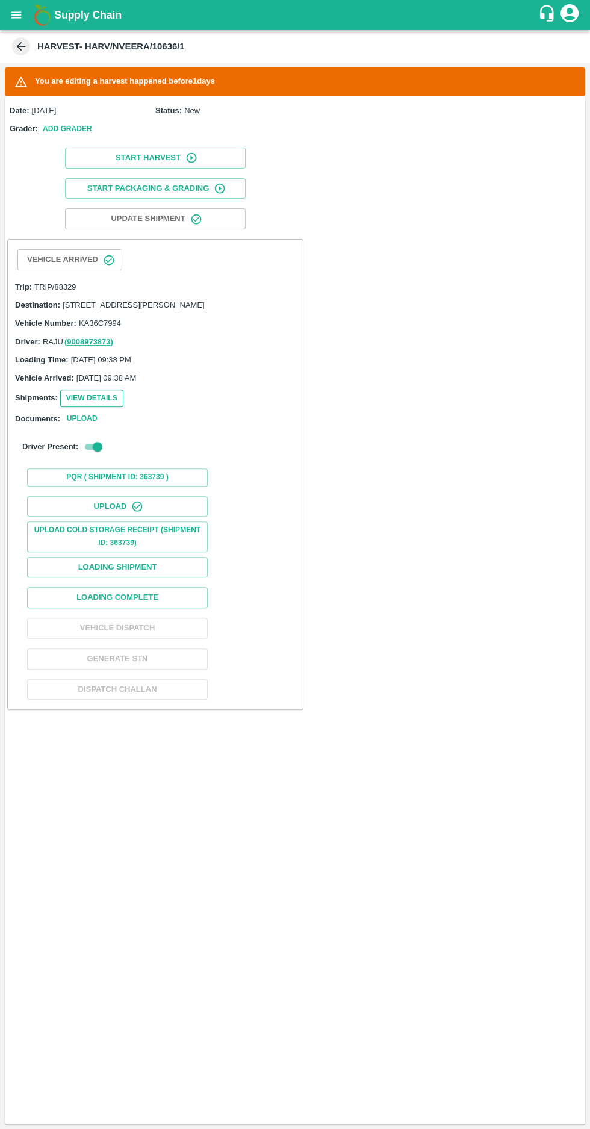
click at [75, 406] on button "View Details" at bounding box center [91, 398] width 63 height 17
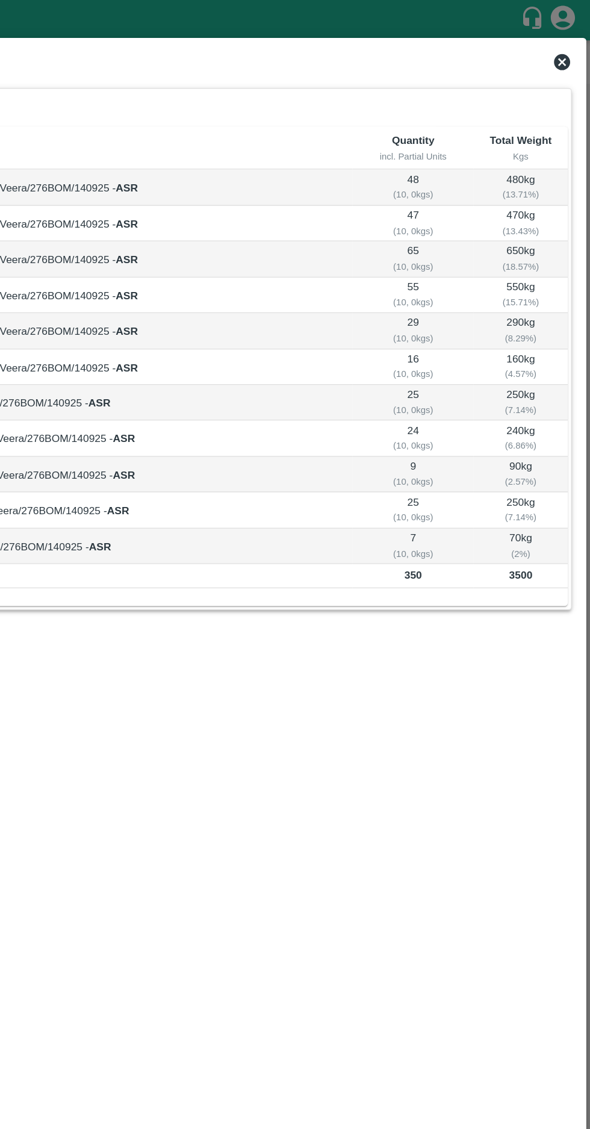
click at [565, 47] on icon at bounding box center [569, 46] width 12 height 12
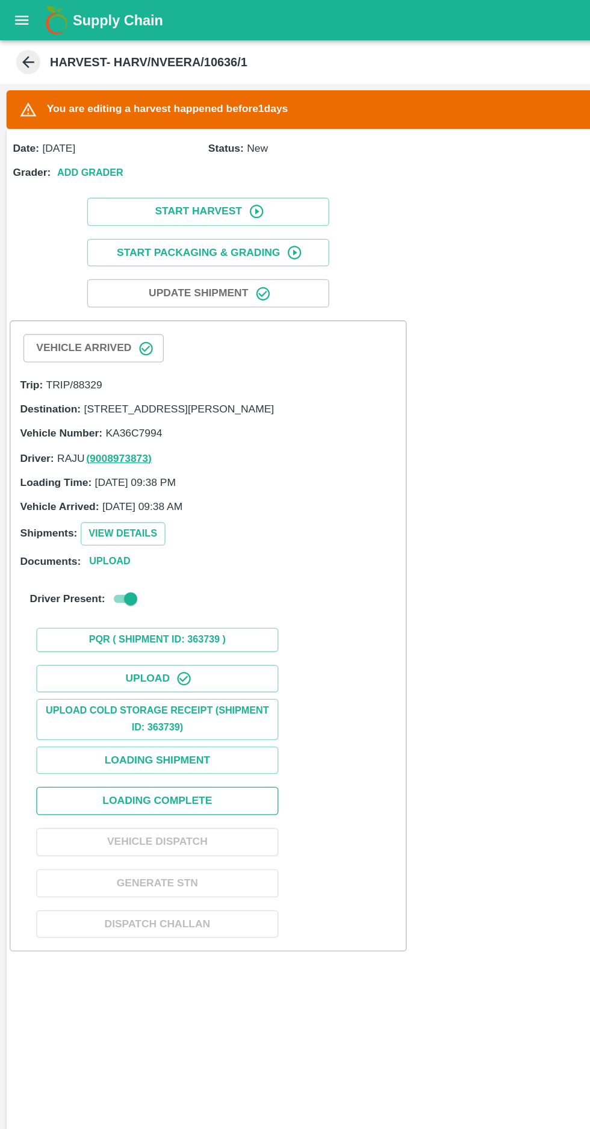
click at [168, 597] on button "Loading Complete" at bounding box center [117, 597] width 181 height 21
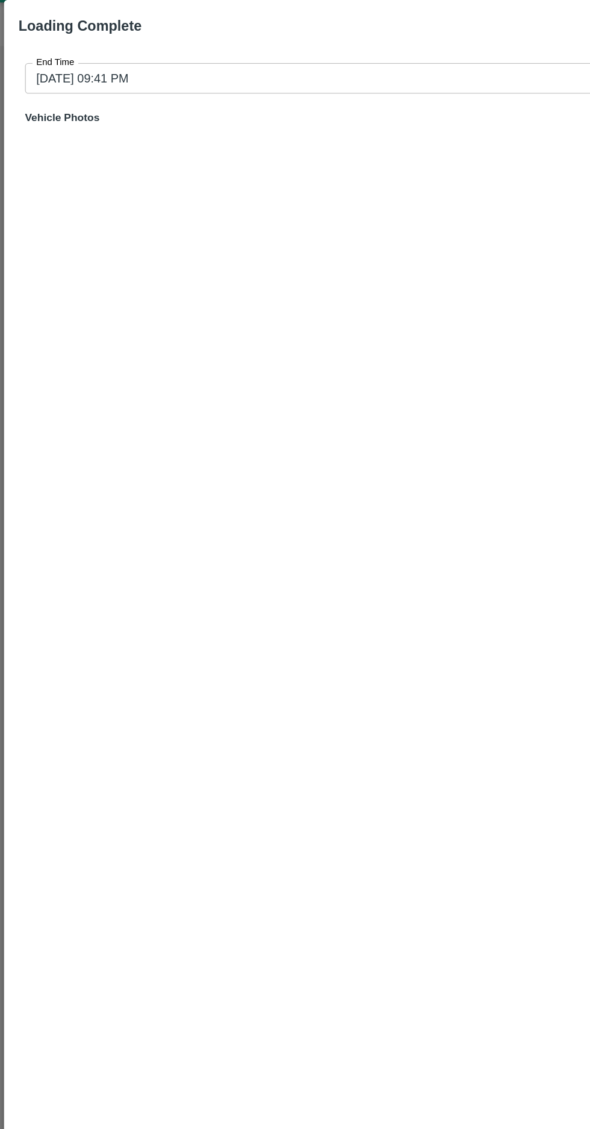
click at [44, 84] on input "15/09/2025 09:41 PM" at bounding box center [291, 86] width 544 height 23
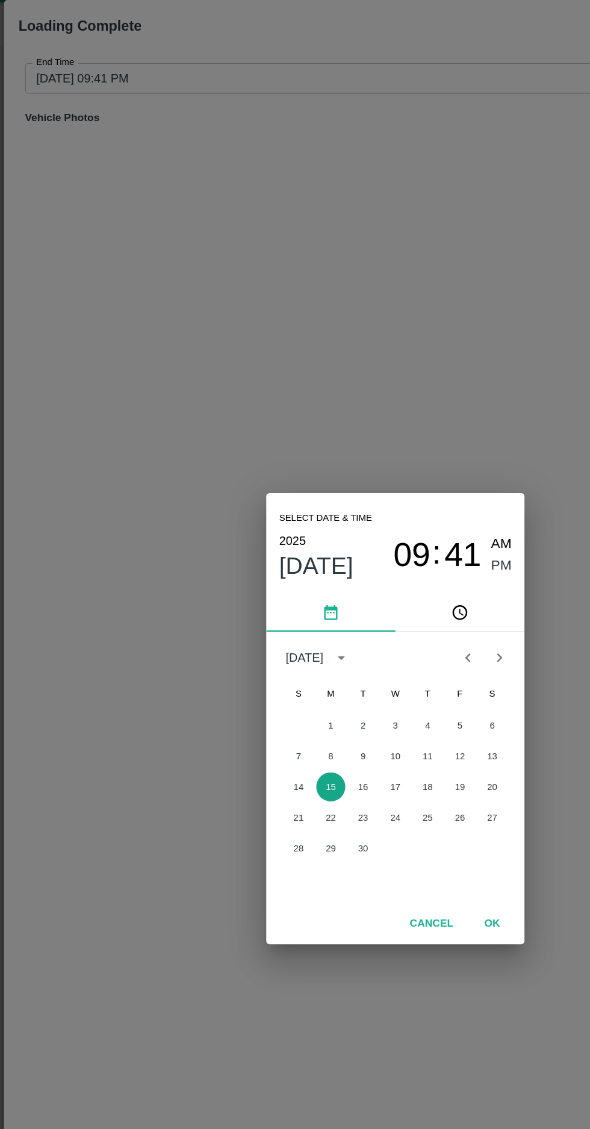
click at [246, 615] on button "15" at bounding box center [247, 616] width 22 height 22
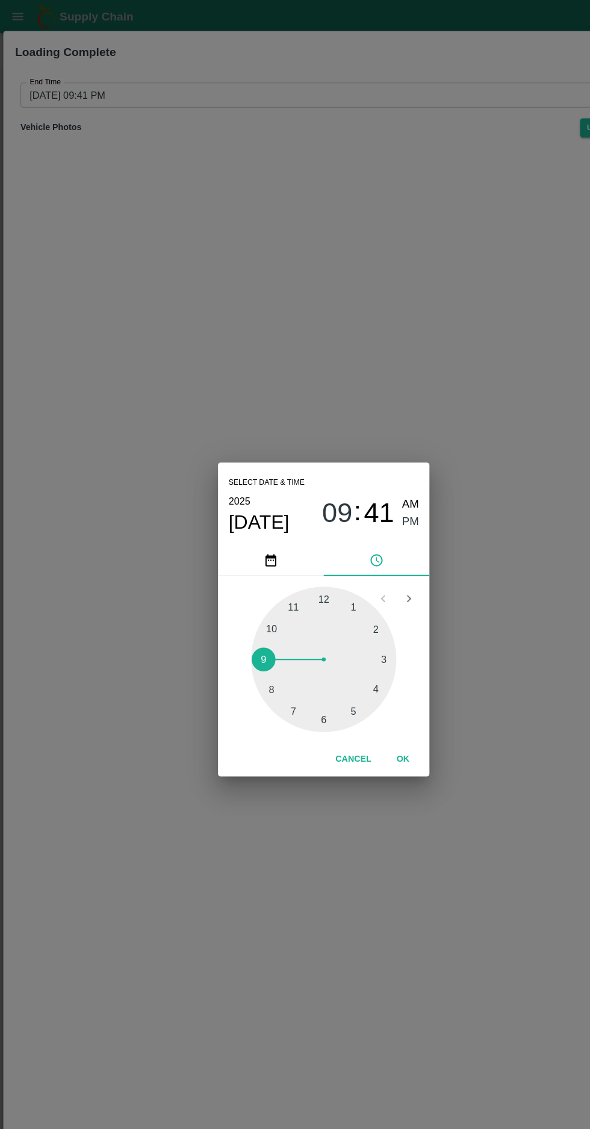
click at [249, 472] on span "Sep 15" at bounding box center [235, 476] width 55 height 22
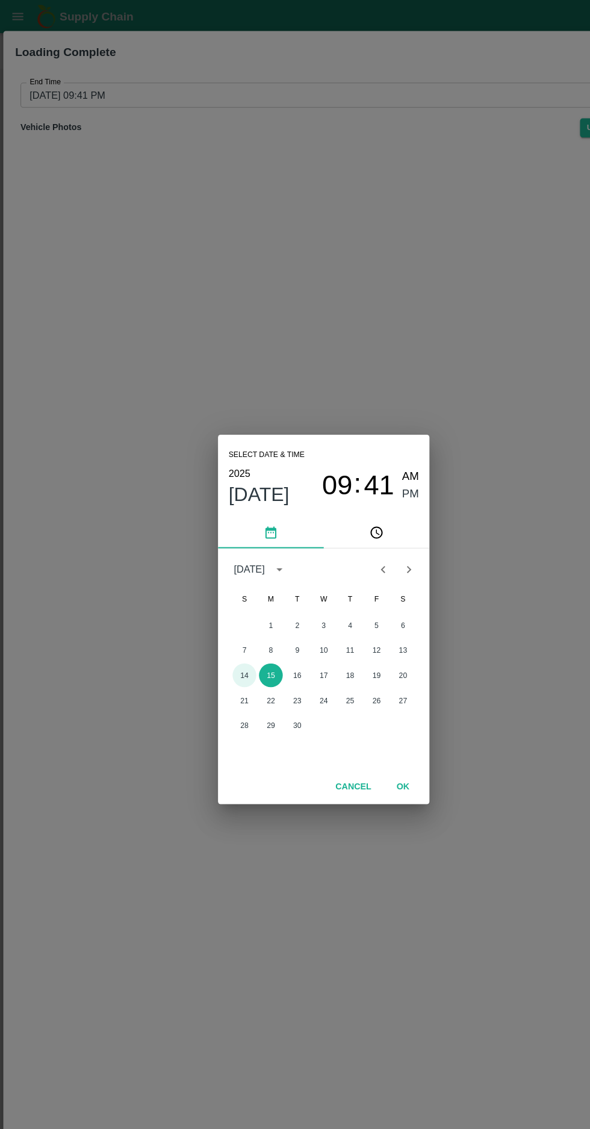
click at [222, 615] on button "14" at bounding box center [223, 616] width 22 height 22
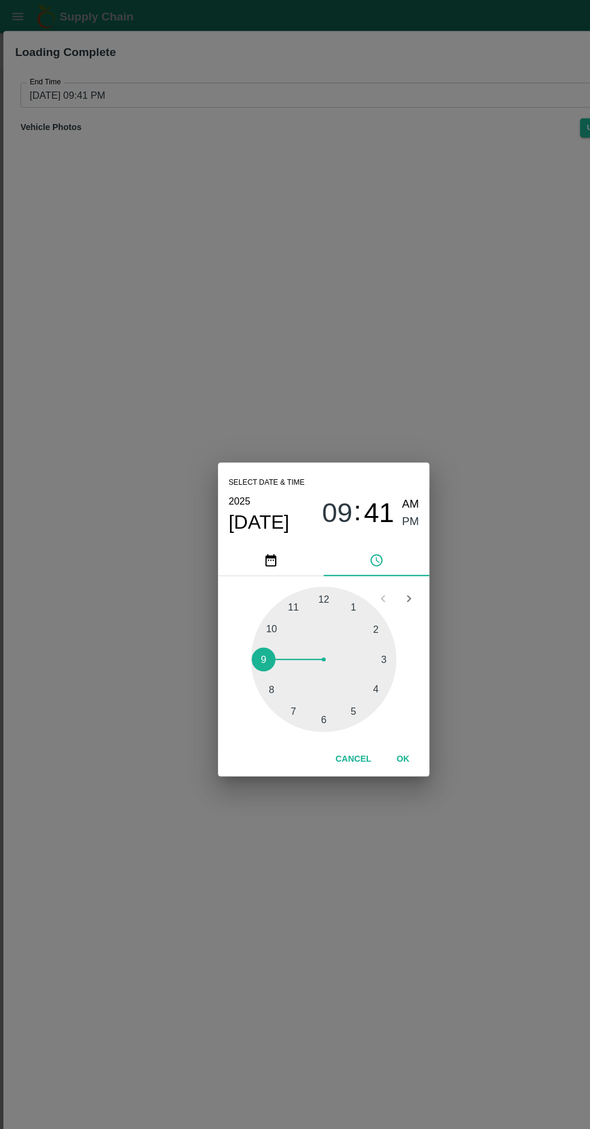
click at [268, 646] on div at bounding box center [295, 601] width 132 height 132
click at [373, 476] on span "PM" at bounding box center [375, 476] width 16 height 16
click at [383, 699] on button "OK" at bounding box center [367, 692] width 39 height 21
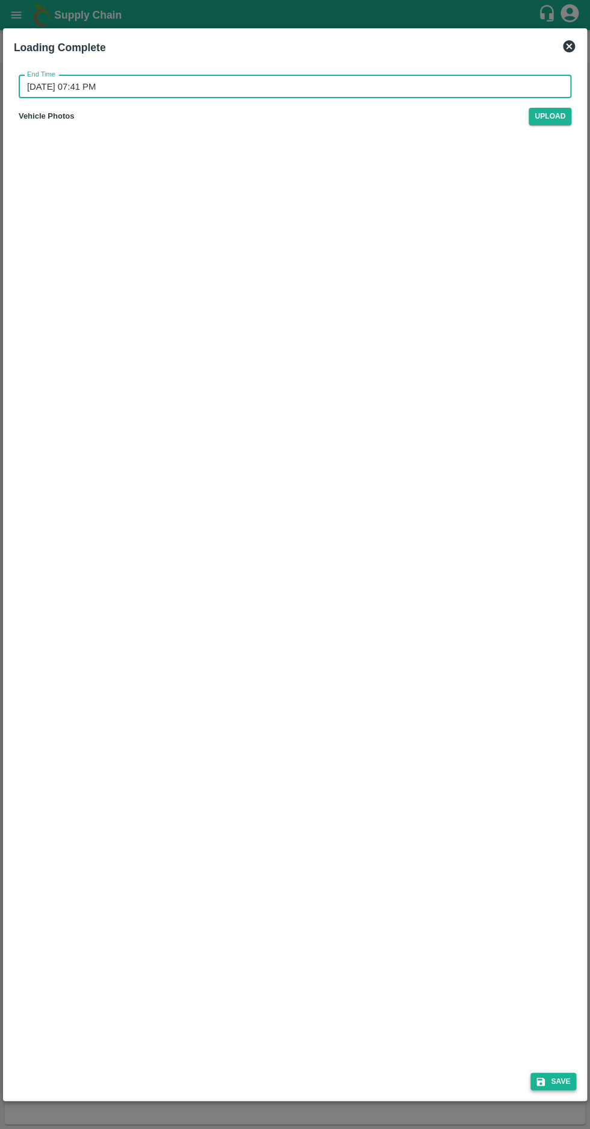
click at [561, 1081] on button "Save" at bounding box center [553, 1080] width 46 height 17
type input "15/09/2025 09:42 PM"
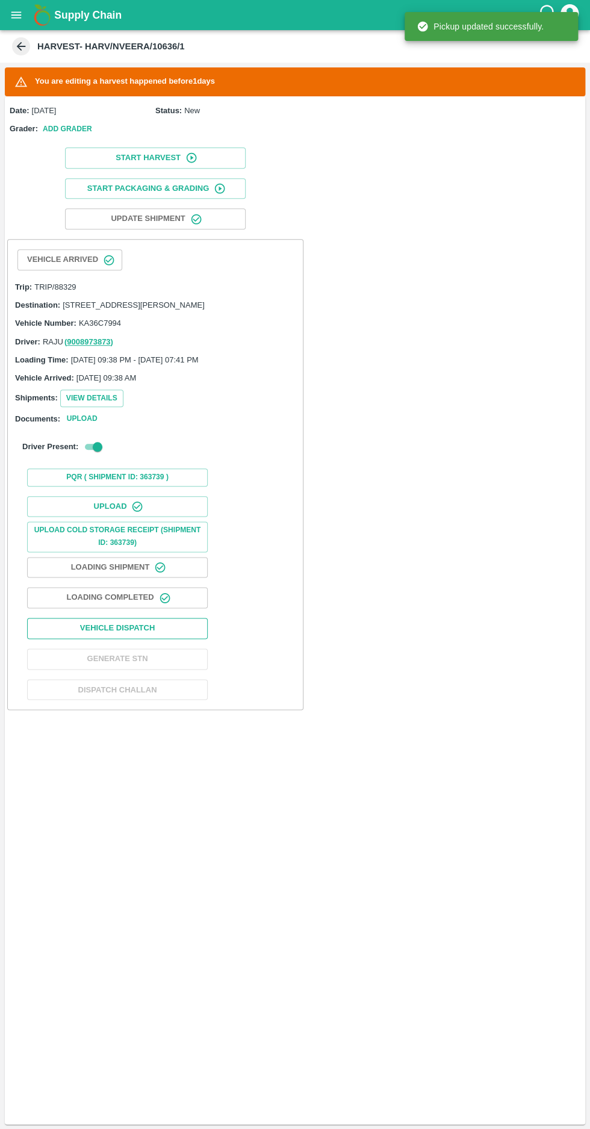
click at [104, 633] on button "Vehicle Dispatch" at bounding box center [117, 628] width 181 height 21
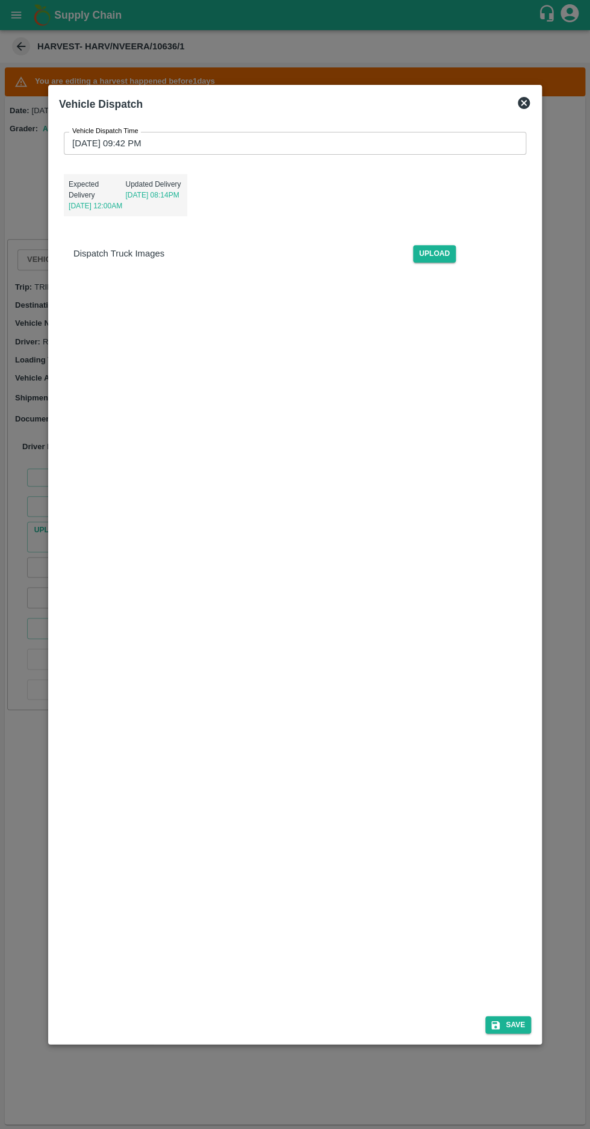
click at [90, 126] on label "Vehicle Dispatch Time" at bounding box center [105, 131] width 66 height 10
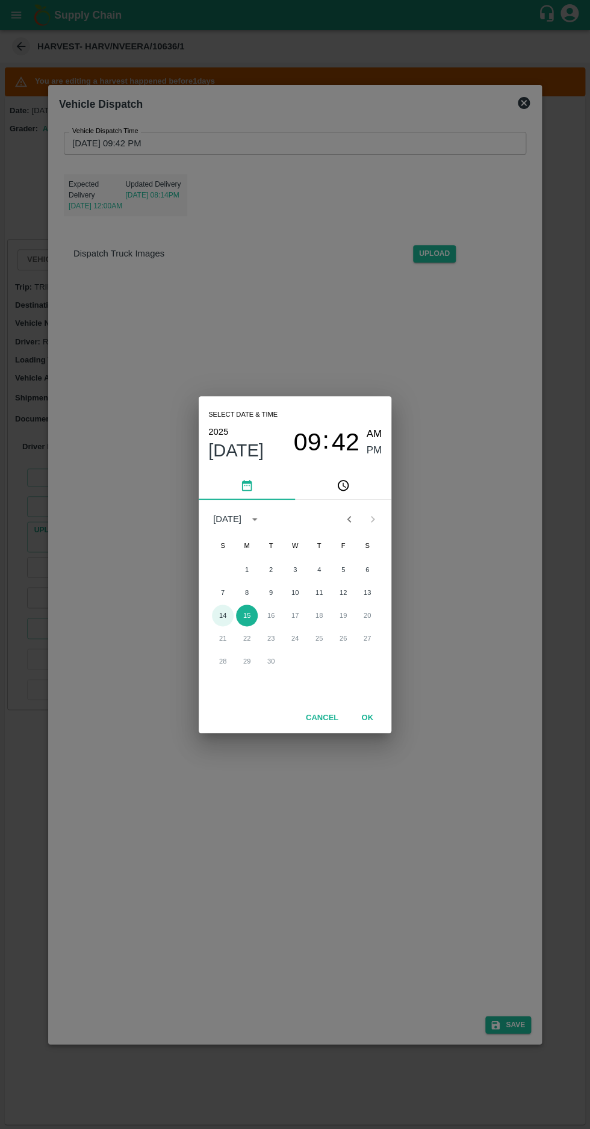
click at [220, 617] on button "14" at bounding box center [223, 616] width 22 height 22
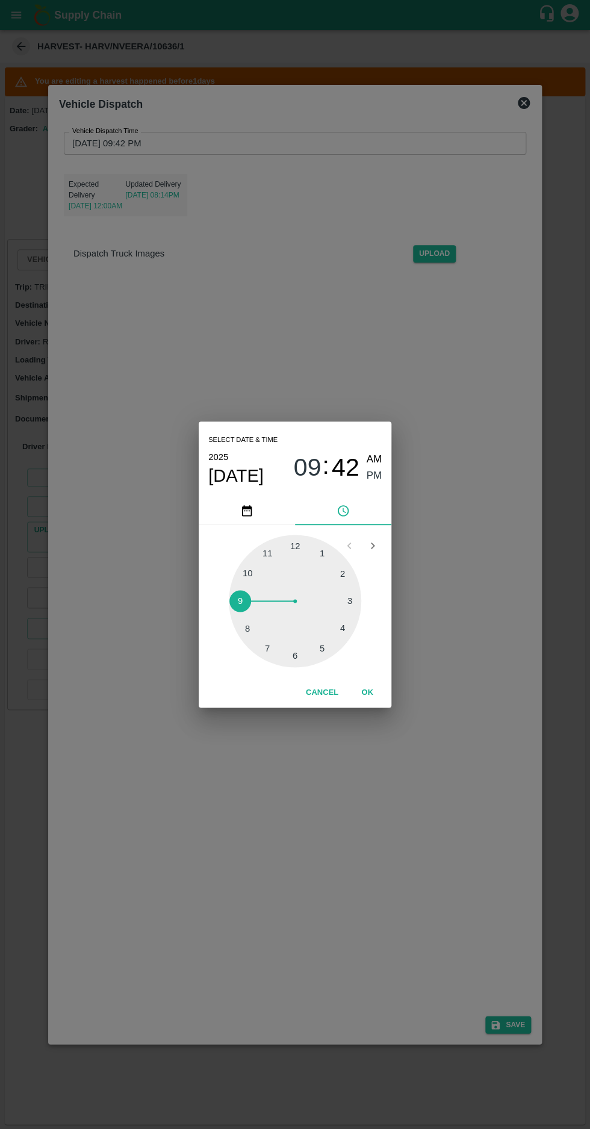
click at [266, 651] on div at bounding box center [295, 601] width 132 height 132
type input "14/09/2025 07:42 PM"
click at [367, 478] on span "PM" at bounding box center [375, 476] width 16 height 16
click at [369, 689] on button "OK" at bounding box center [367, 692] width 39 height 21
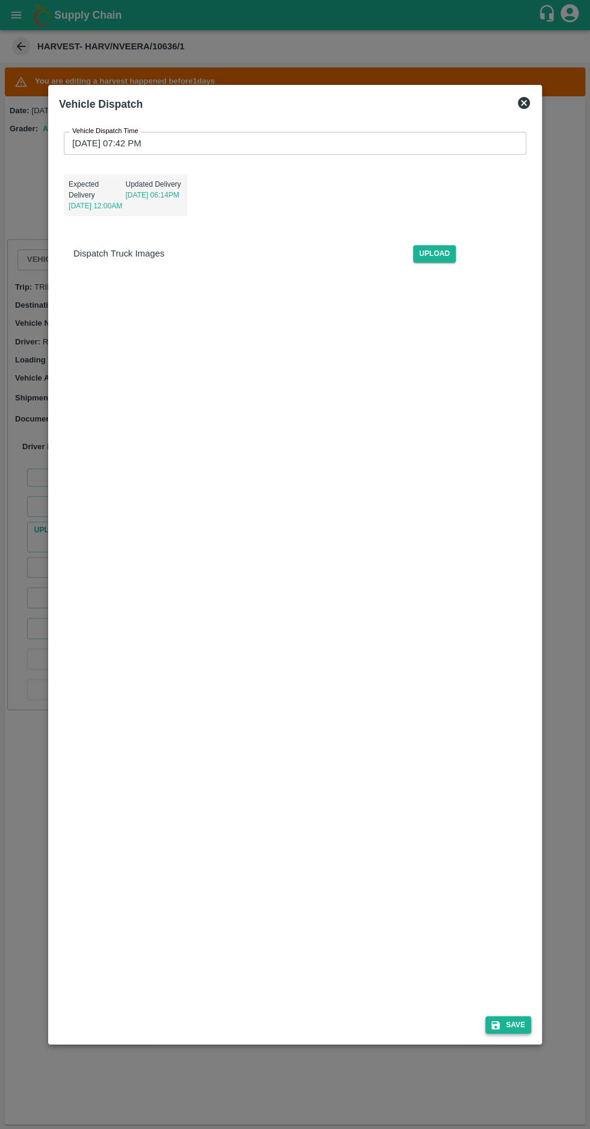
click at [524, 1033] on button "Save" at bounding box center [508, 1024] width 46 height 17
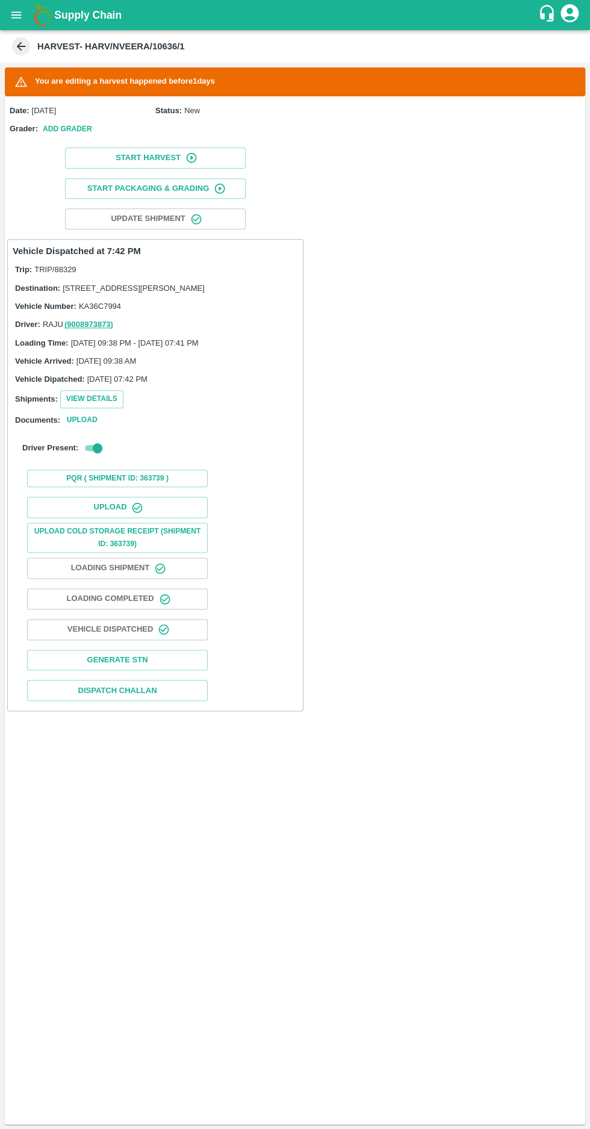
click at [20, 46] on icon at bounding box center [21, 46] width 9 height 9
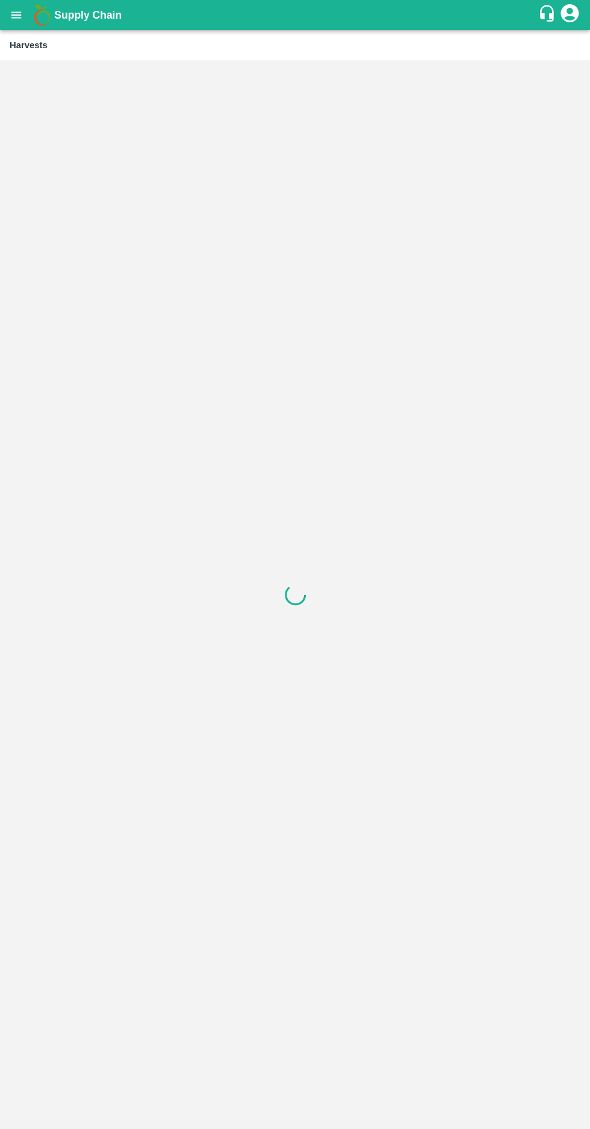
click at [16, 15] on icon "open drawer" at bounding box center [16, 14] width 10 height 7
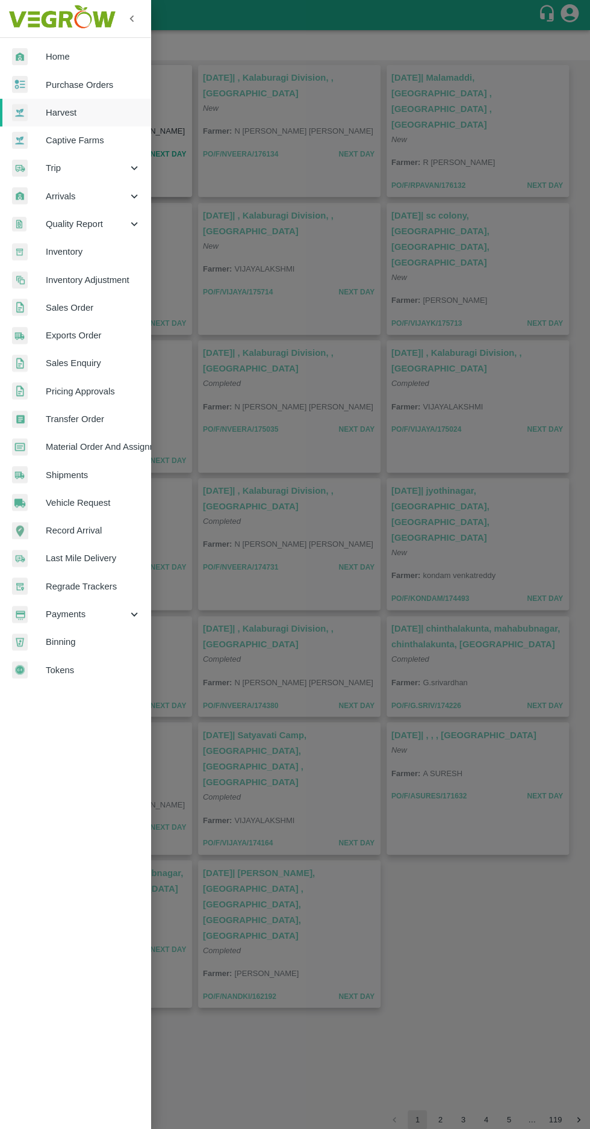
click at [446, 909] on div at bounding box center [295, 564] width 590 height 1129
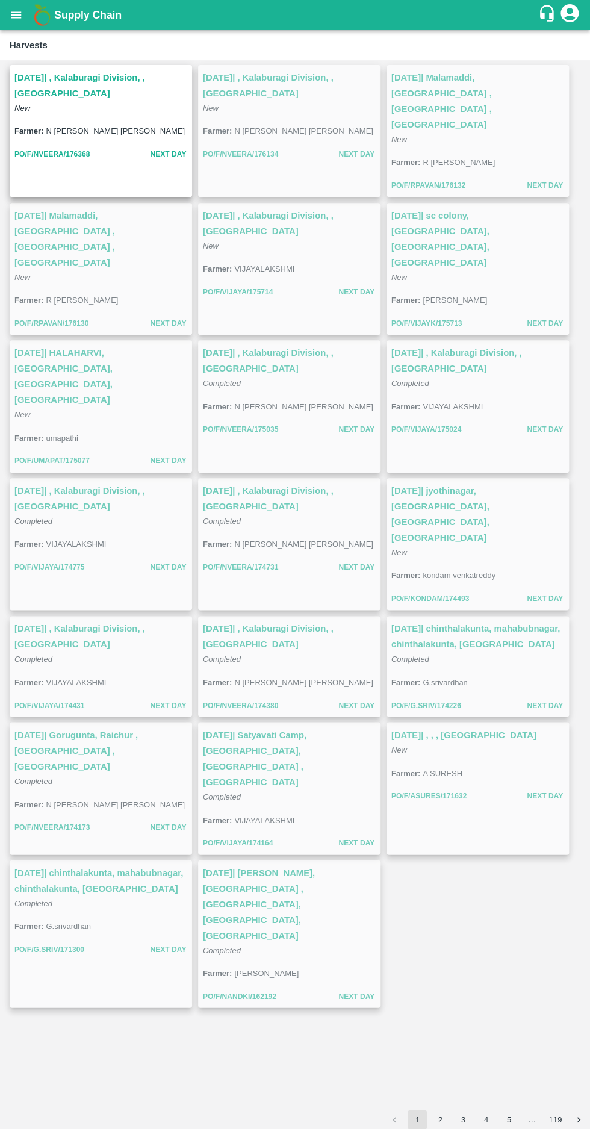
click at [16, 15] on icon "open drawer" at bounding box center [16, 14] width 10 height 7
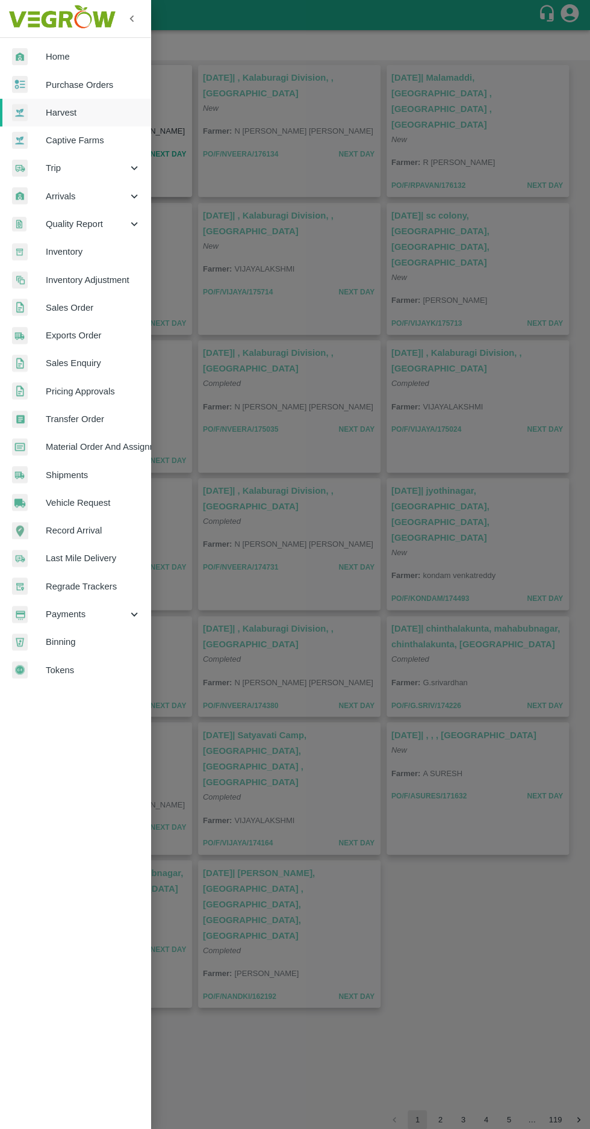
click at [60, 84] on span "Purchase Orders" at bounding box center [93, 84] width 95 height 13
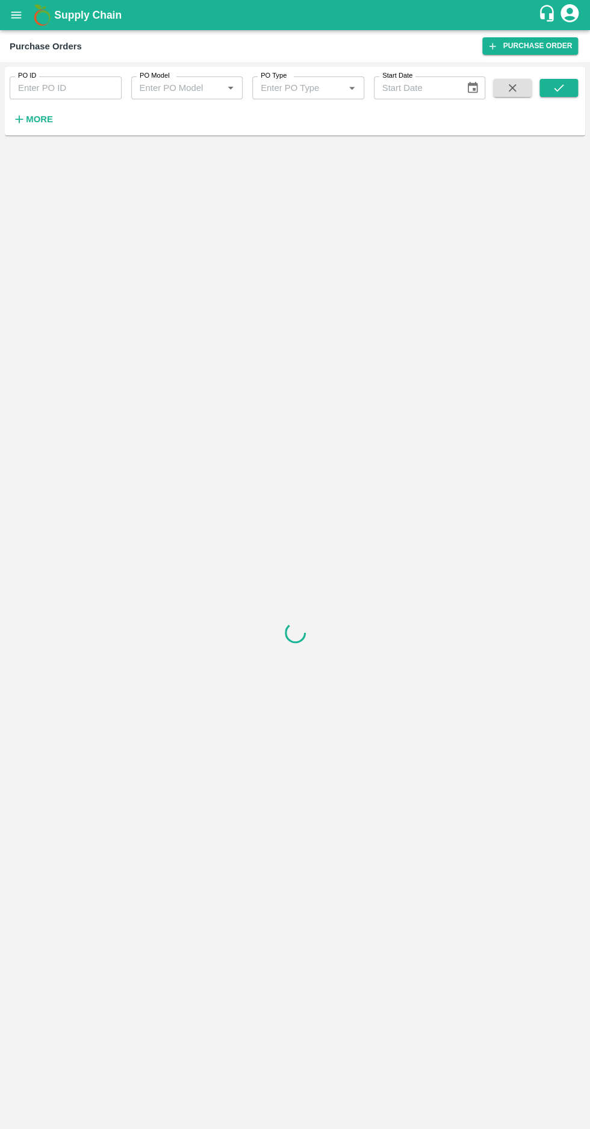
click at [34, 119] on strong "More" at bounding box center [39, 119] width 27 height 10
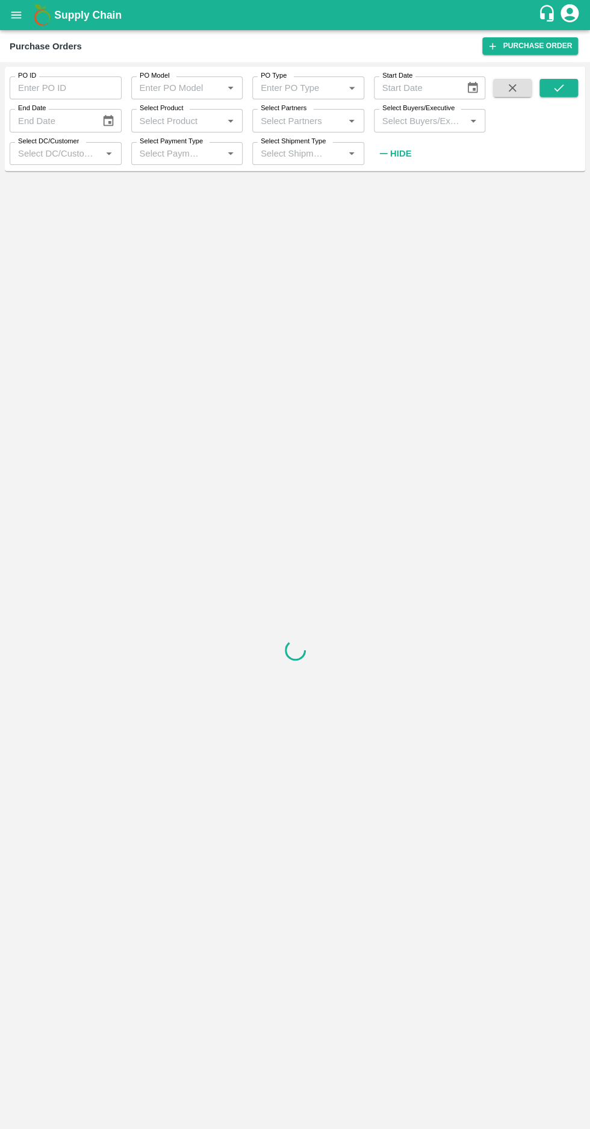
click at [411, 110] on label "Select Buyers/Executive" at bounding box center [418, 109] width 72 height 10
click at [411, 113] on input "Select Buyers/Executive" at bounding box center [420, 121] width 85 height 16
type input "afza"
click at [379, 190] on div "[PERSON_NAME] [PERSON_NAME]" at bounding box center [429, 181] width 112 height 31
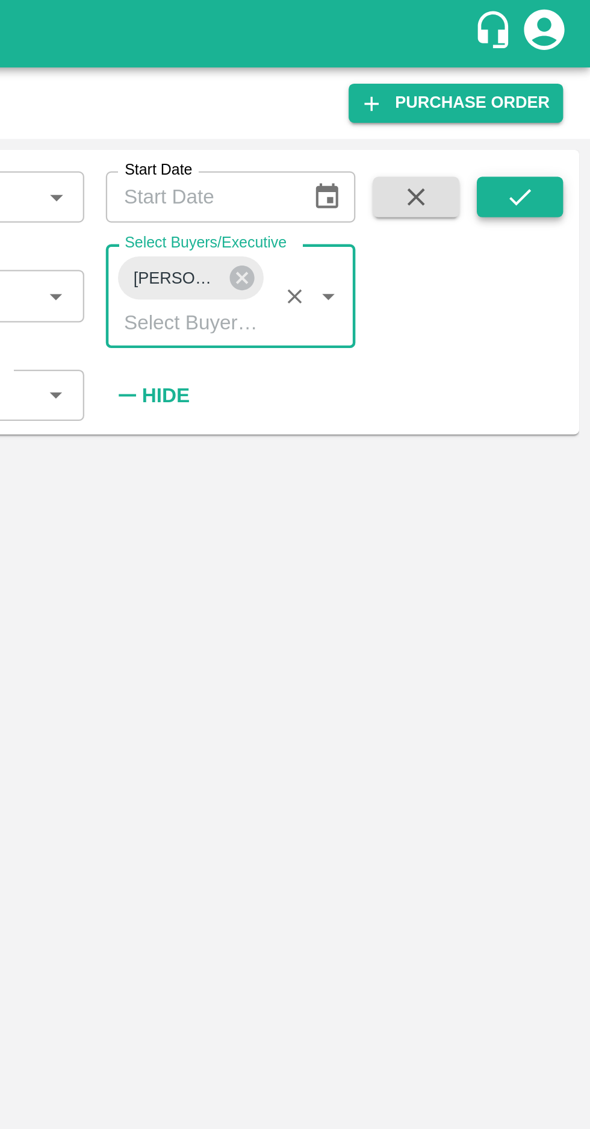
click at [550, 92] on button "submit" at bounding box center [559, 88] width 39 height 18
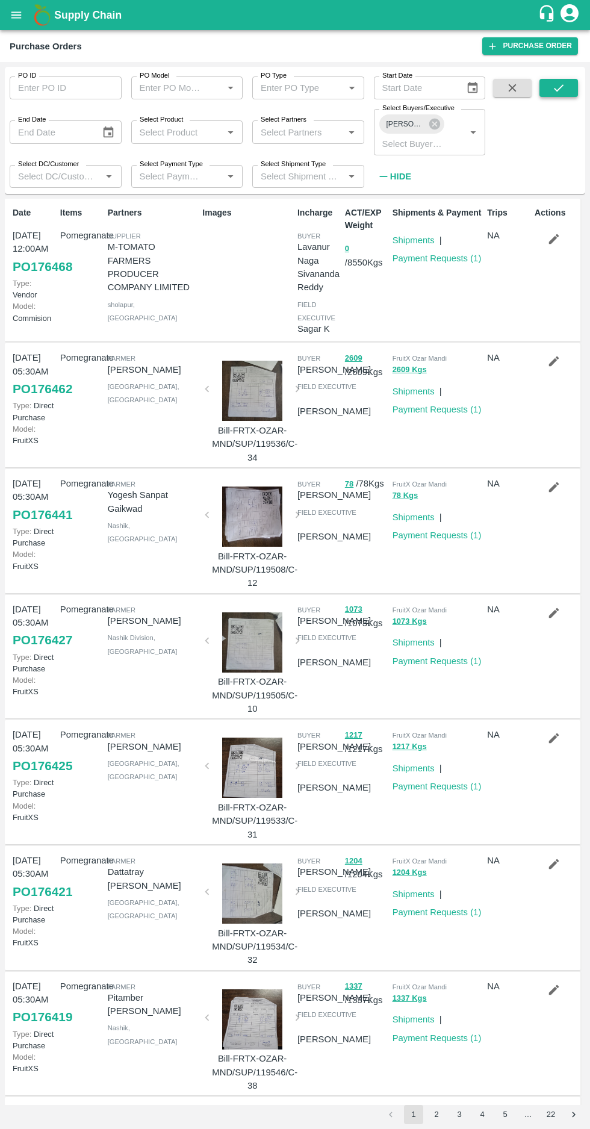
click at [558, 88] on icon "submit" at bounding box center [558, 87] width 13 height 13
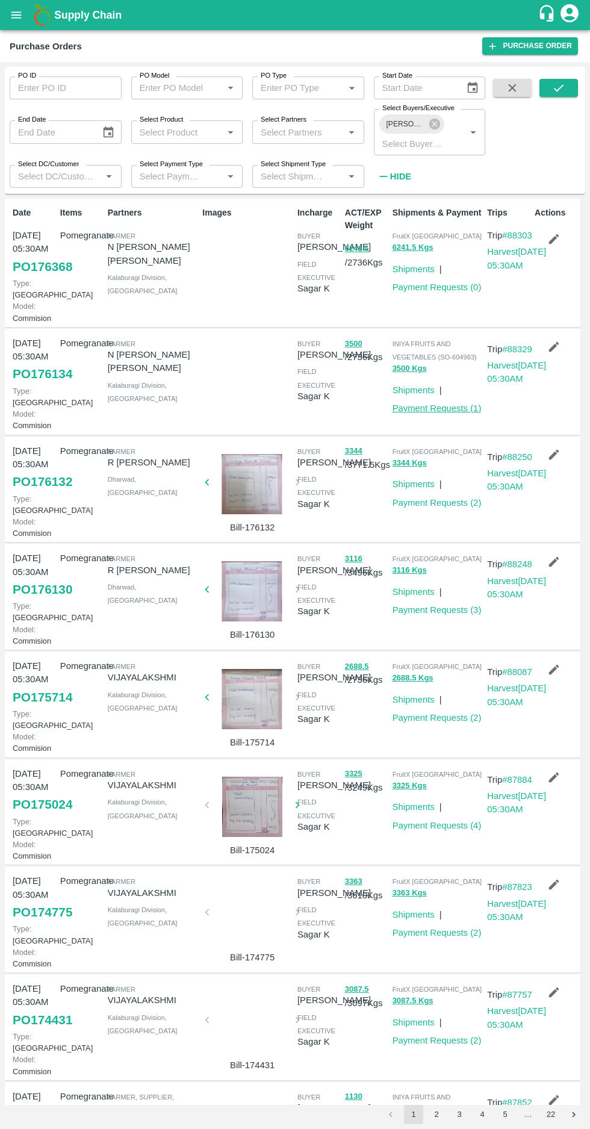
click at [425, 413] on link "Payment Requests ( 1 )" at bounding box center [437, 408] width 89 height 10
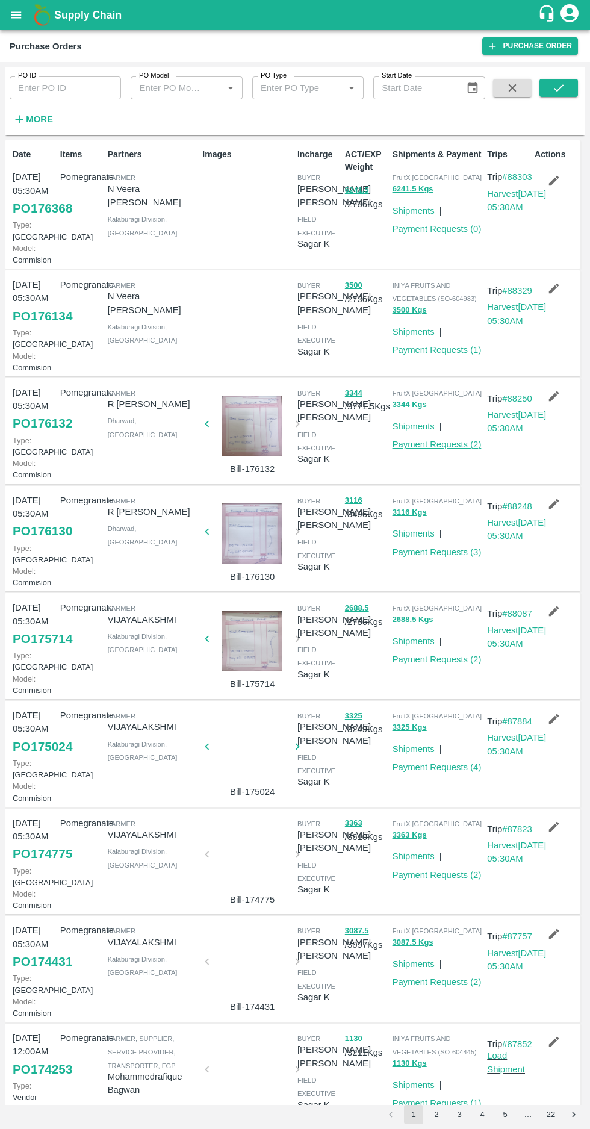
click at [438, 449] on link "Payment Requests ( 2 )" at bounding box center [437, 445] width 89 height 10
click at [430, 664] on link "Payment Requests ( 2 )" at bounding box center [437, 660] width 89 height 10
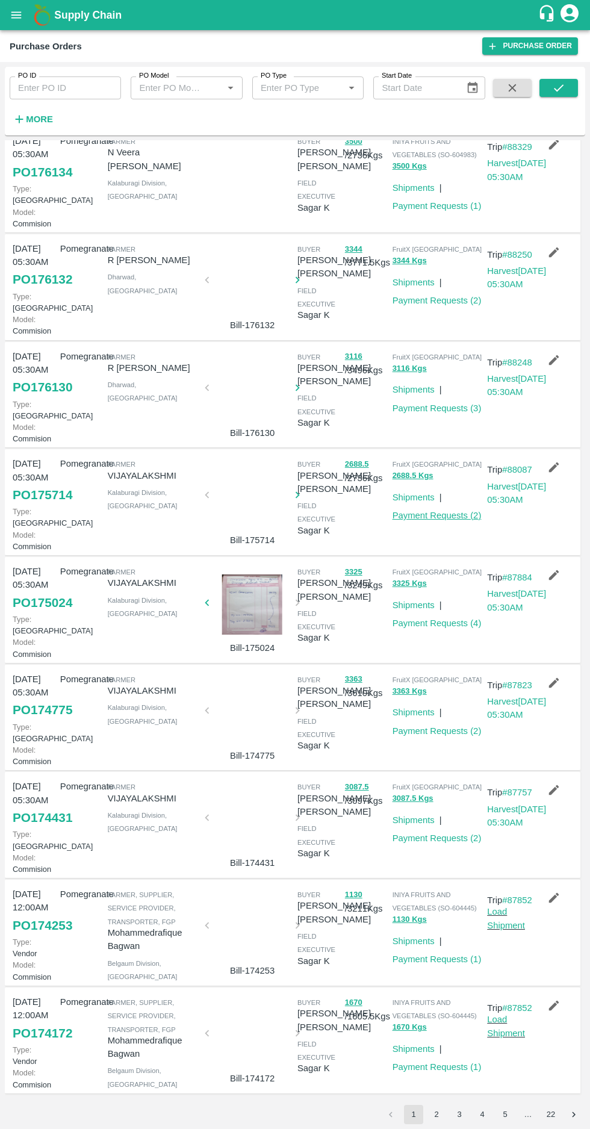
scroll to position [246, 0]
click at [446, 626] on link "Payment Requests ( 4 )" at bounding box center [437, 623] width 89 height 10
